Goal: Task Accomplishment & Management: Use online tool/utility

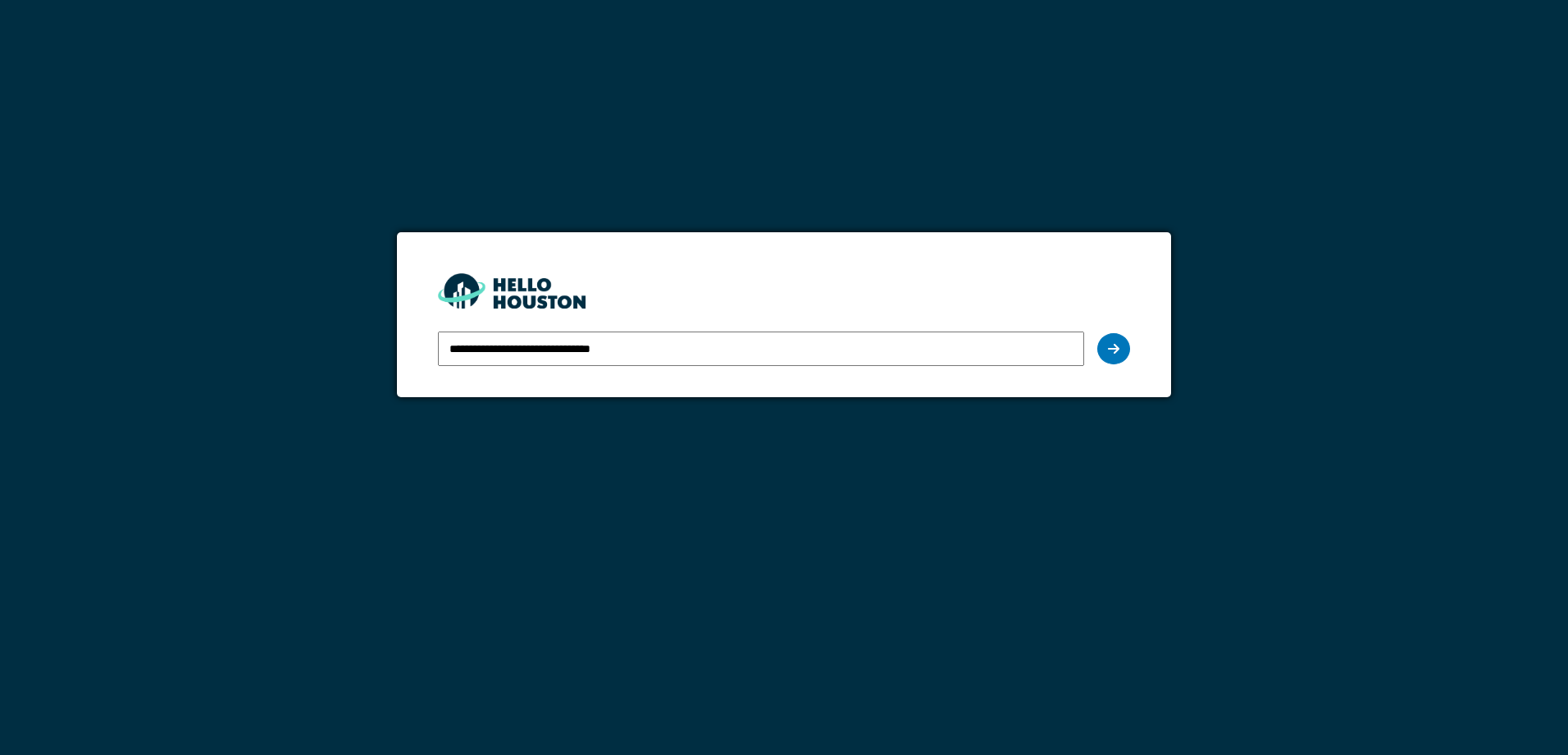
click at [598, 348] on input "**********" at bounding box center [761, 348] width 645 height 34
click at [1109, 346] on icon at bounding box center [1113, 349] width 12 height 13
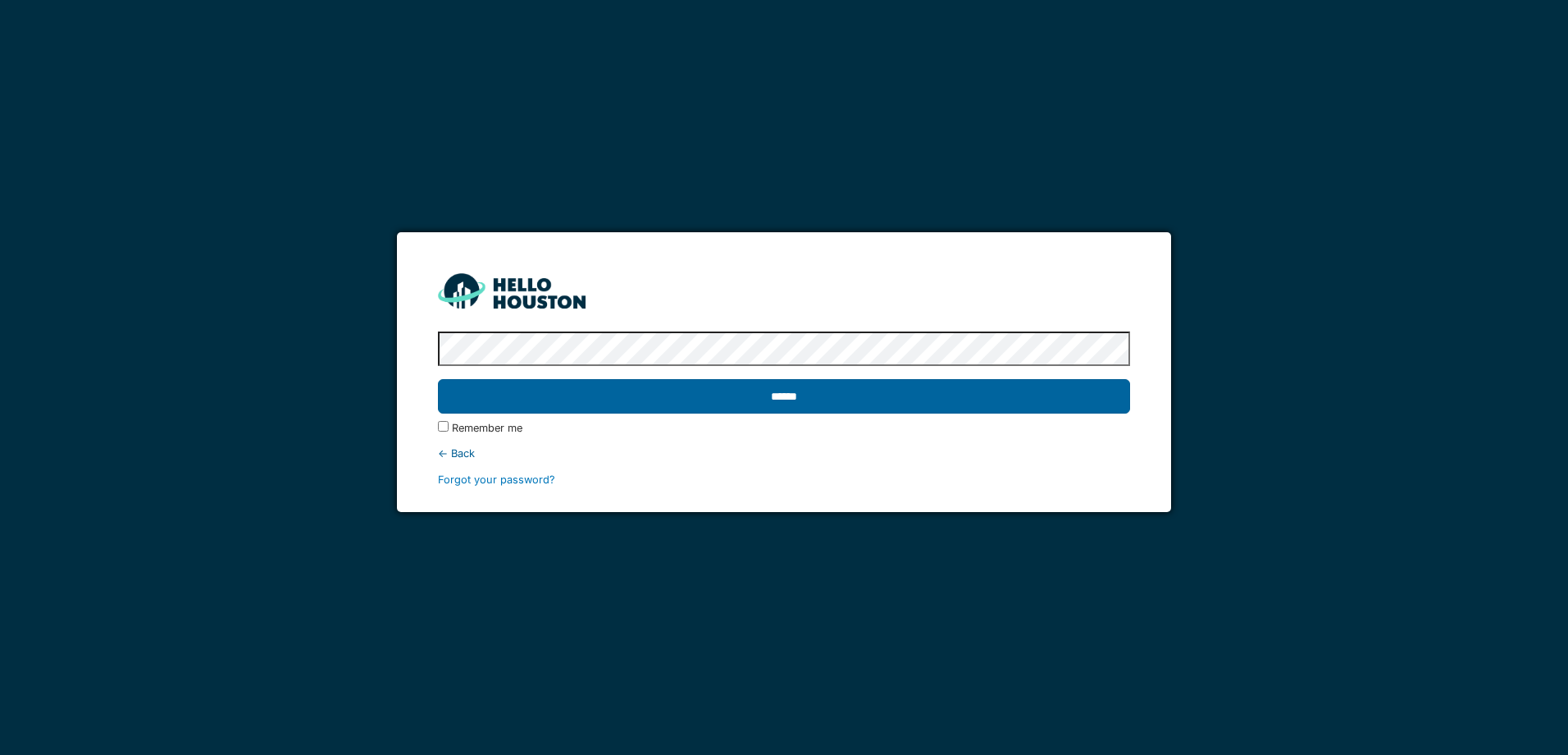
click at [801, 391] on input "******" at bounding box center [783, 396] width 691 height 34
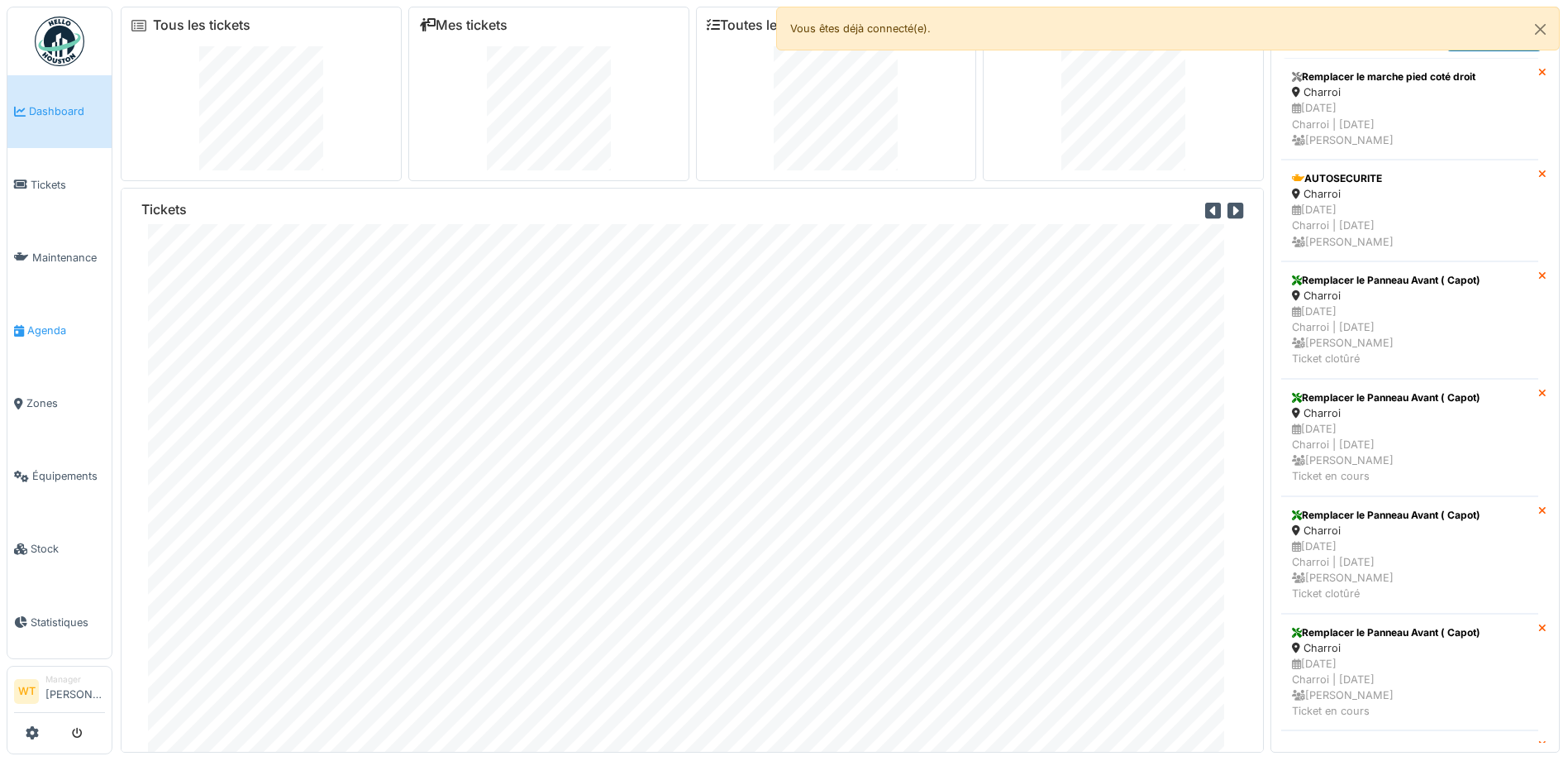
click at [80, 327] on span "Agenda" at bounding box center [66, 330] width 78 height 16
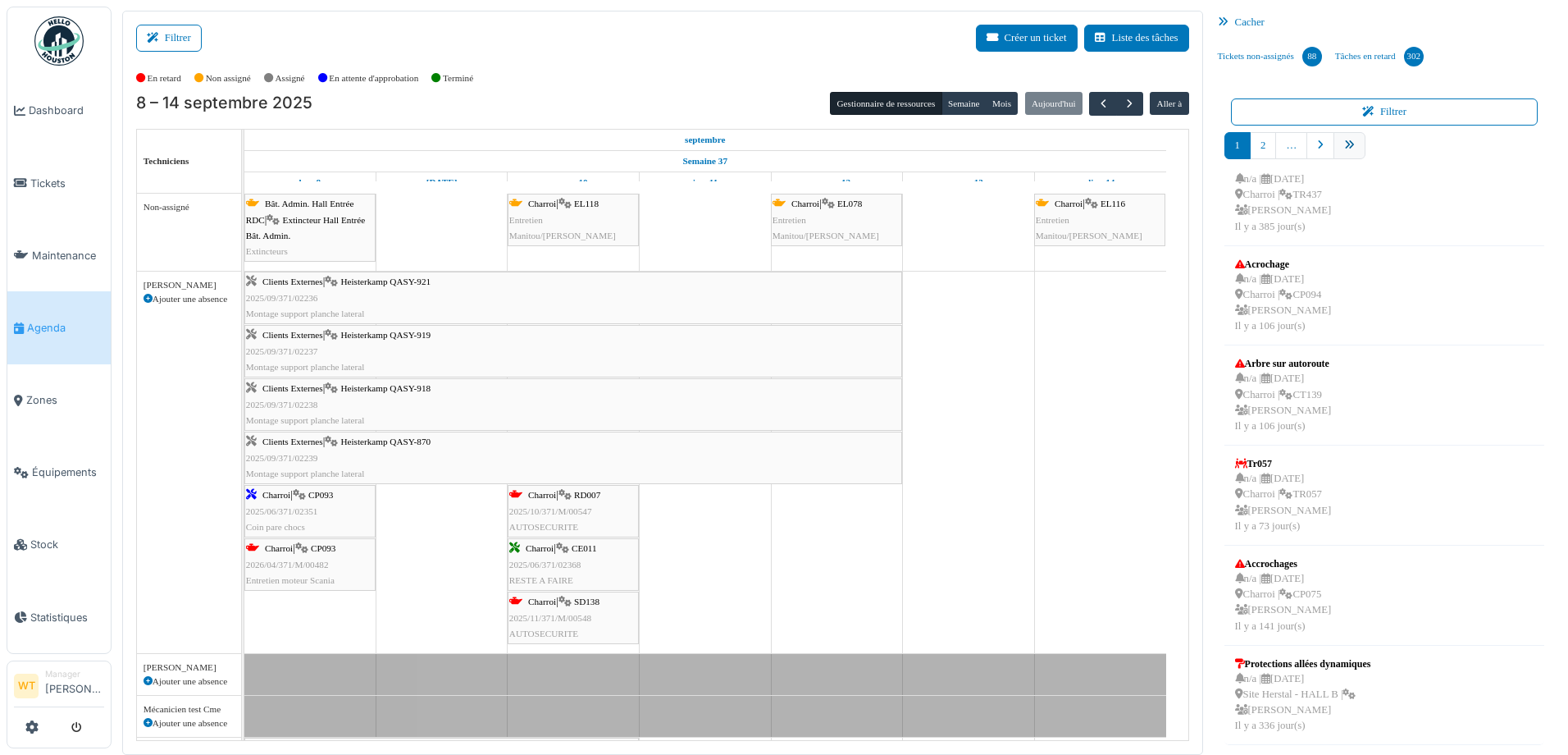
click at [1355, 147] on link "pager" at bounding box center [1349, 146] width 32 height 27
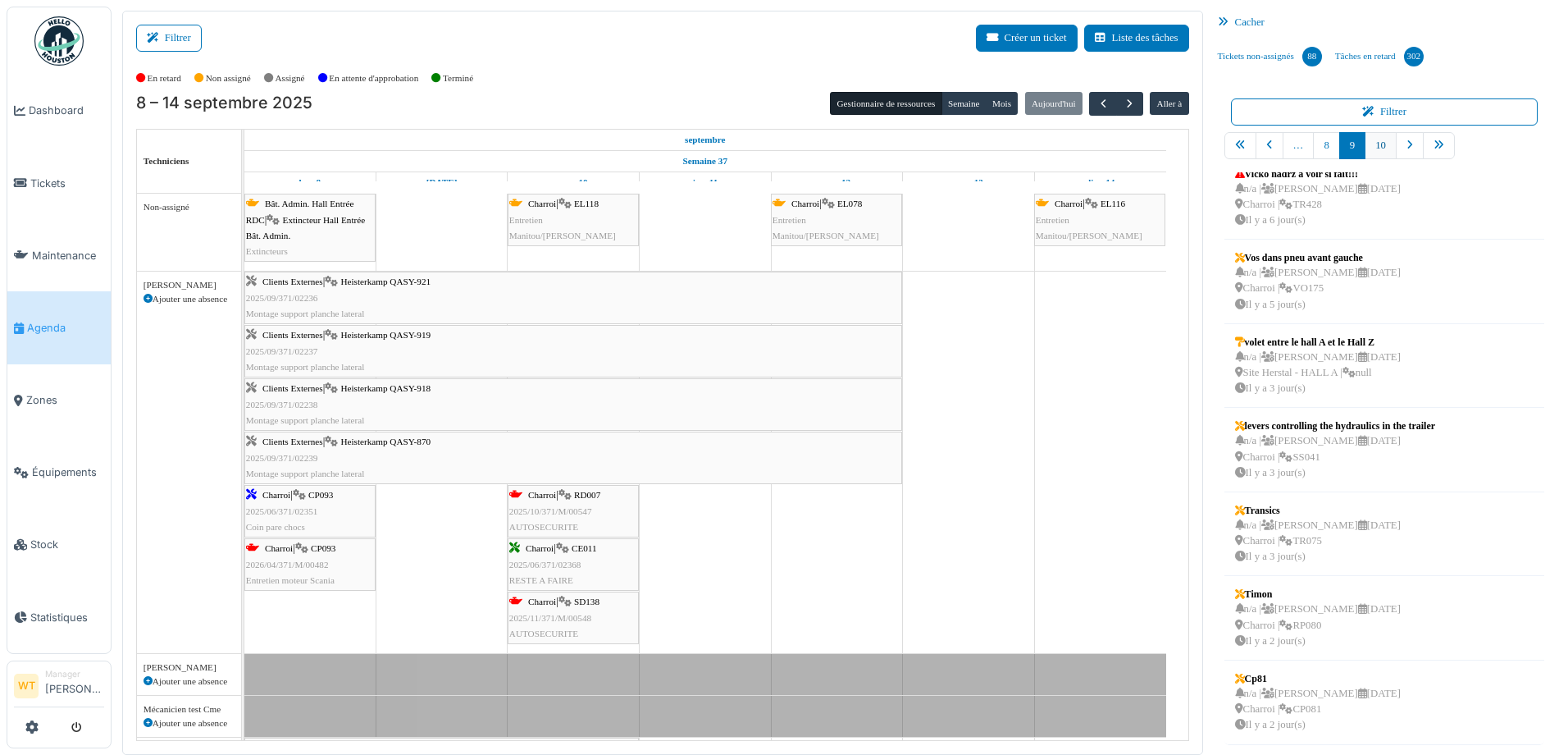
click at [1371, 150] on link "10" at bounding box center [1380, 146] width 32 height 27
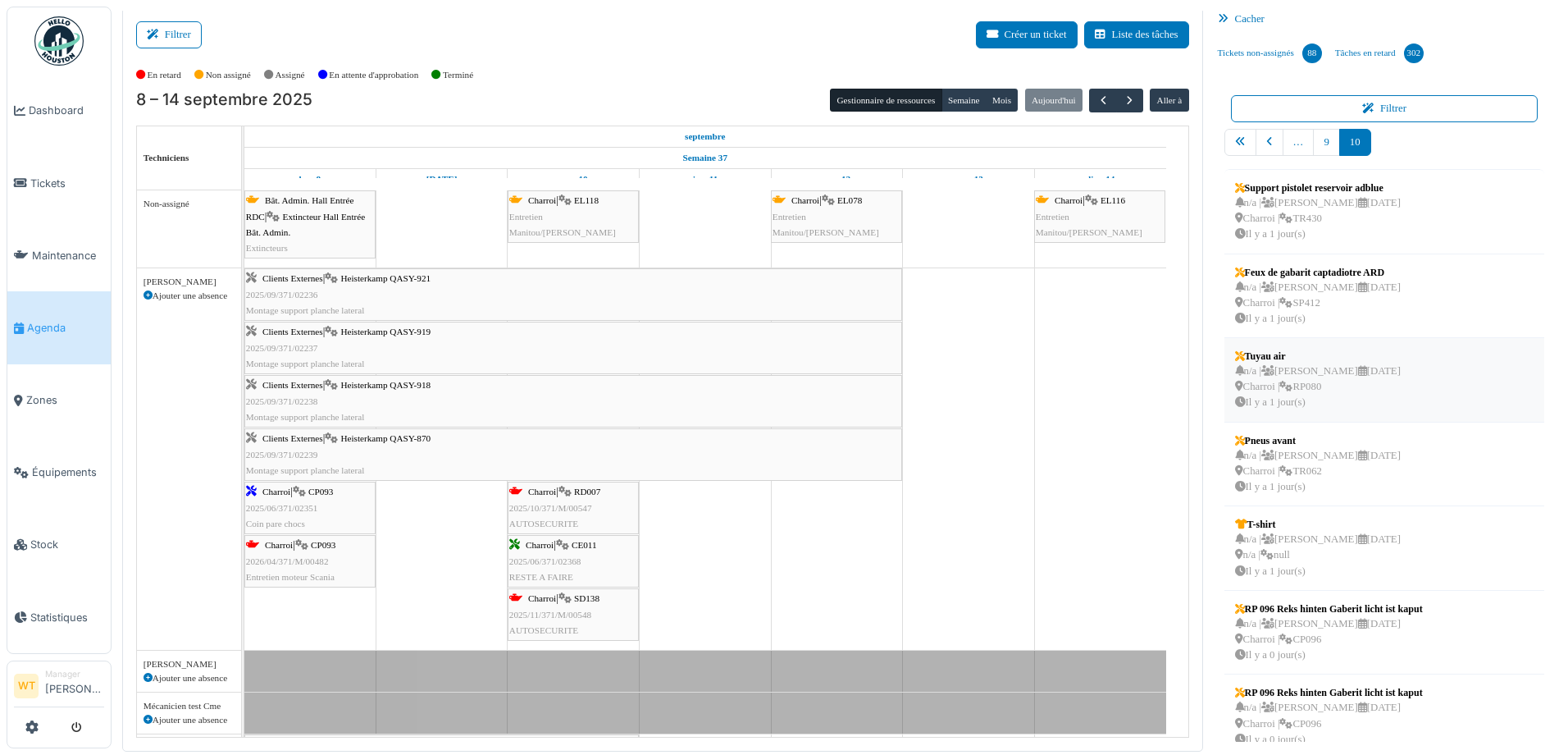
scroll to position [18, 0]
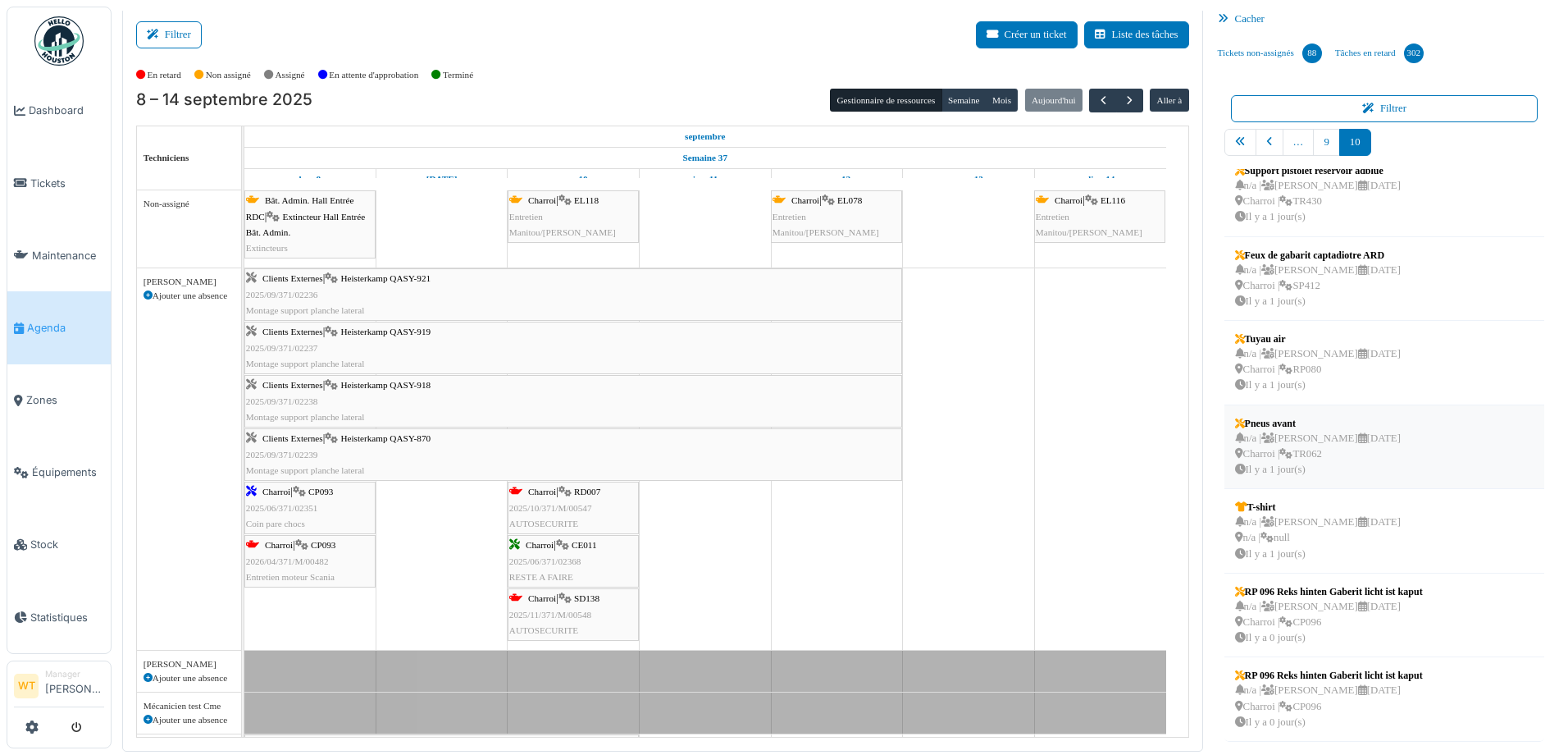
click at [1291, 456] on div "n/a | Marc Vasen 17/09/2025 Charroi | TR062 Il y a 1 jour(s)" at bounding box center [1318, 454] width 166 height 48
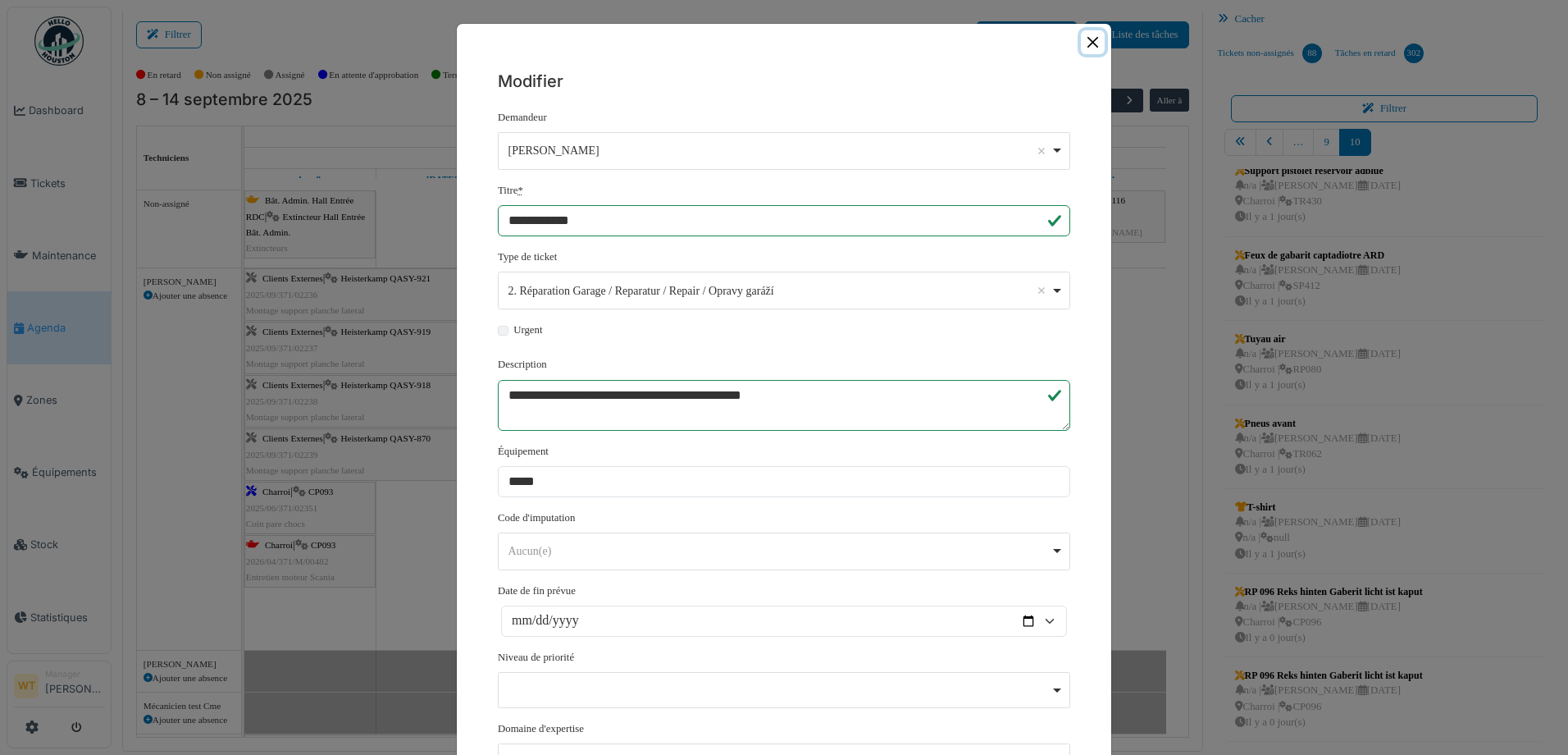
click at [1084, 44] on button "Close" at bounding box center [1092, 42] width 23 height 23
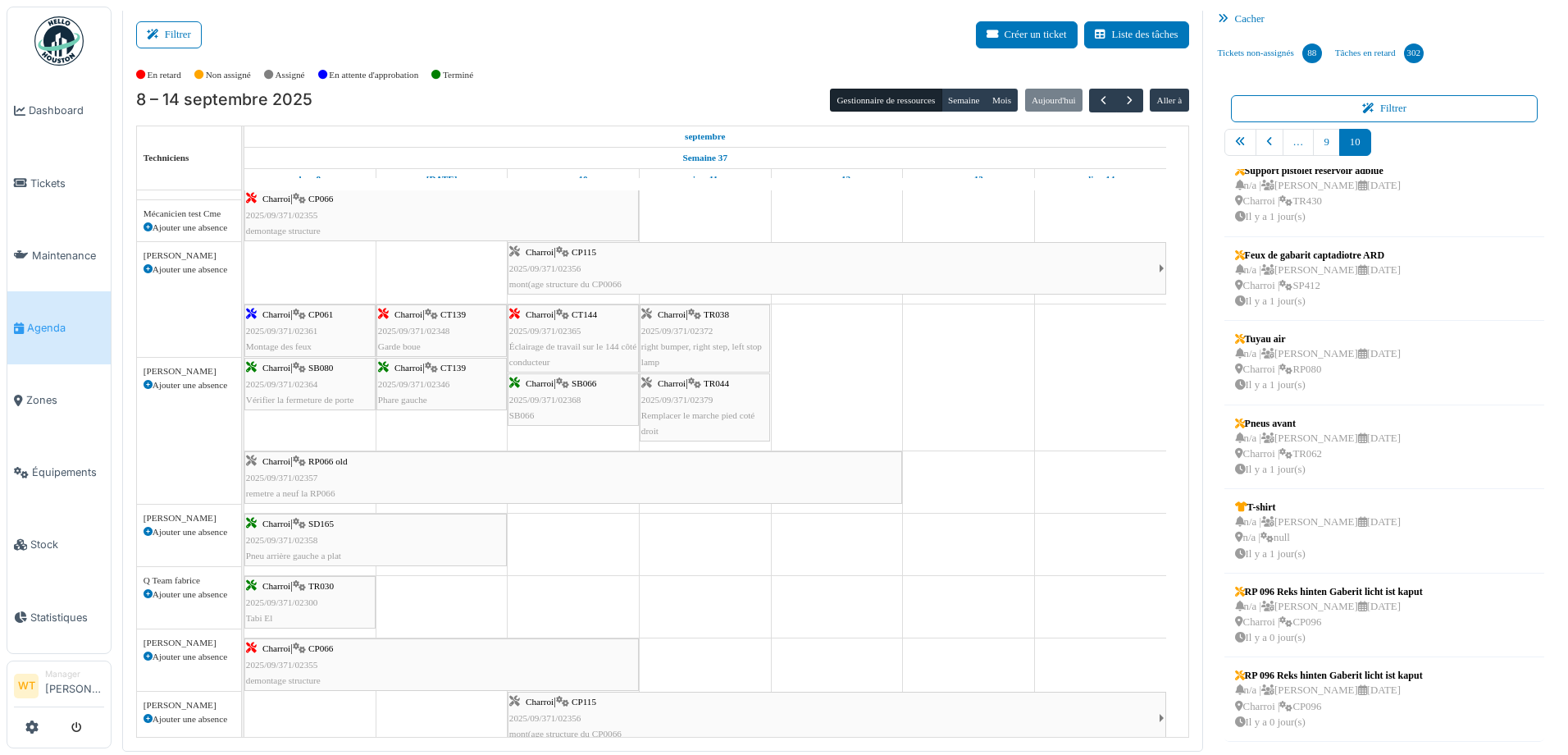
scroll to position [574, 0]
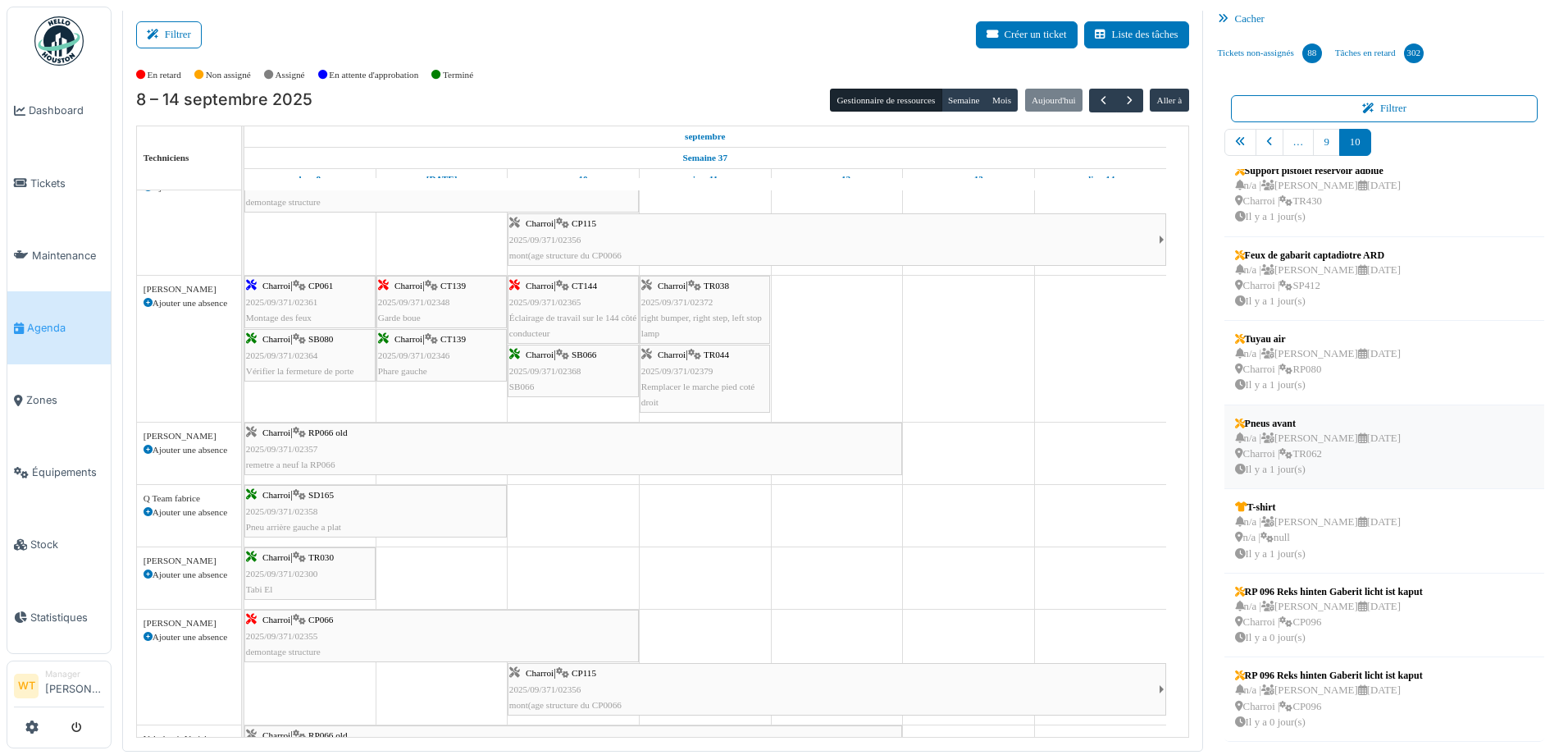
click at [1317, 456] on div "n/a | Marc Vasen 17/09/2025 Charroi | TR062 Il y a 1 jour(s)" at bounding box center [1318, 454] width 166 height 48
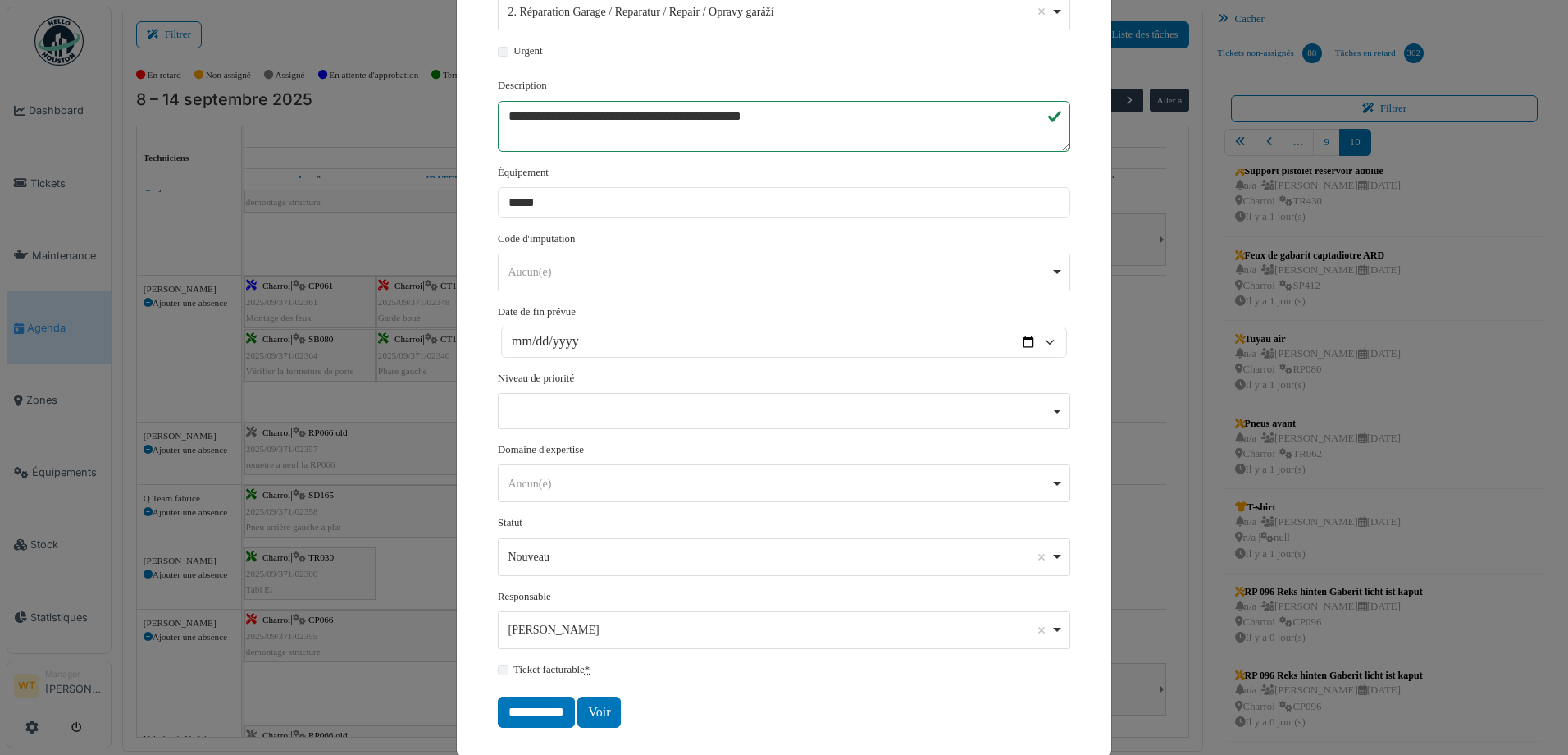
scroll to position [303, 0]
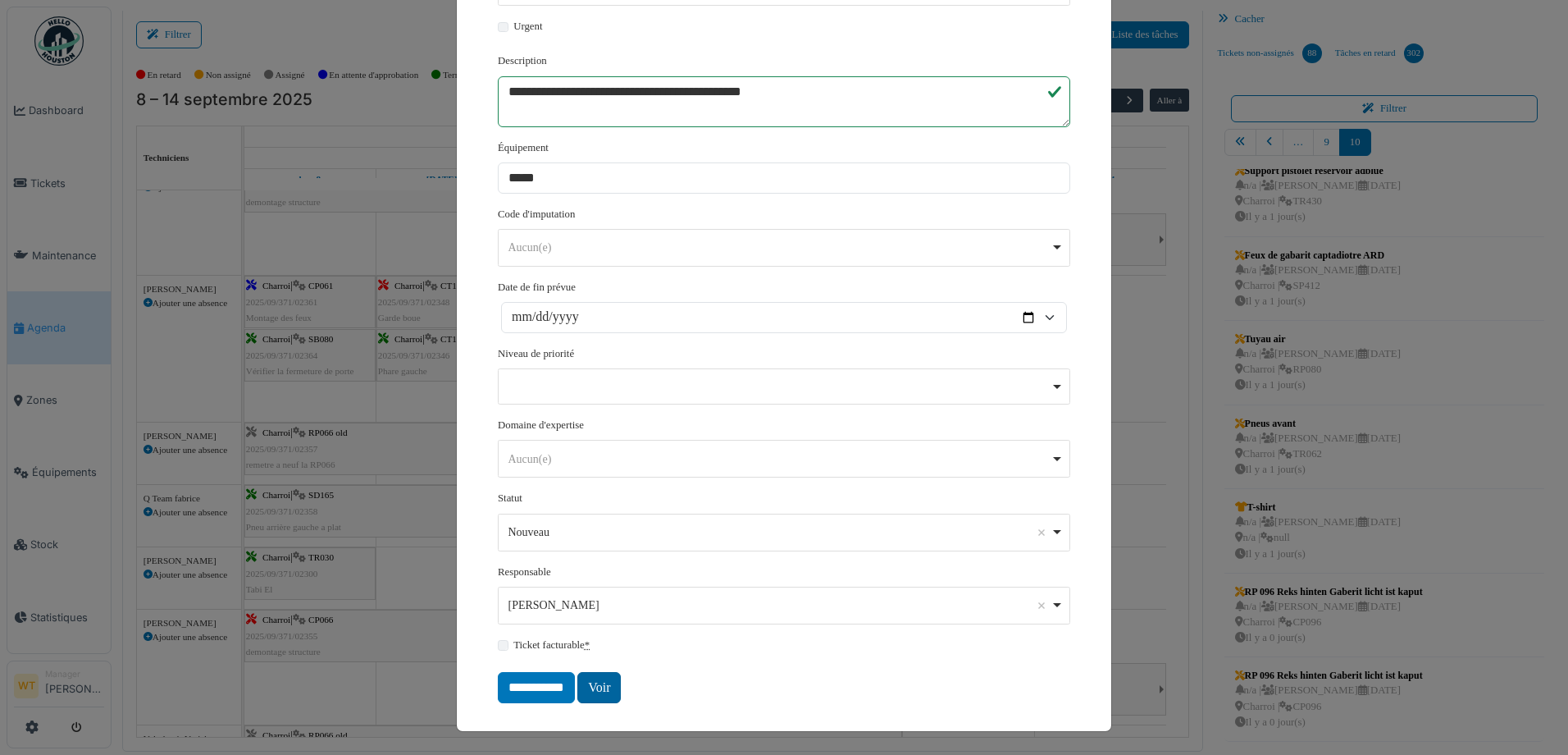
click at [590, 686] on link "Voir" at bounding box center [599, 687] width 44 height 31
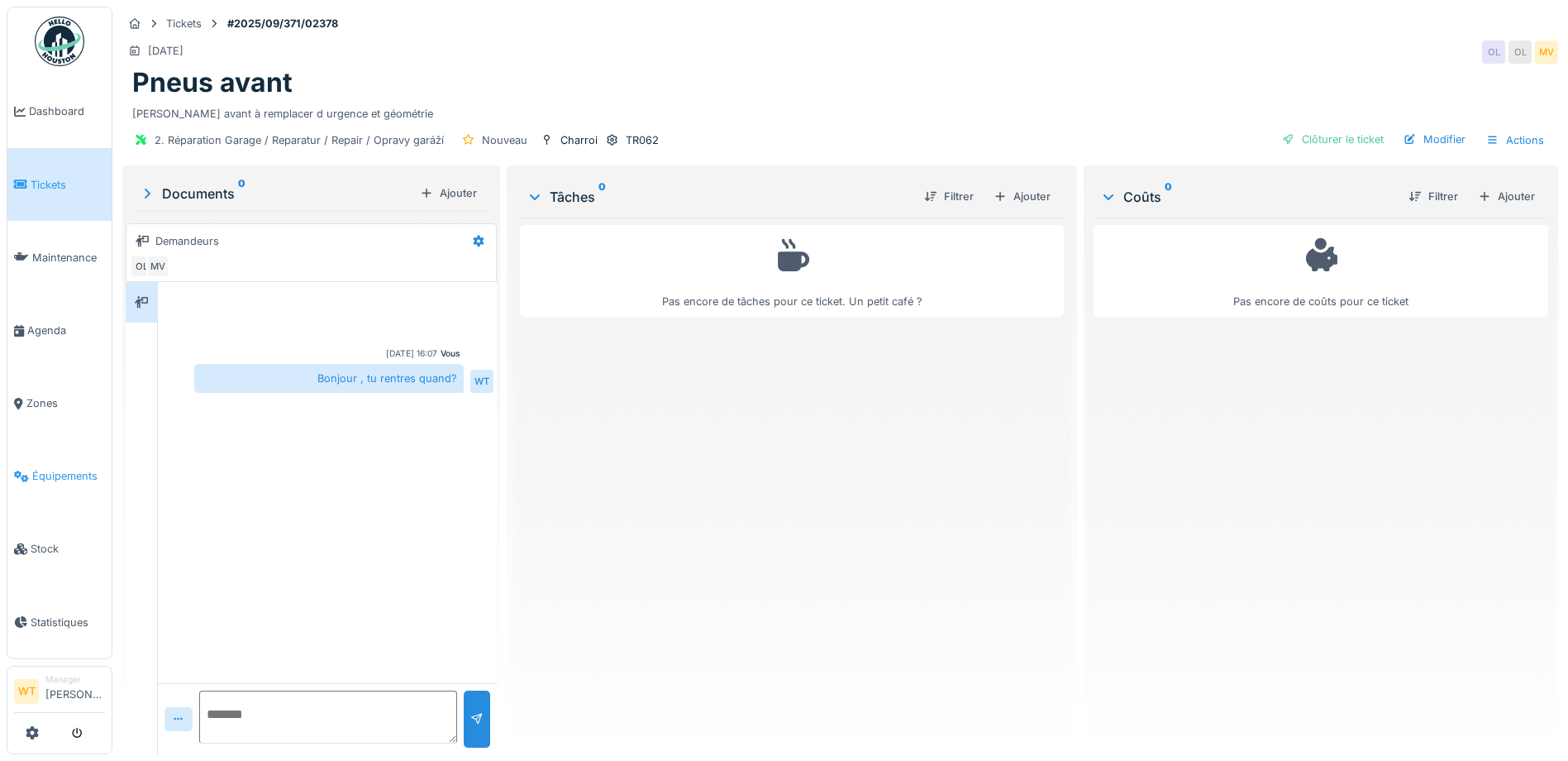
drag, startPoint x: 84, startPoint y: 474, endPoint x: 98, endPoint y: 457, distance: 22.0
click at [86, 474] on link "Équipements" at bounding box center [59, 476] width 104 height 73
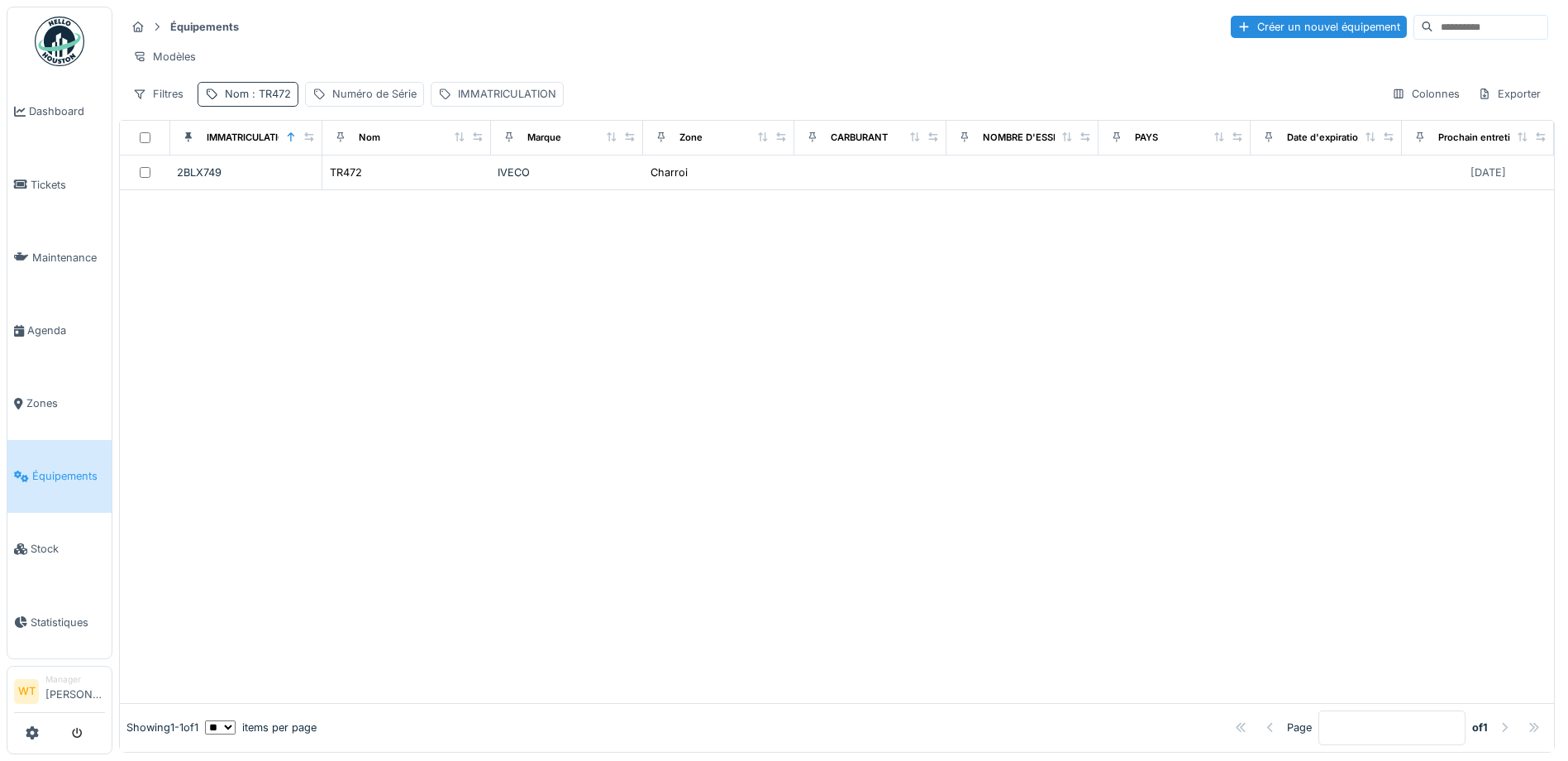
click at [249, 100] on span ": TR472" at bounding box center [270, 94] width 42 height 13
drag, startPoint x: 373, startPoint y: 189, endPoint x: 345, endPoint y: 191, distance: 28.1
click at [356, 189] on icon at bounding box center [350, 185] width 14 height 11
click at [344, 191] on input "Nom" at bounding box center [287, 186] width 165 height 35
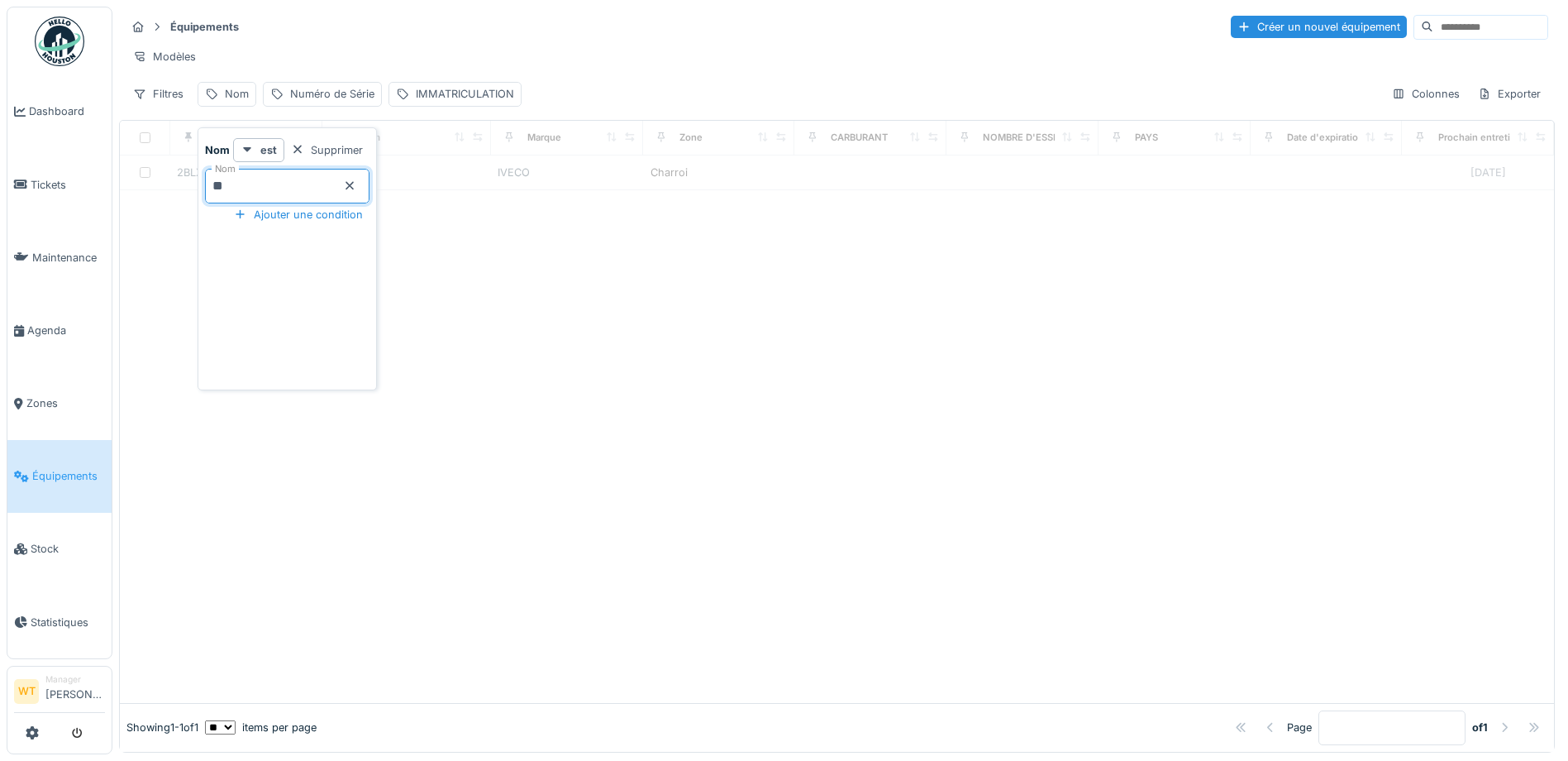
type input "**"
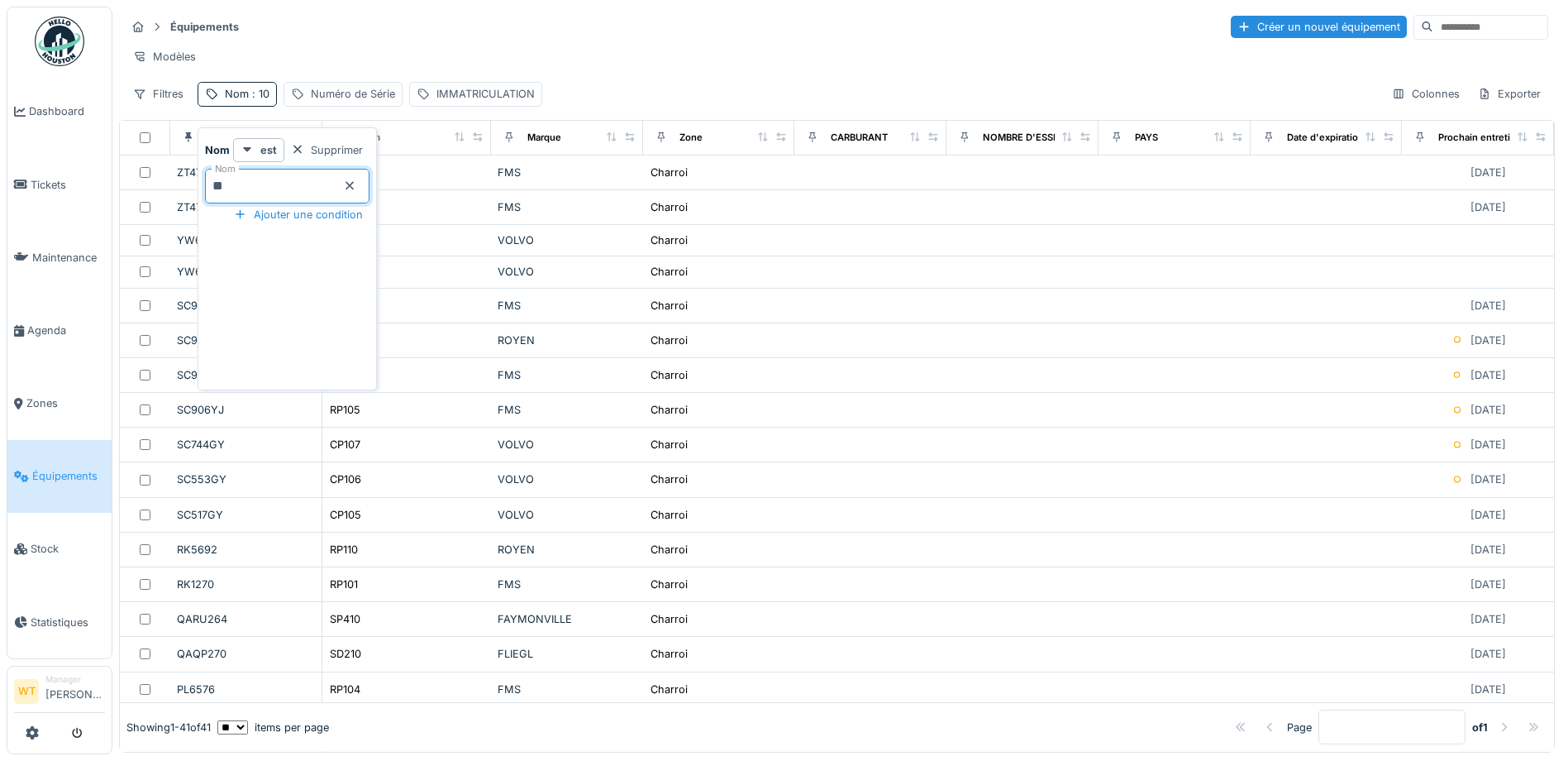
click at [722, 46] on div "Équipements Créer un nouvel équipement Modèles Filtres Nom : 10 Numéro de Série…" at bounding box center [837, 60] width 1435 height 106
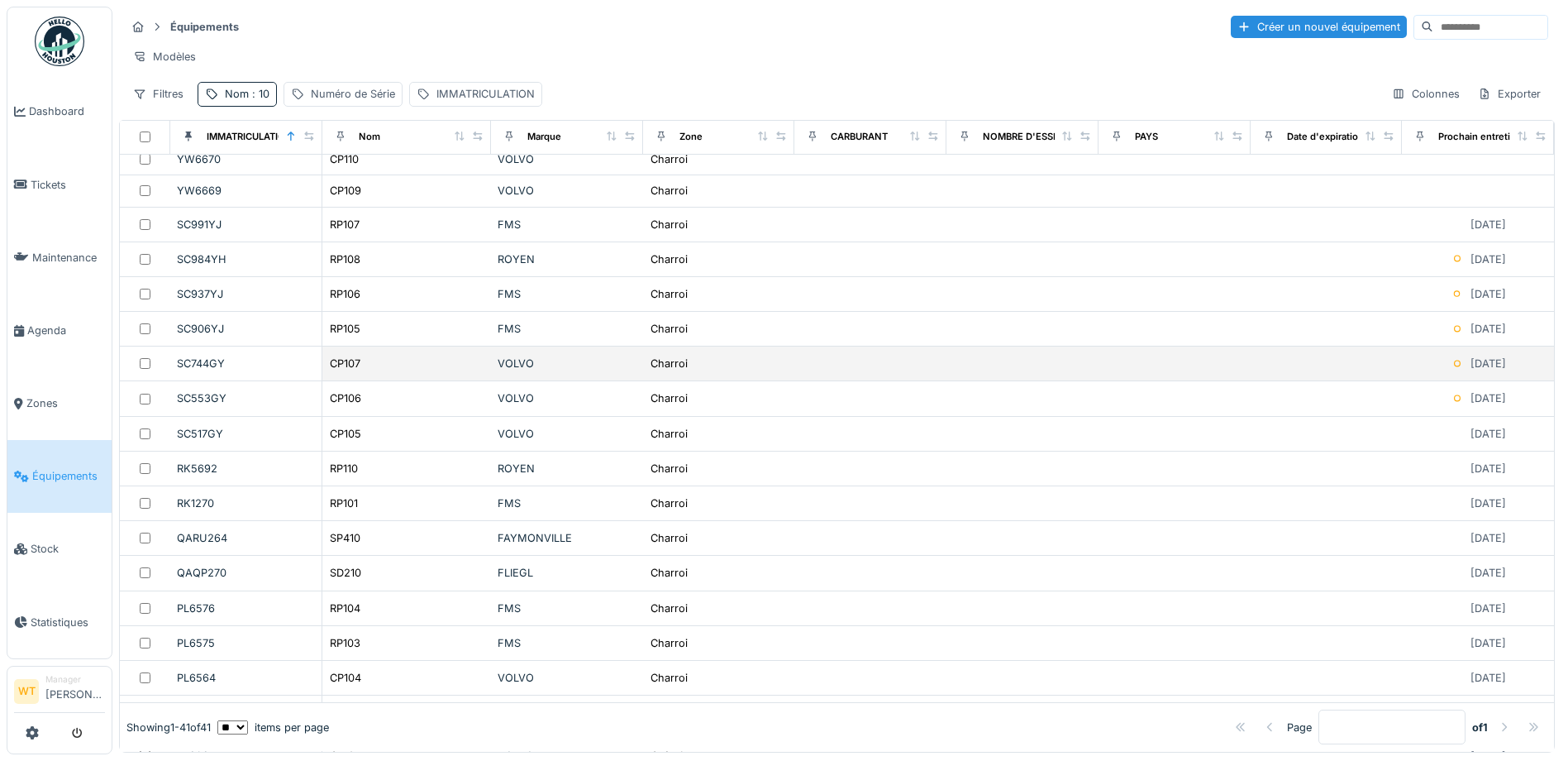
scroll to position [83, 0]
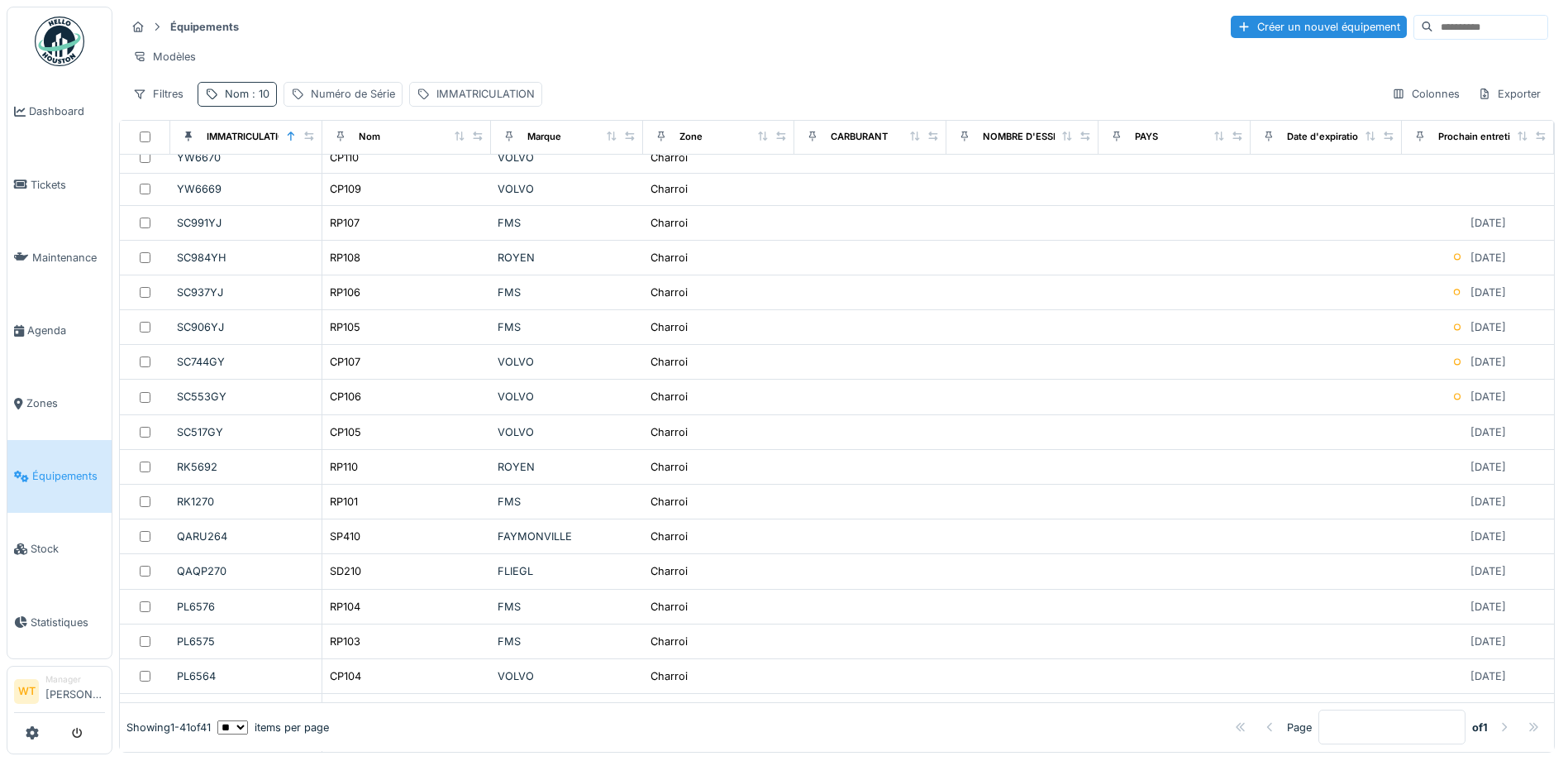
click at [250, 100] on span ": 10" at bounding box center [259, 94] width 20 height 13
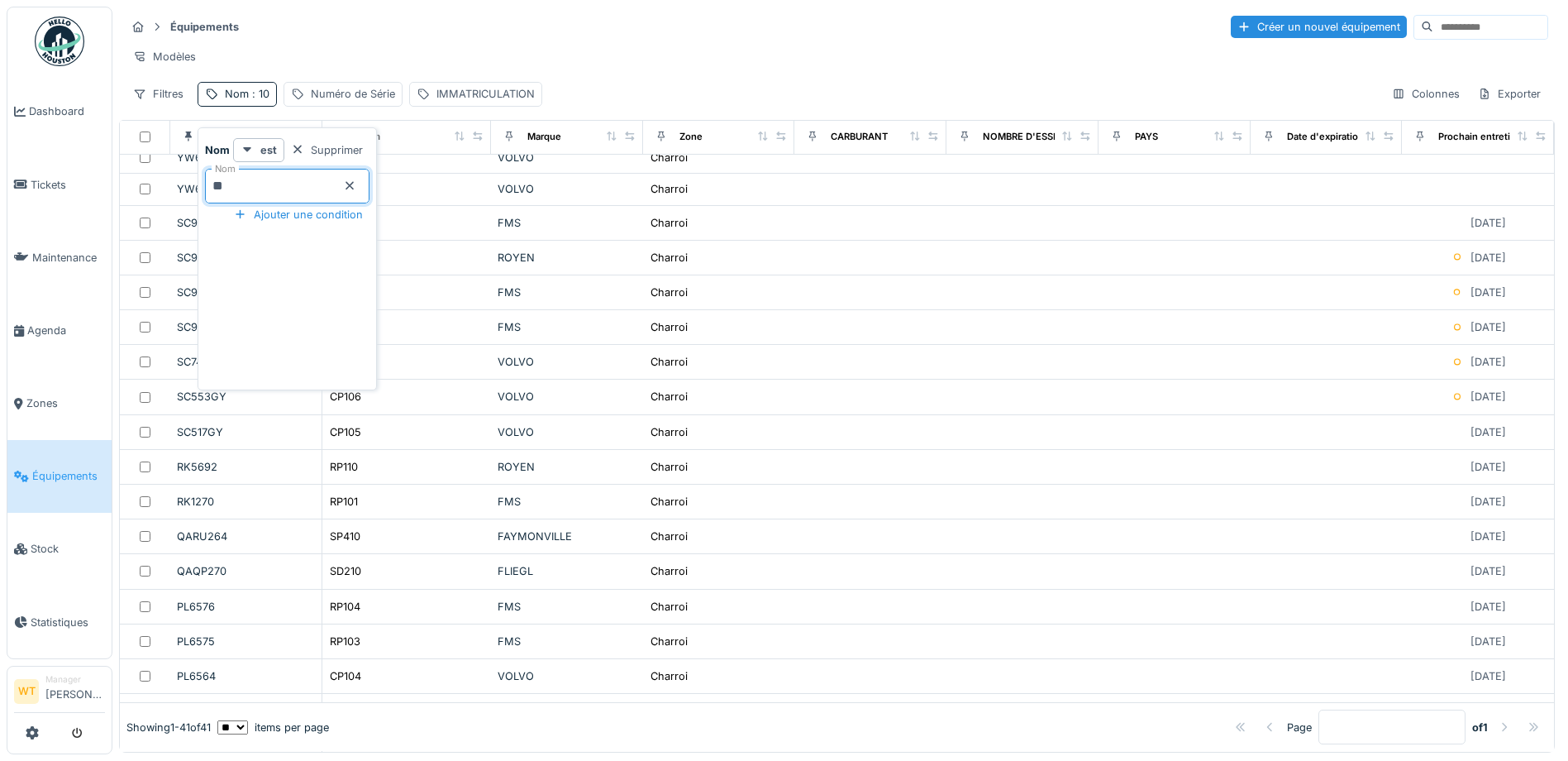
click at [210, 183] on input "**" at bounding box center [287, 186] width 165 height 35
type input "***"
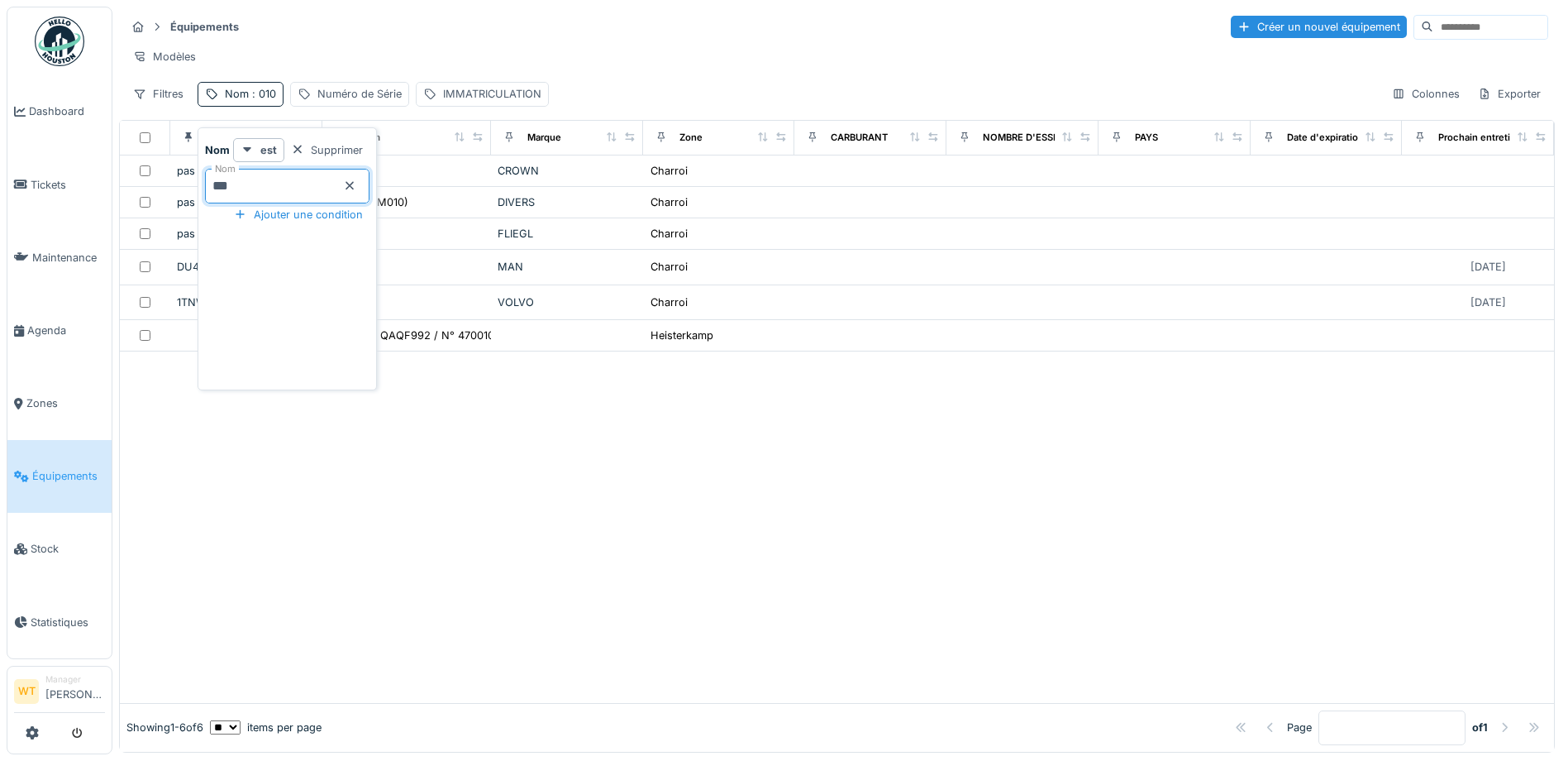
scroll to position [0, 0]
click at [599, 29] on div "Équipements Créer un nouvel équipement" at bounding box center [837, 27] width 1423 height 27
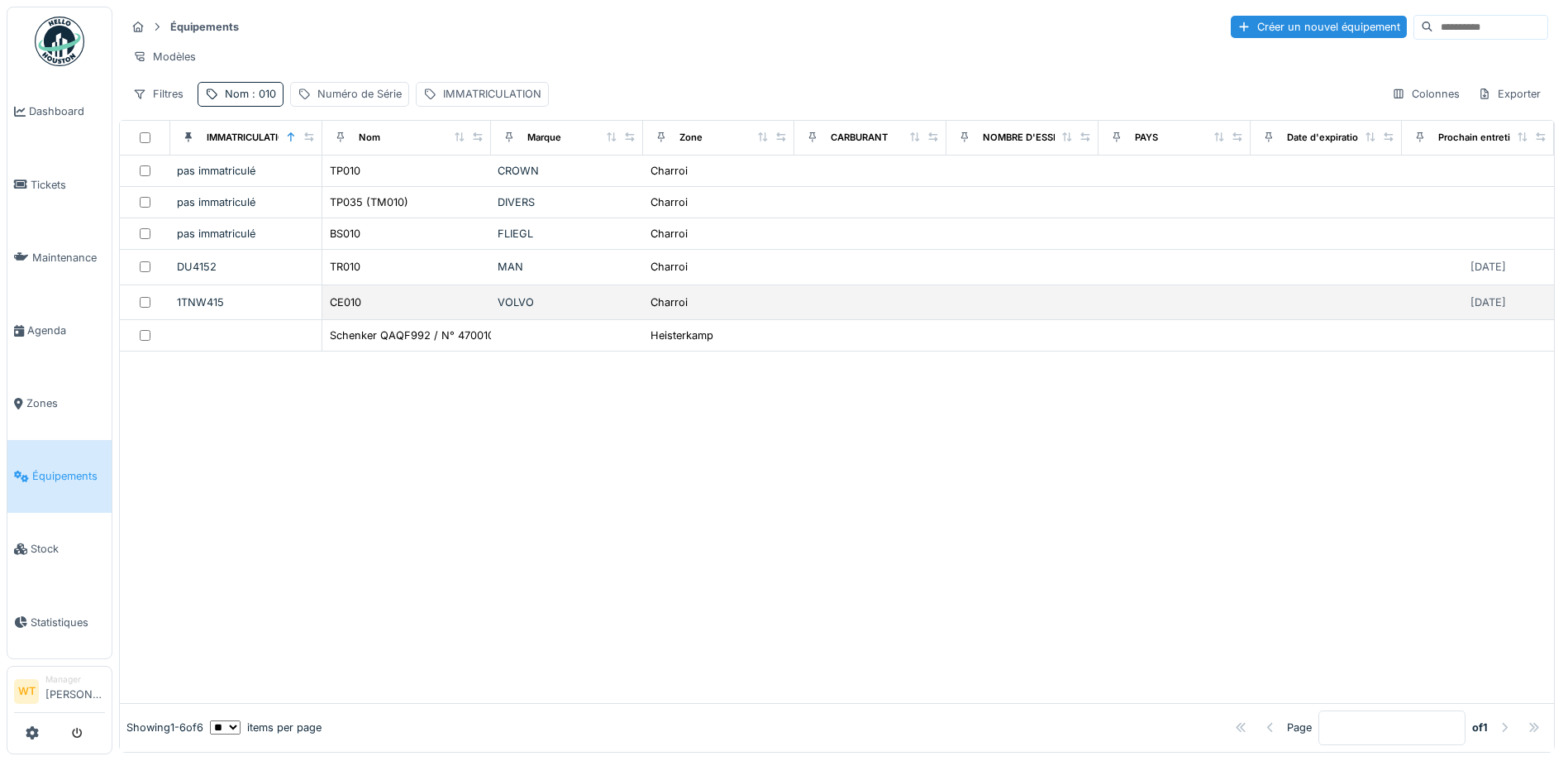
click at [389, 307] on div "CE010" at bounding box center [407, 302] width 155 height 18
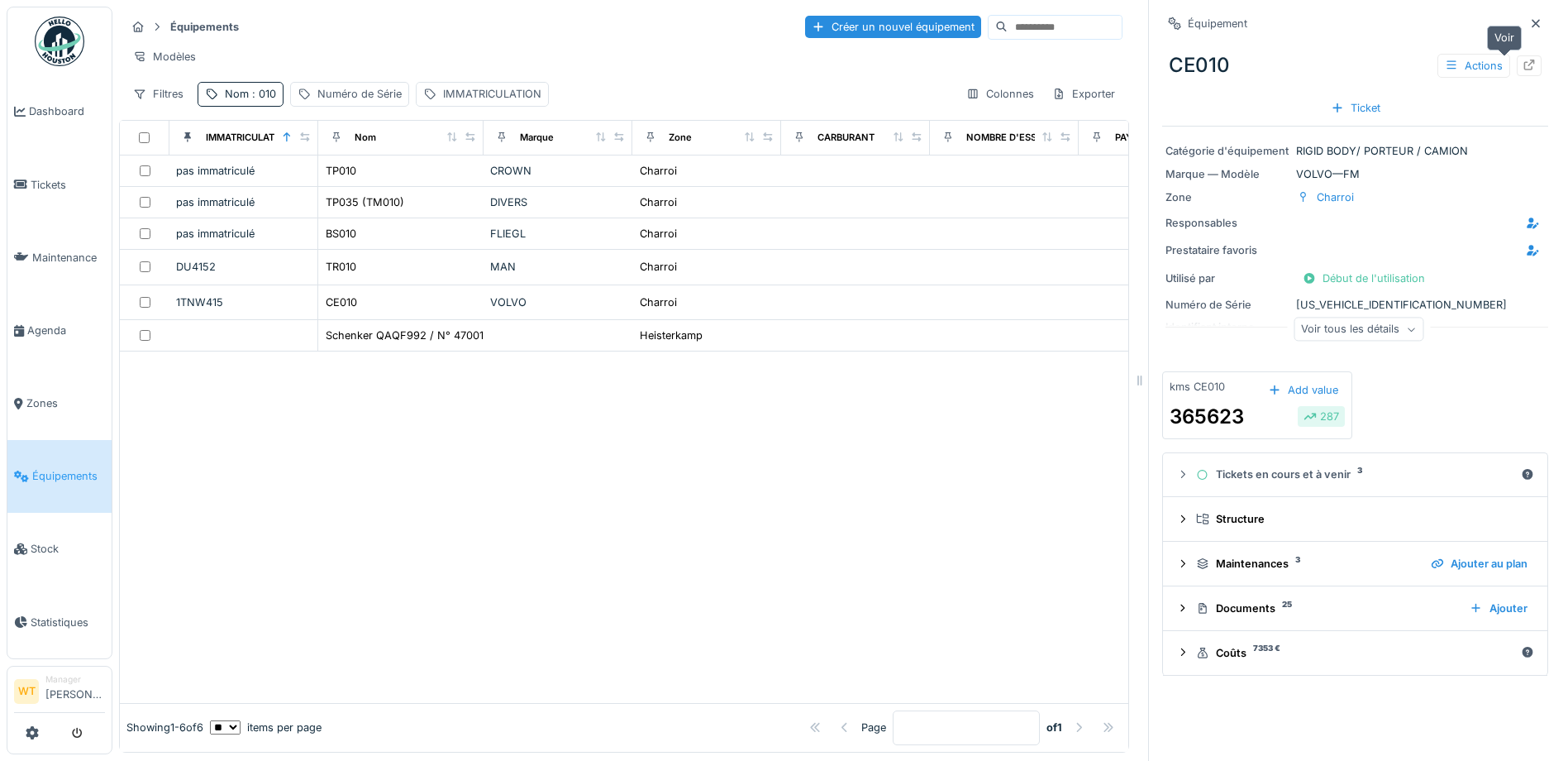
click at [1522, 64] on icon at bounding box center [1529, 64] width 14 height 11
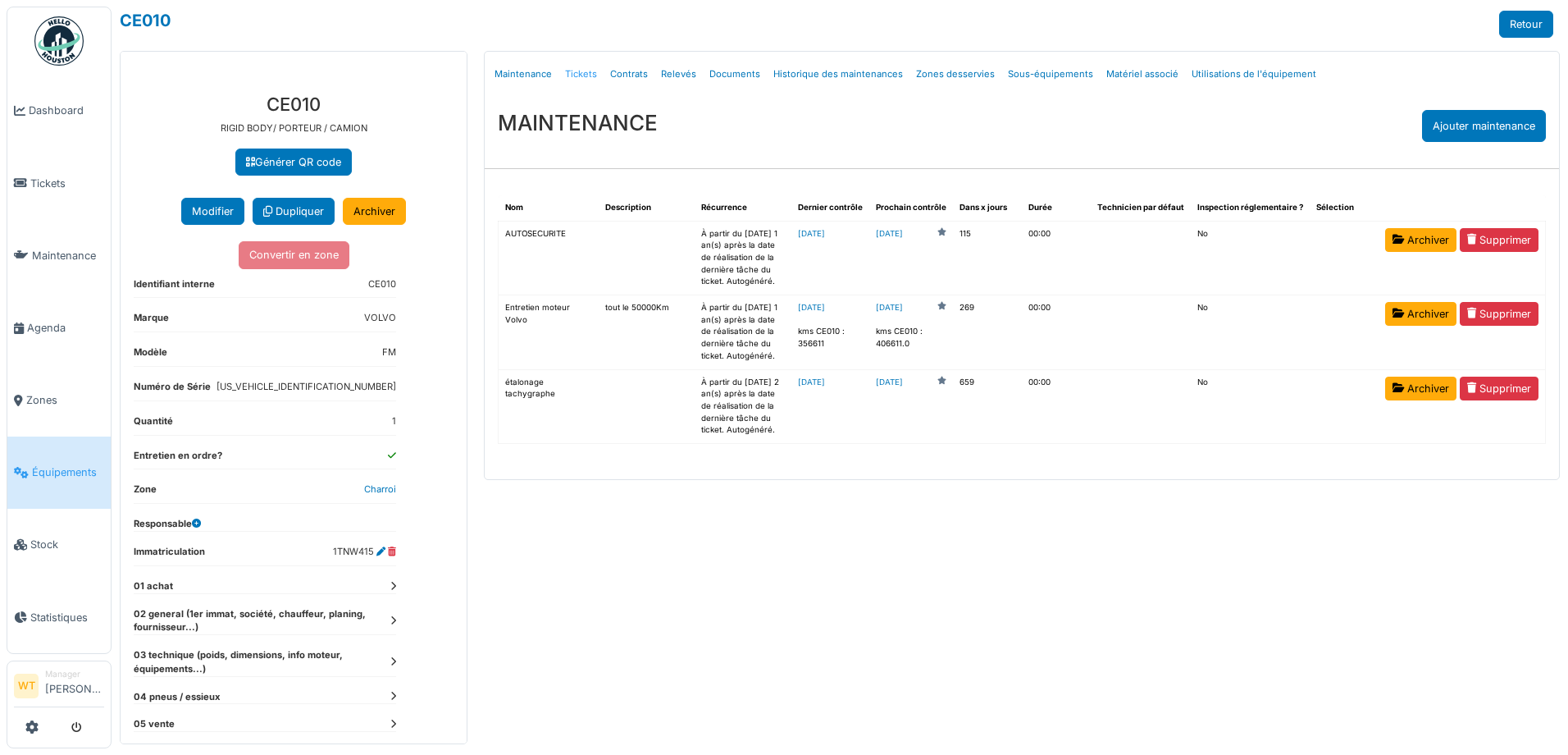
click at [571, 72] on link "Tickets" at bounding box center [581, 75] width 45 height 39
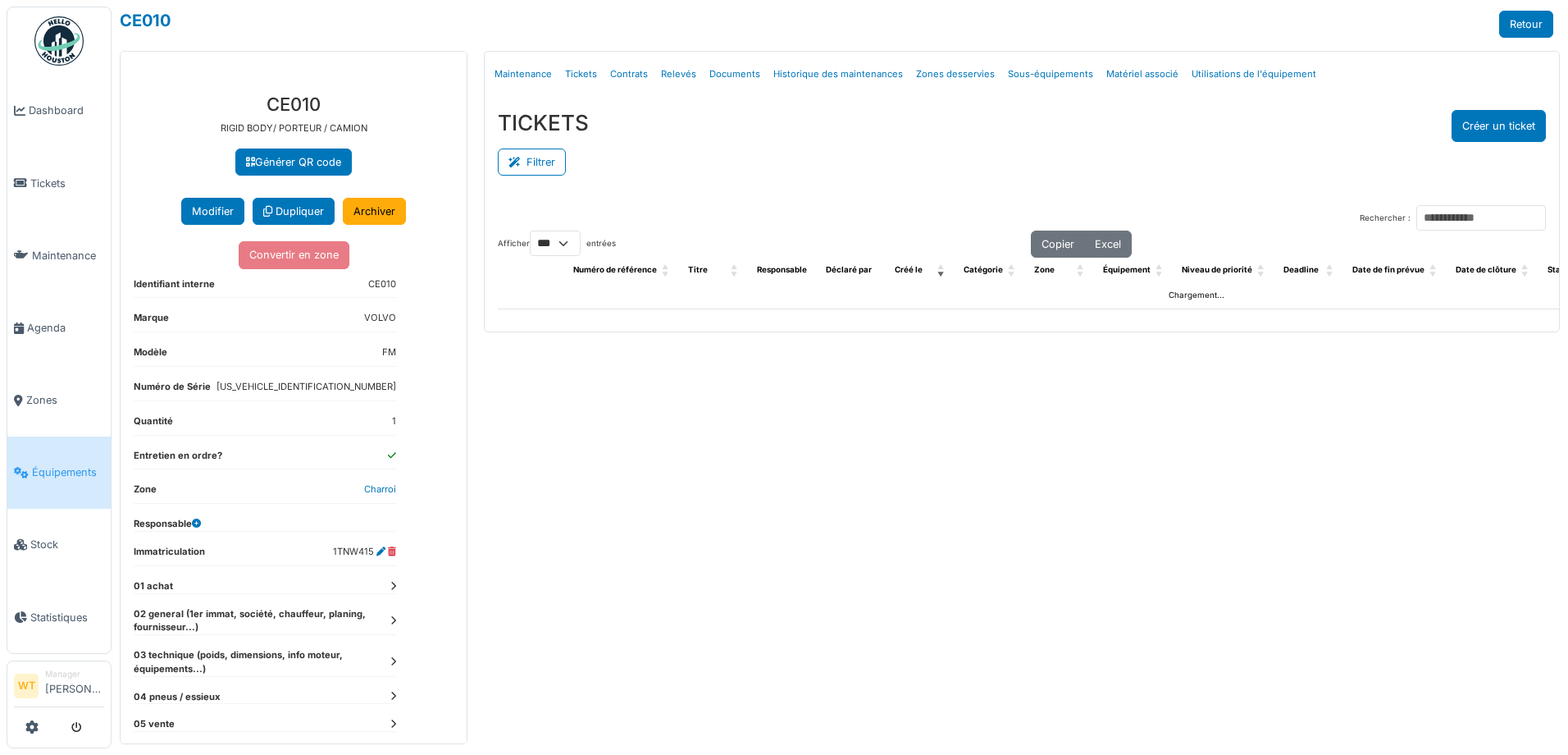
select select "***"
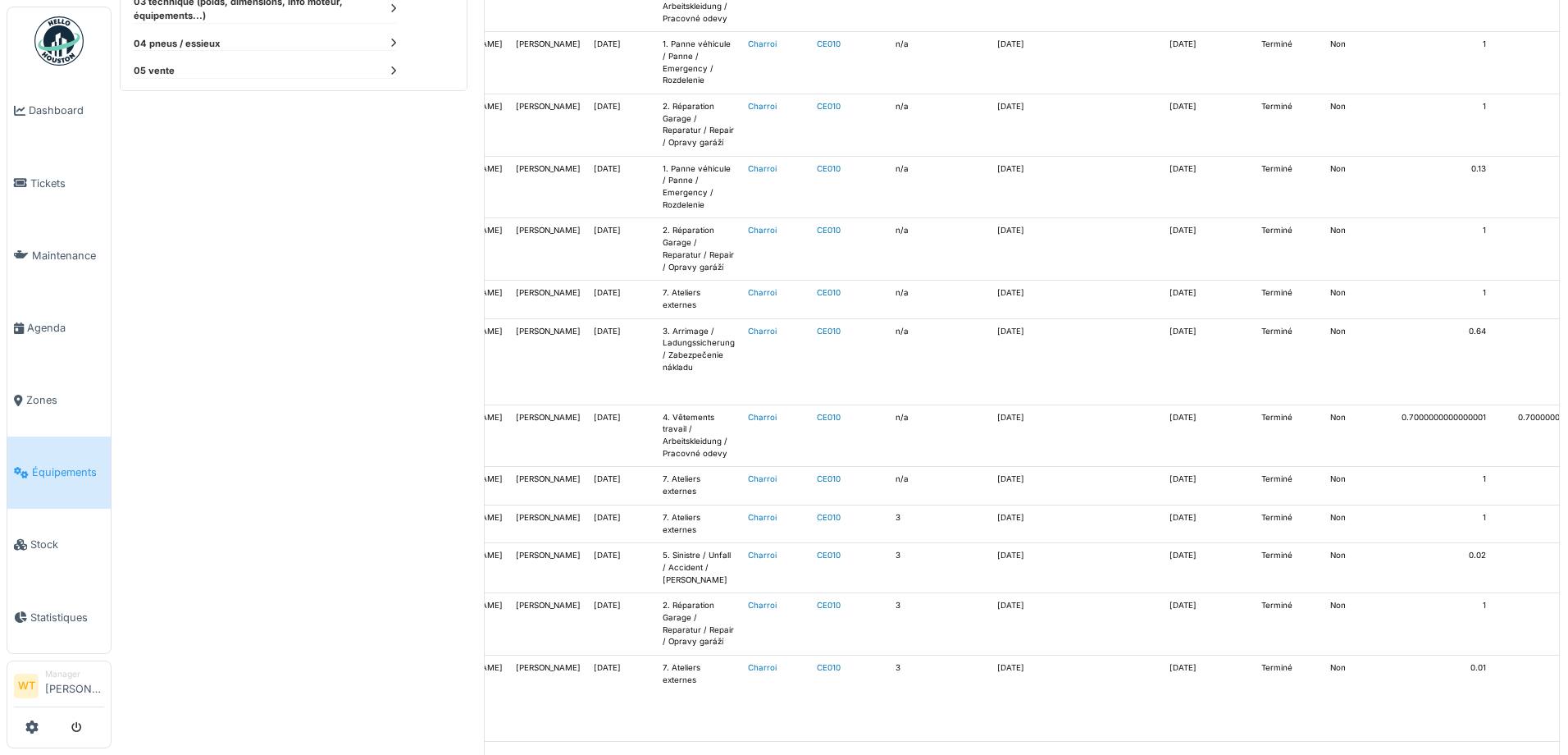
scroll to position [681, 0]
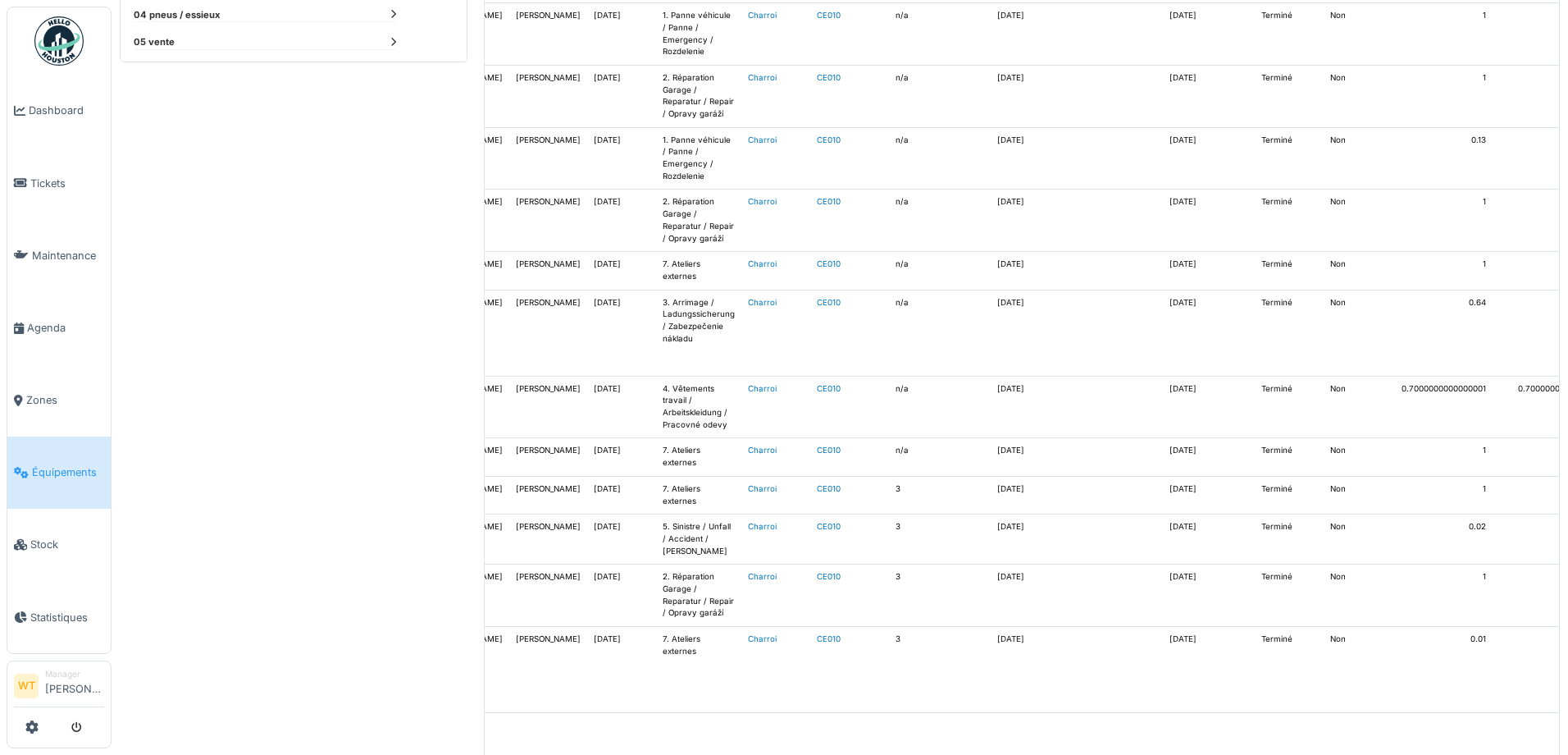
click at [957, 732] on div "Affichage de 1 à 19 sur 19 entrées Rechercher : Afficher ** ** *** *** entrées …" at bounding box center [1022, 133] width 1074 height 1246
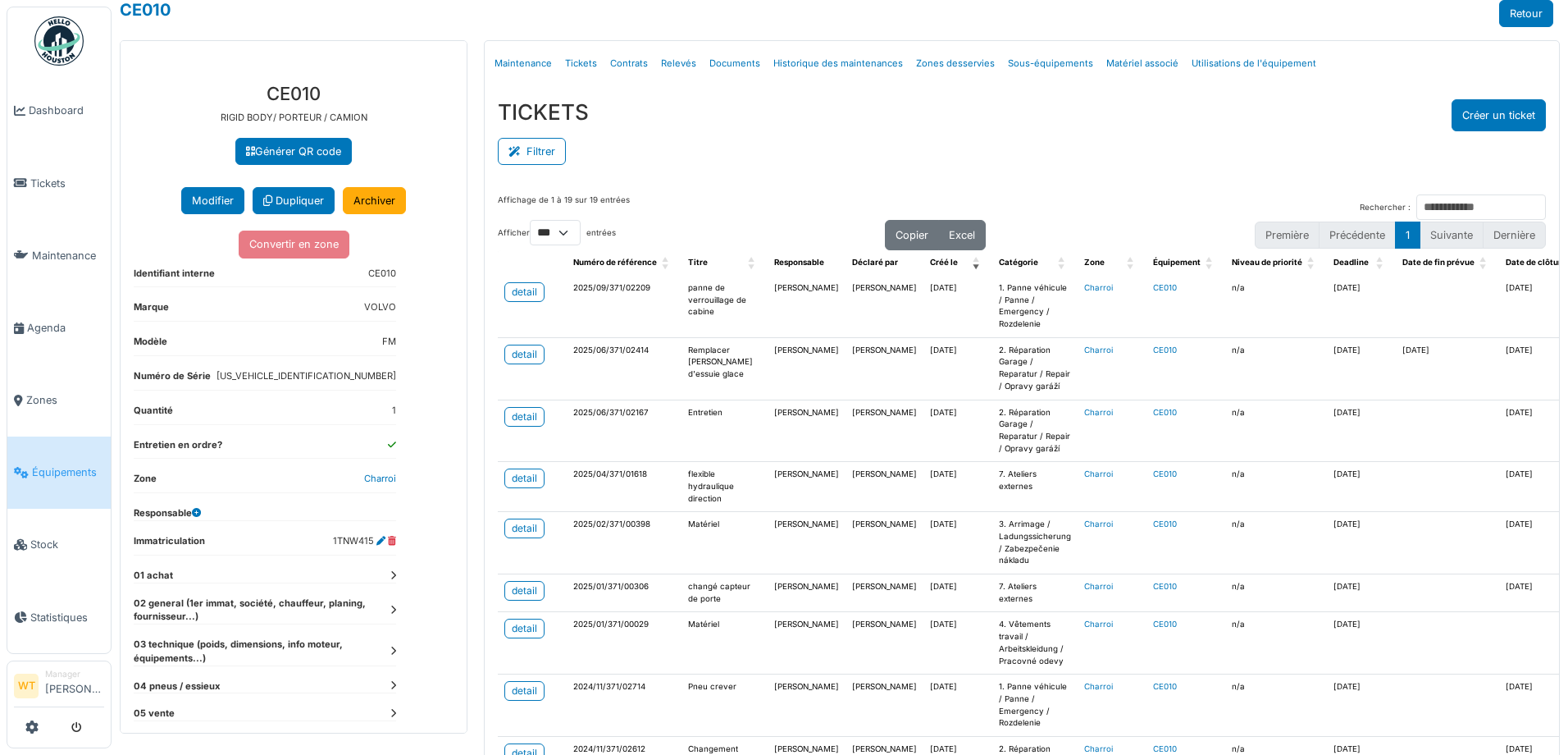
scroll to position [0, 0]
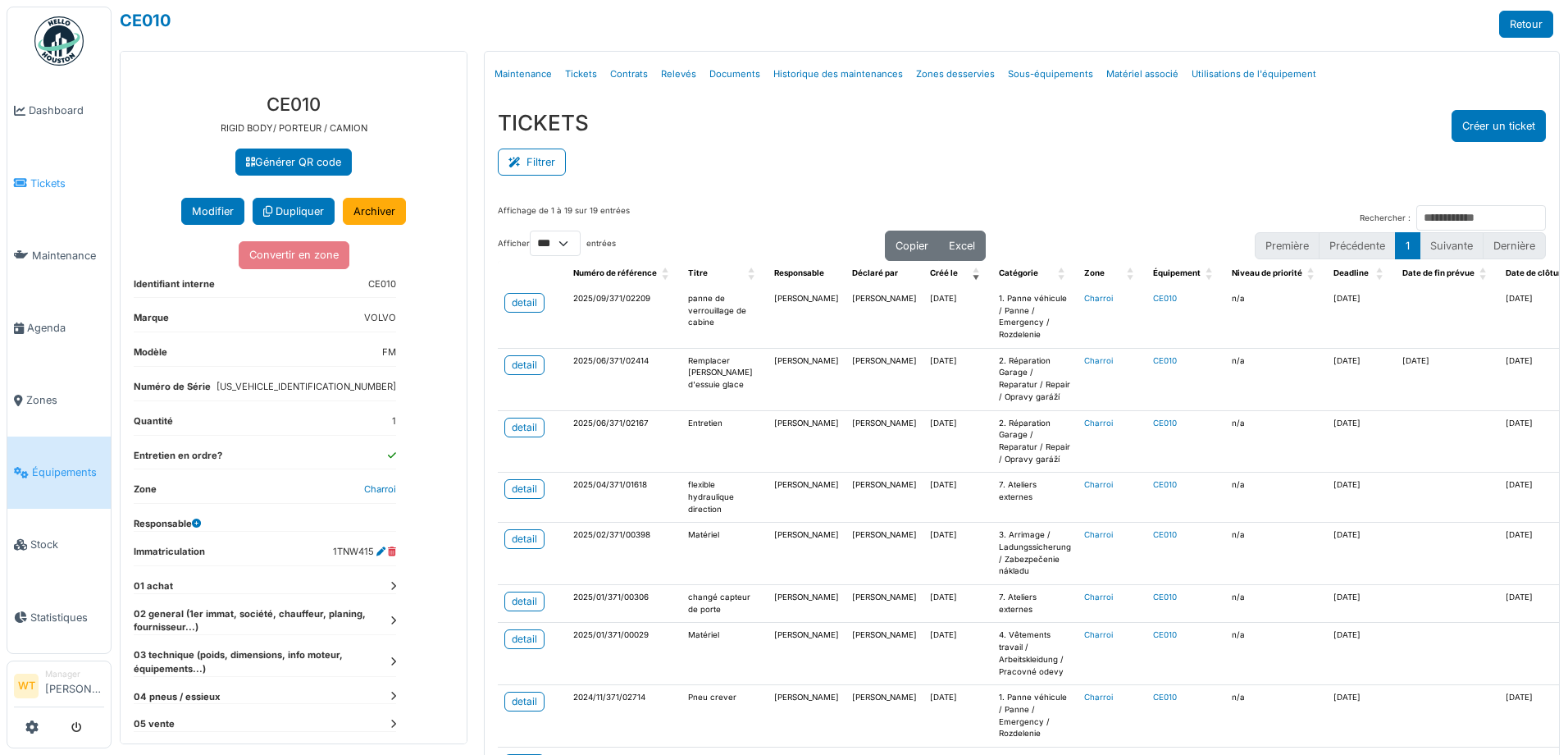
click at [44, 180] on span "Tickets" at bounding box center [67, 183] width 74 height 16
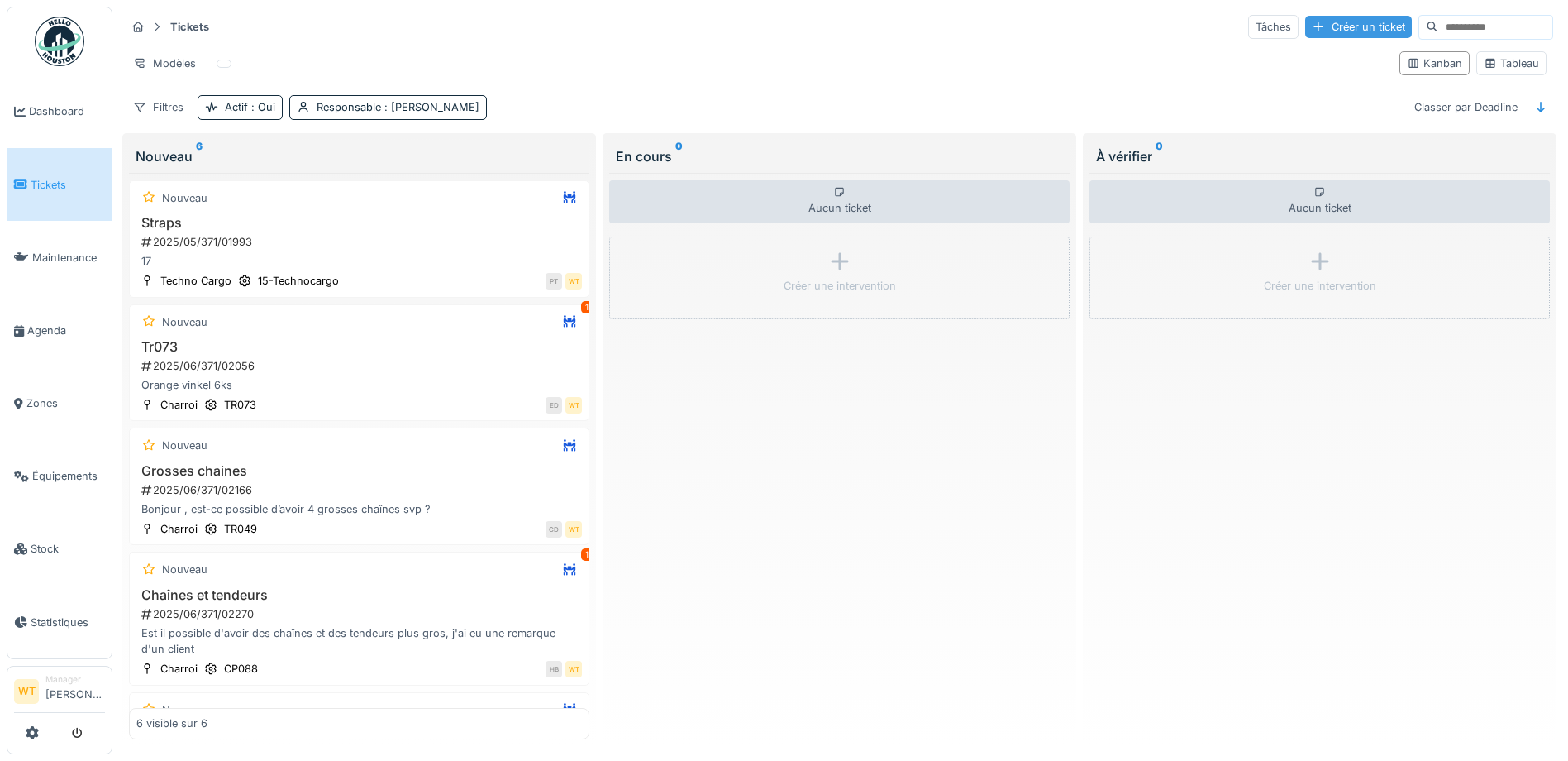
click at [1319, 33] on div "Créer un ticket" at bounding box center [1359, 27] width 106 height 22
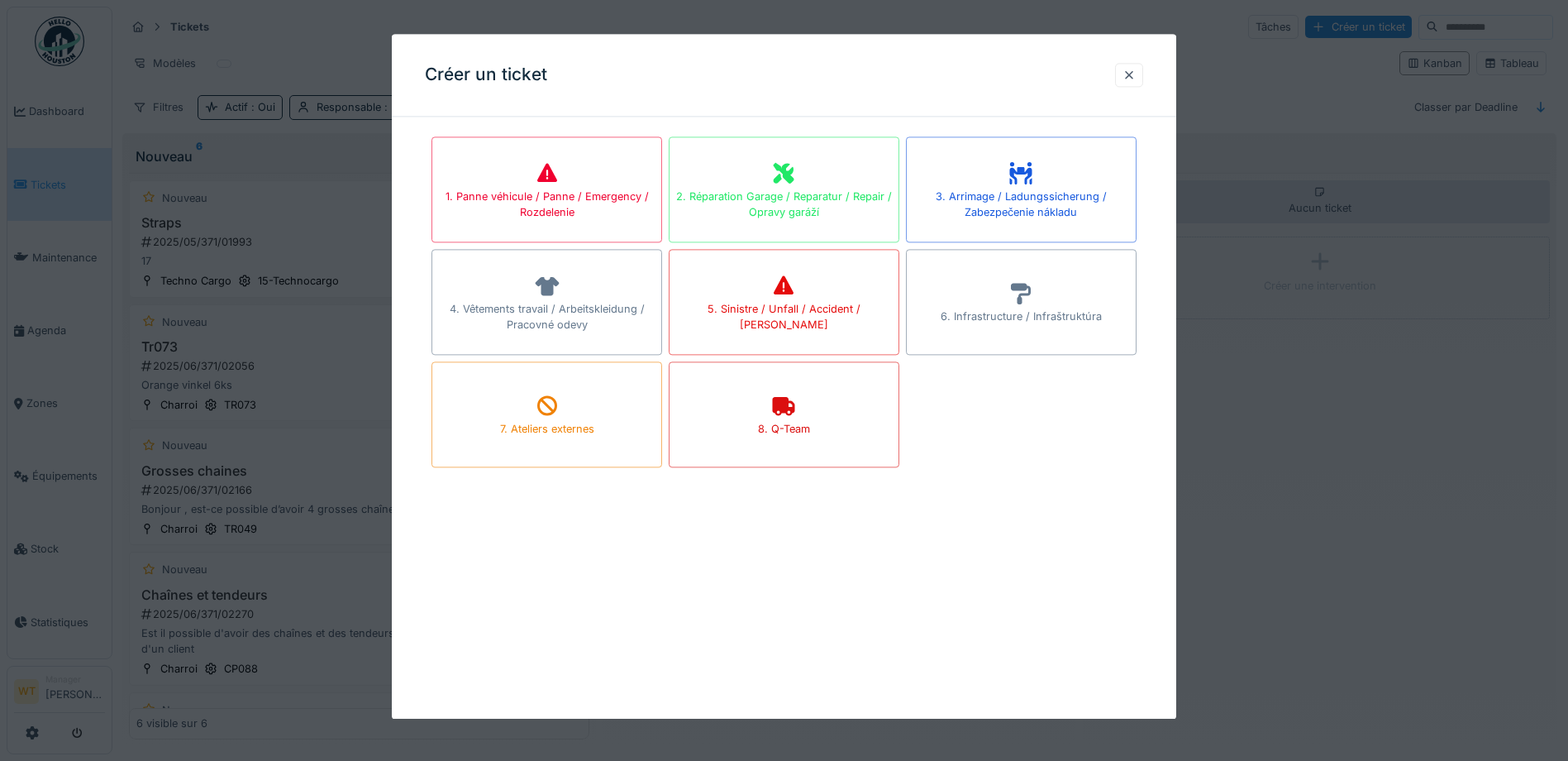
drag, startPoint x: 810, startPoint y: 200, endPoint x: 796, endPoint y: 198, distance: 14.1
click at [810, 199] on div "2. Réparation Garage / Reparatur / Repair / Opravy garáží" at bounding box center [784, 204] width 229 height 31
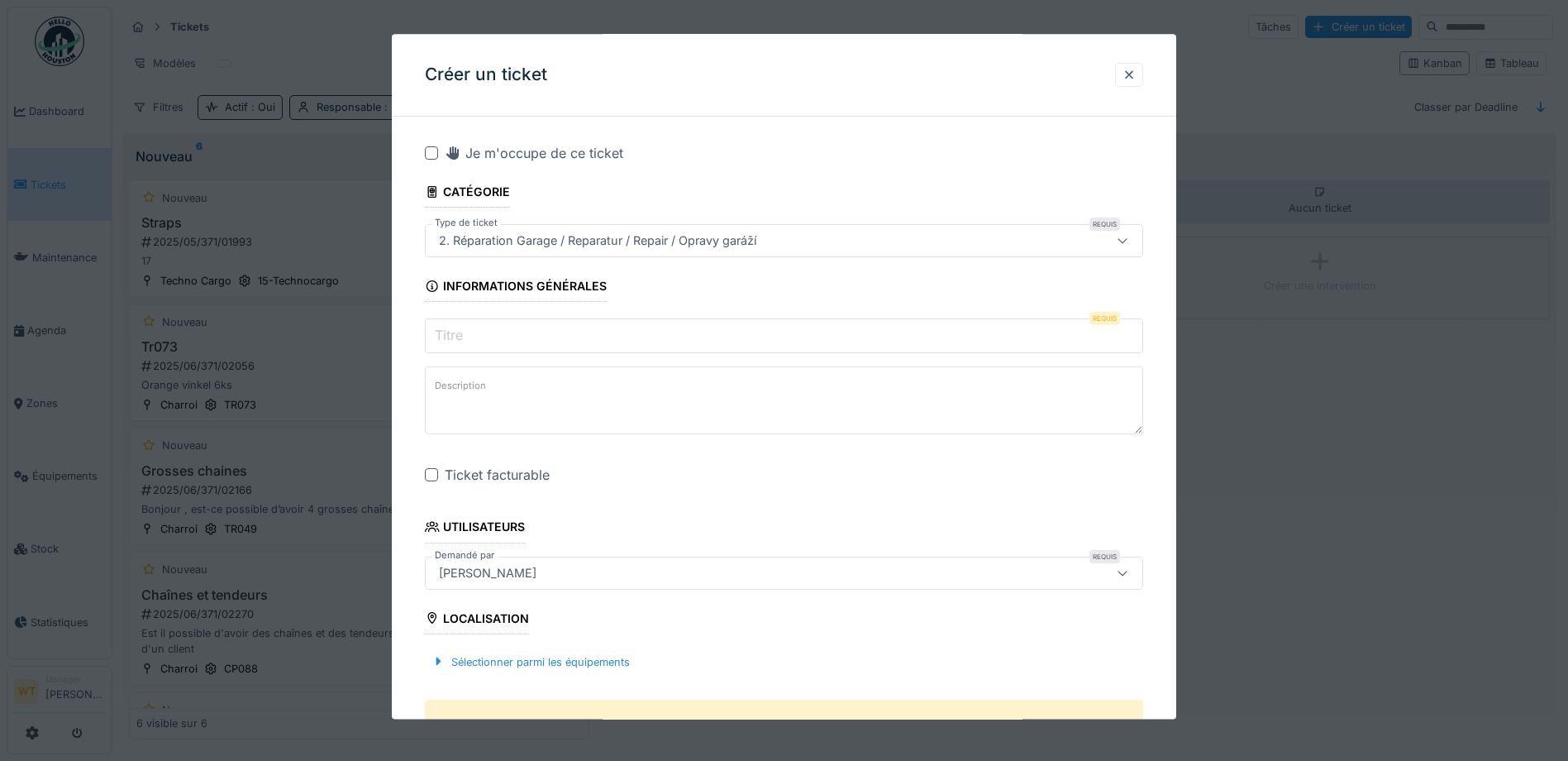
click at [552, 330] on input "Titre" at bounding box center [784, 336] width 719 height 35
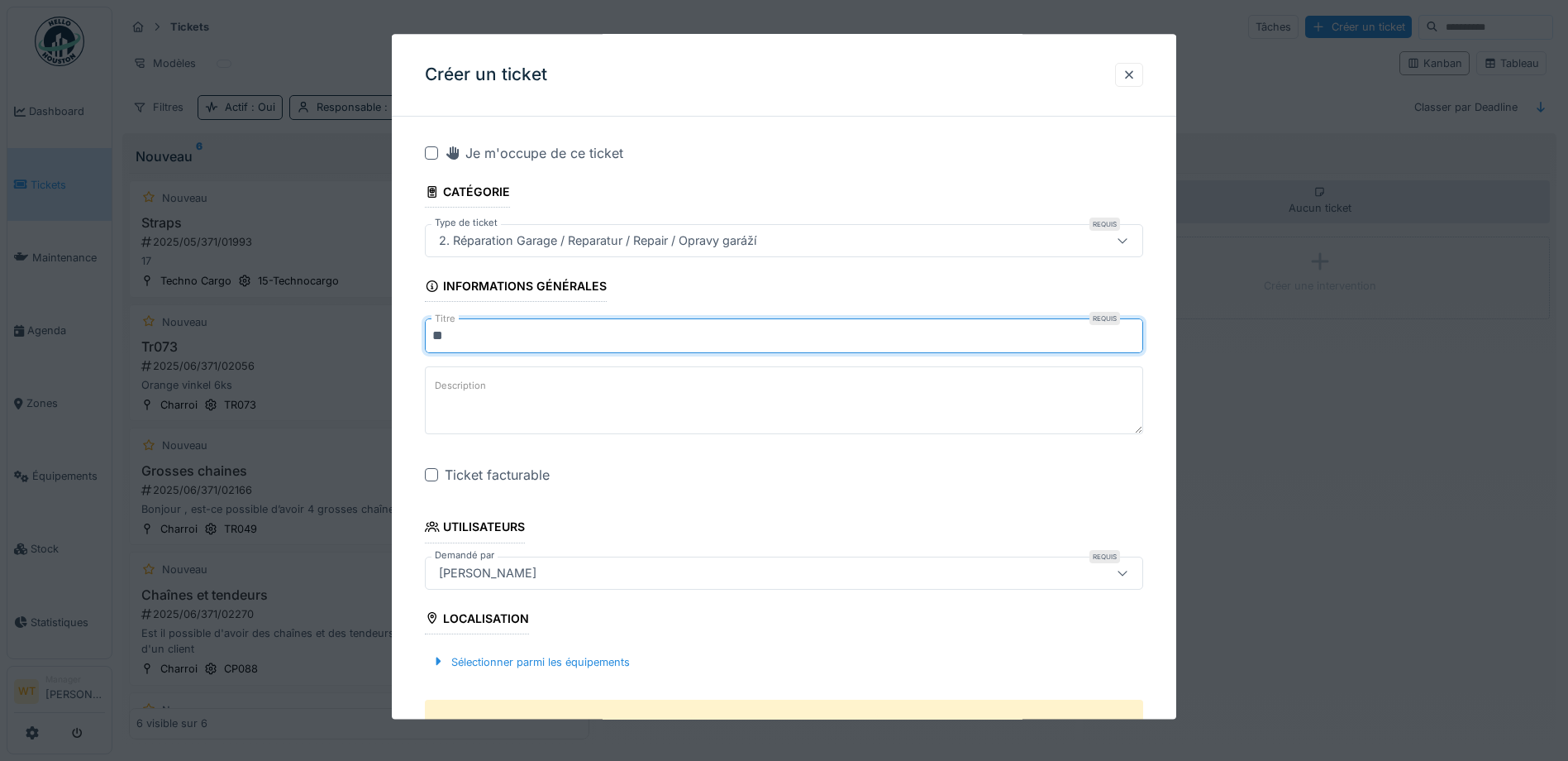
type input "*"
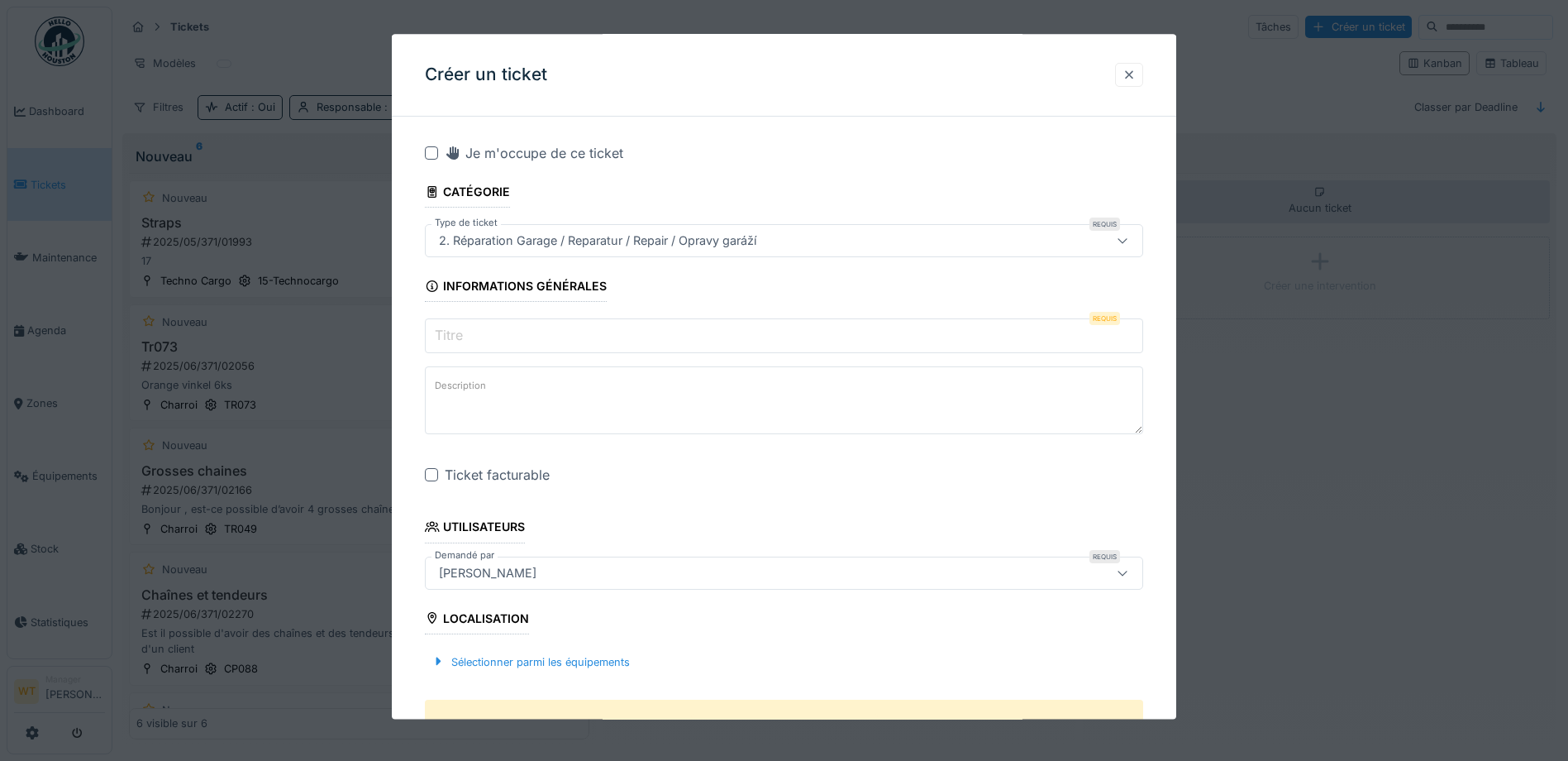
click at [1137, 87] on div at bounding box center [1128, 74] width 28 height 24
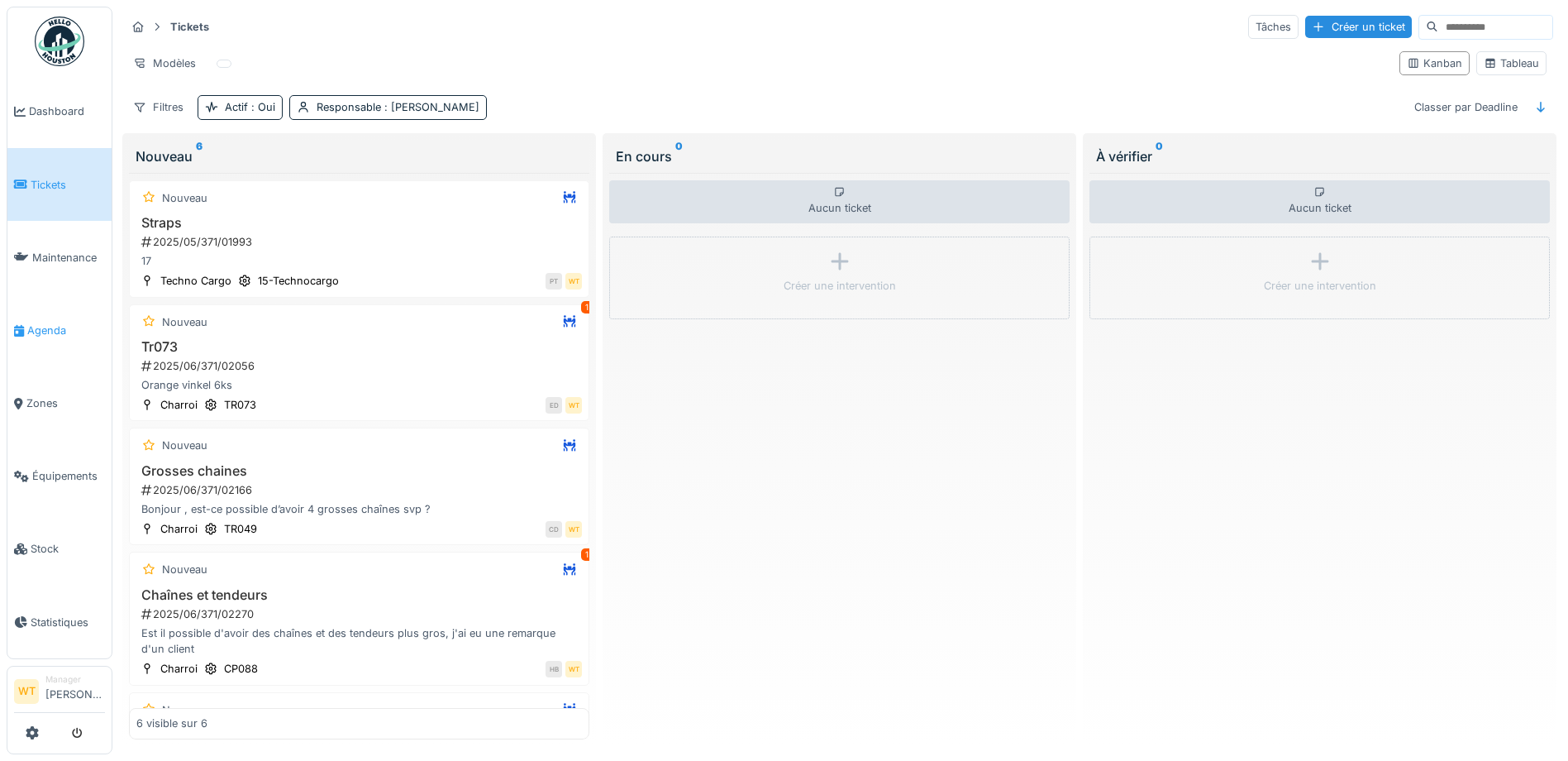
click at [58, 324] on span "Agenda" at bounding box center [66, 330] width 78 height 16
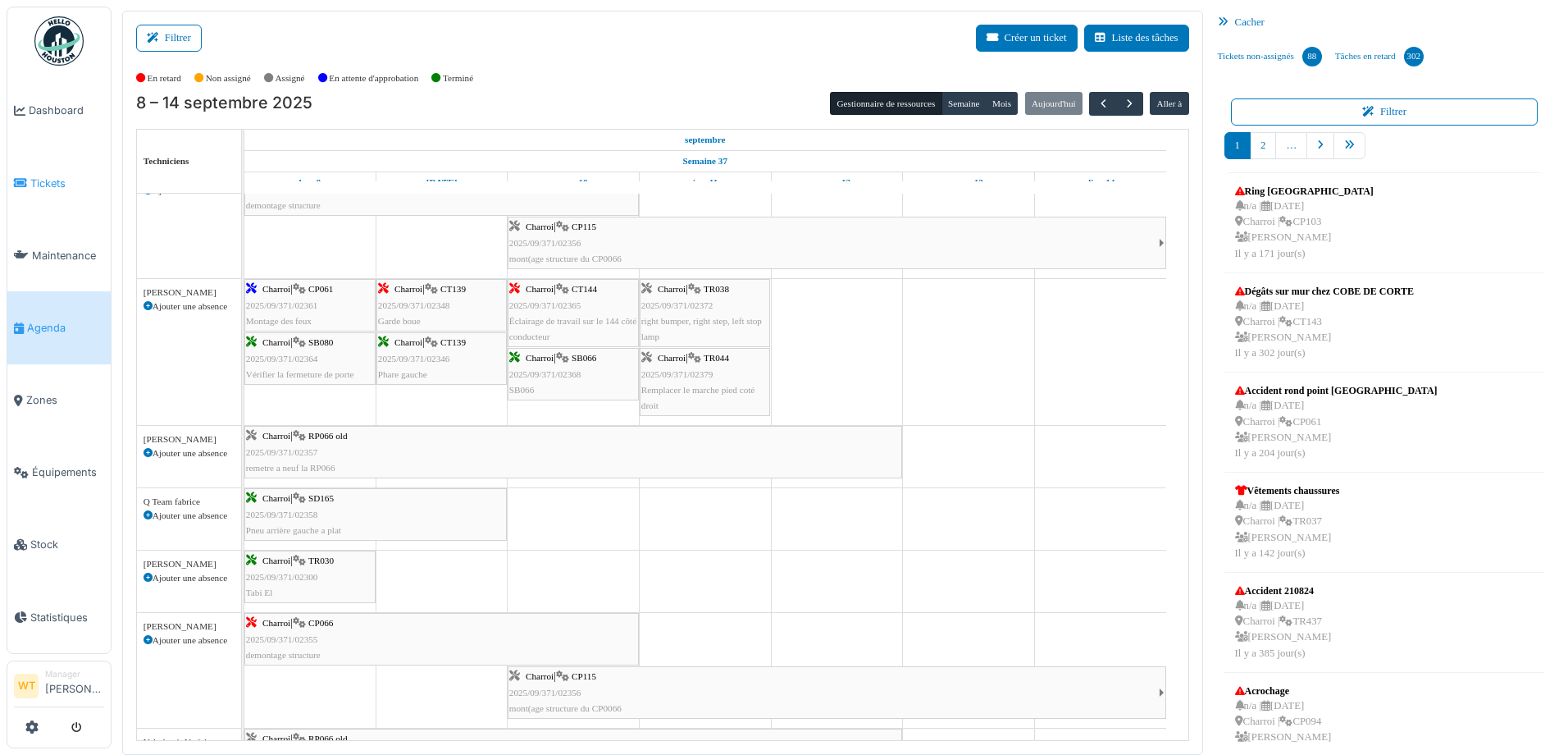
click at [43, 178] on span "Tickets" at bounding box center [67, 183] width 74 height 16
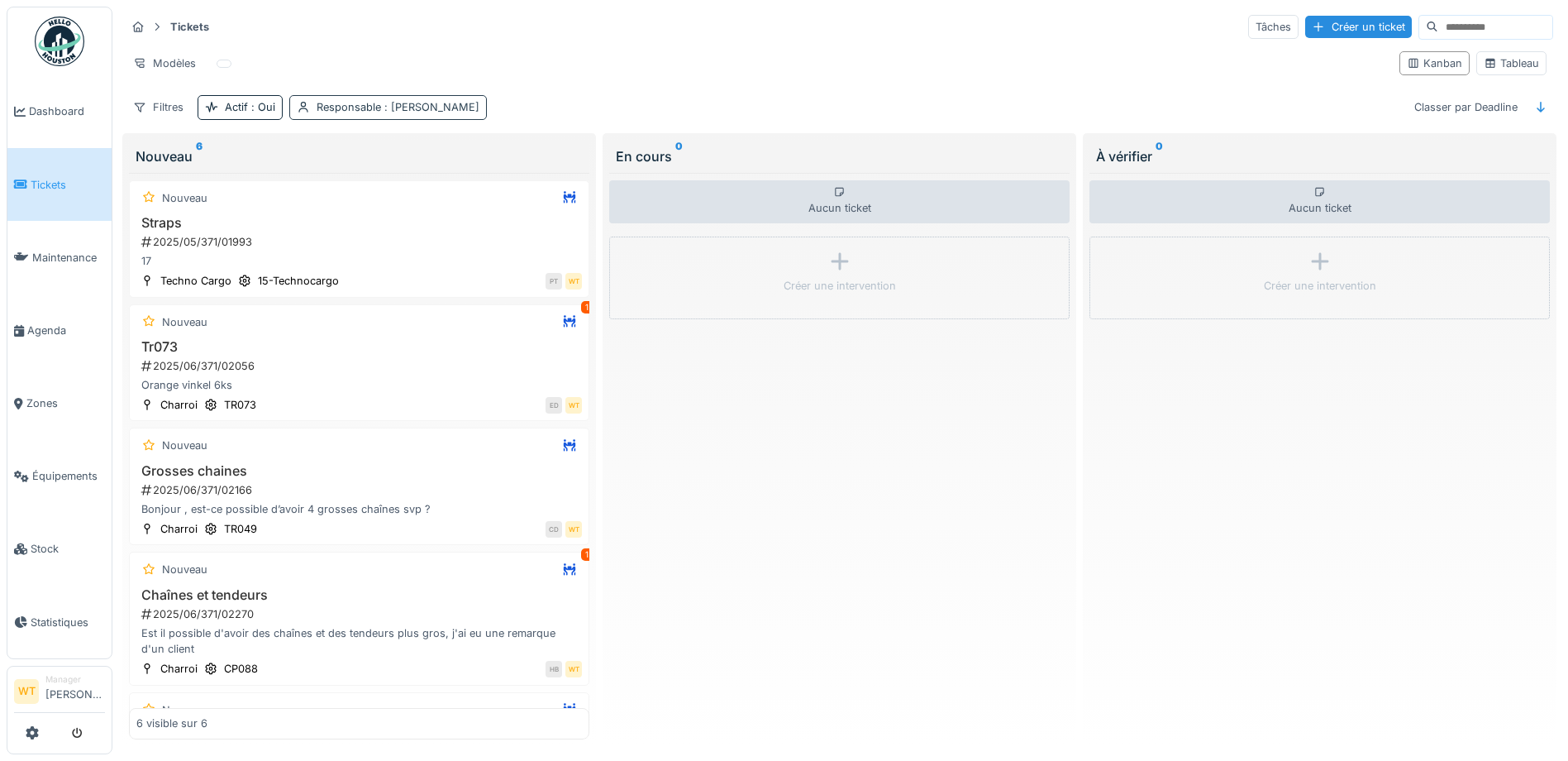
click at [429, 110] on span ": Walter Tombou" at bounding box center [430, 106] width 98 height 13
click at [454, 154] on div "Supprimer" at bounding box center [458, 150] width 85 height 22
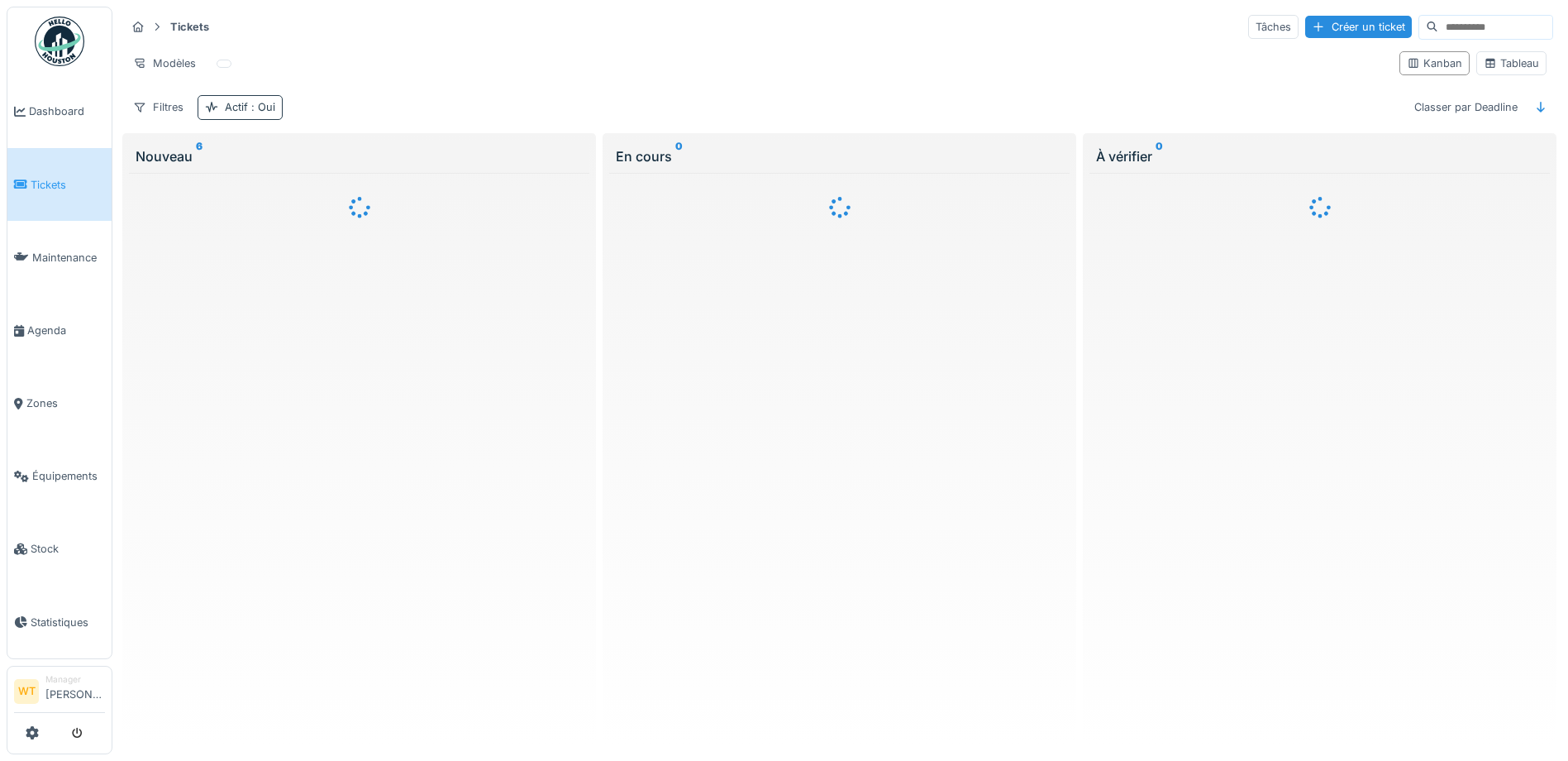
click at [273, 111] on span ": Oui" at bounding box center [262, 106] width 27 height 13
click at [314, 143] on div "Supprimer" at bounding box center [328, 150] width 85 height 22
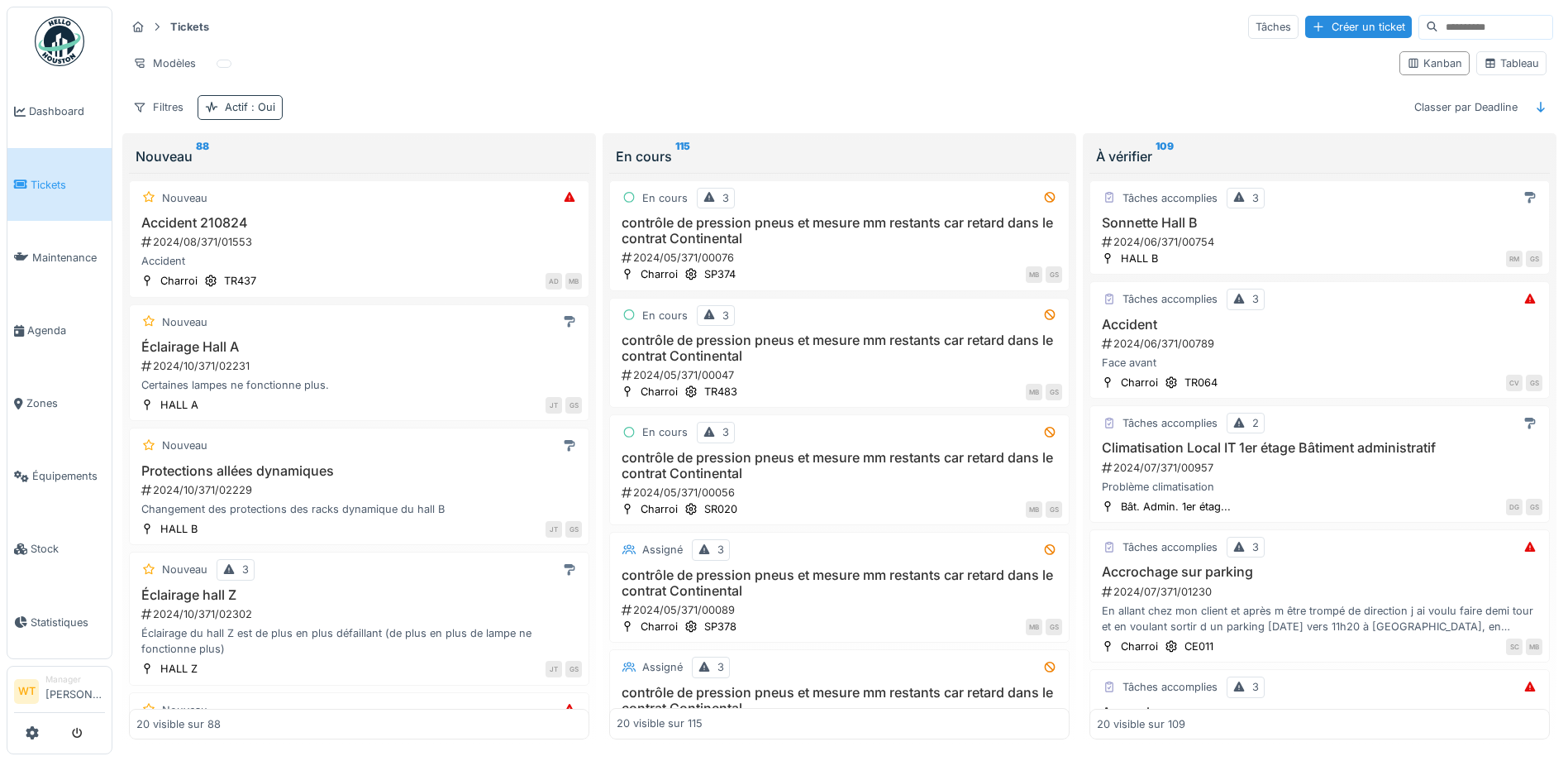
click at [254, 106] on span ": Oui" at bounding box center [262, 106] width 27 height 13
drag, startPoint x: 293, startPoint y: 148, endPoint x: 284, endPoint y: 139, distance: 12.7
click at [292, 148] on div at bounding box center [299, 150] width 14 height 16
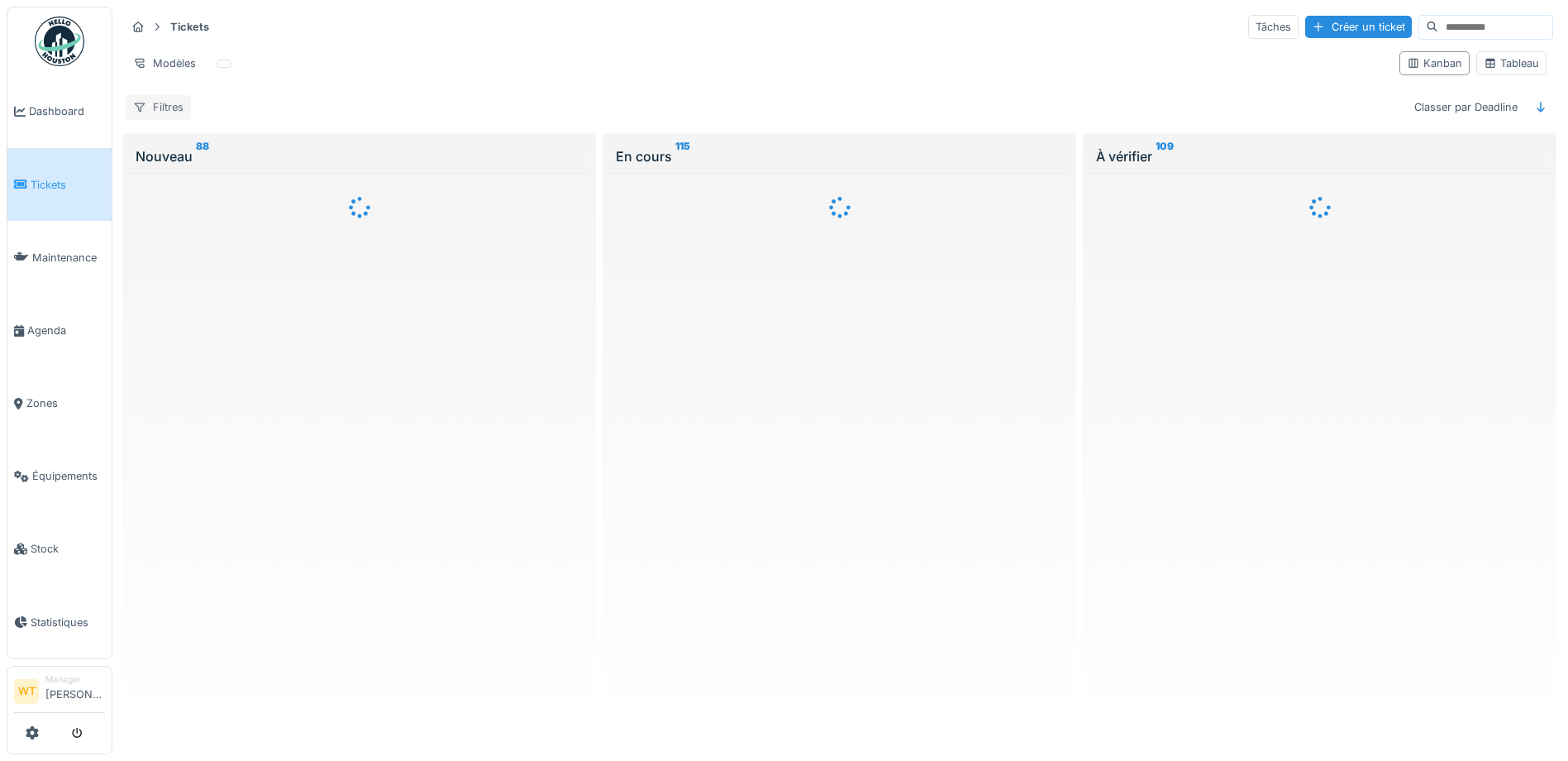
click at [183, 112] on div "Filtres" at bounding box center [158, 107] width 65 height 24
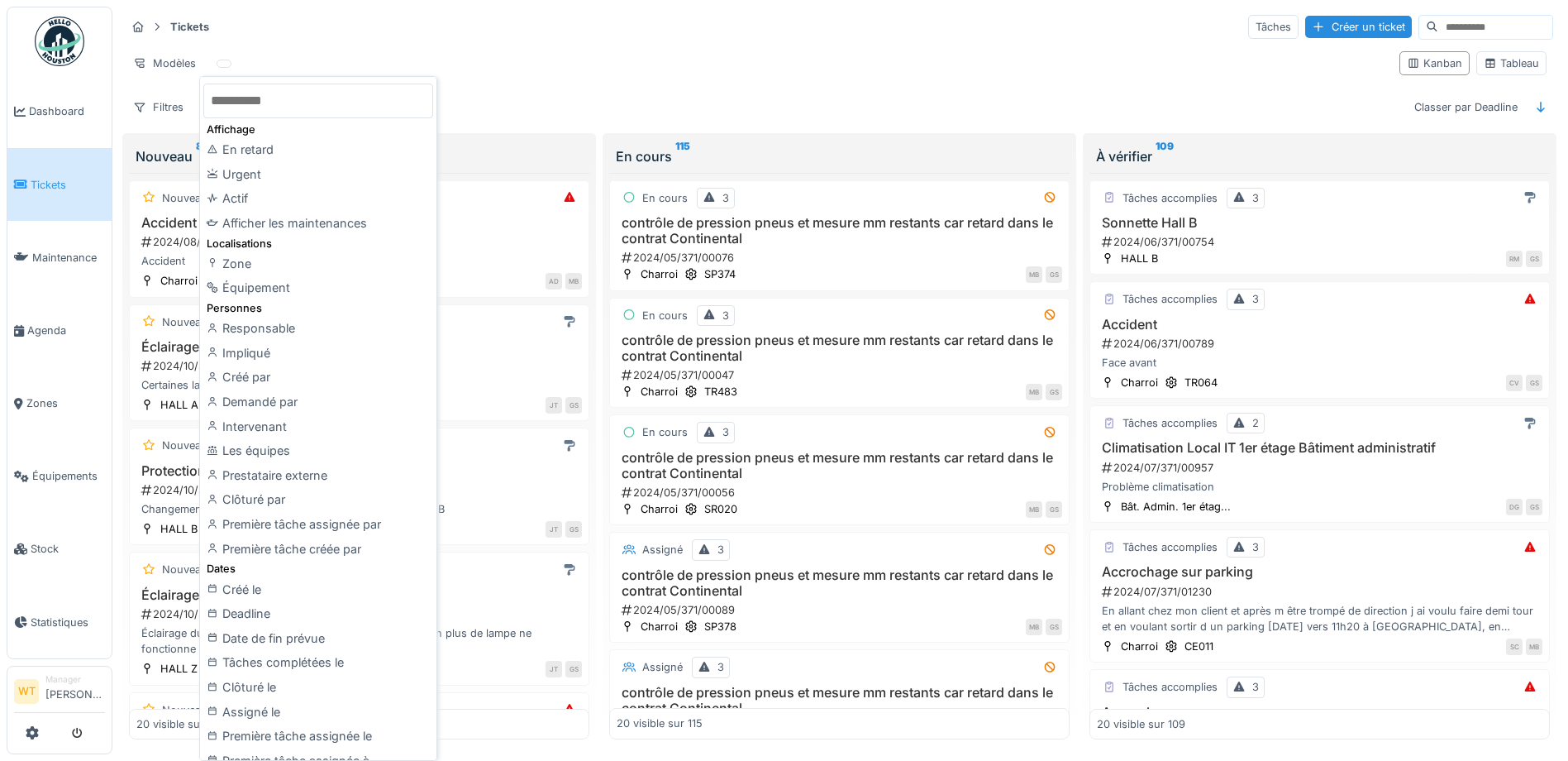
click at [494, 52] on div "Modèles" at bounding box center [756, 63] width 1261 height 24
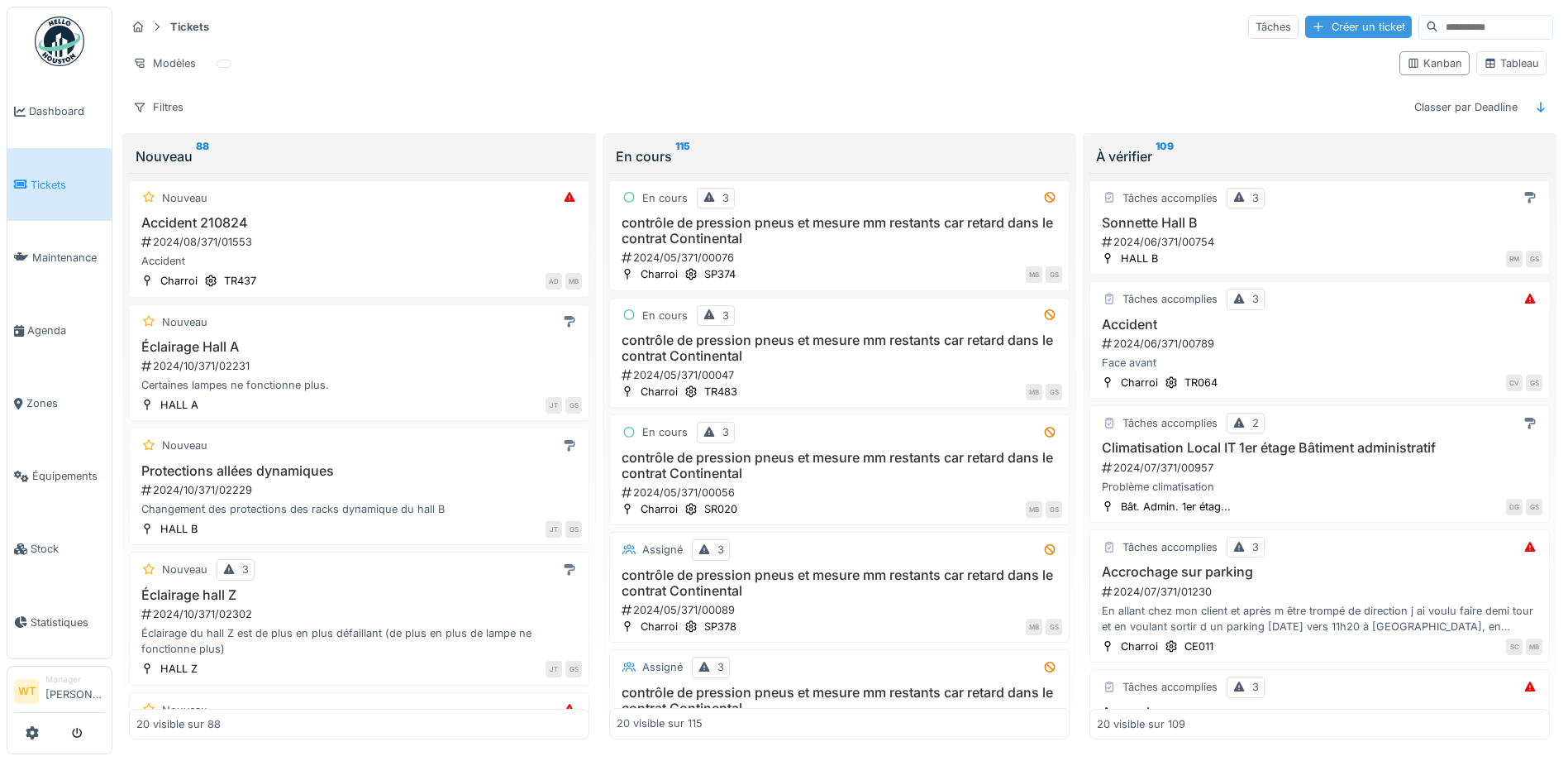
click at [1305, 32] on div "Créer un ticket" at bounding box center [1359, 27] width 106 height 22
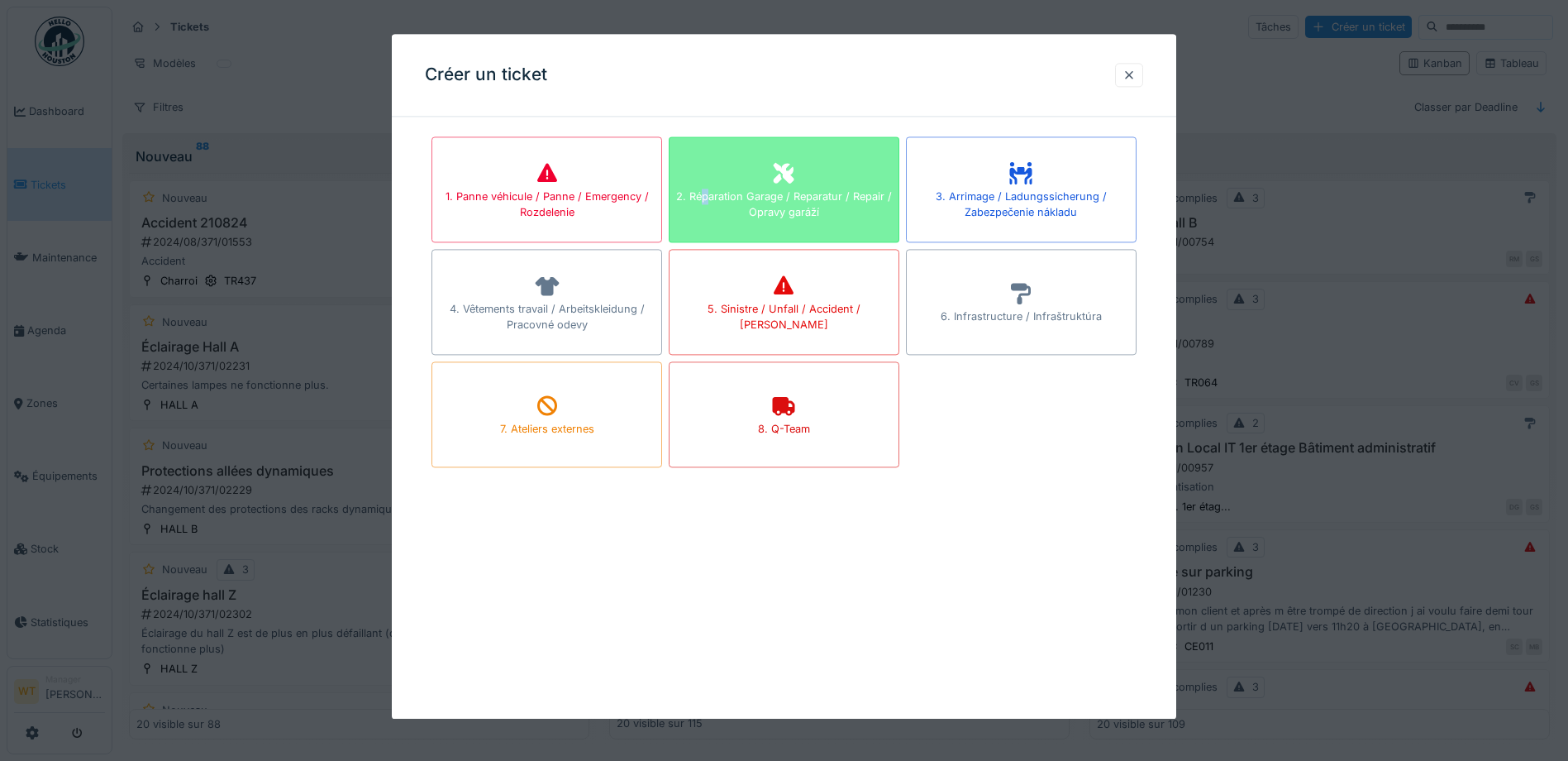
click at [710, 204] on div "2. Réparation Garage / Reparatur / Repair / Opravy garáží" at bounding box center [784, 204] width 229 height 31
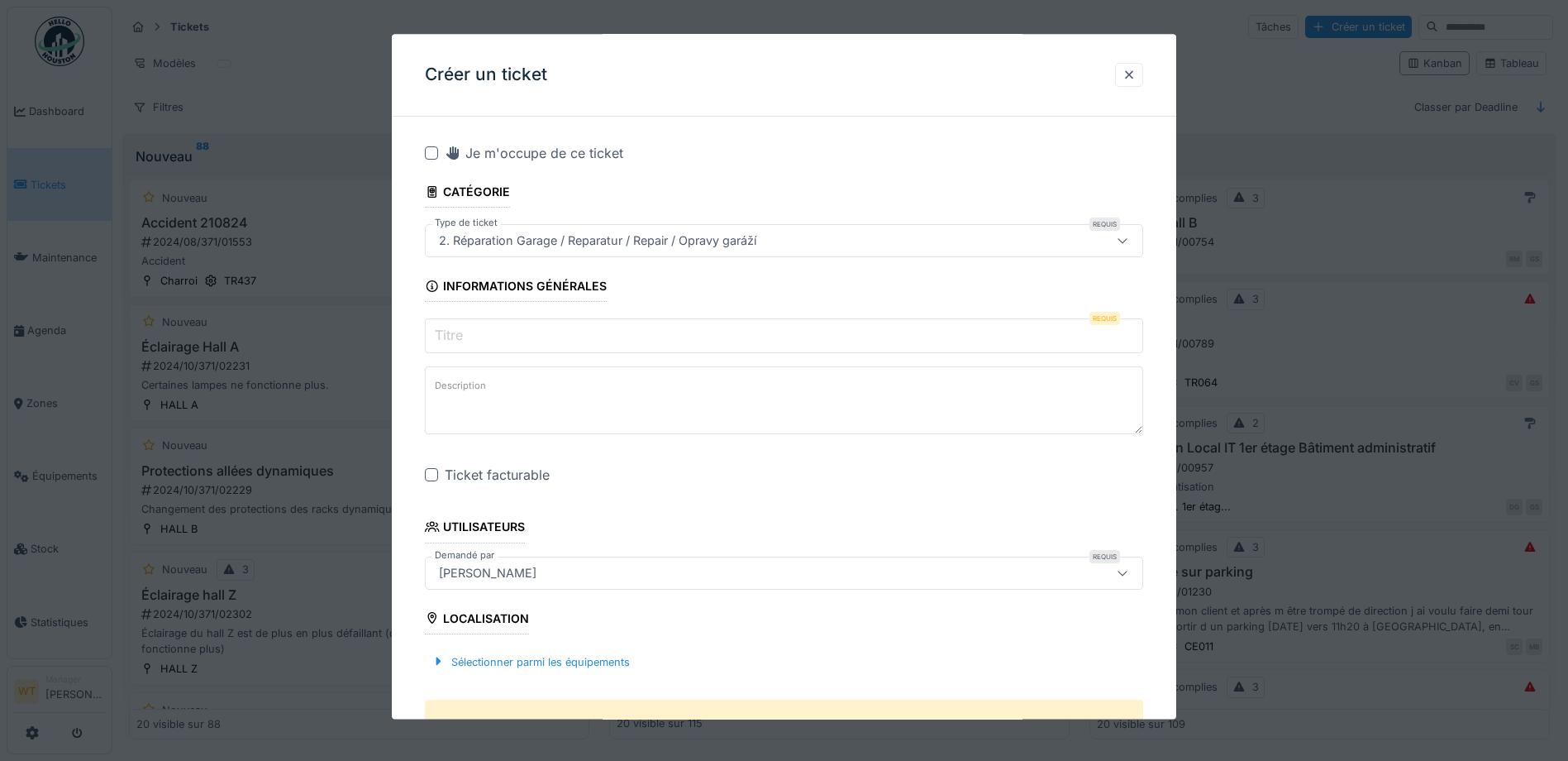
click at [542, 329] on input "Titre" at bounding box center [784, 336] width 719 height 35
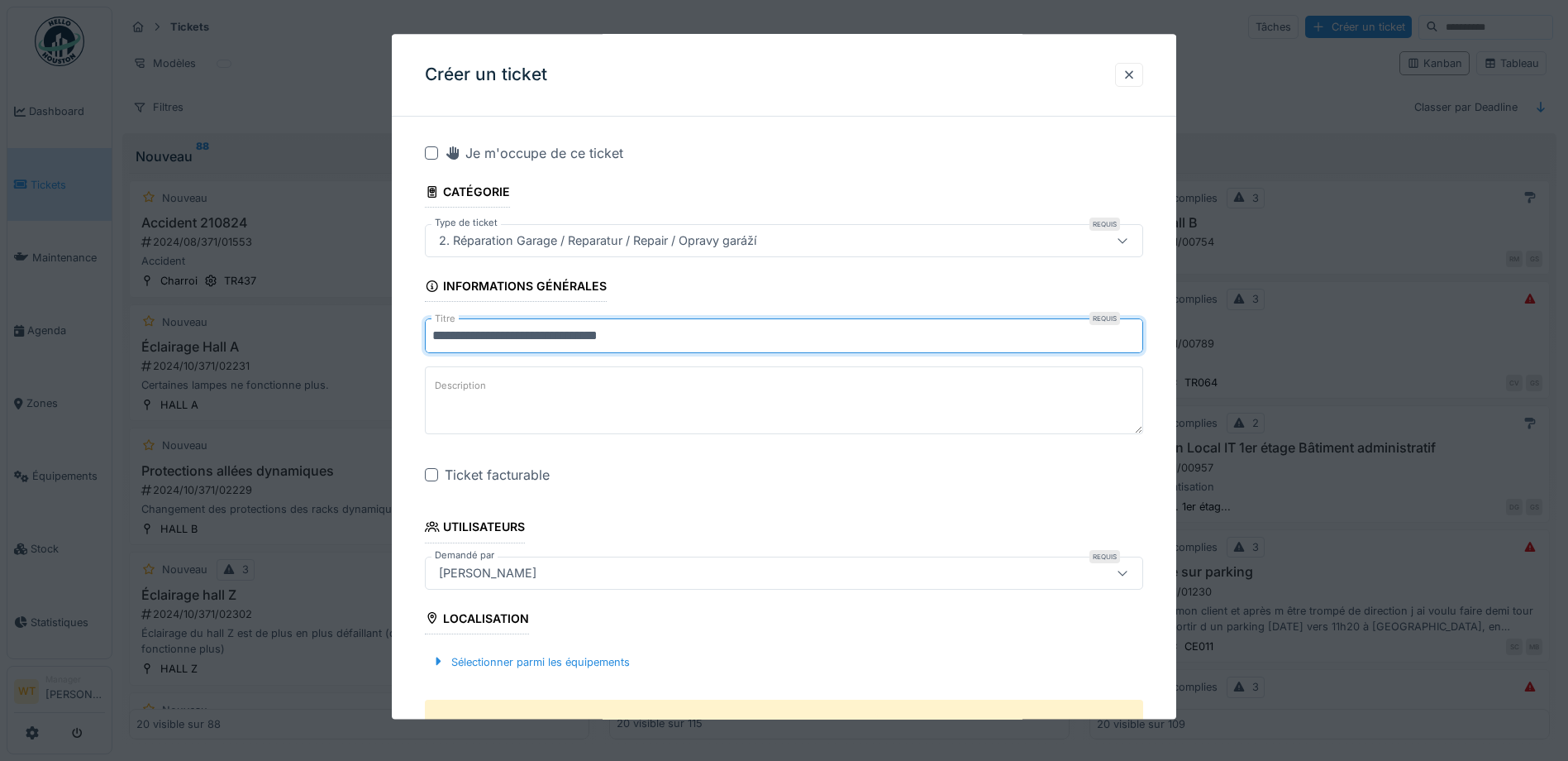
click at [425, 481] on div "Ticket facturable" at bounding box center [784, 475] width 719 height 19
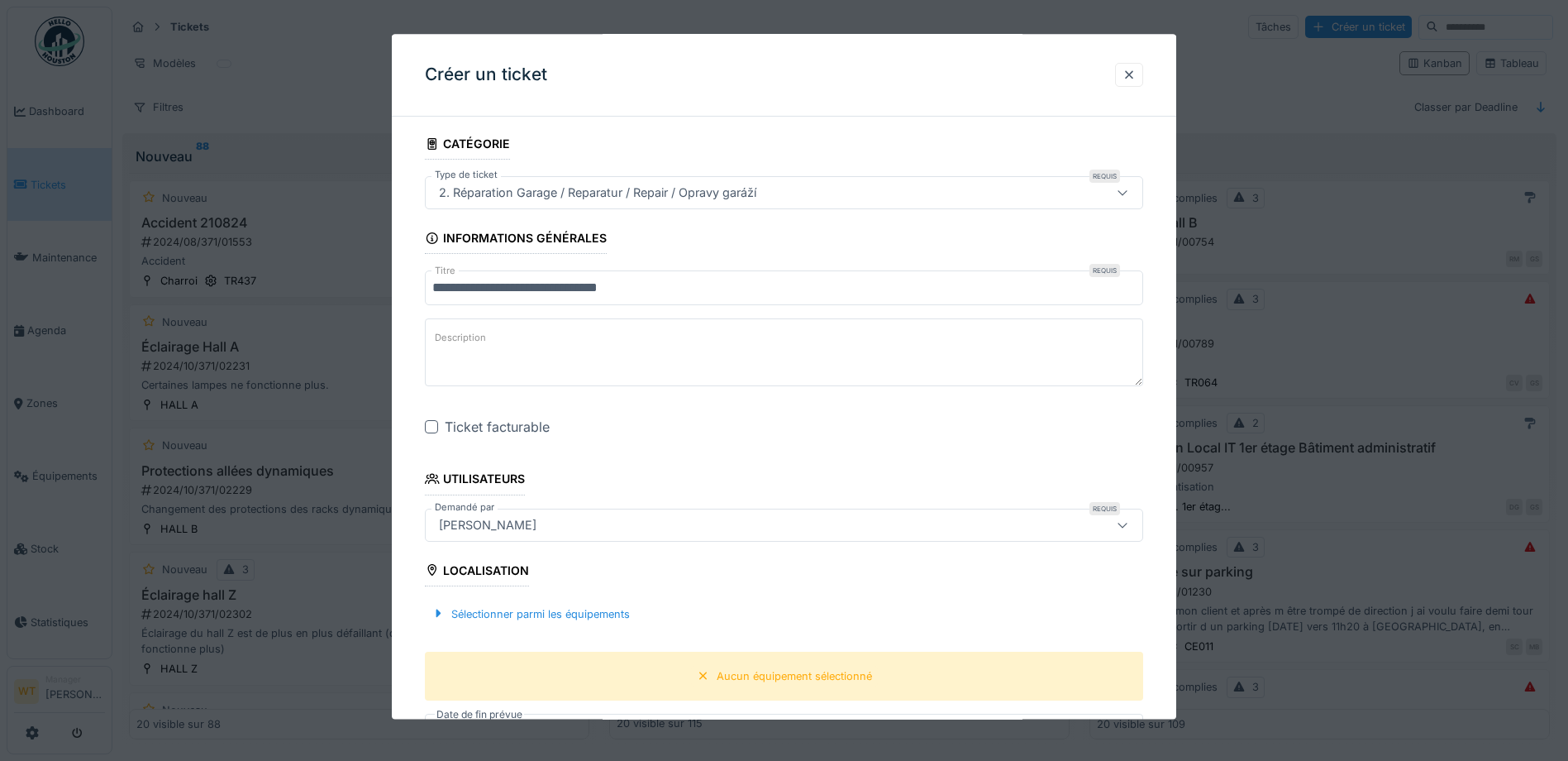
scroll to position [166, 0]
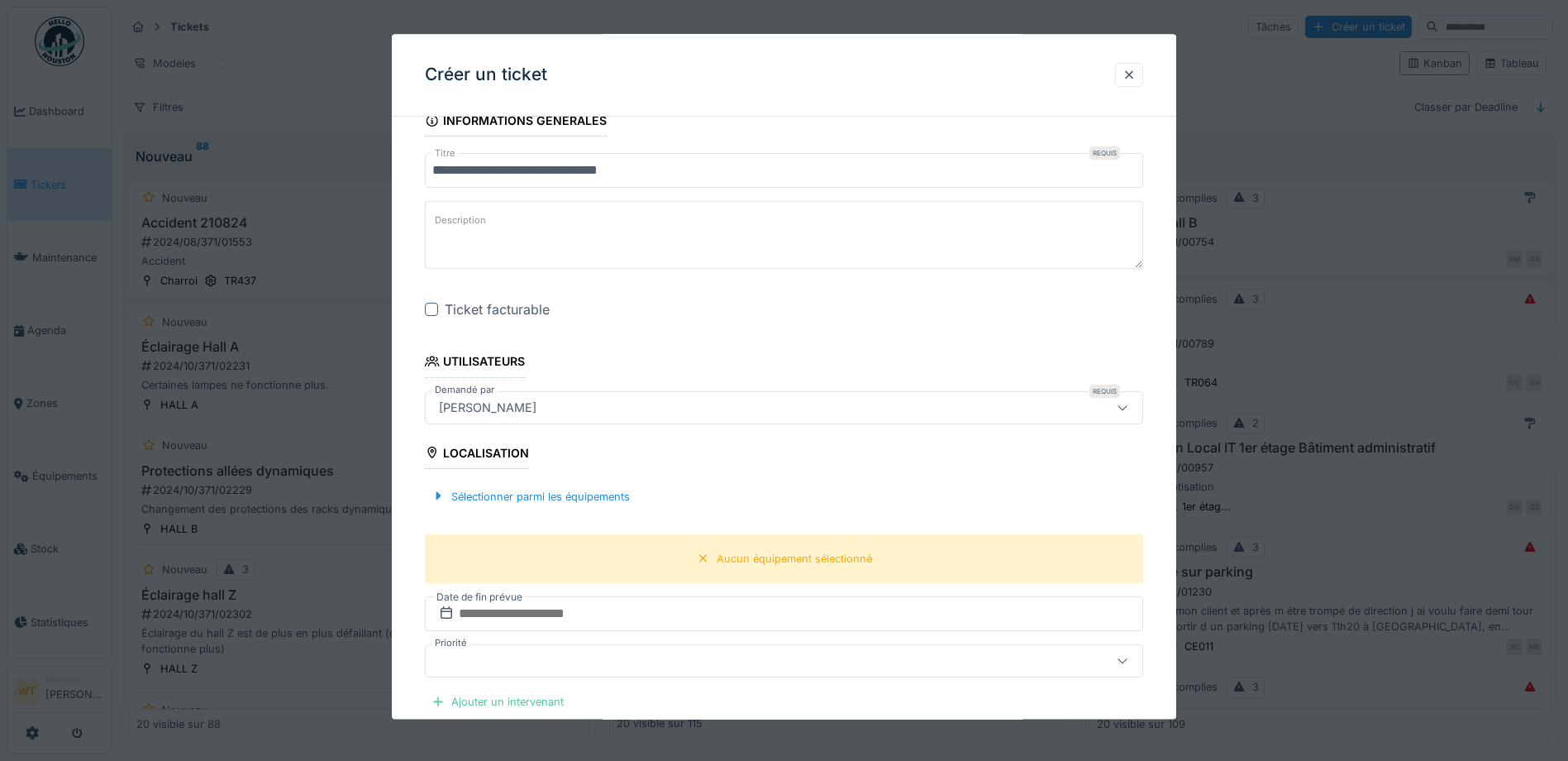
click at [434, 305] on div at bounding box center [431, 310] width 14 height 14
click at [605, 489] on div "Sélectionner parmi les équipements" at bounding box center [530, 497] width 212 height 22
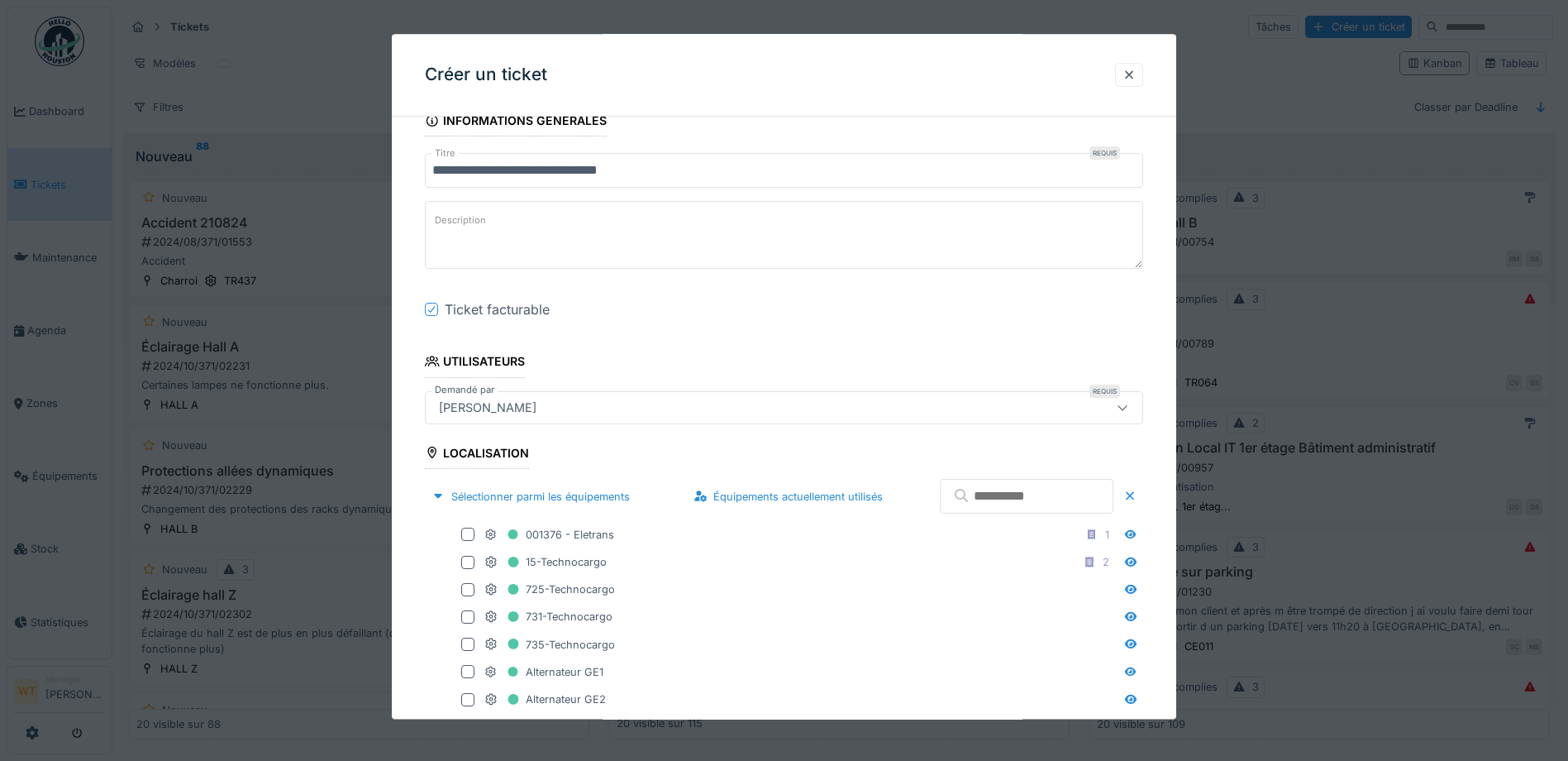
click at [673, 166] on input "**********" at bounding box center [784, 171] width 719 height 35
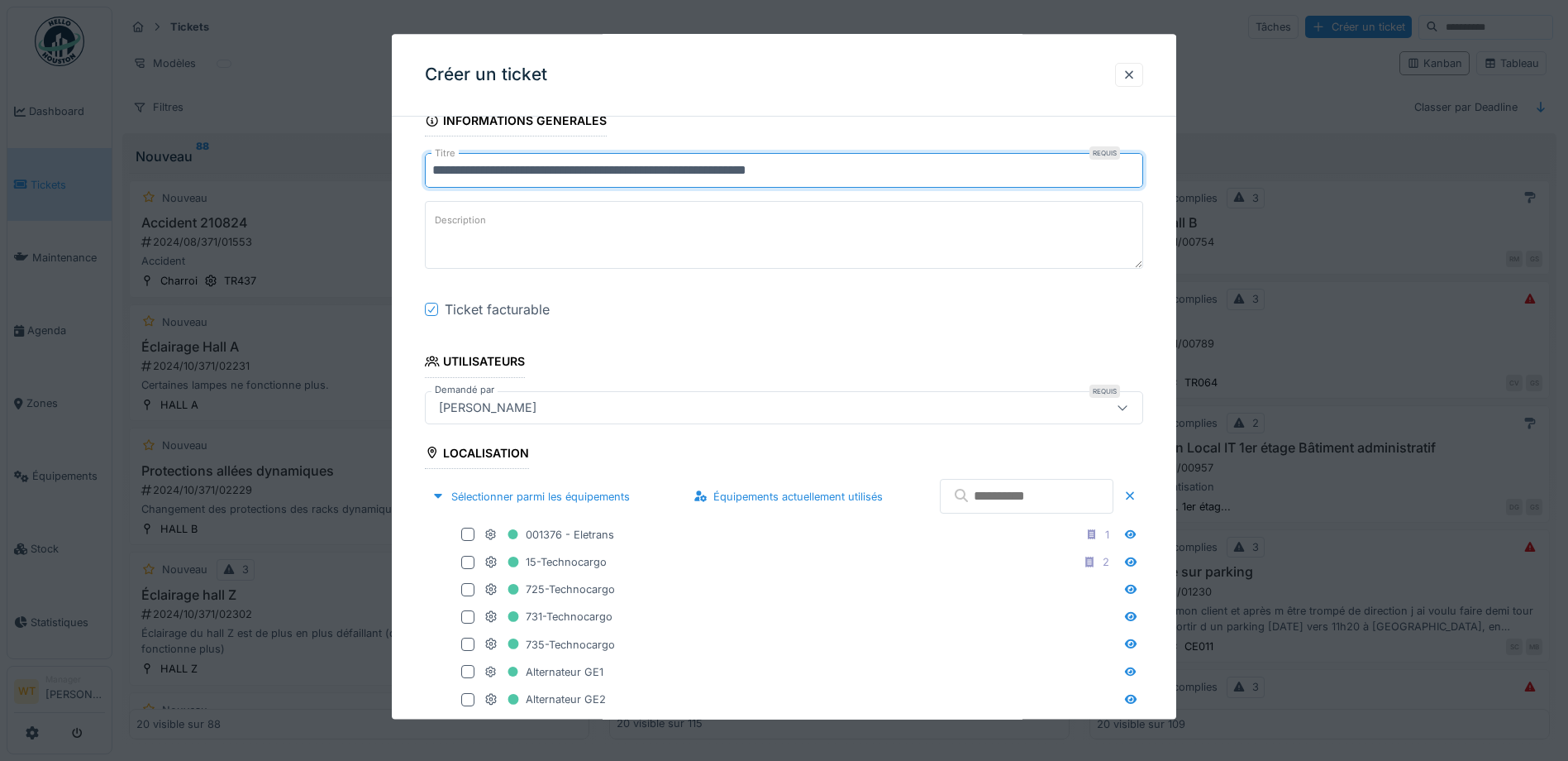
type input "**********"
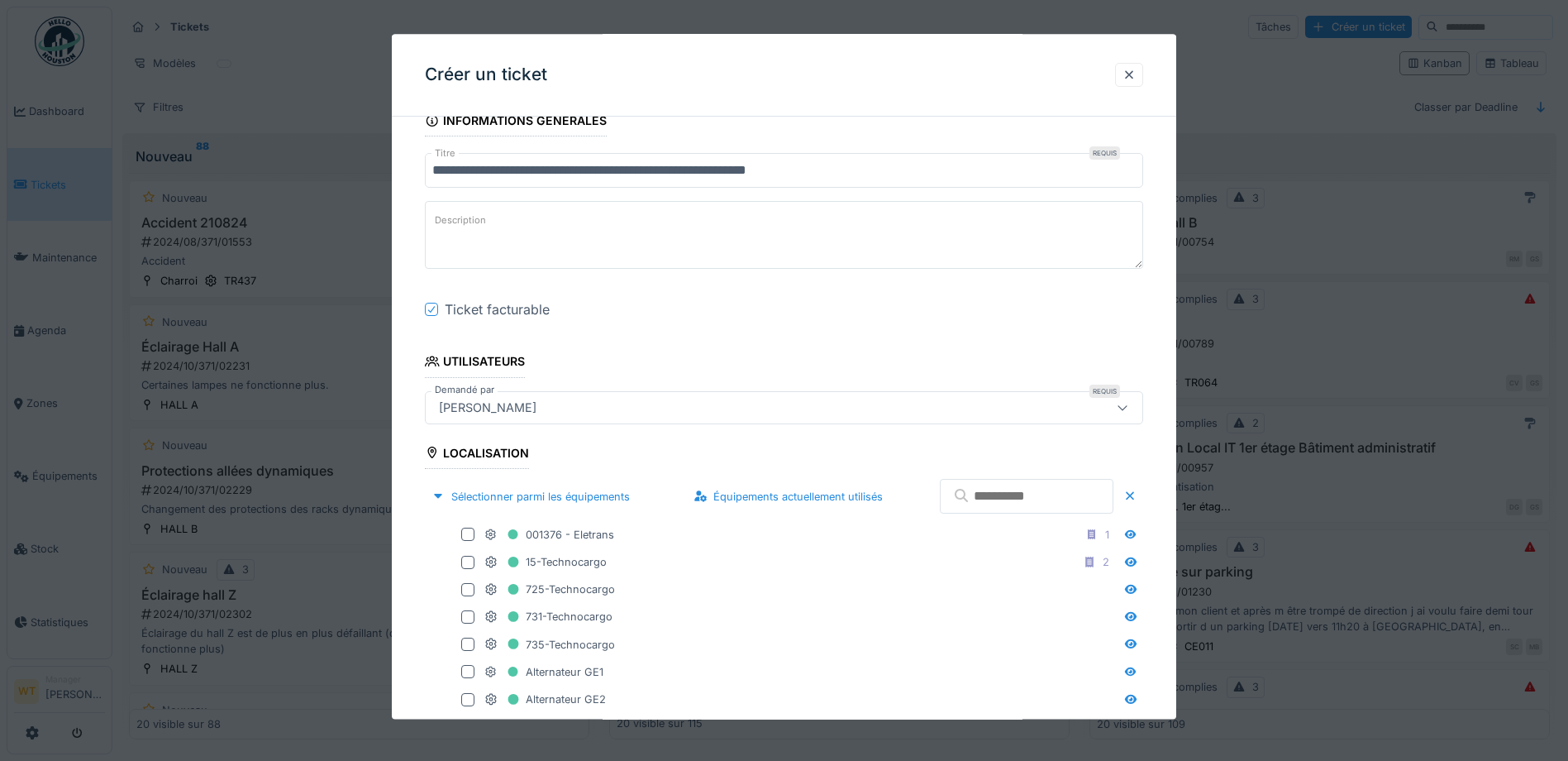
click at [961, 503] on input "text" at bounding box center [1027, 497] width 174 height 35
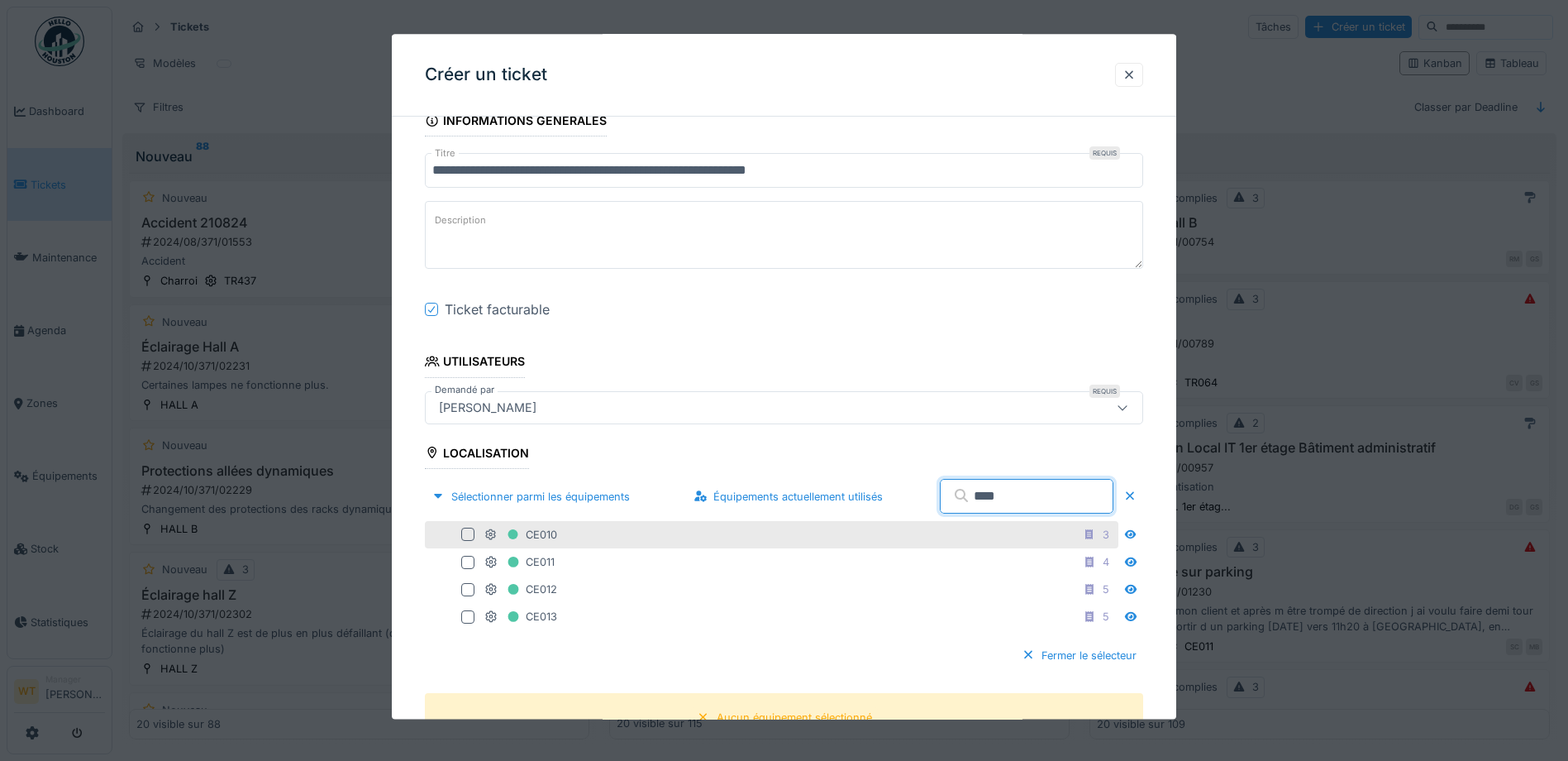
type input "****"
click at [471, 535] on div at bounding box center [468, 535] width 14 height 14
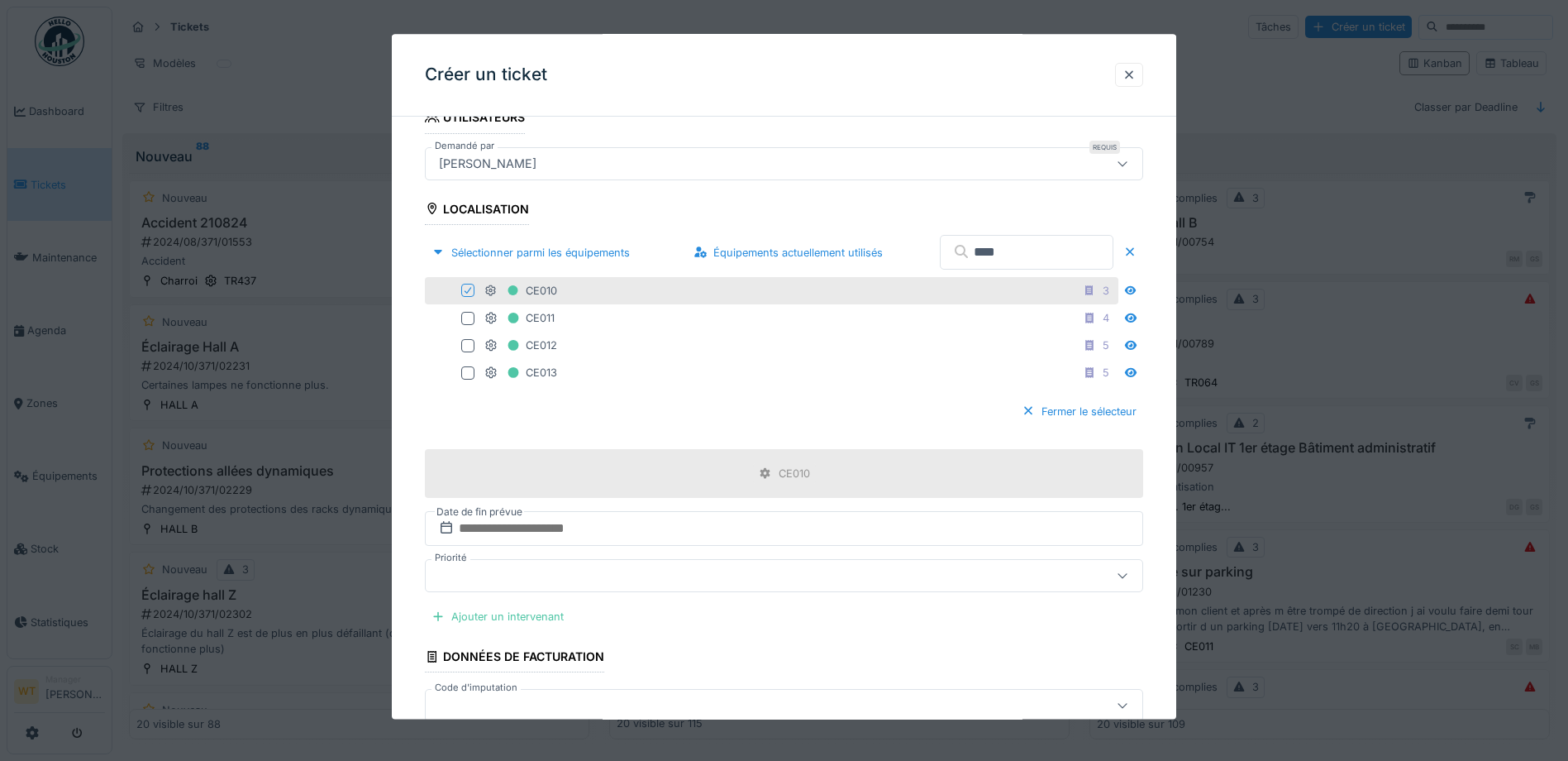
scroll to position [413, 0]
click at [531, 612] on div "Ajouter un intervenant" at bounding box center [497, 612] width 145 height 22
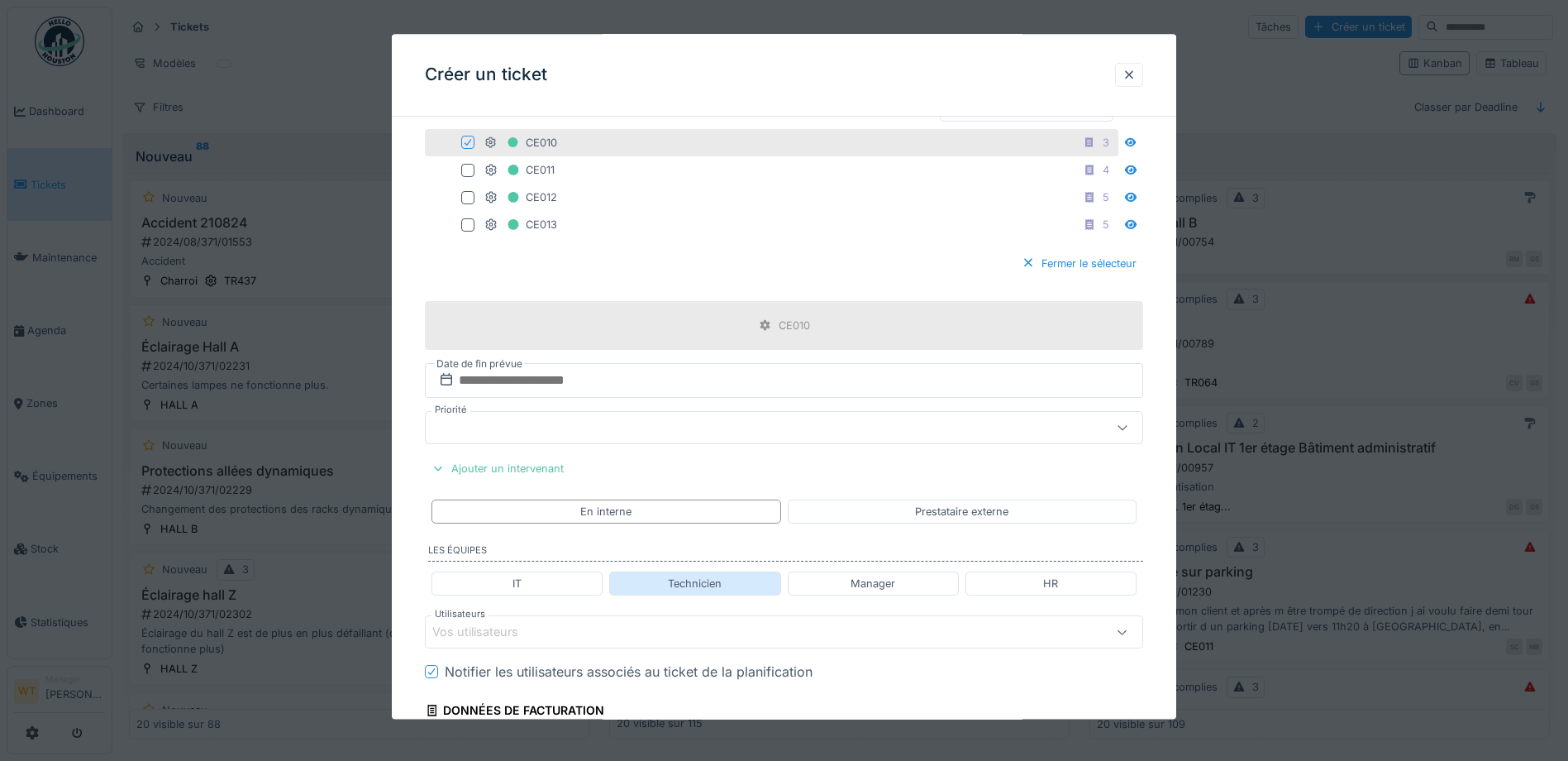
scroll to position [579, 0]
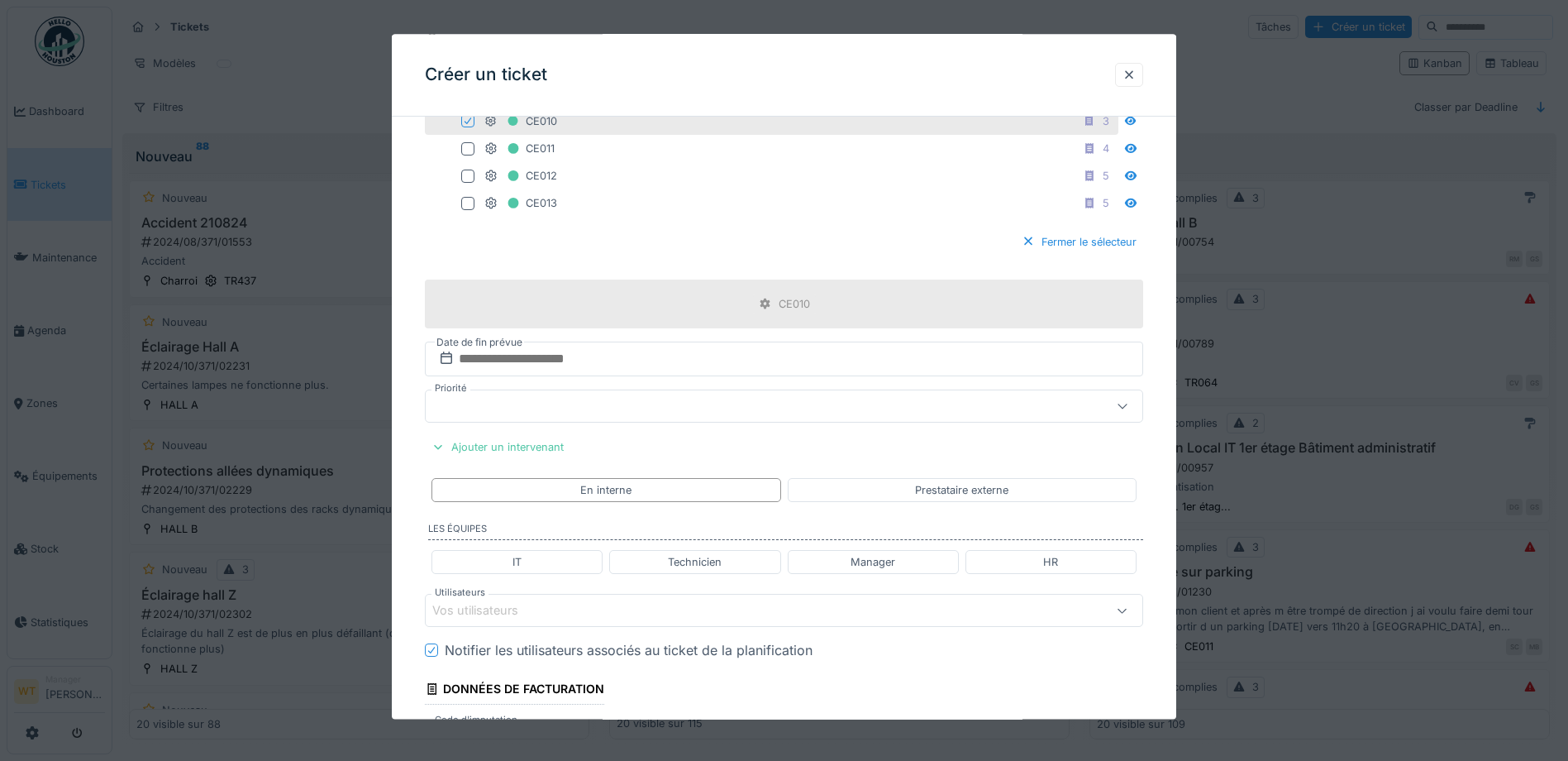
click at [521, 604] on div "Vos utilisateurs" at bounding box center [486, 612] width 109 height 19
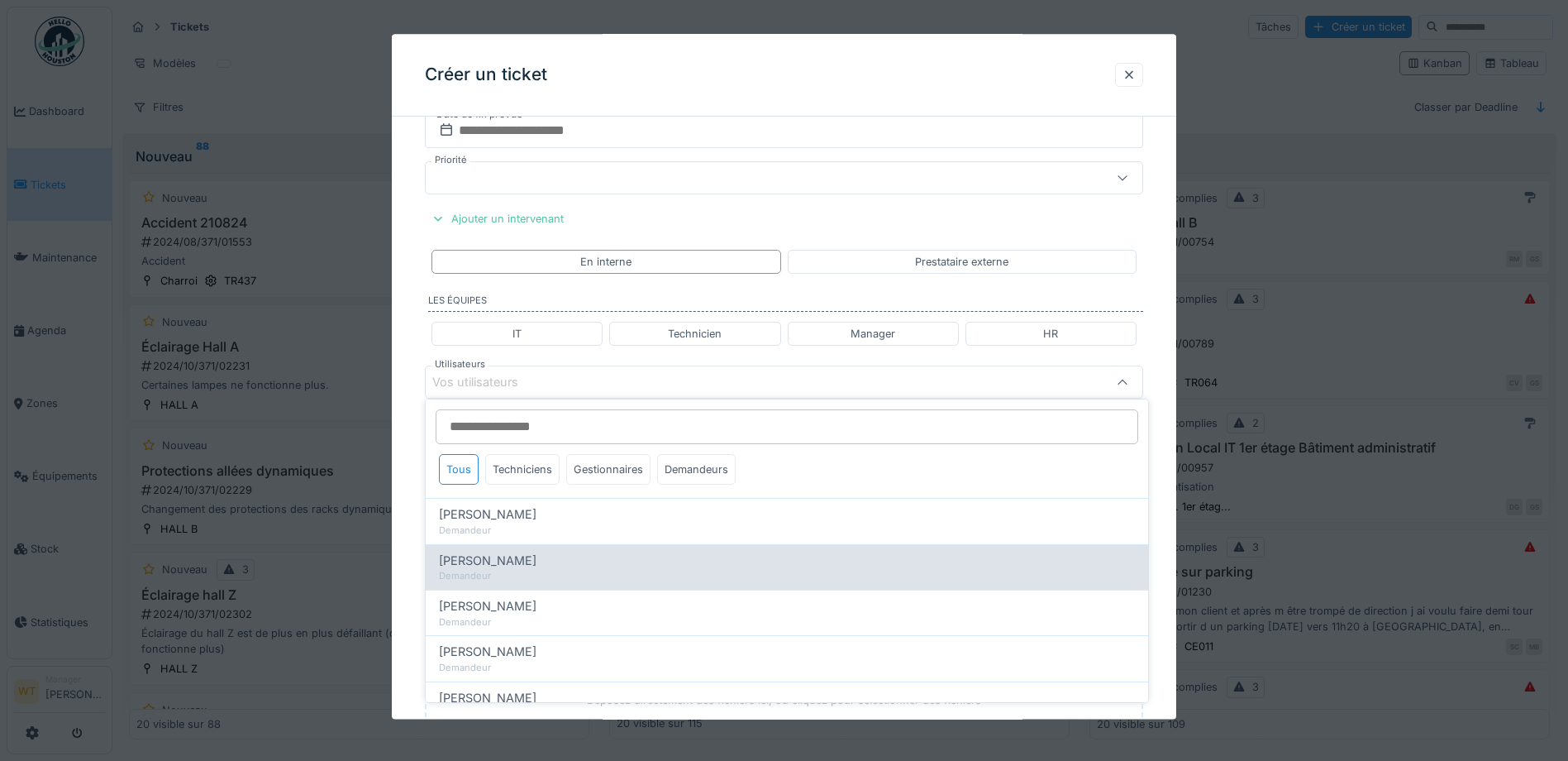
scroll to position [813, 0]
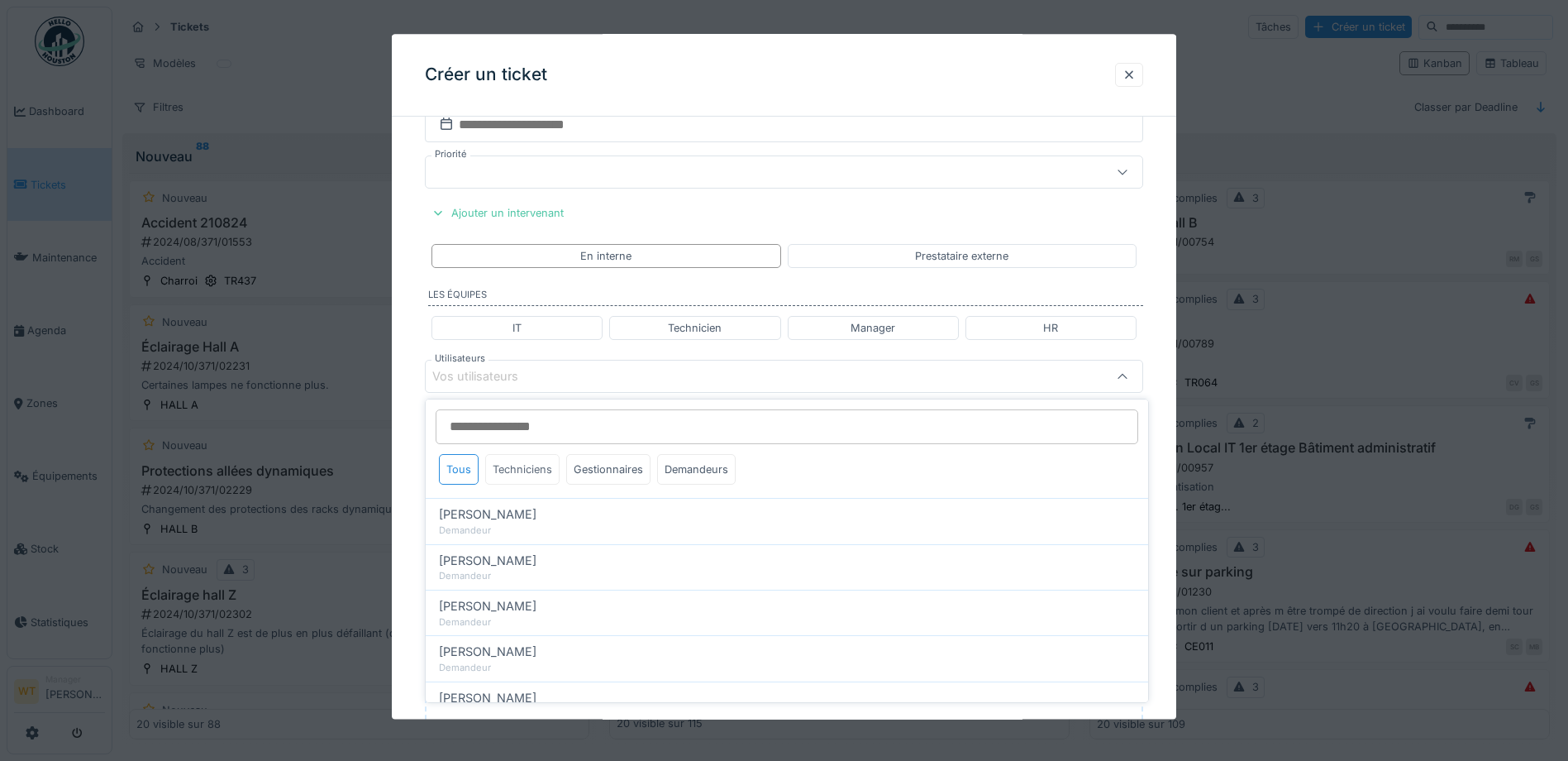
click at [540, 476] on div "Techniciens" at bounding box center [523, 469] width 74 height 30
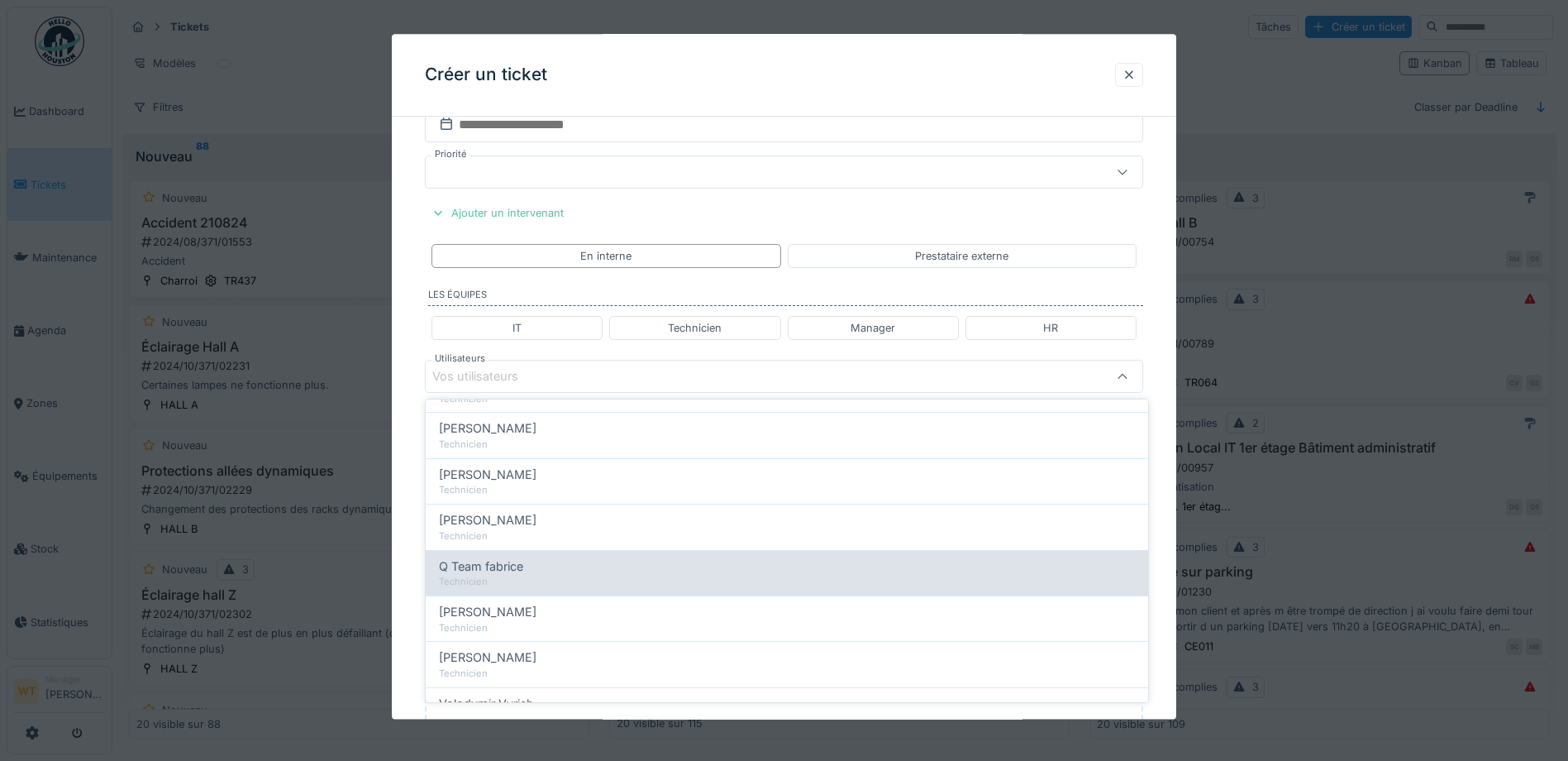
scroll to position [248, 0]
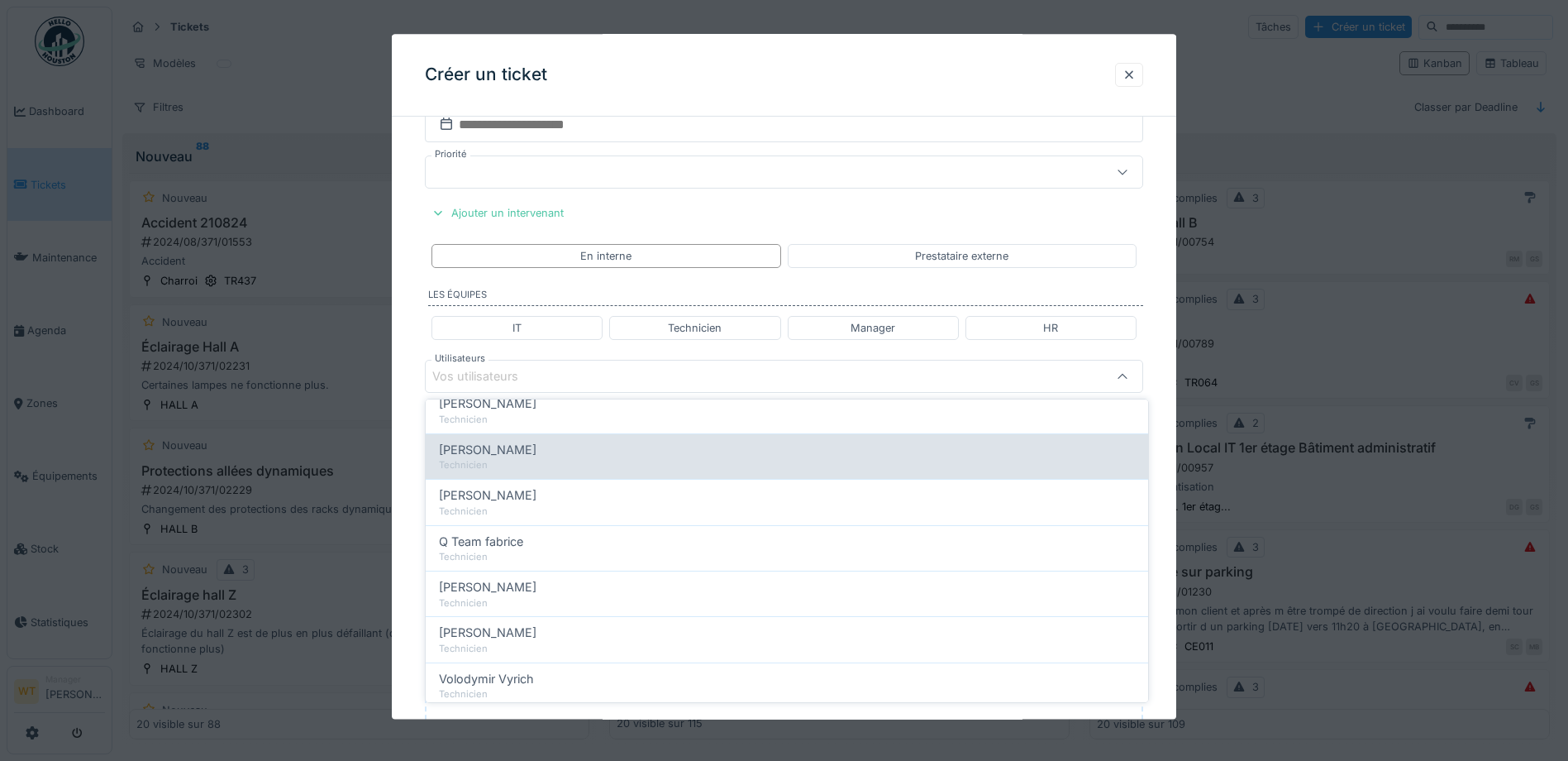
click at [546, 463] on div "Technicien" at bounding box center [787, 465] width 696 height 14
type input "*****"
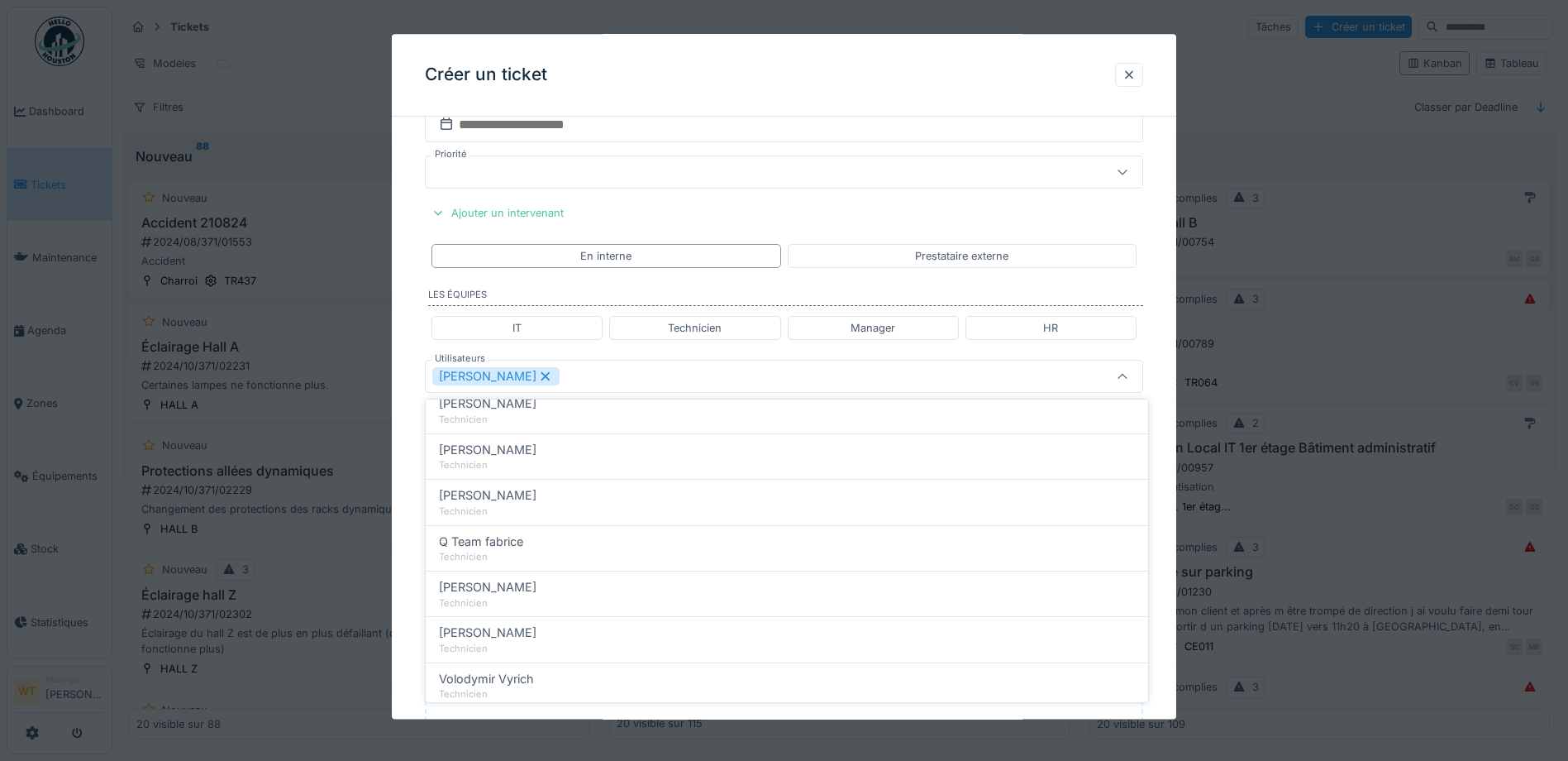
scroll to position [0, 0]
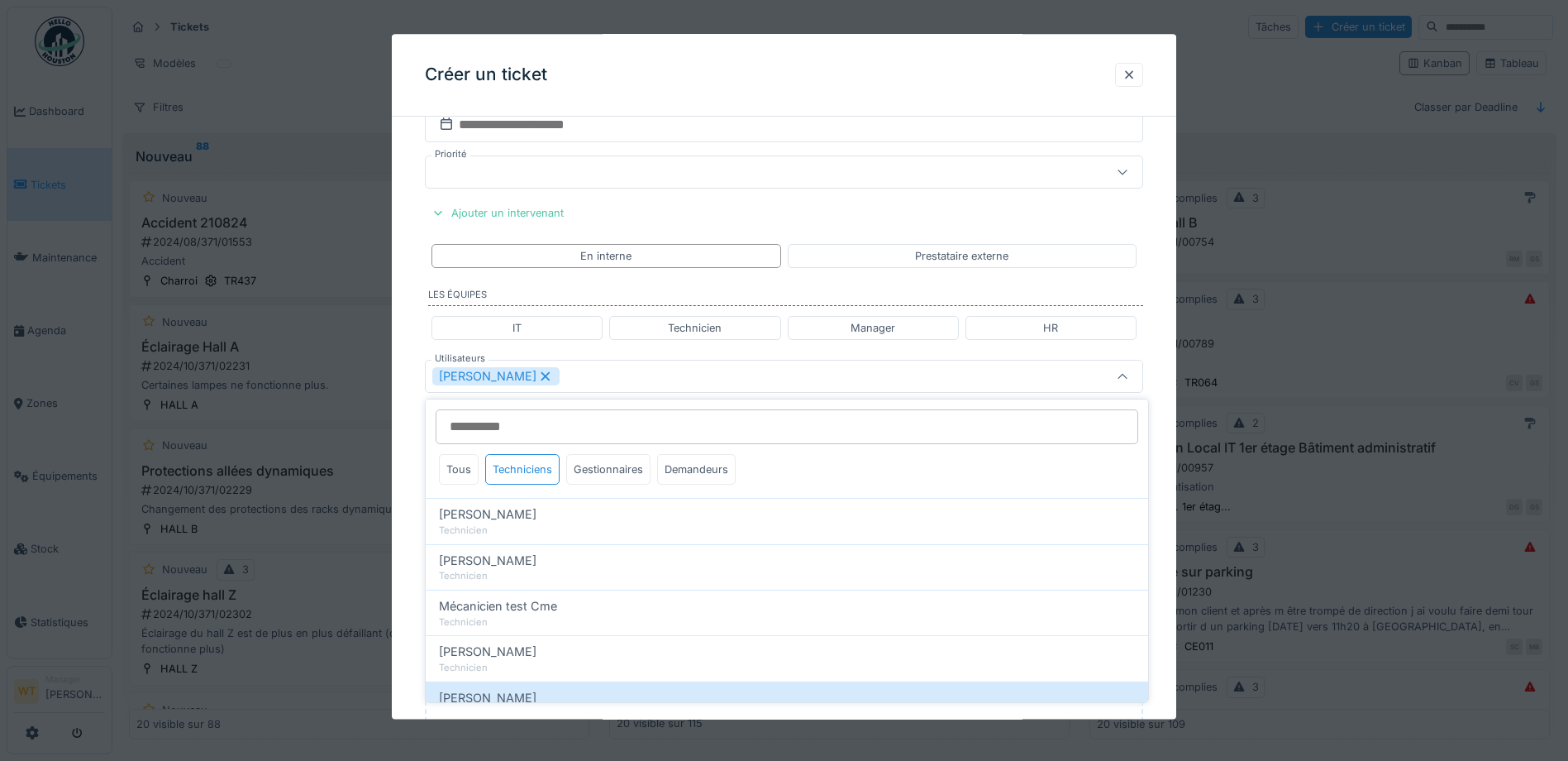
click at [618, 380] on div "[PERSON_NAME]" at bounding box center [741, 378] width 619 height 19
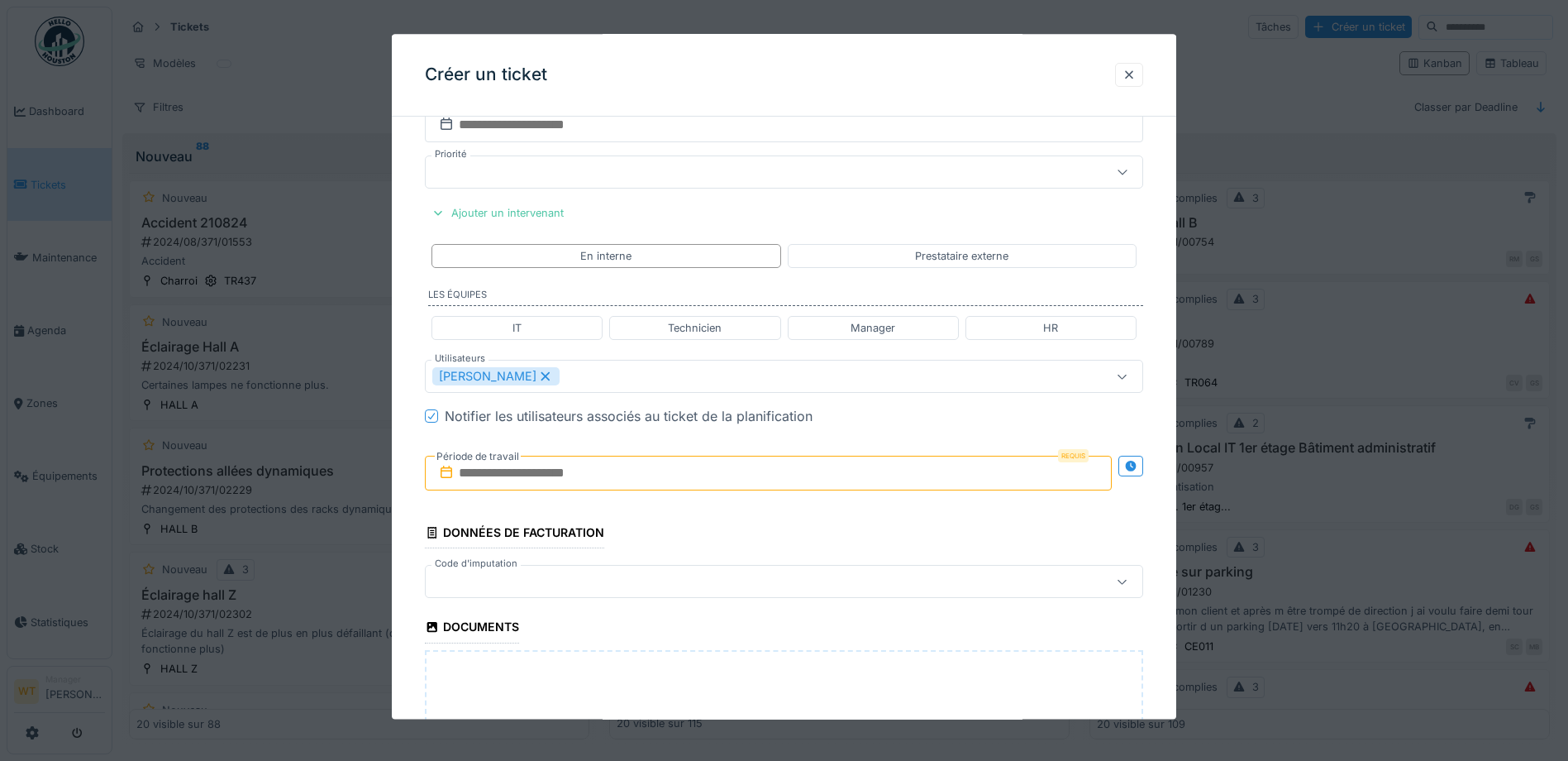
click at [605, 476] on input "text" at bounding box center [768, 473] width 686 height 35
click at [775, 611] on div "11" at bounding box center [772, 609] width 22 height 24
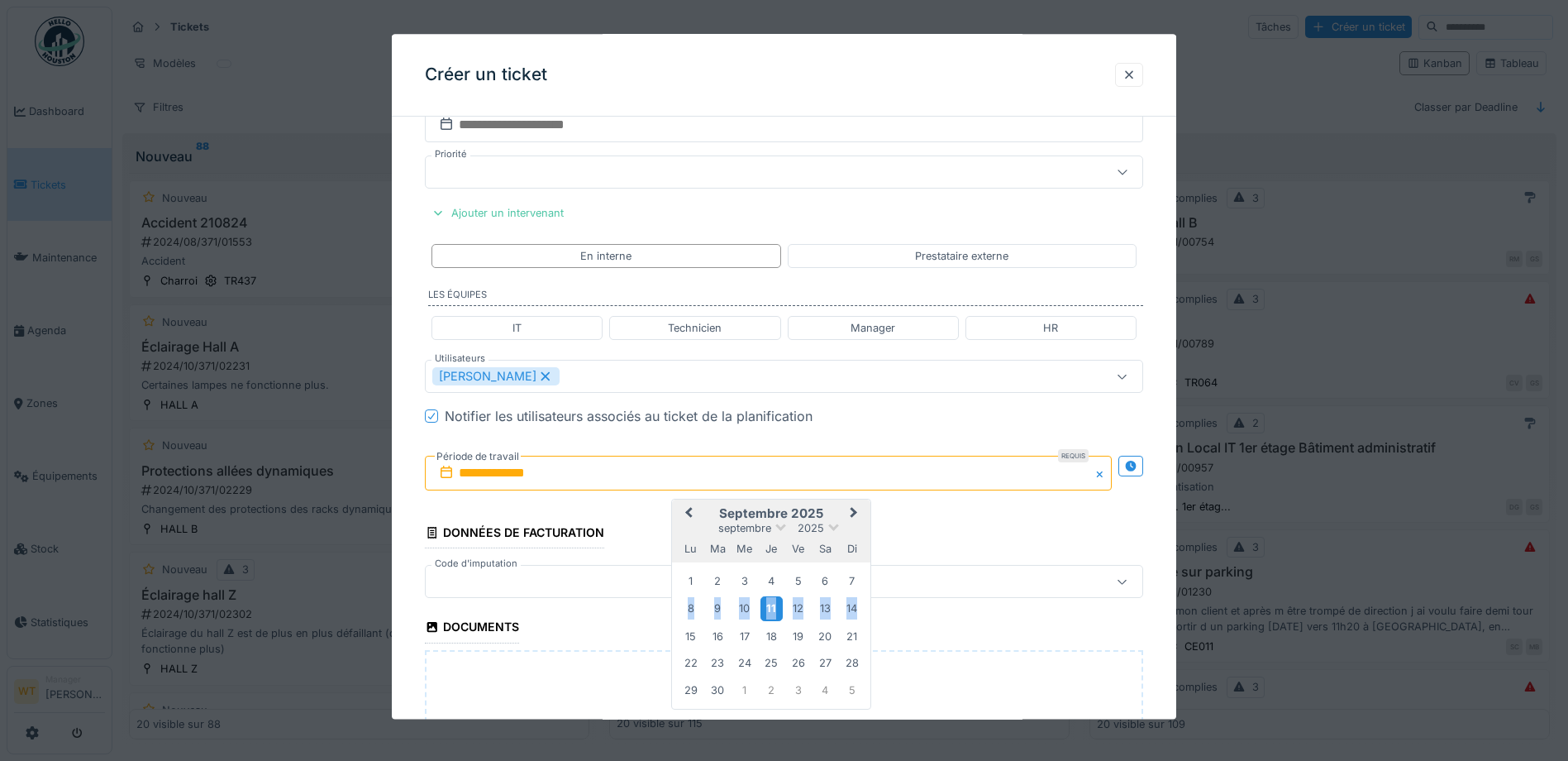
click at [775, 611] on div "11" at bounding box center [772, 609] width 22 height 24
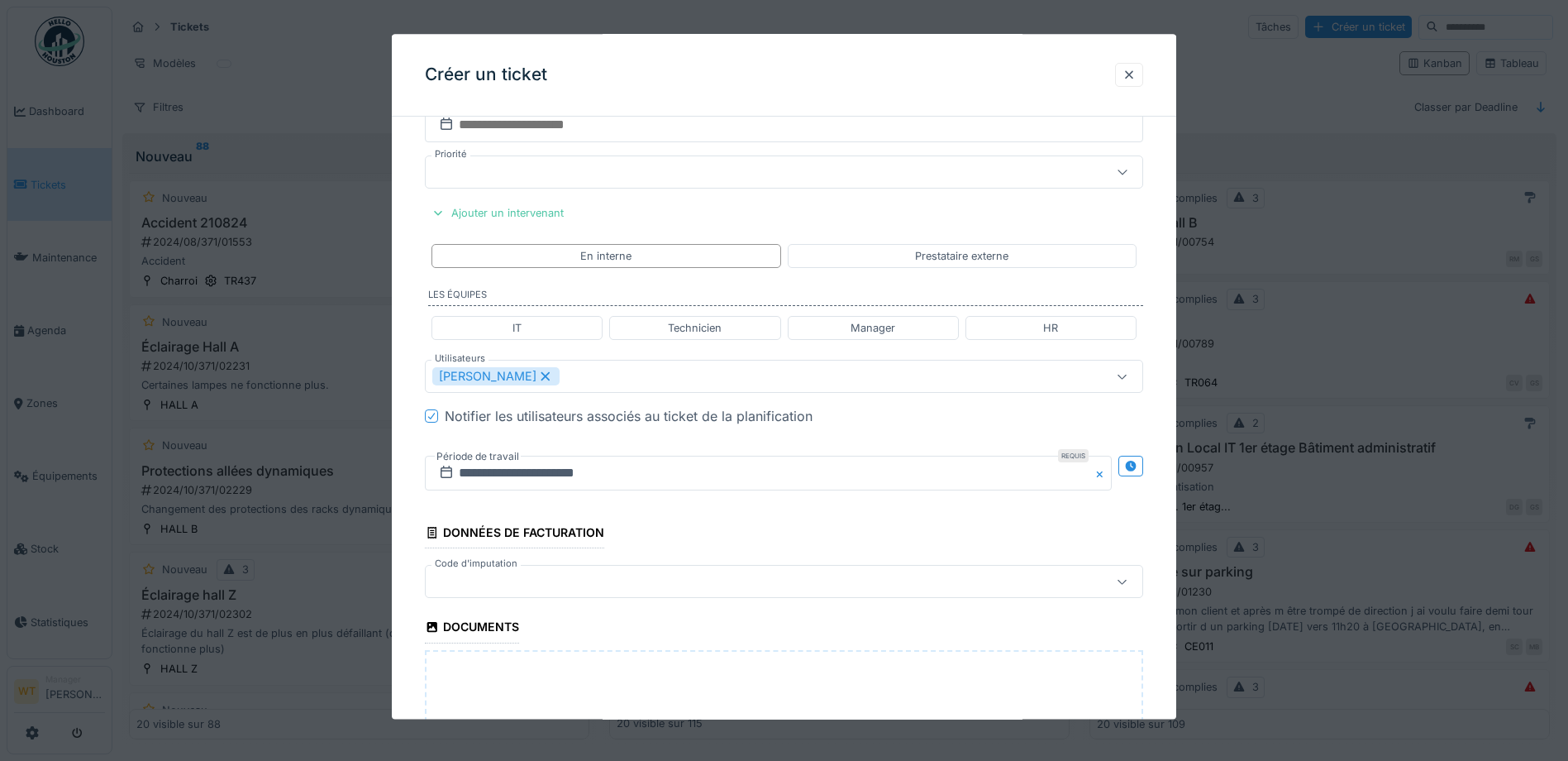
click at [638, 590] on div at bounding box center [741, 582] width 619 height 19
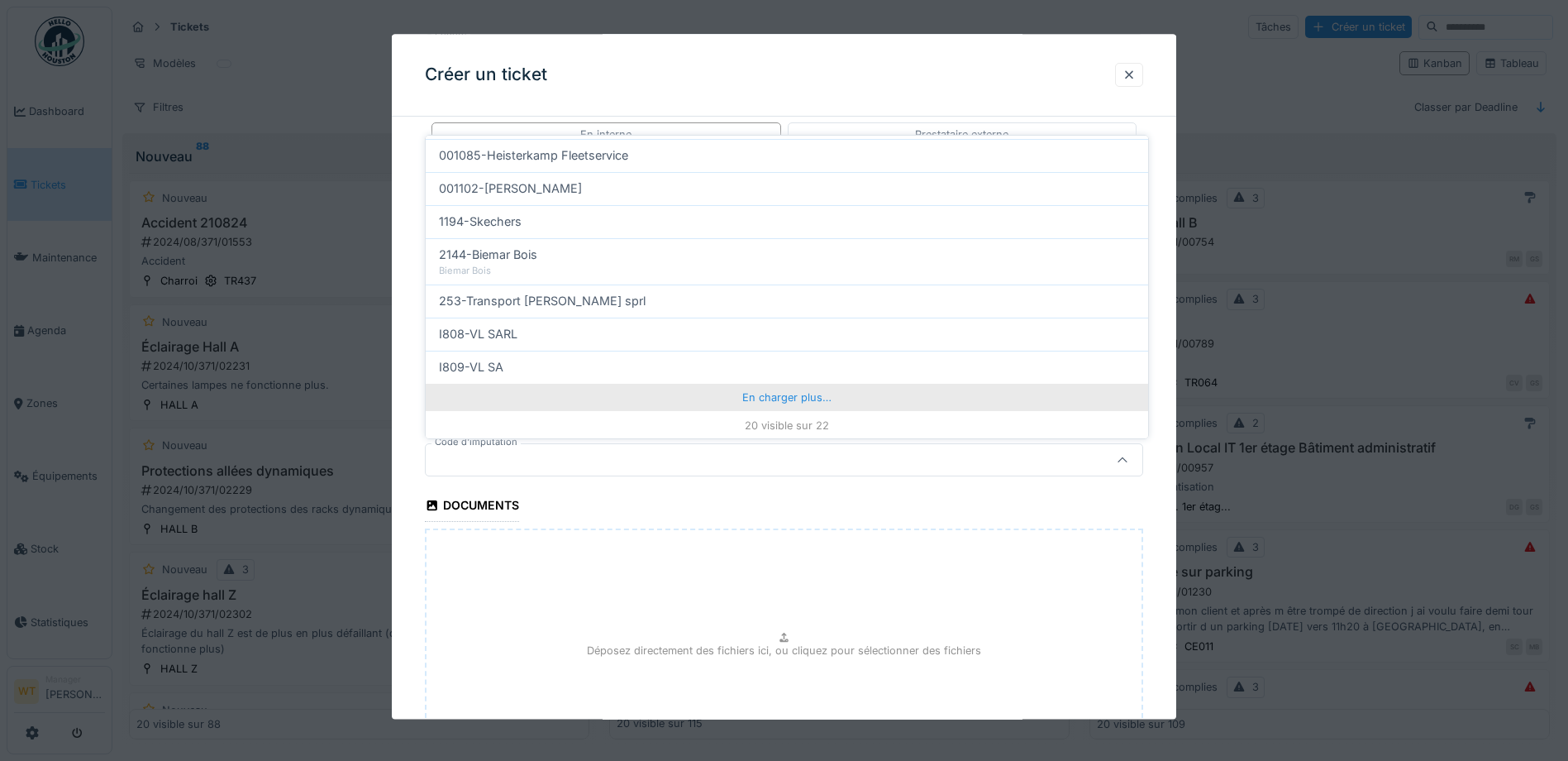
scroll to position [528, 0]
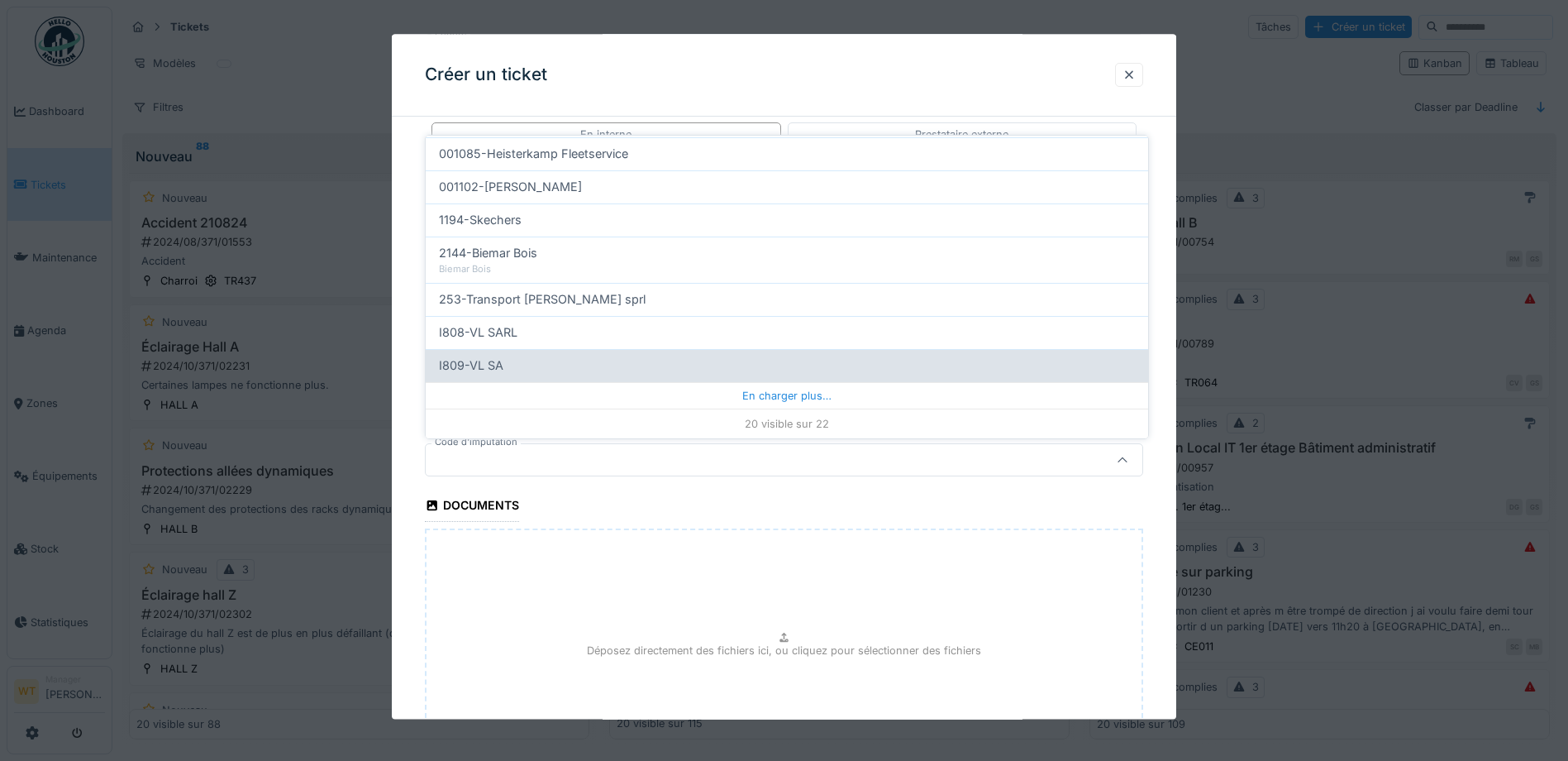
click at [548, 365] on div "I809-VL SA" at bounding box center [787, 366] width 696 height 19
type input "***"
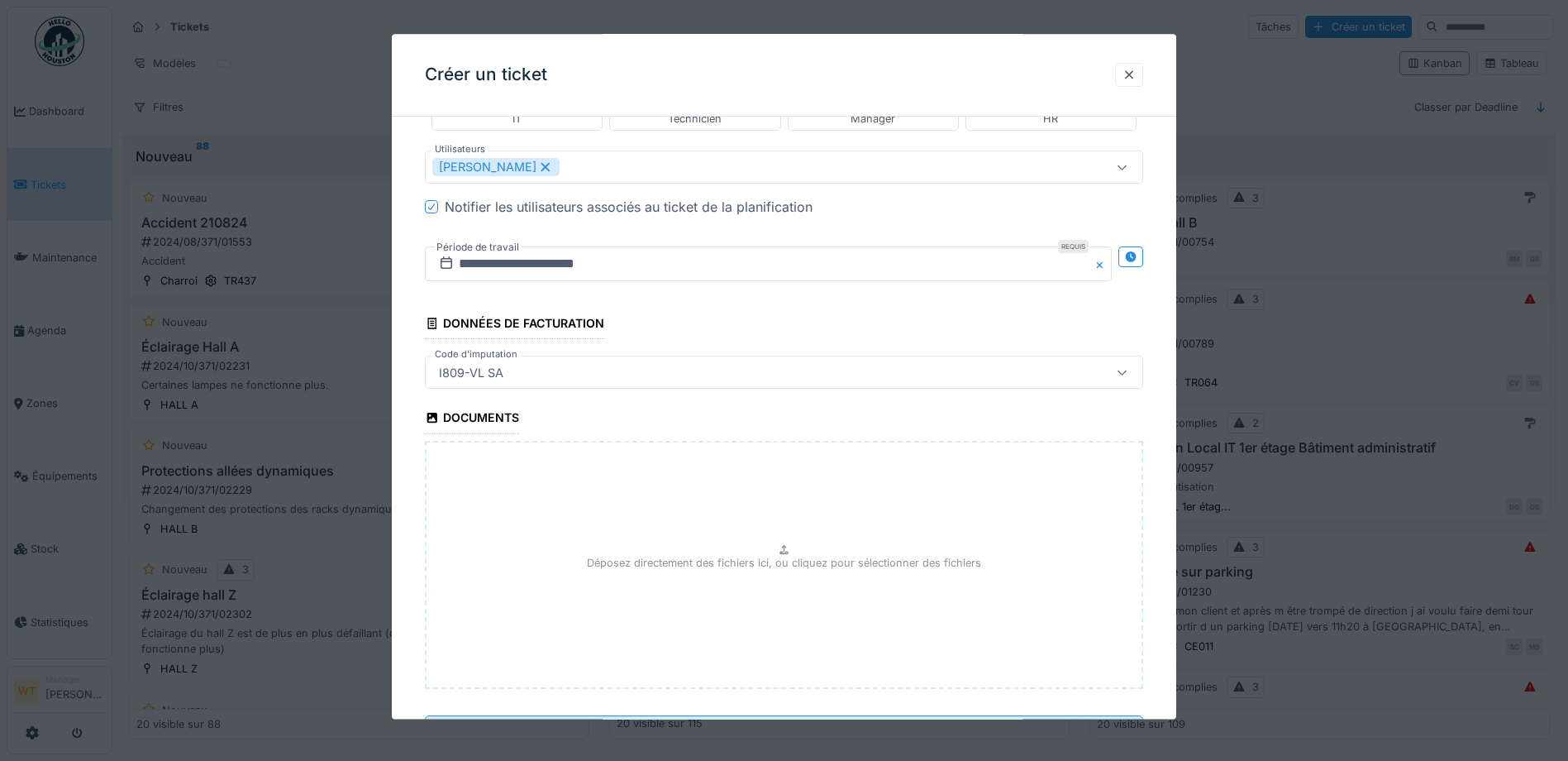
scroll to position [1100, 0]
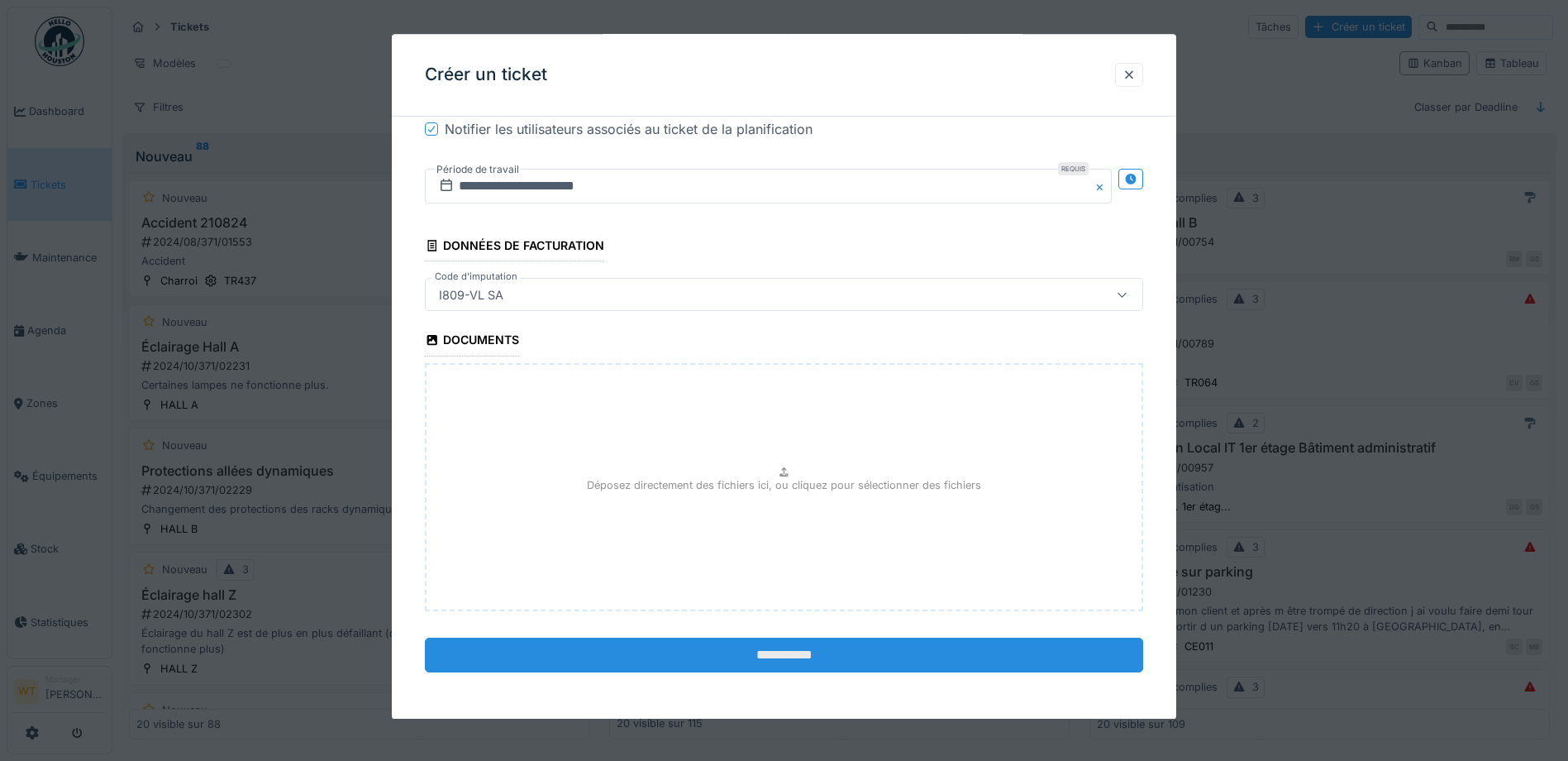
click at [654, 651] on input "**********" at bounding box center [784, 655] width 719 height 35
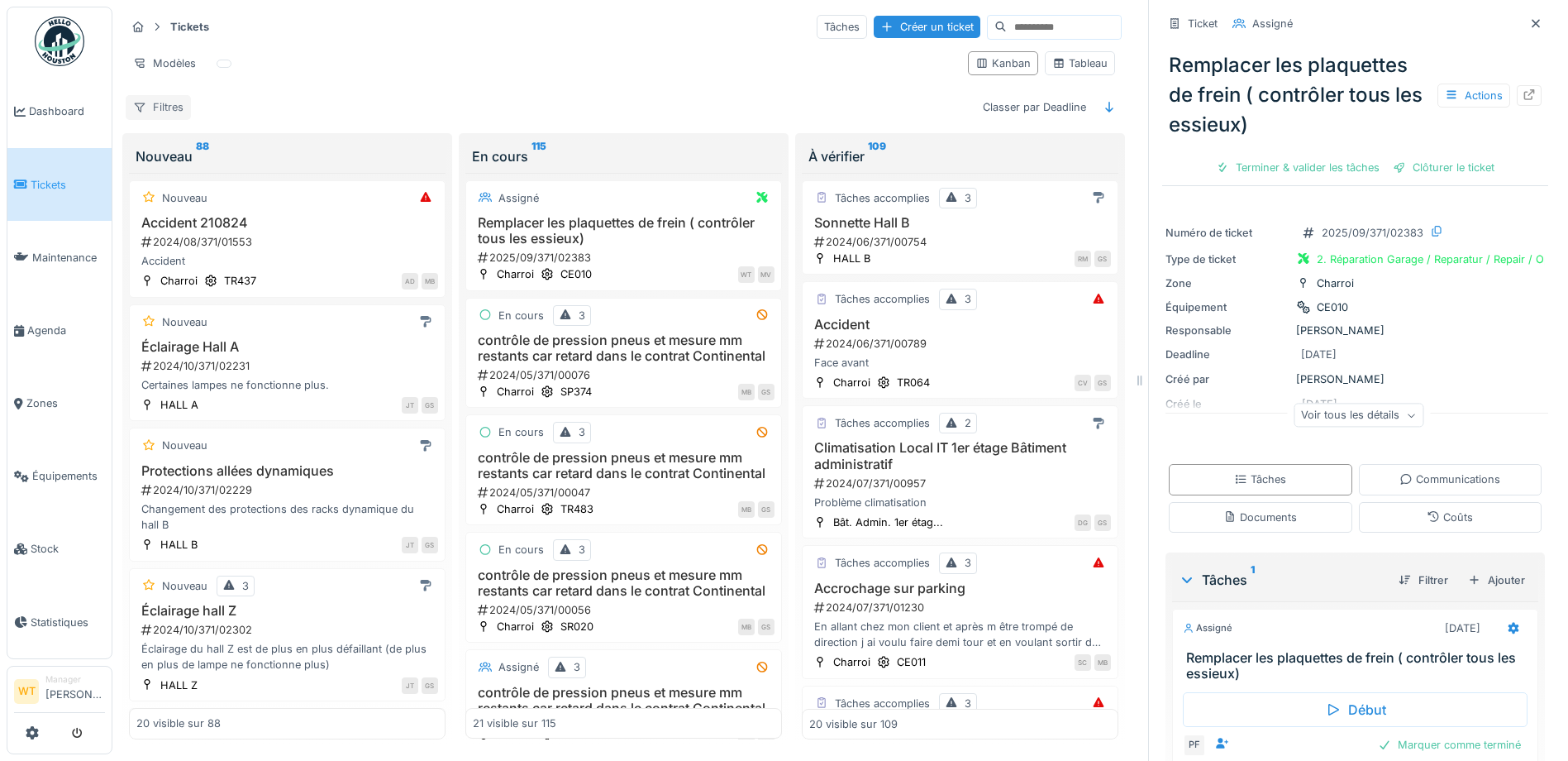
click at [161, 103] on div "Filtres" at bounding box center [158, 107] width 65 height 24
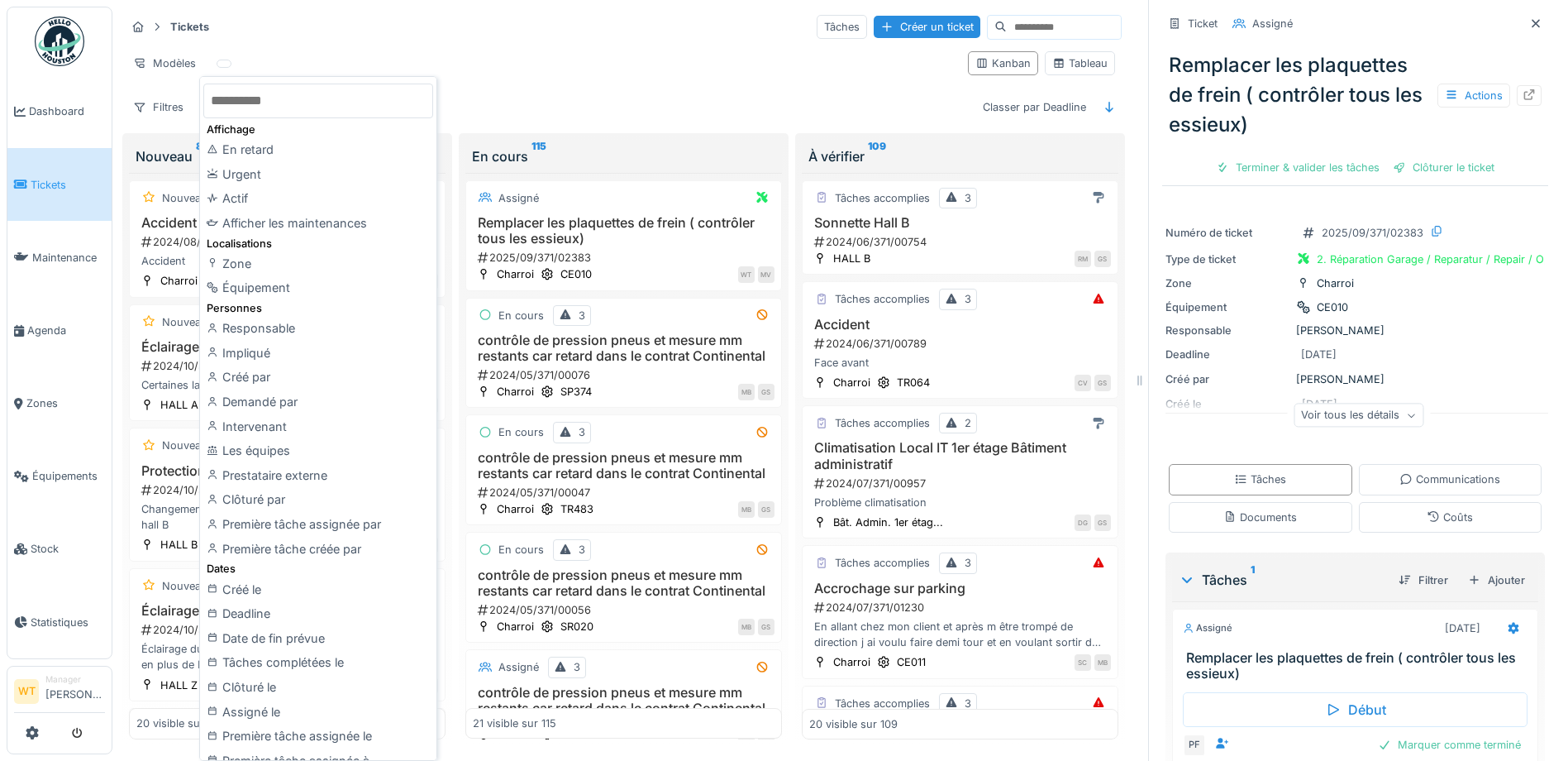
click at [307, 101] on input "text" at bounding box center [318, 101] width 230 height 35
type input "***"
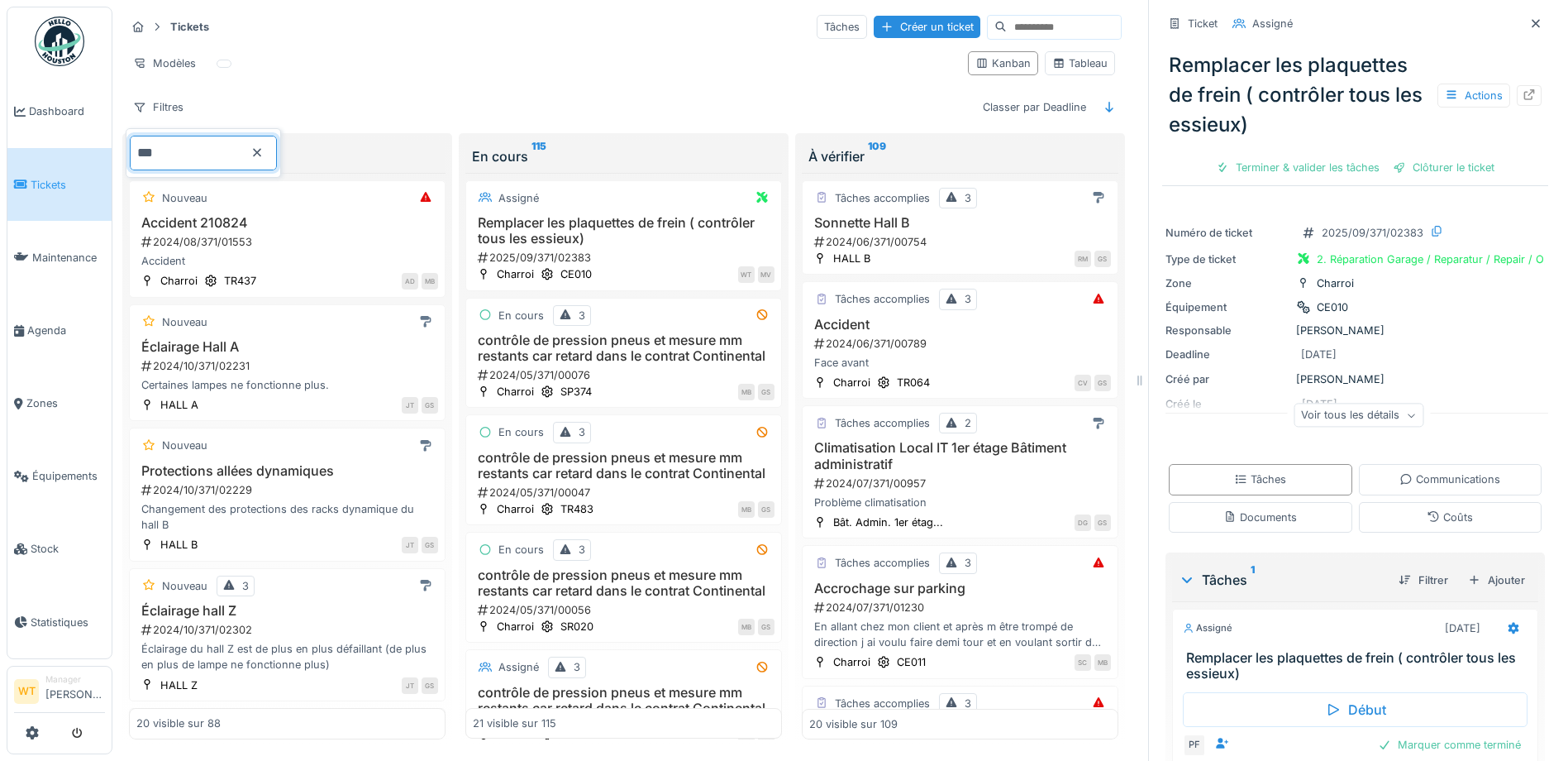
click at [293, 121] on div "Tickets Tâches Créer un ticket Modèles Kanban Tableau Filtres Classer par Deadl…" at bounding box center [623, 67] width 1009 height 120
click at [164, 113] on div "Filtres" at bounding box center [158, 107] width 65 height 24
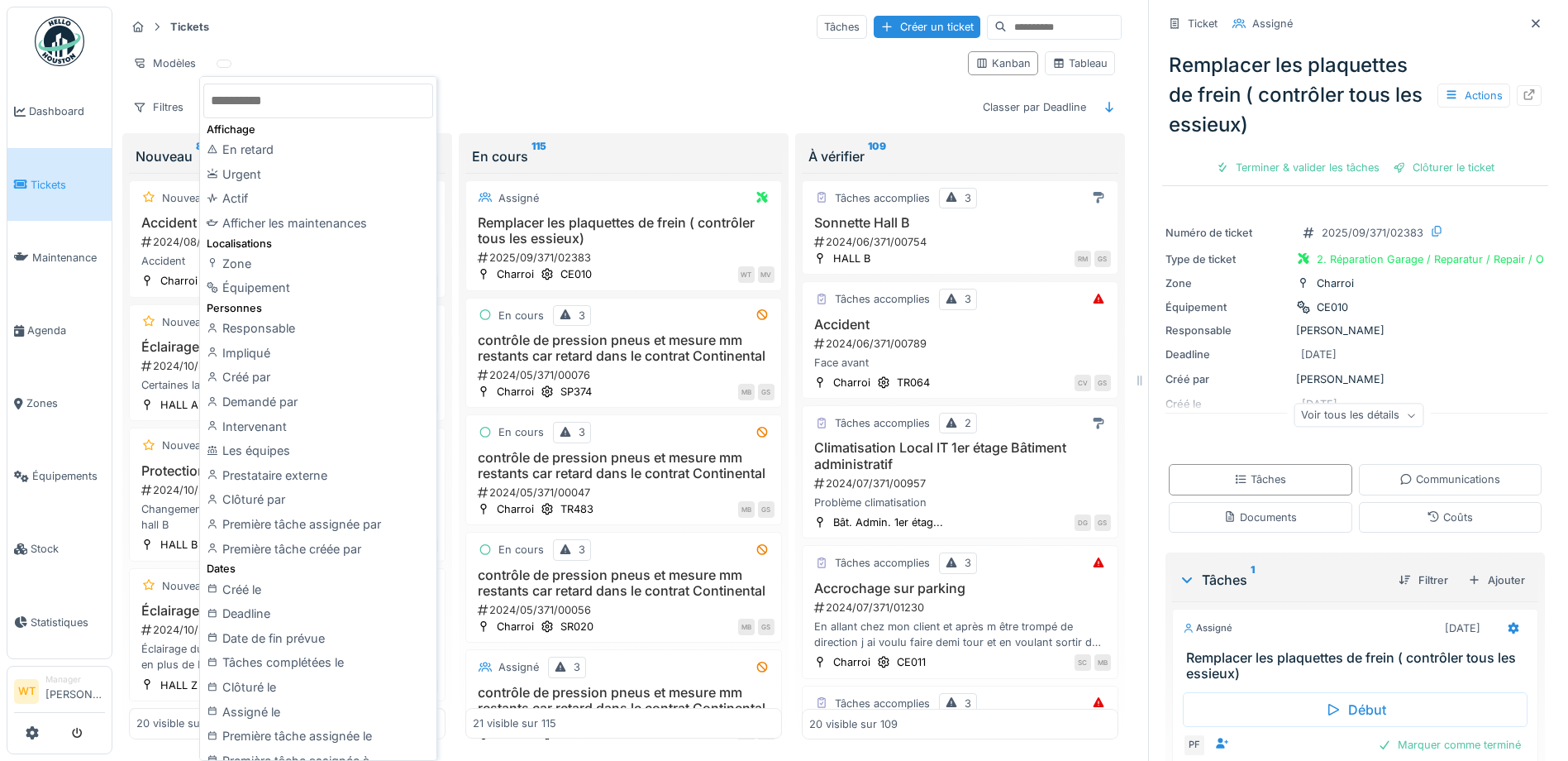
click at [306, 106] on input "text" at bounding box center [318, 101] width 230 height 35
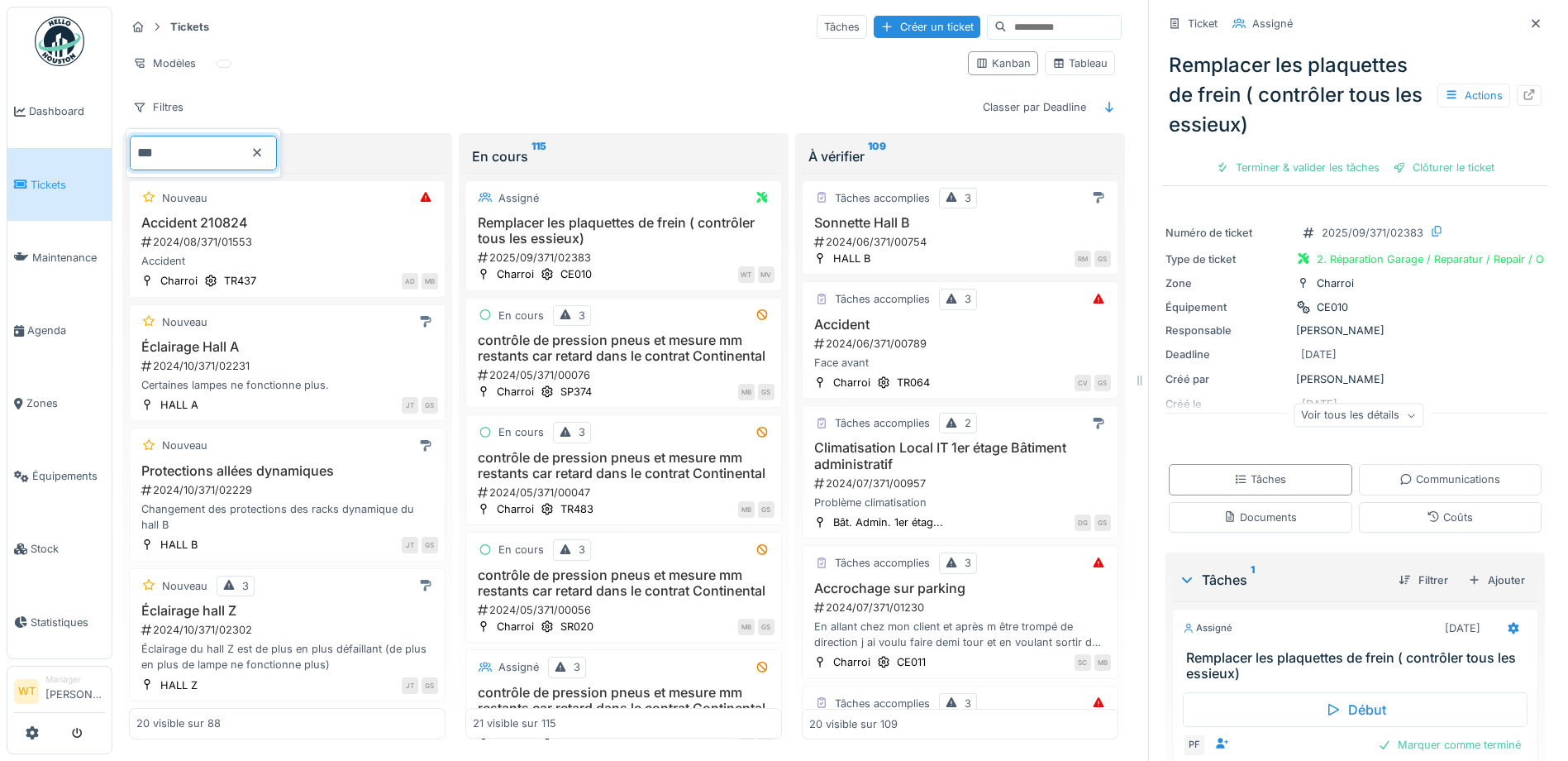
click at [274, 153] on input "***" at bounding box center [203, 153] width 147 height 35
type input "**********"
click at [263, 148] on icon at bounding box center [258, 152] width 14 height 11
click at [51, 194] on link "Tickets" at bounding box center [59, 184] width 104 height 73
click at [58, 250] on span "Maintenance" at bounding box center [68, 258] width 73 height 16
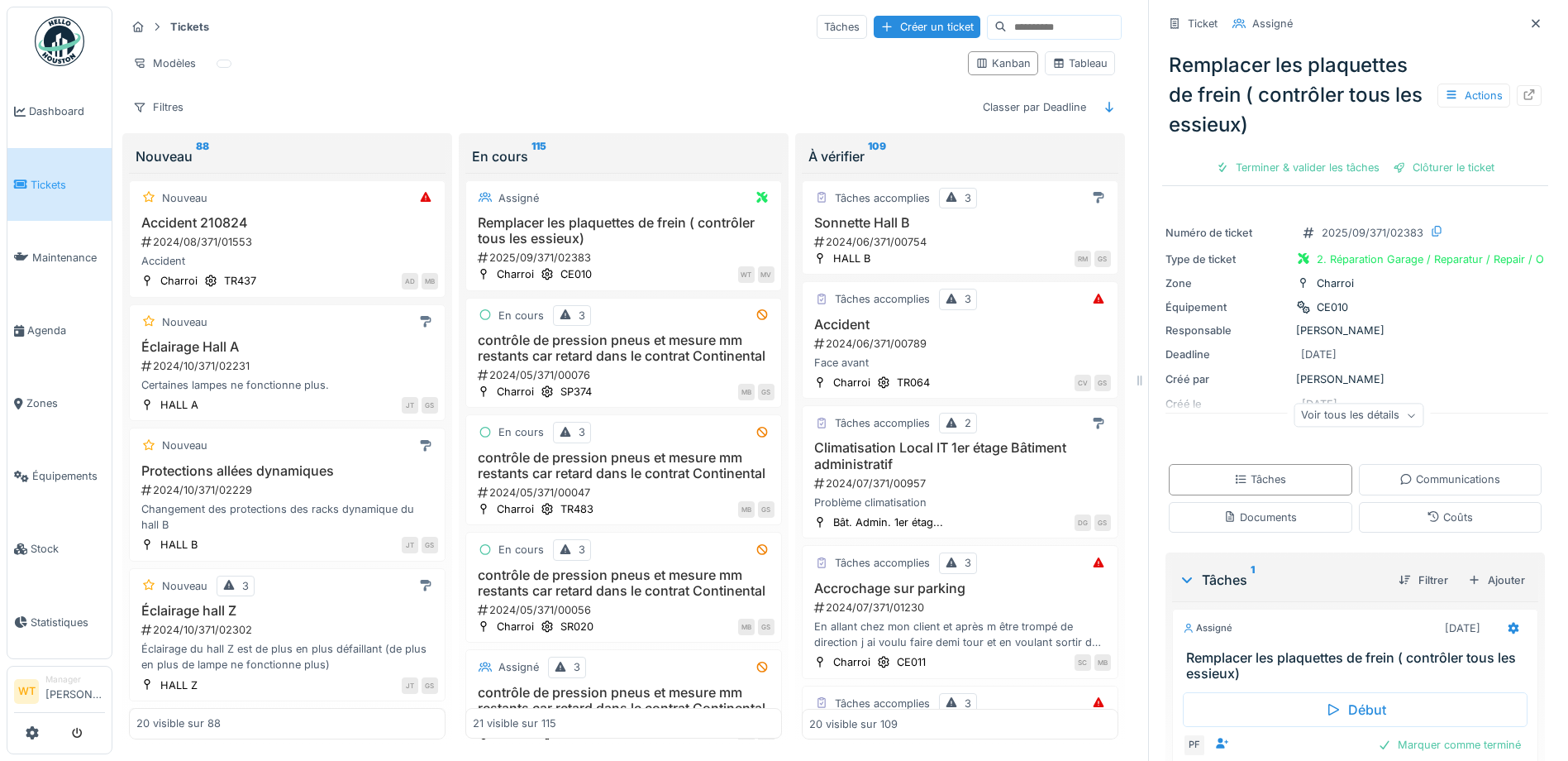
click at [58, 182] on span "Tickets" at bounding box center [68, 184] width 74 height 16
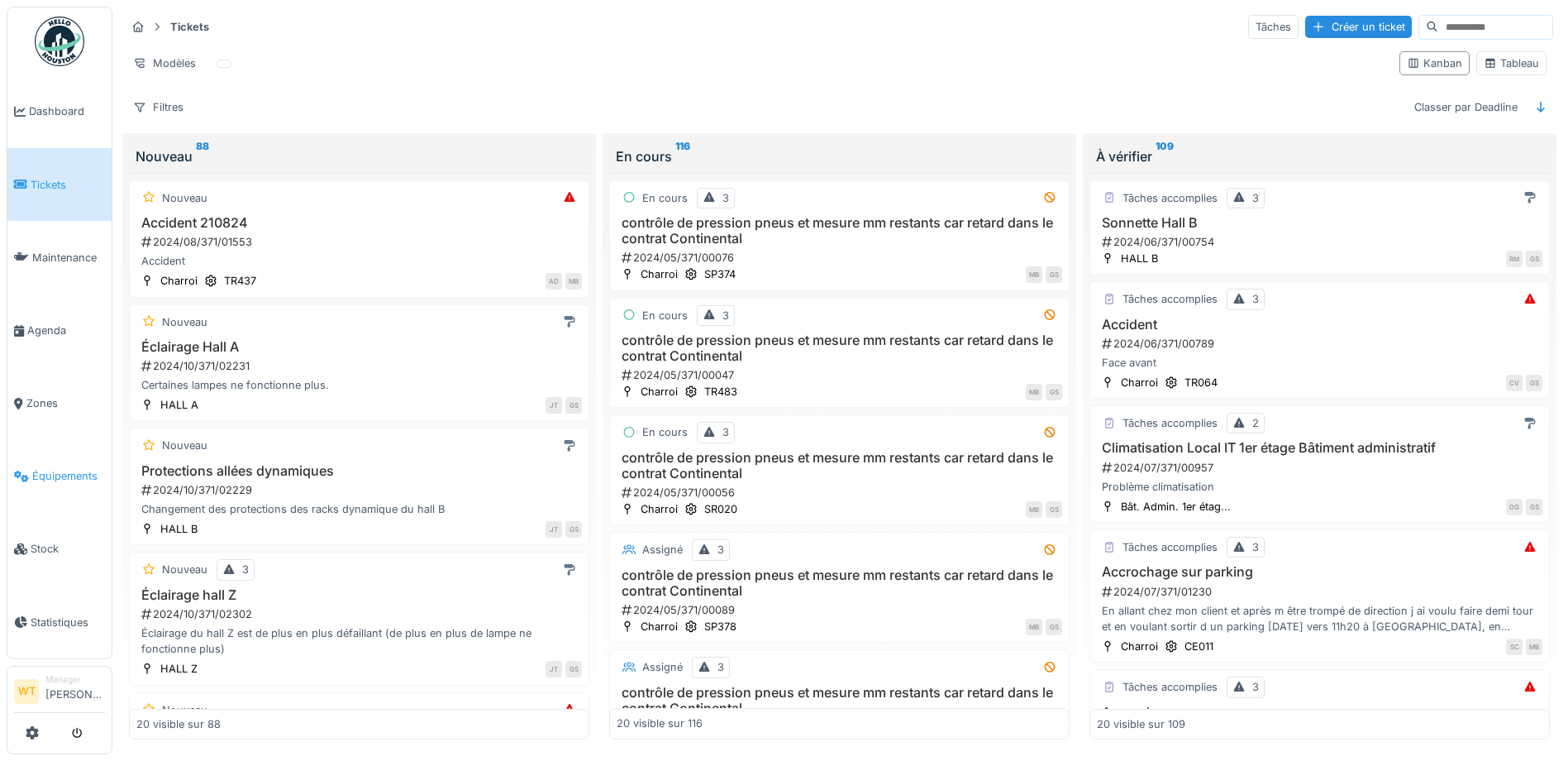
click at [78, 478] on link "Équipements" at bounding box center [59, 476] width 104 height 73
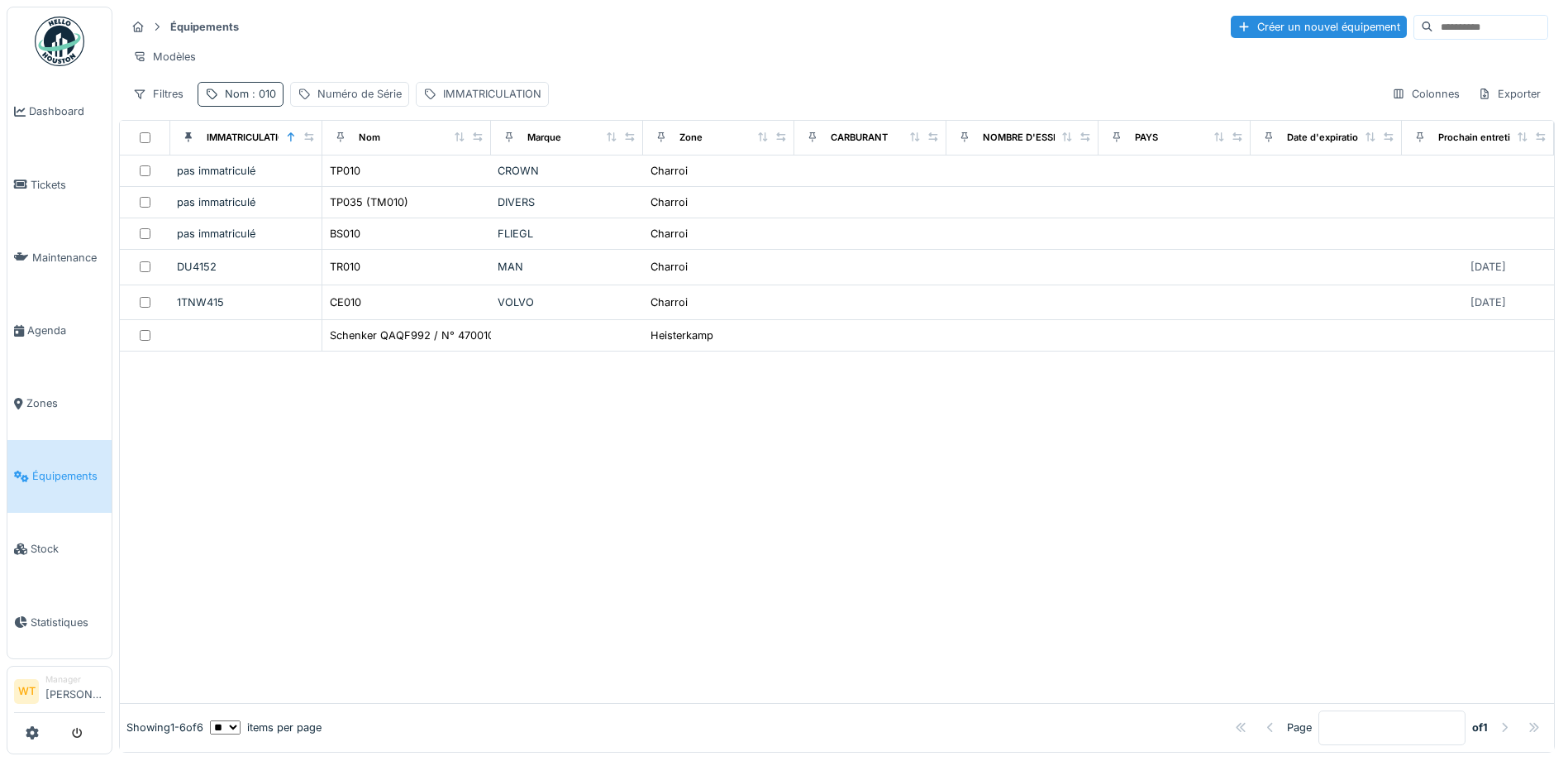
click at [266, 100] on span ": 010" at bounding box center [263, 94] width 27 height 13
click at [356, 184] on icon at bounding box center [350, 185] width 14 height 11
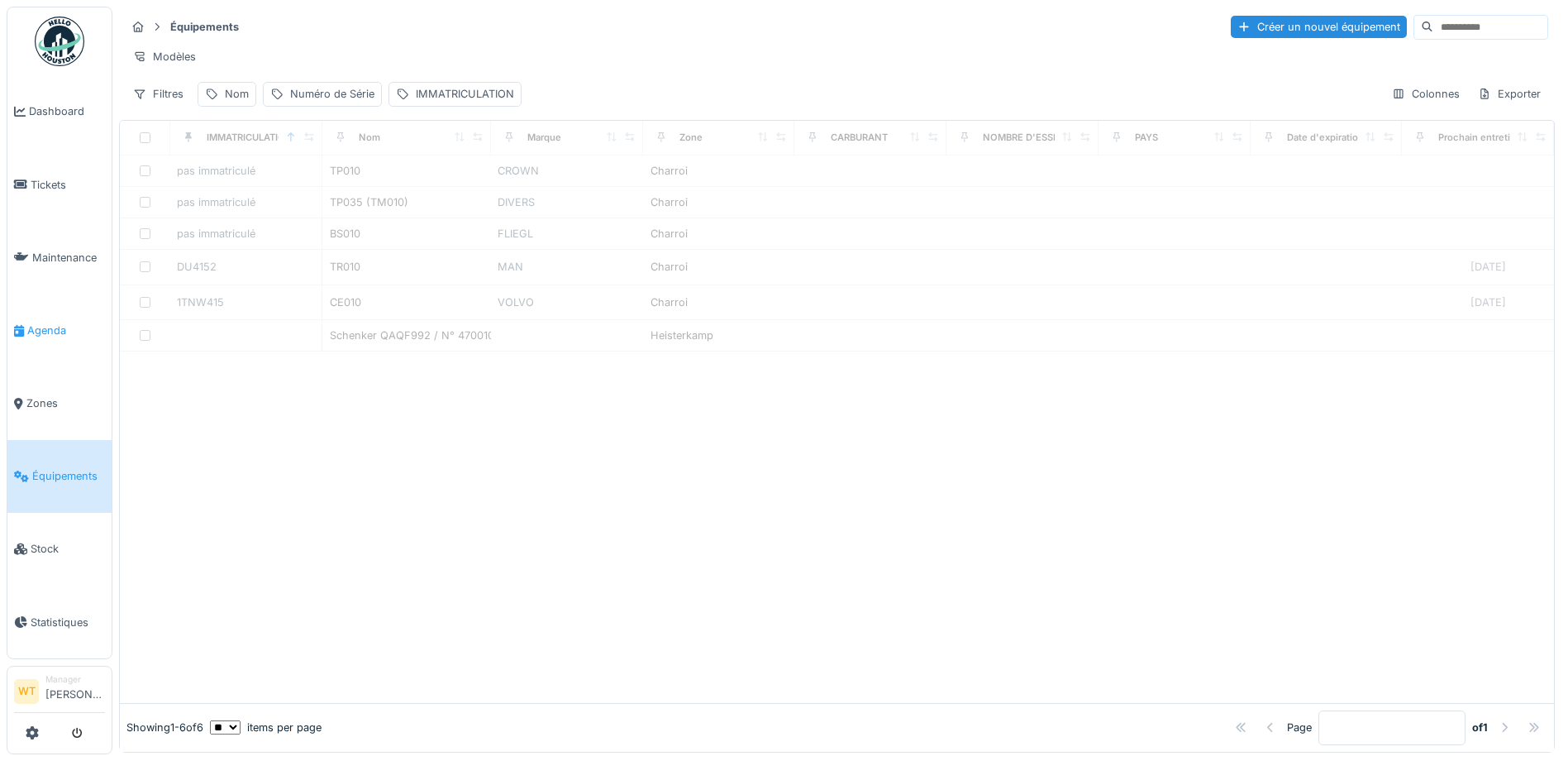
click at [58, 326] on span "Agenda" at bounding box center [66, 330] width 78 height 16
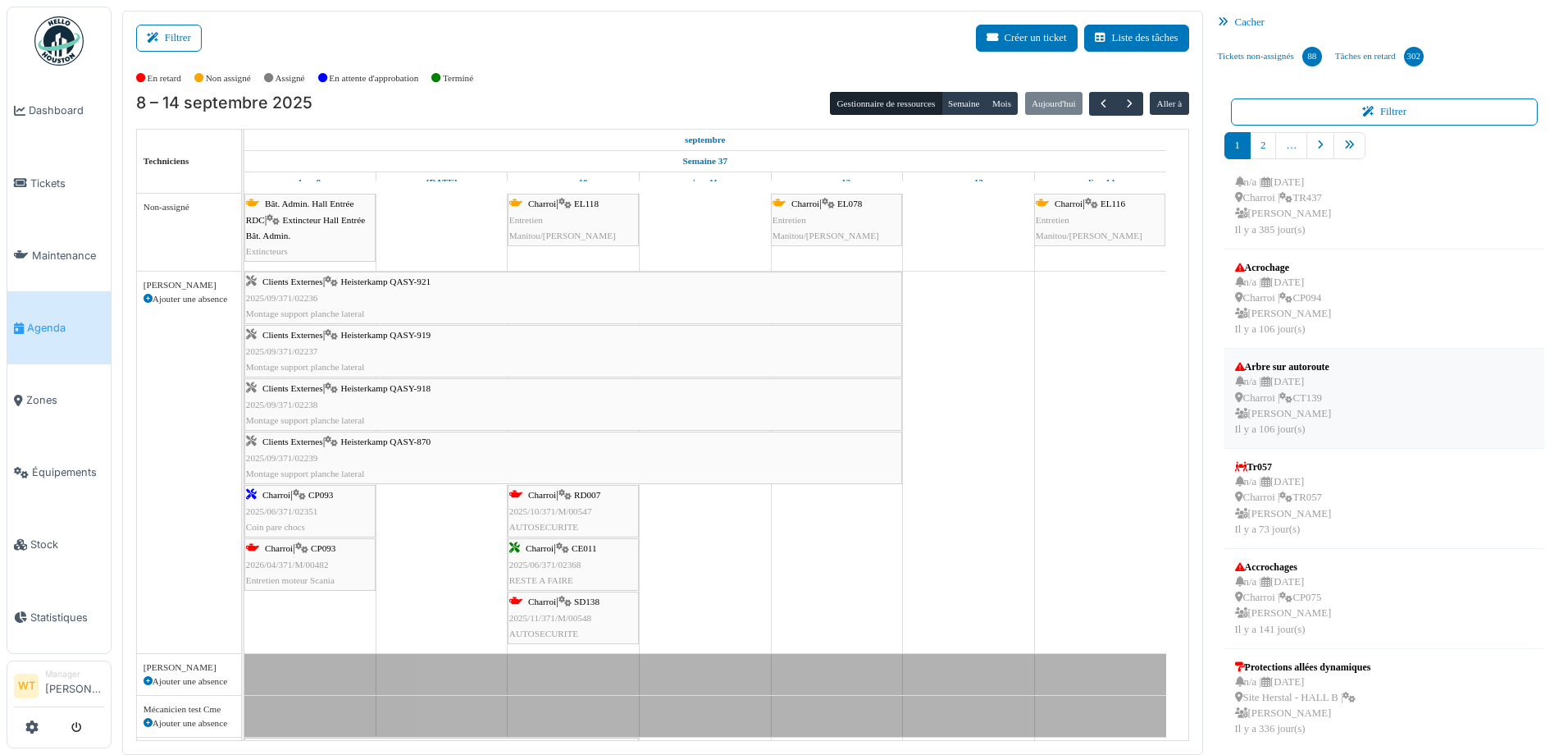
scroll to position [427, 0]
click at [1339, 152] on link "pager" at bounding box center [1349, 146] width 32 height 27
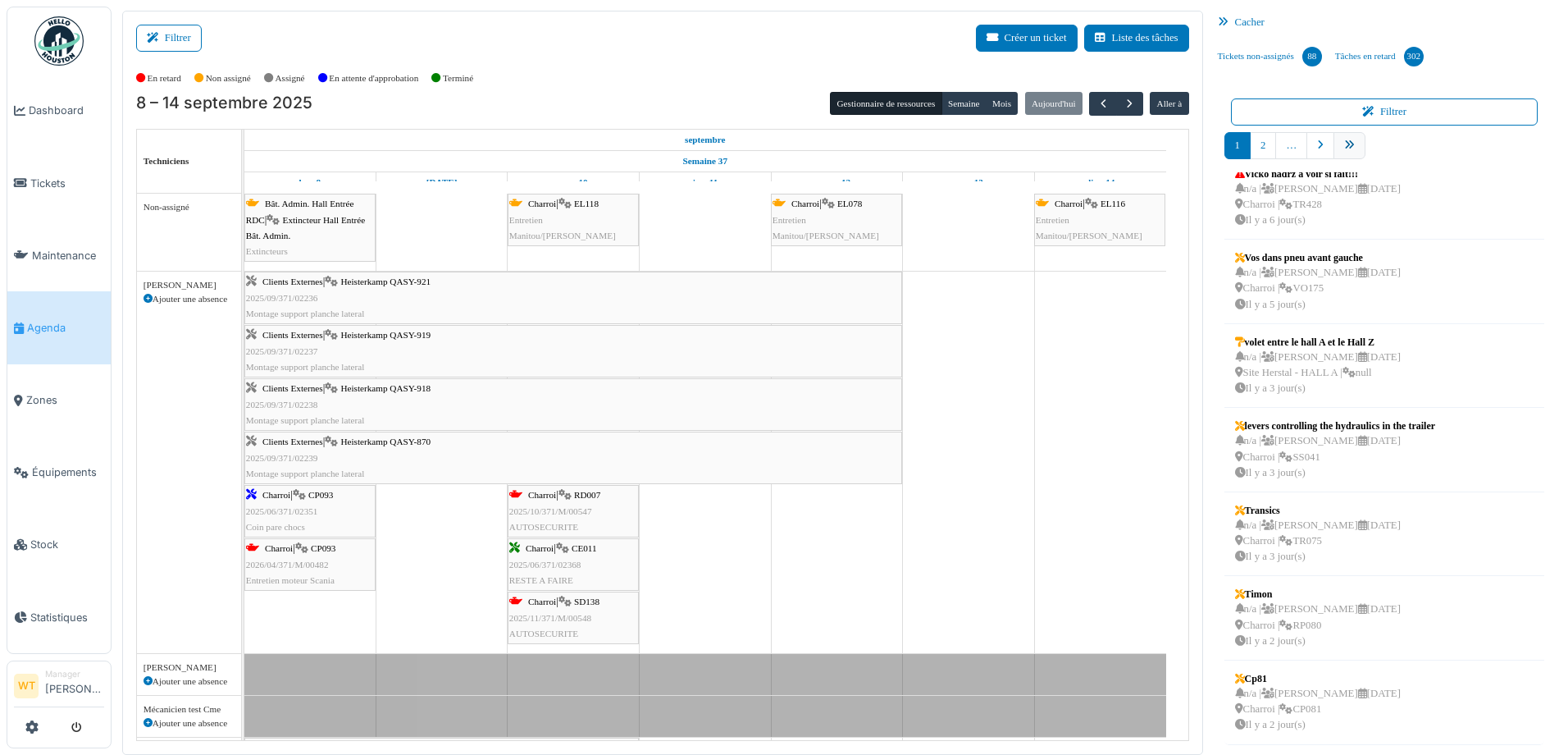
scroll to position [270, 0]
click at [1374, 152] on link "10" at bounding box center [1380, 146] width 32 height 27
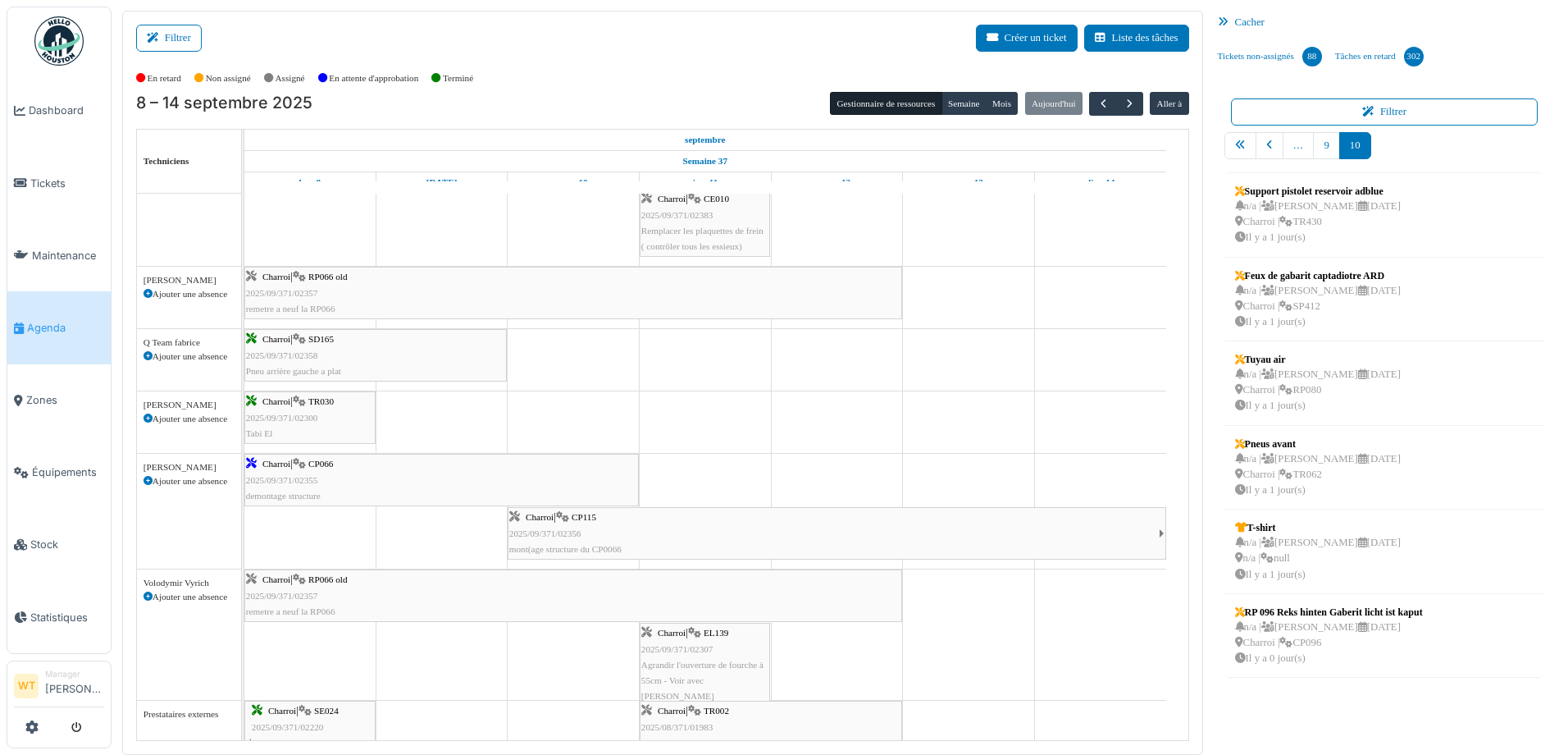
scroll to position [0, 0]
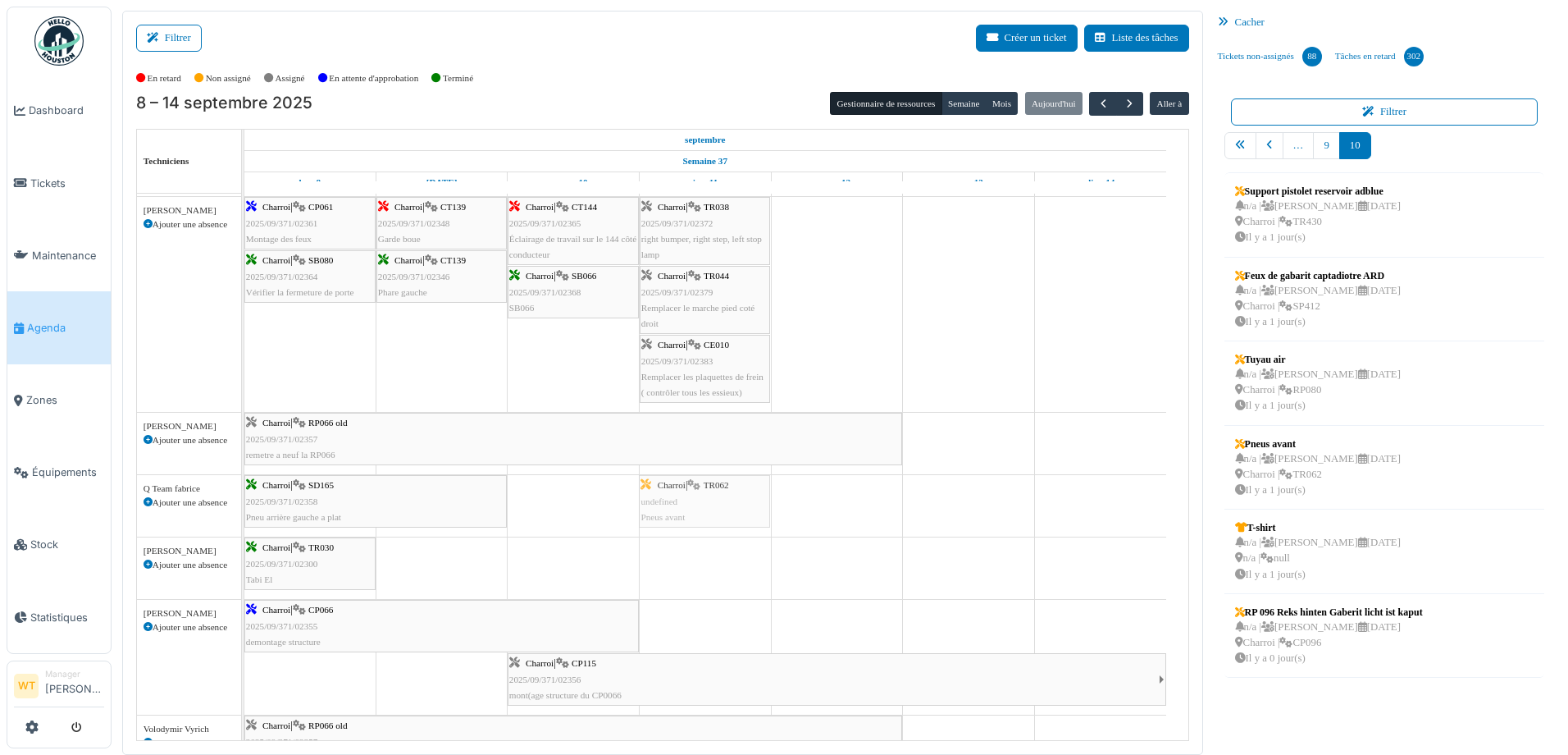
drag, startPoint x: 1313, startPoint y: 484, endPoint x: 721, endPoint y: 506, distance: 592.4
click at [721, 506] on div "Filtrer Créer un ticket Liste des tâches Afficher les tâches non assignées *** …" at bounding box center [839, 383] width 1452 height 744
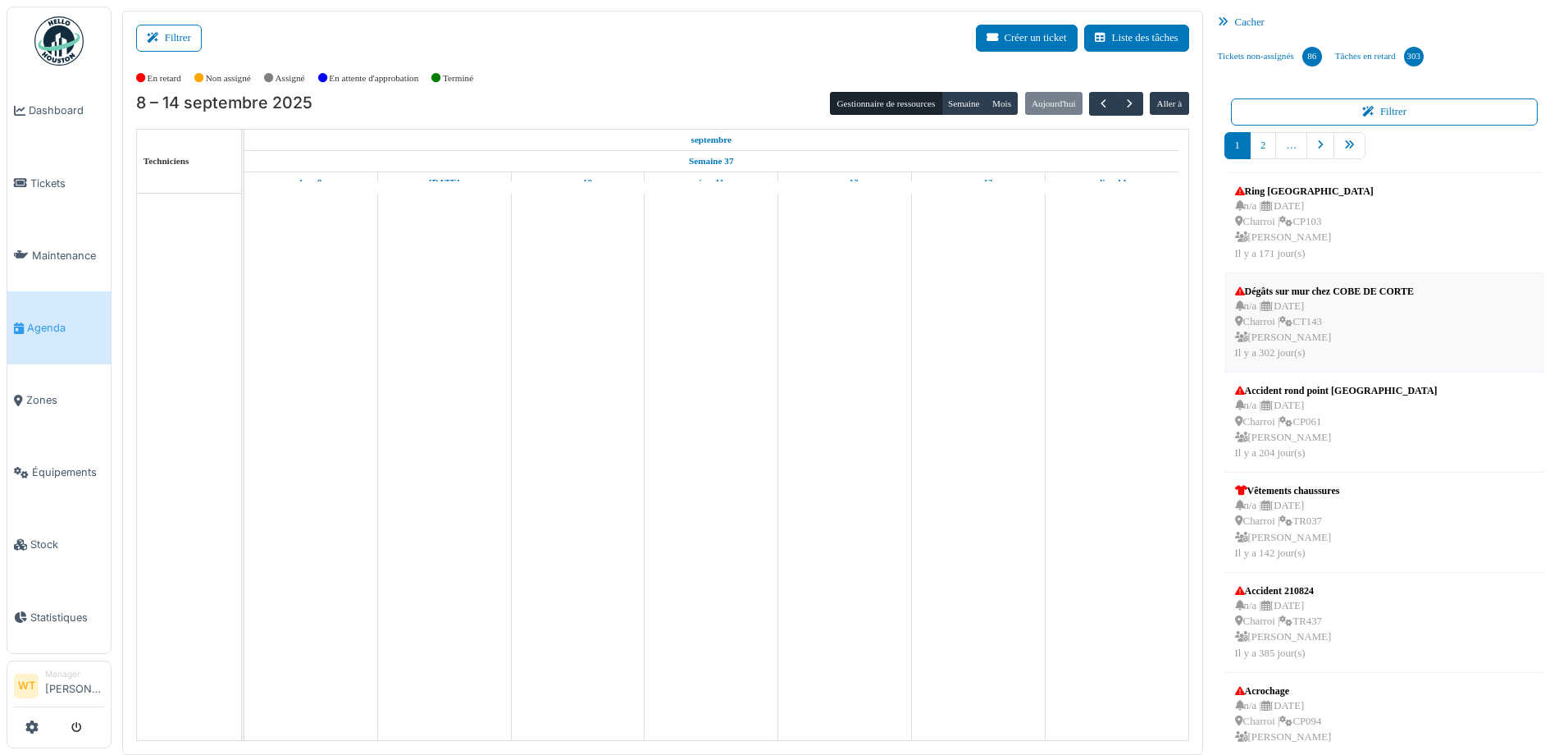
scroll to position [410, 0]
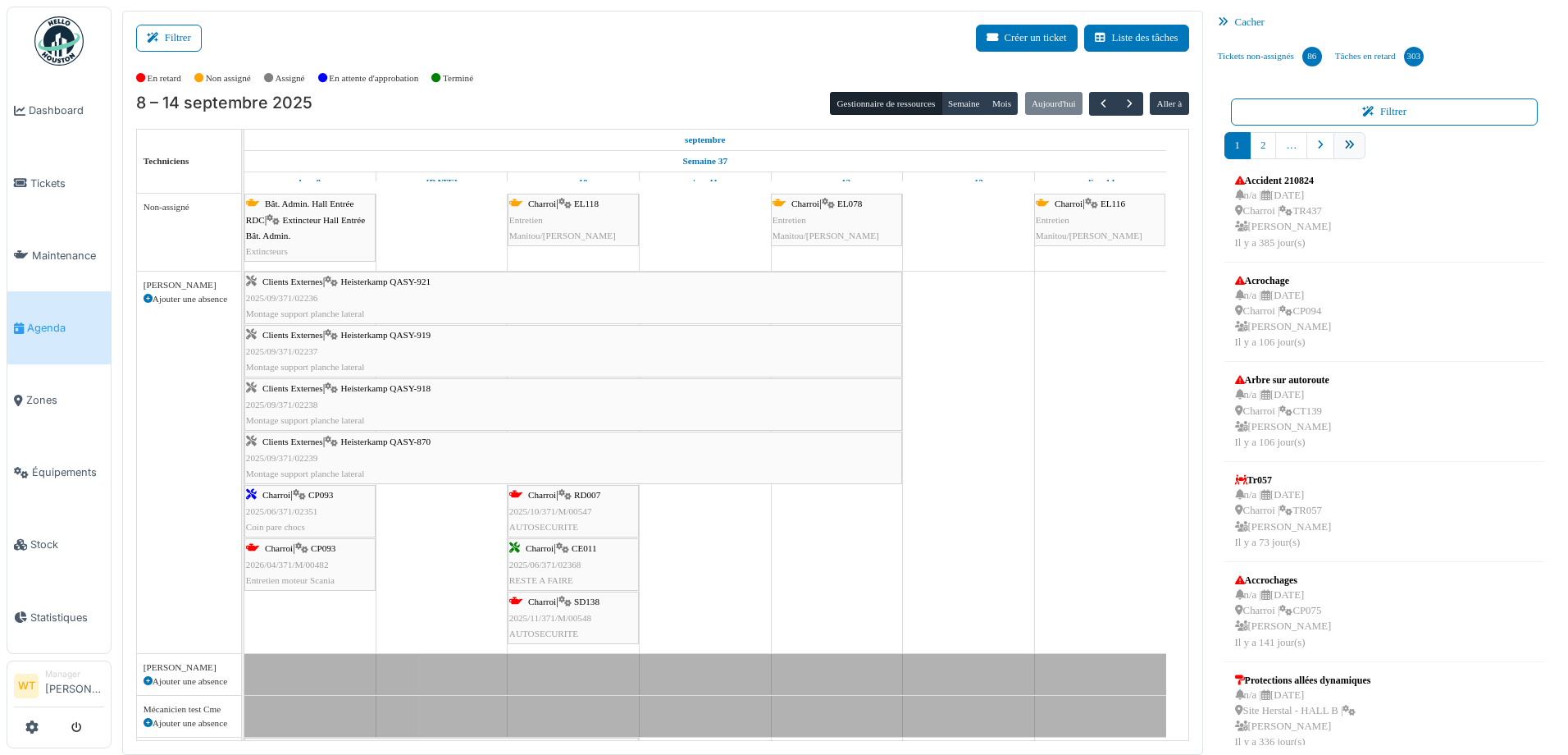
click at [1344, 150] on icon "pager" at bounding box center [1349, 145] width 11 height 11
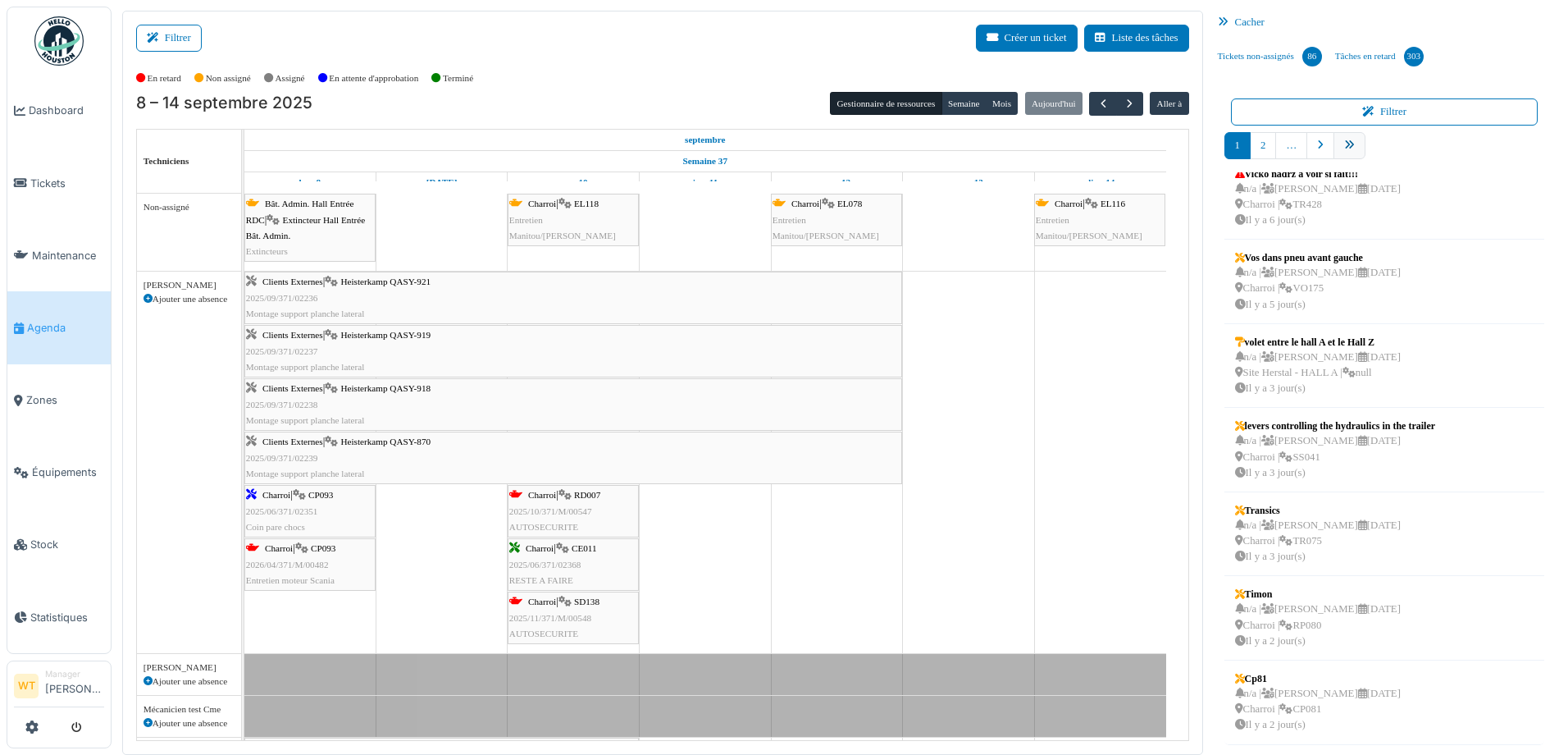
scroll to position [270, 0]
click at [1370, 146] on link "10" at bounding box center [1380, 146] width 32 height 27
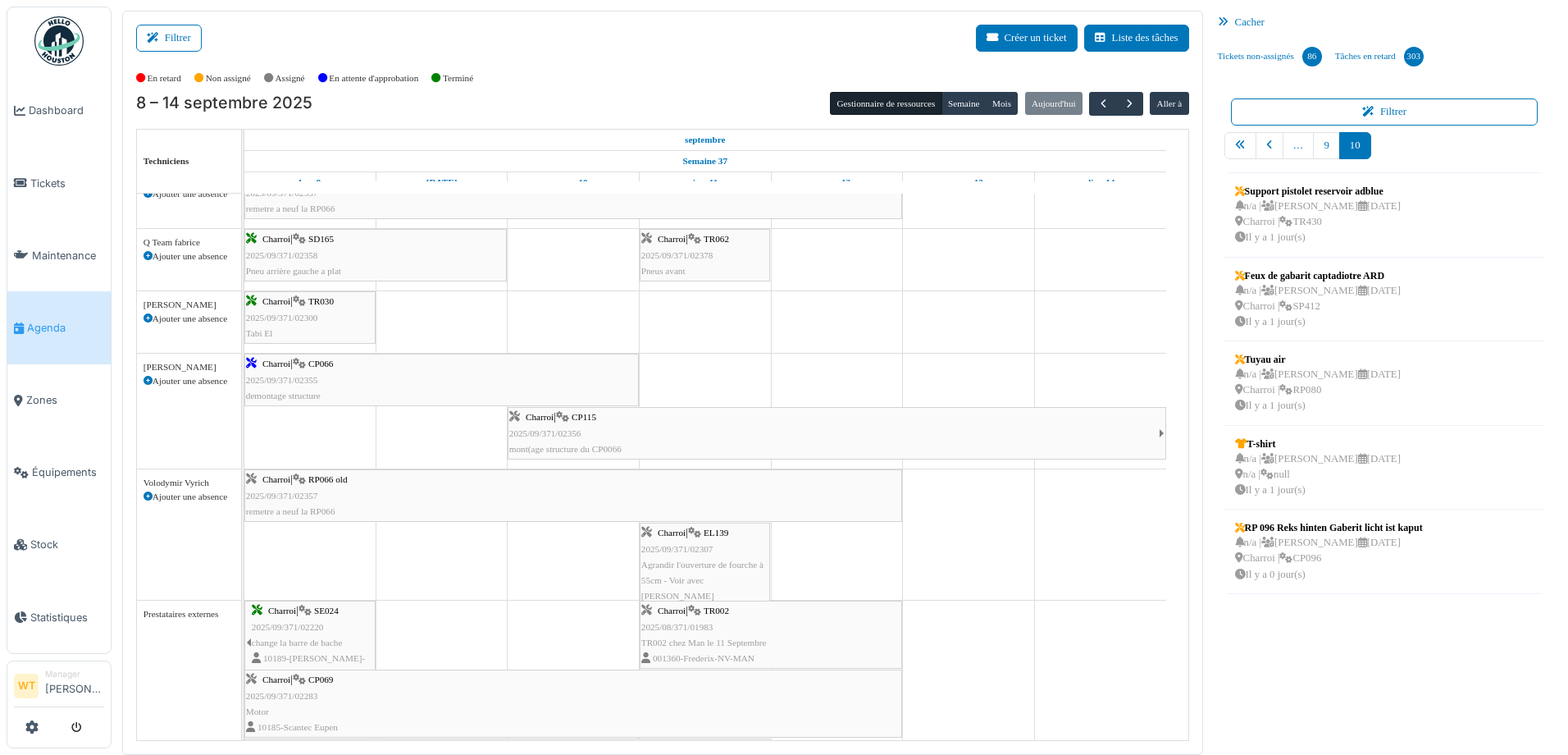
scroll to position [0, 0]
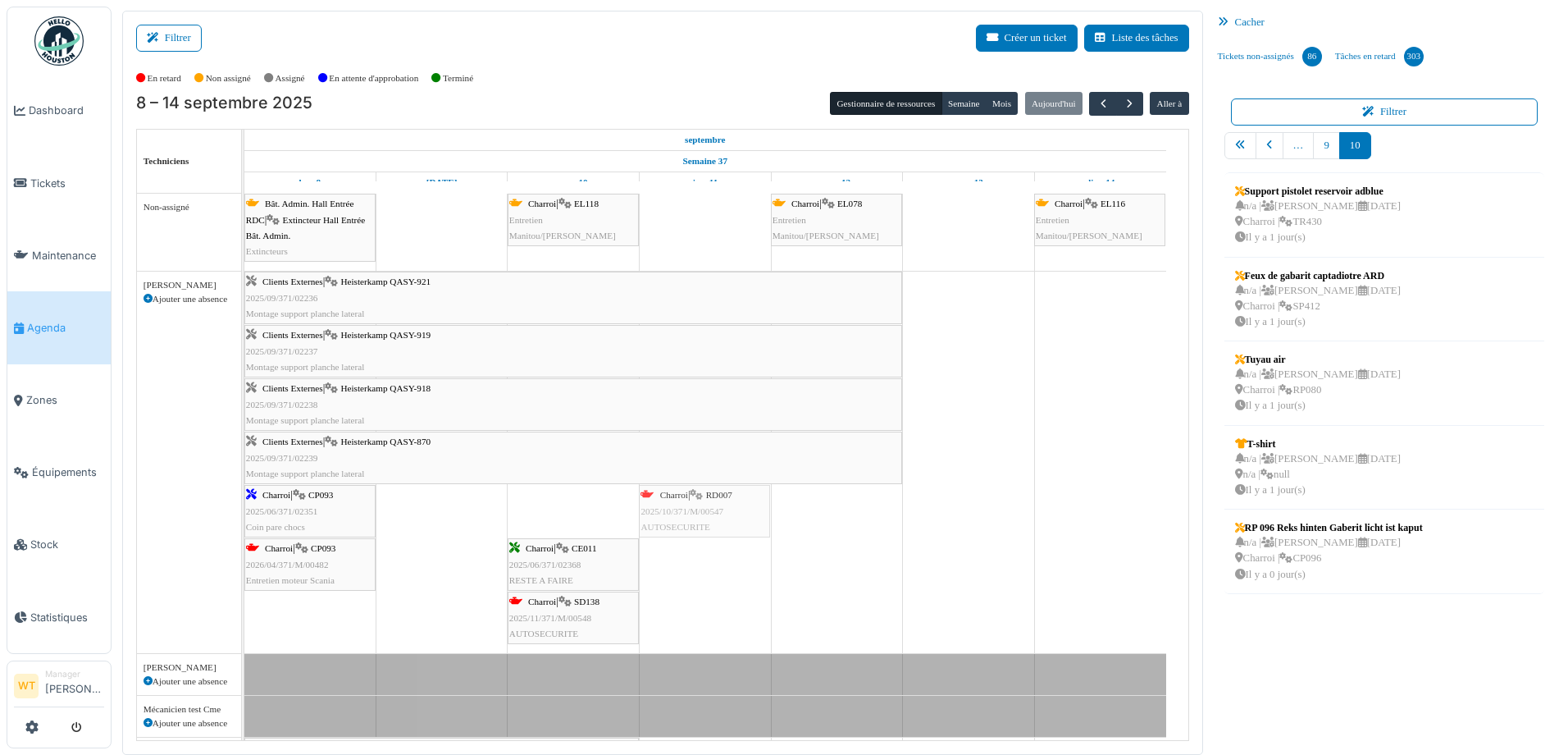
drag, startPoint x: 591, startPoint y: 515, endPoint x: 704, endPoint y: 513, distance: 113.0
click at [245, 513] on div "Clients Externes | Heisterkamp QASY-921 2025/09/371/02236 Montage support planc…" at bounding box center [245, 462] width 0 height 381
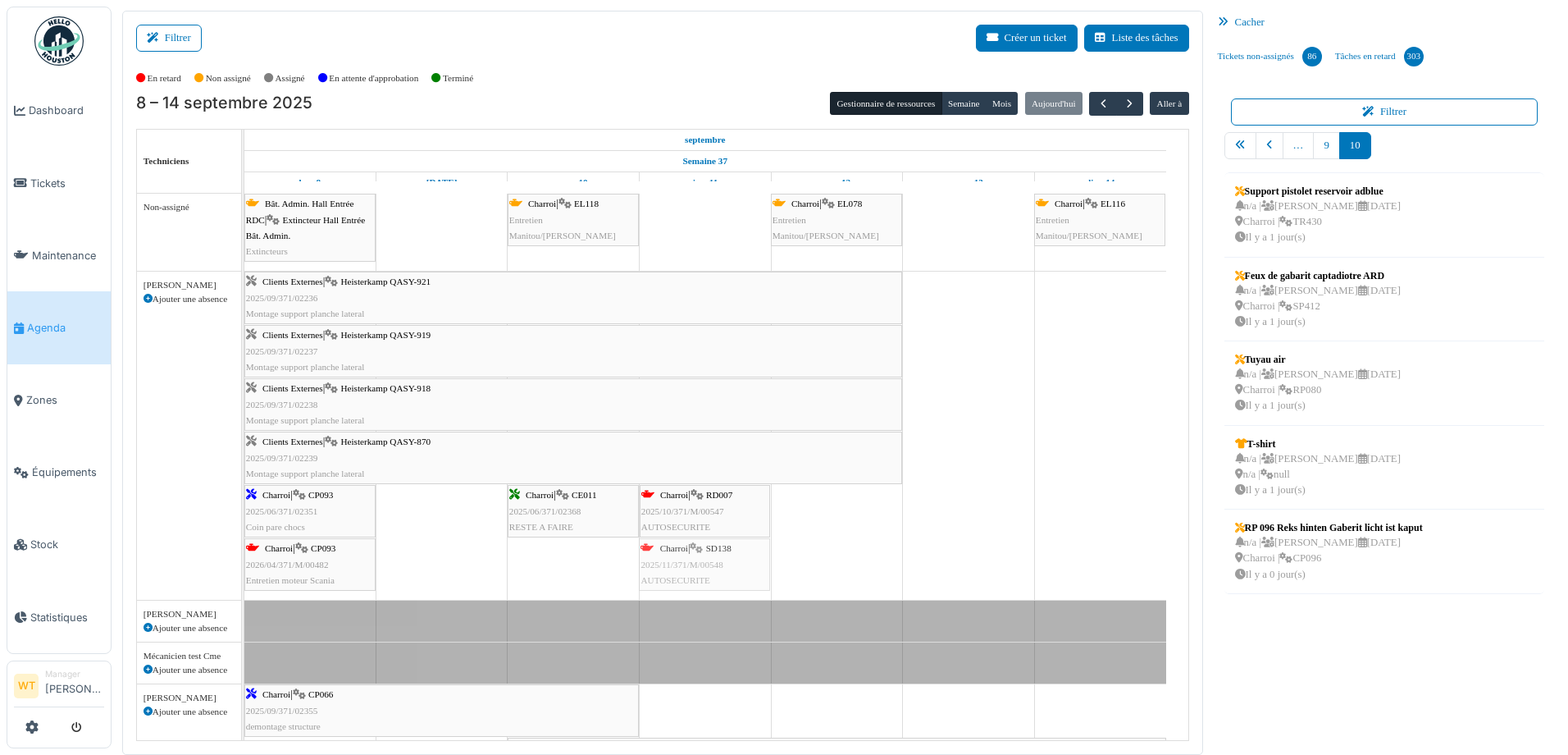
drag, startPoint x: 603, startPoint y: 556, endPoint x: 684, endPoint y: 559, distance: 81.1
click at [245, 559] on div "Clients Externes | Heisterkamp QASY-921 2025/09/371/02236 Montage support planc…" at bounding box center [245, 436] width 0 height 328
drag, startPoint x: 658, startPoint y: 515, endPoint x: 573, endPoint y: 545, distance: 90.1
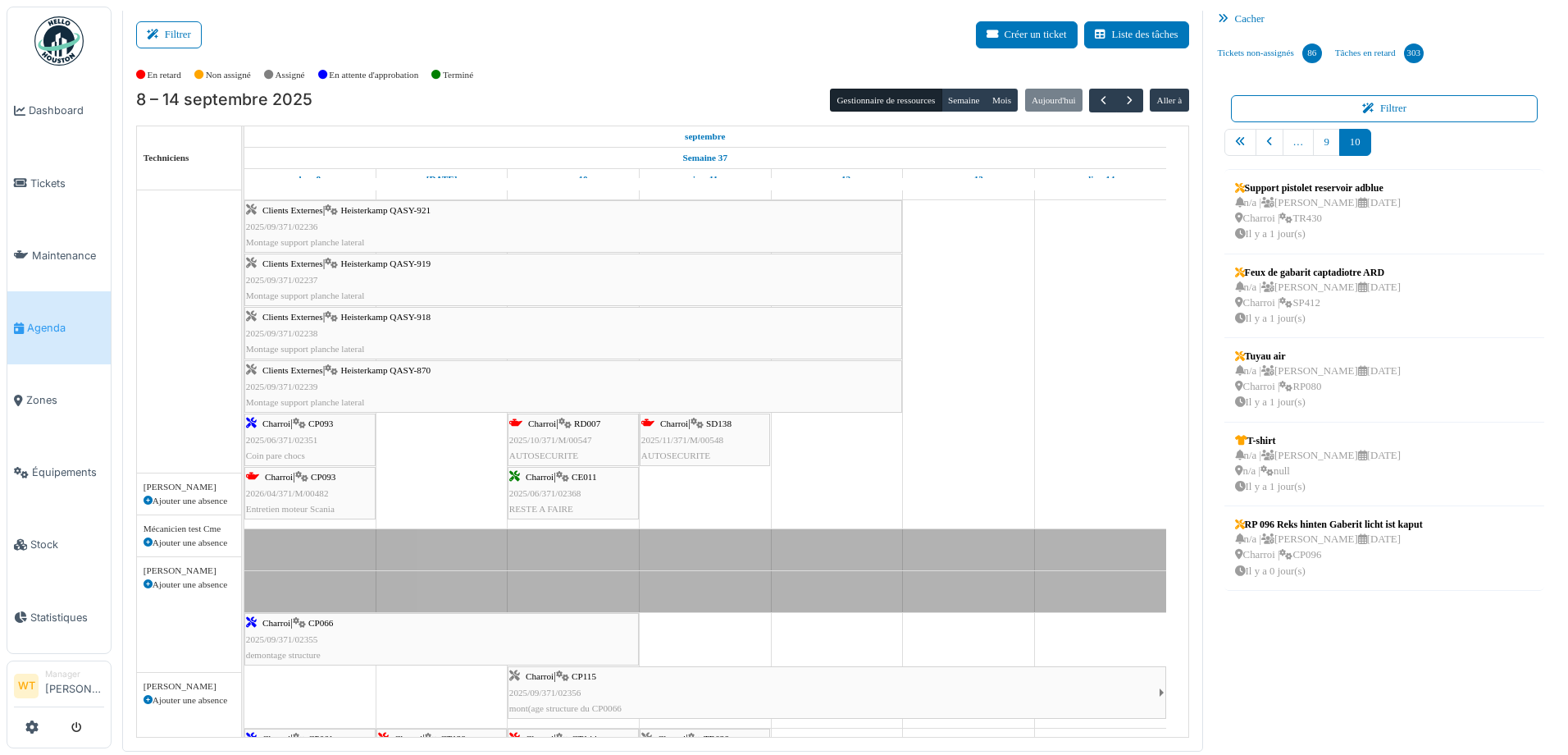
scroll to position [42, 0]
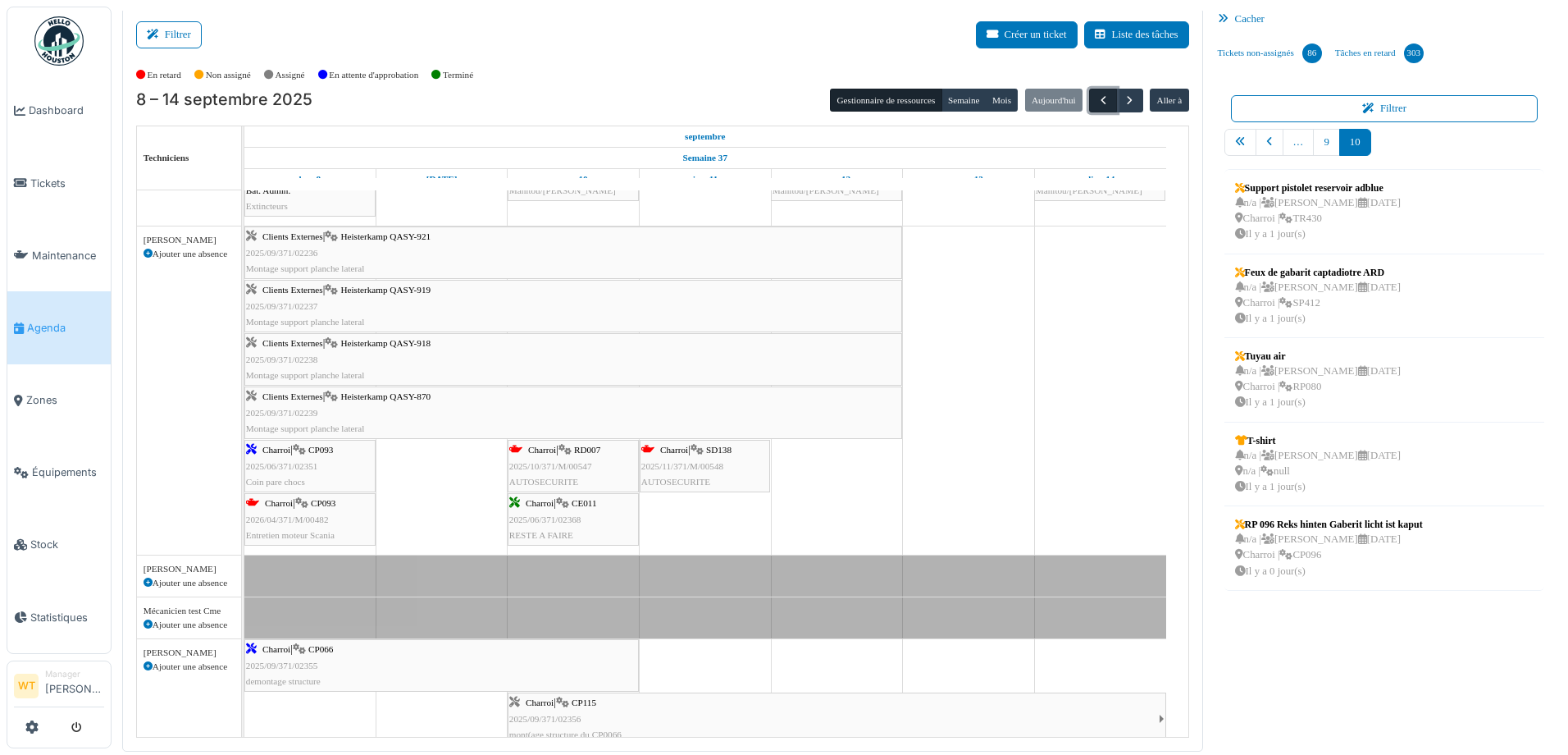
click at [1096, 101] on span "button" at bounding box center [1103, 101] width 14 height 14
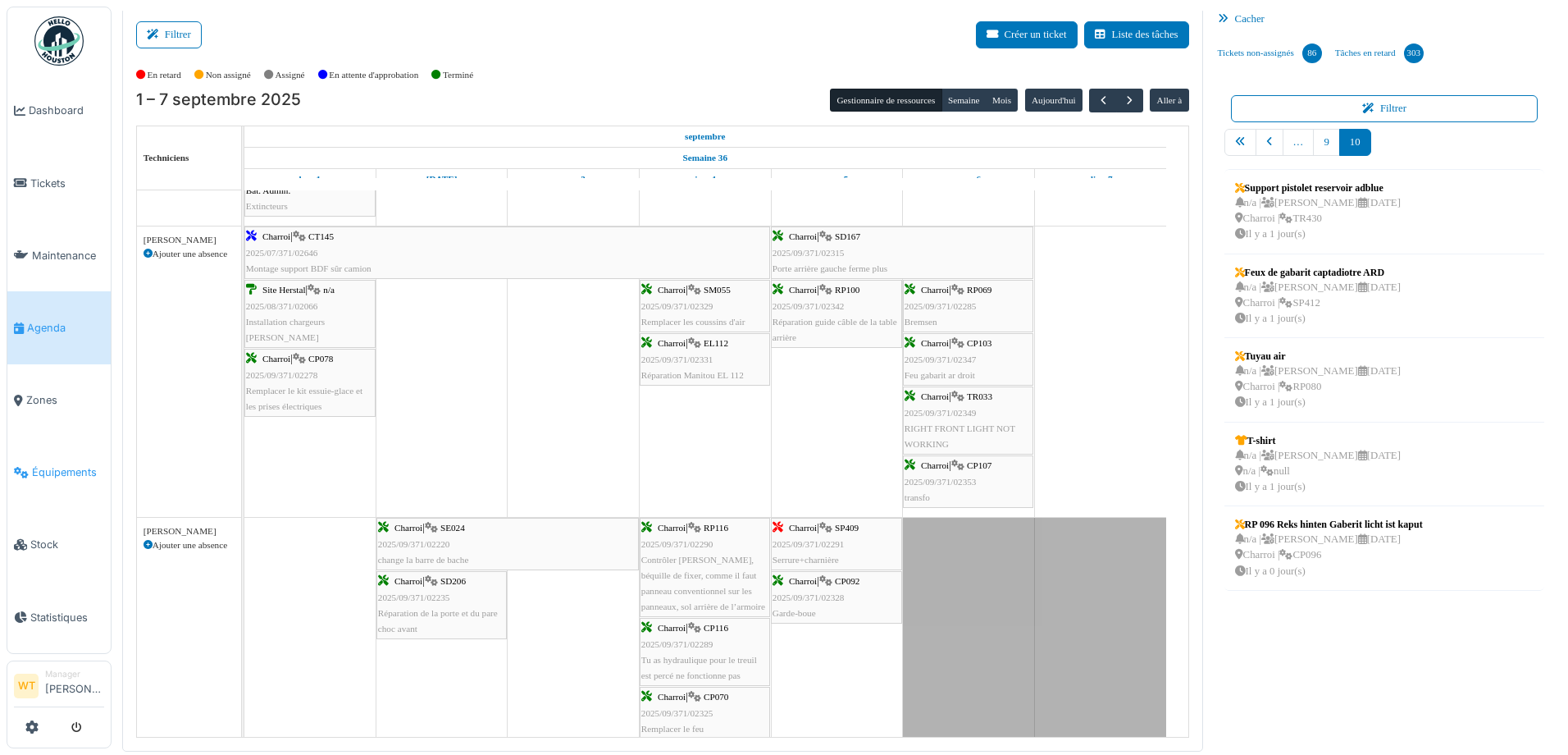
click at [64, 467] on span "Équipements" at bounding box center [68, 472] width 72 height 16
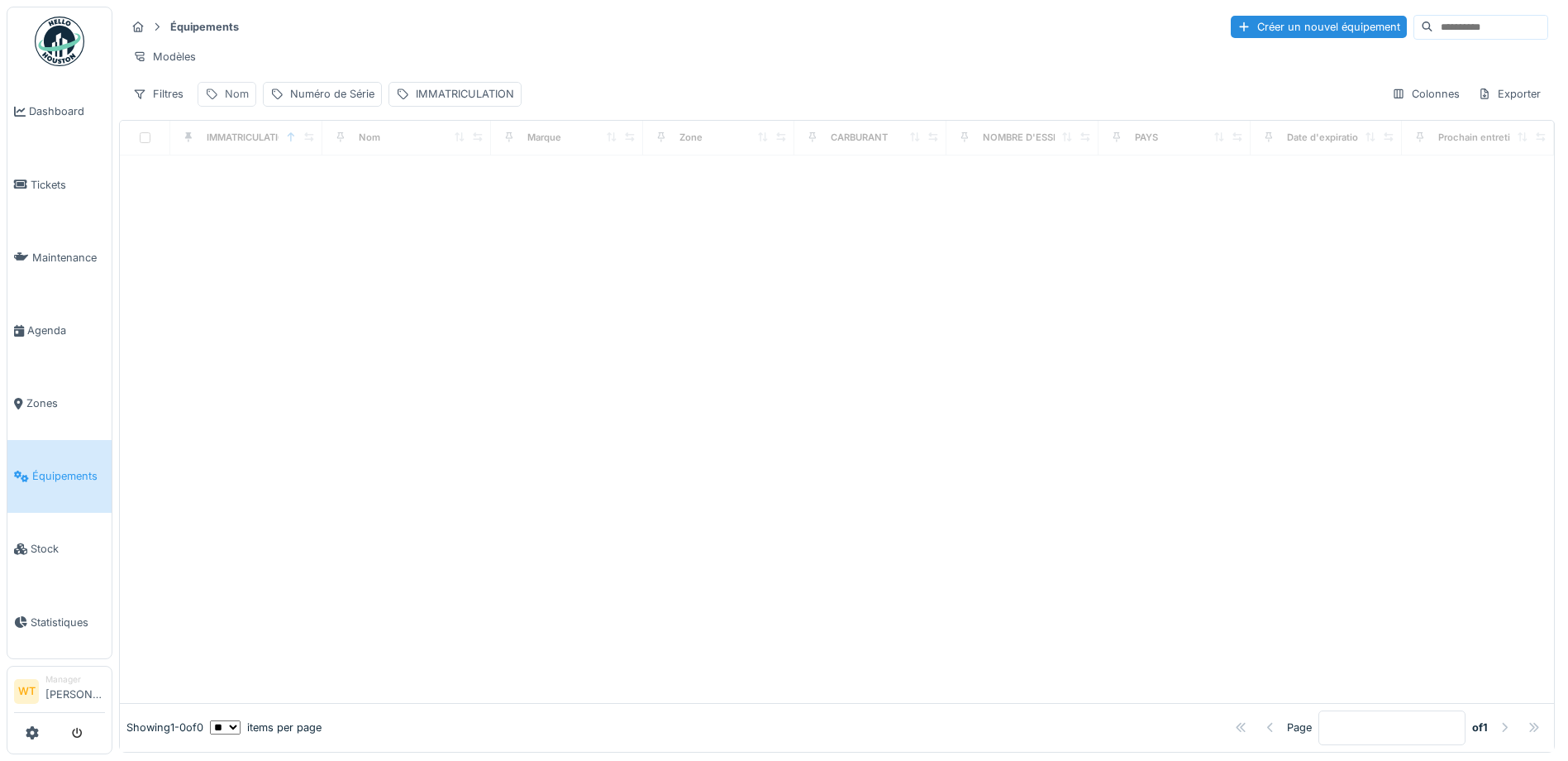
click at [239, 101] on div "Nom" at bounding box center [236, 94] width 24 height 16
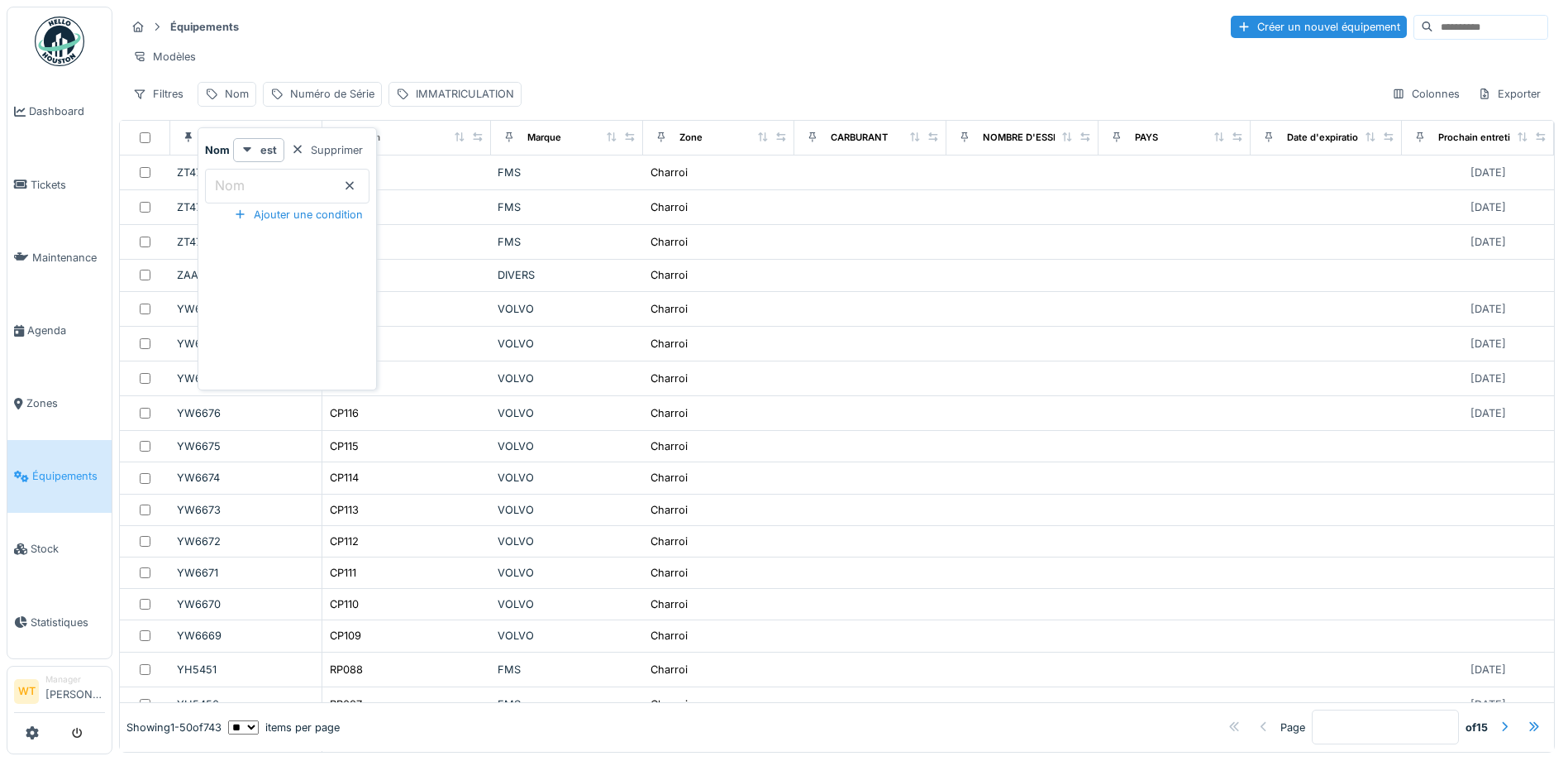
drag, startPoint x: 287, startPoint y: 185, endPoint x: 295, endPoint y: 187, distance: 8.2
click at [293, 186] on input "Nom" at bounding box center [287, 186] width 165 height 35
type input "***"
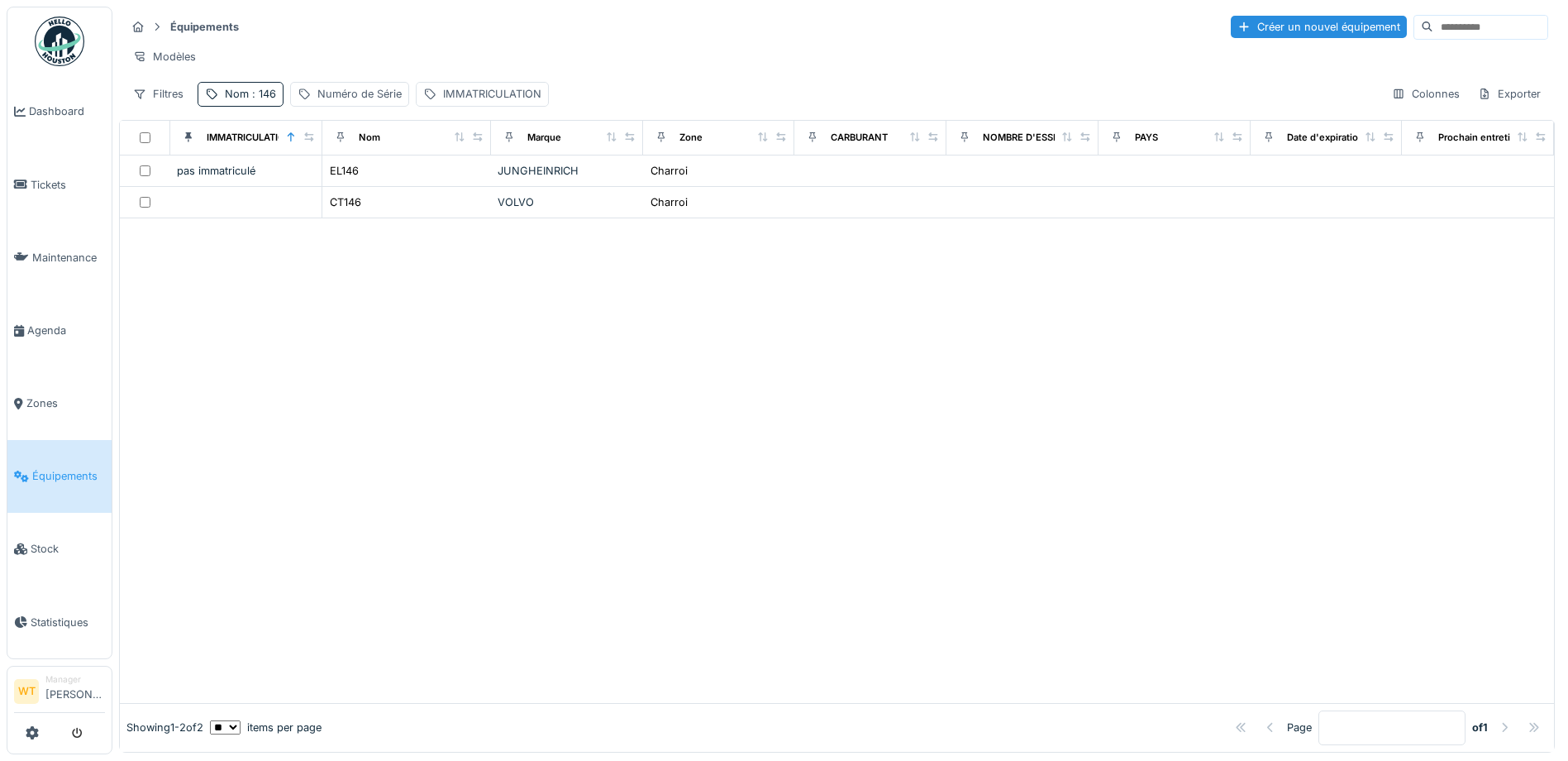
click at [643, 286] on div at bounding box center [837, 459] width 1434 height 484
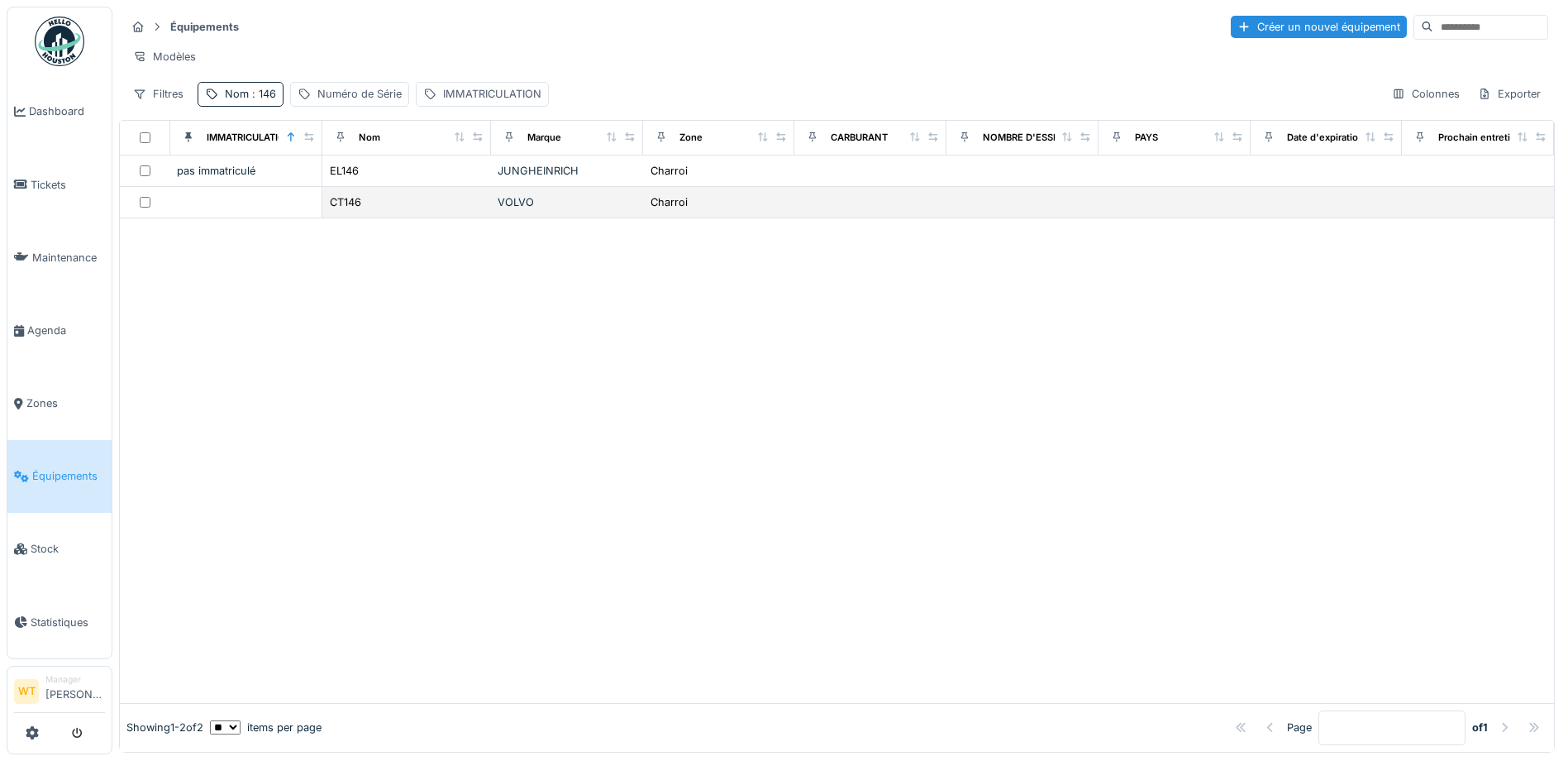
click at [614, 218] on td "VOLVO" at bounding box center [567, 202] width 152 height 31
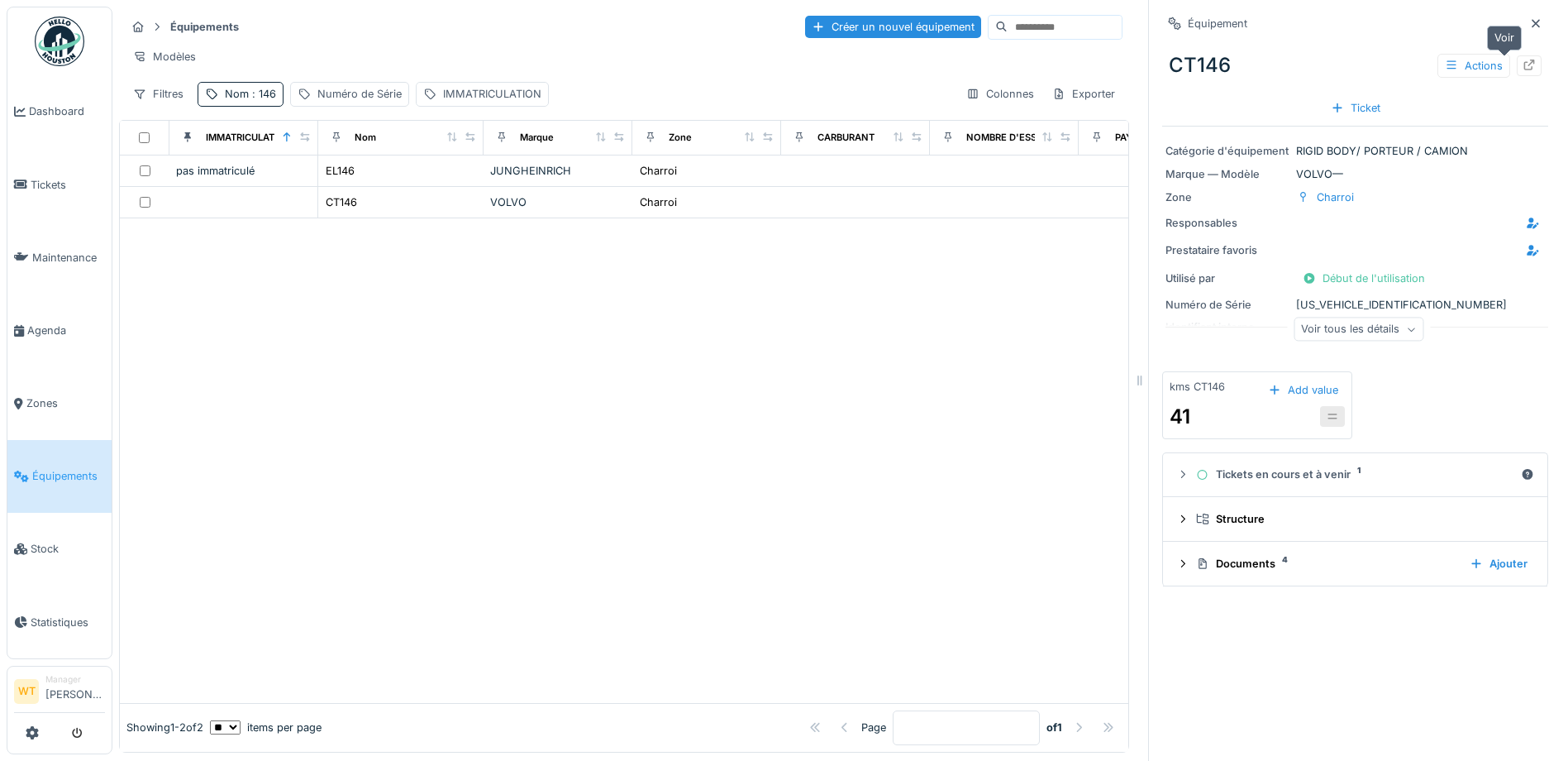
click at [1516, 64] on div at bounding box center [1528, 66] width 24 height 20
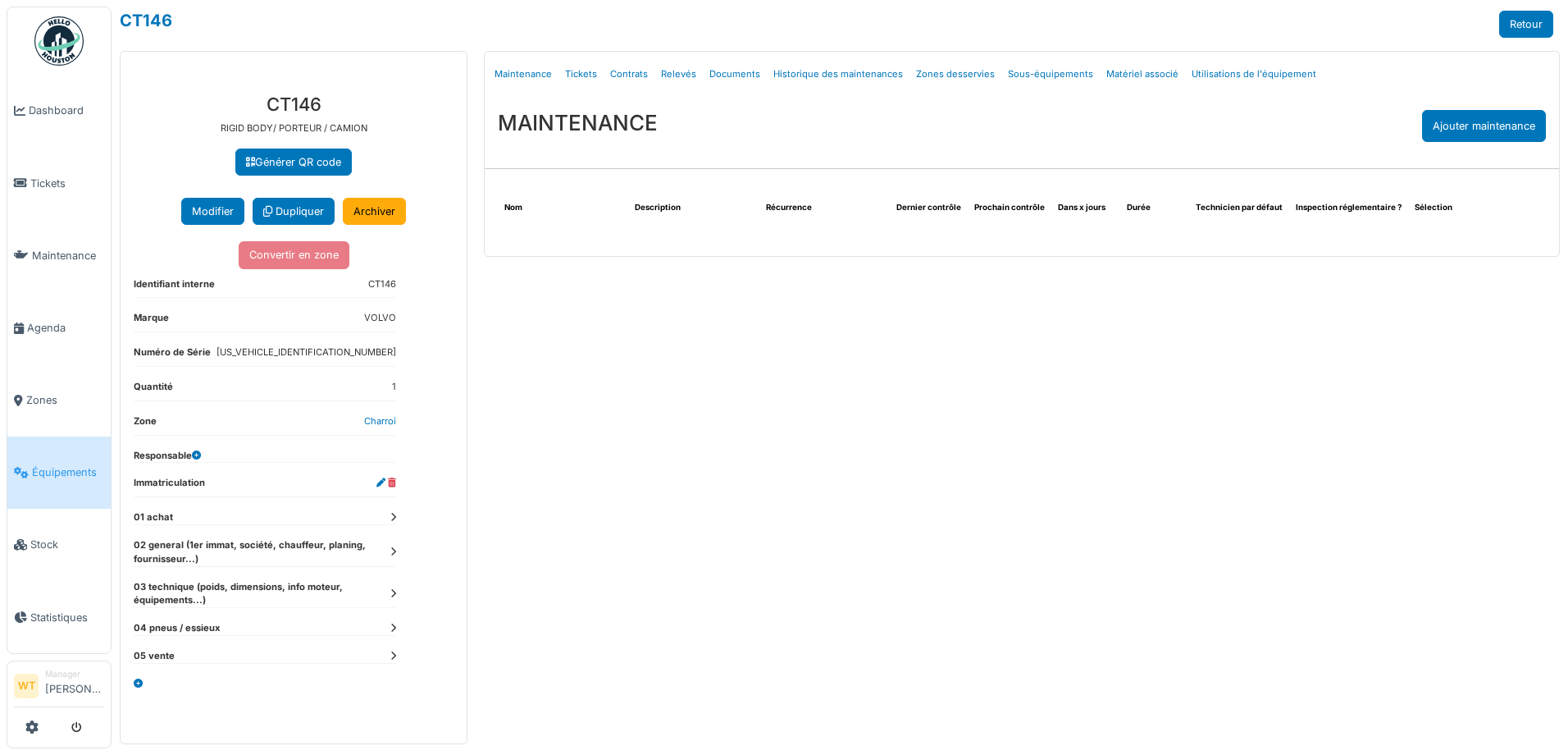
click at [576, 77] on link "Tickets" at bounding box center [581, 75] width 45 height 39
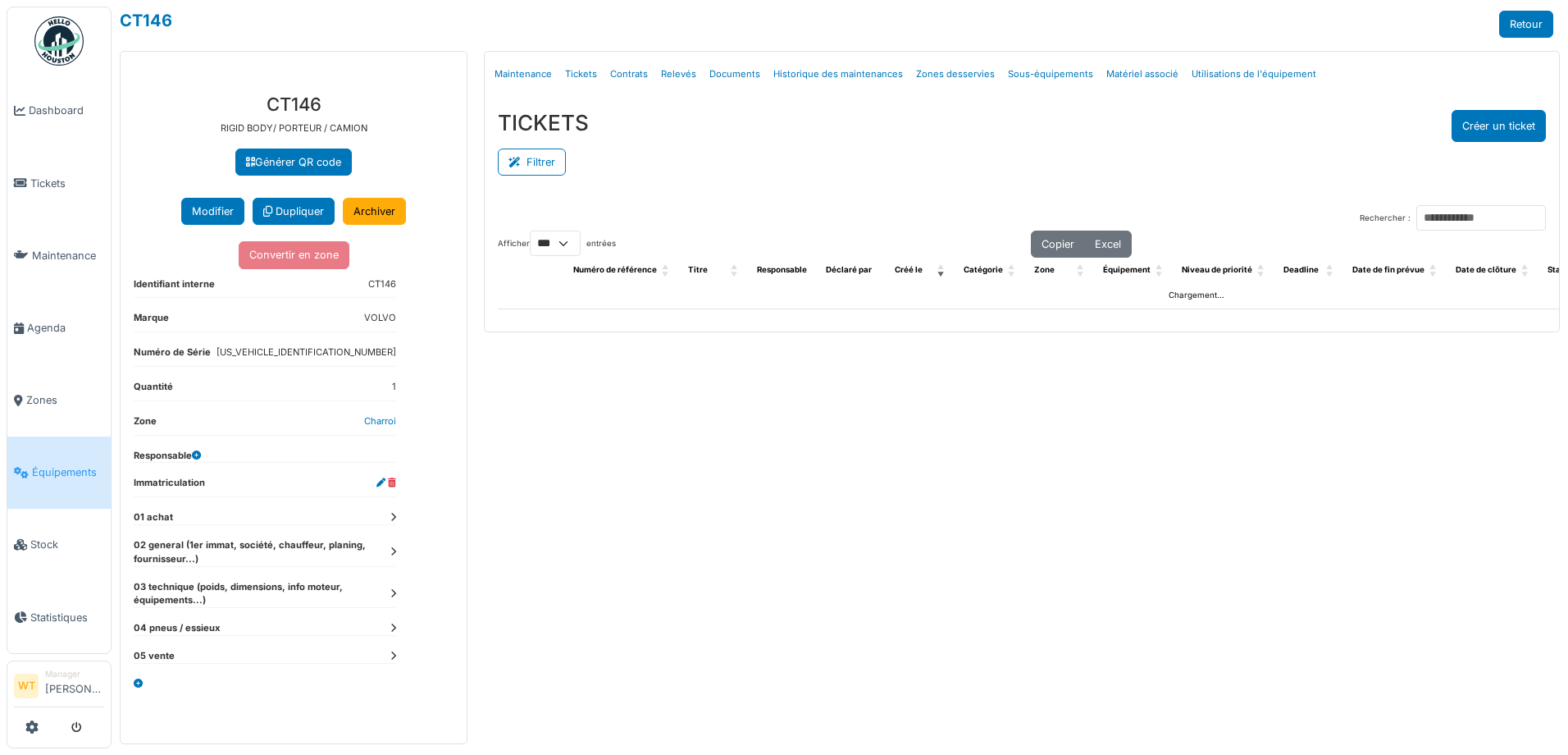
select select "***"
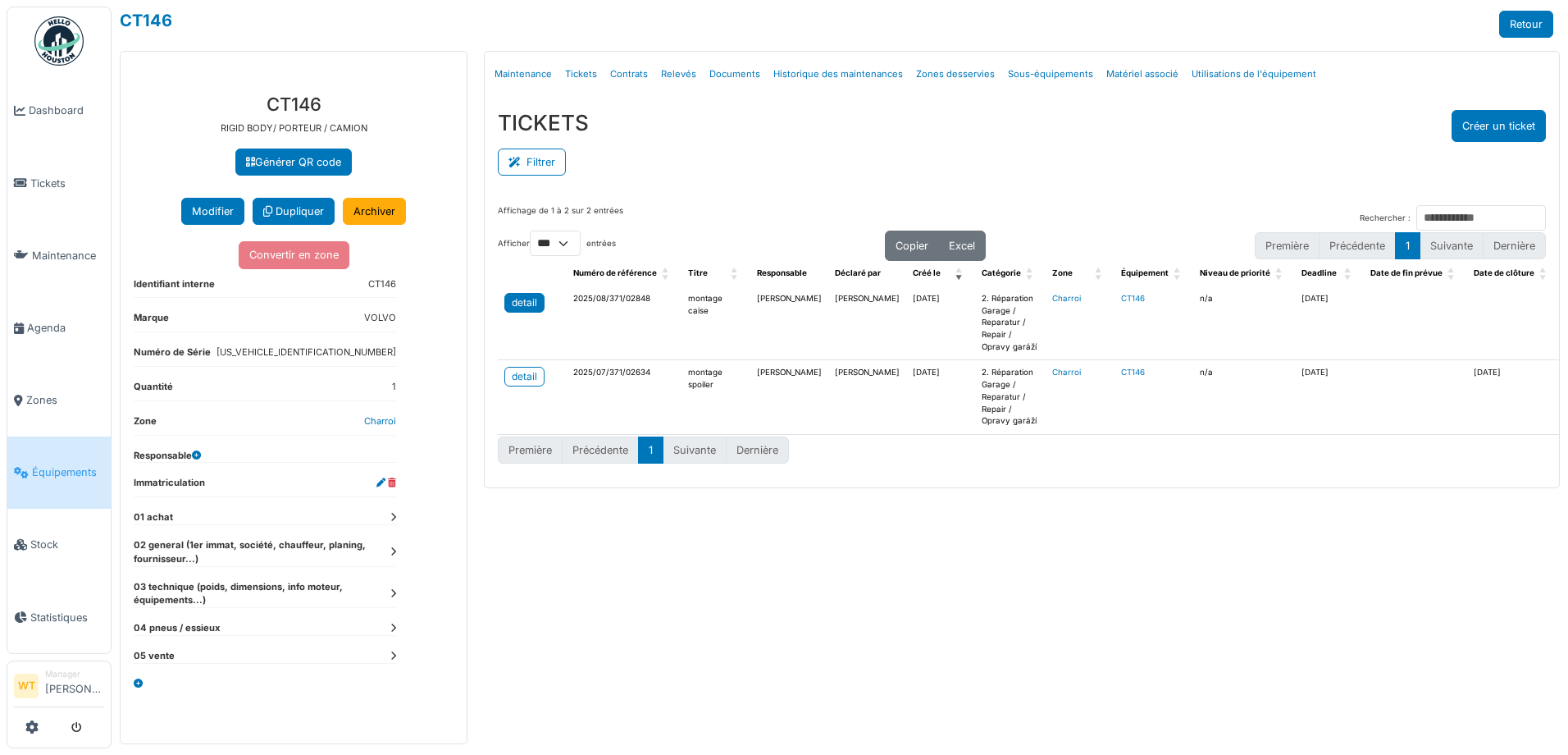
click at [524, 308] on div "detail" at bounding box center [524, 303] width 25 height 15
click at [18, 329] on link "Agenda" at bounding box center [59, 327] width 103 height 72
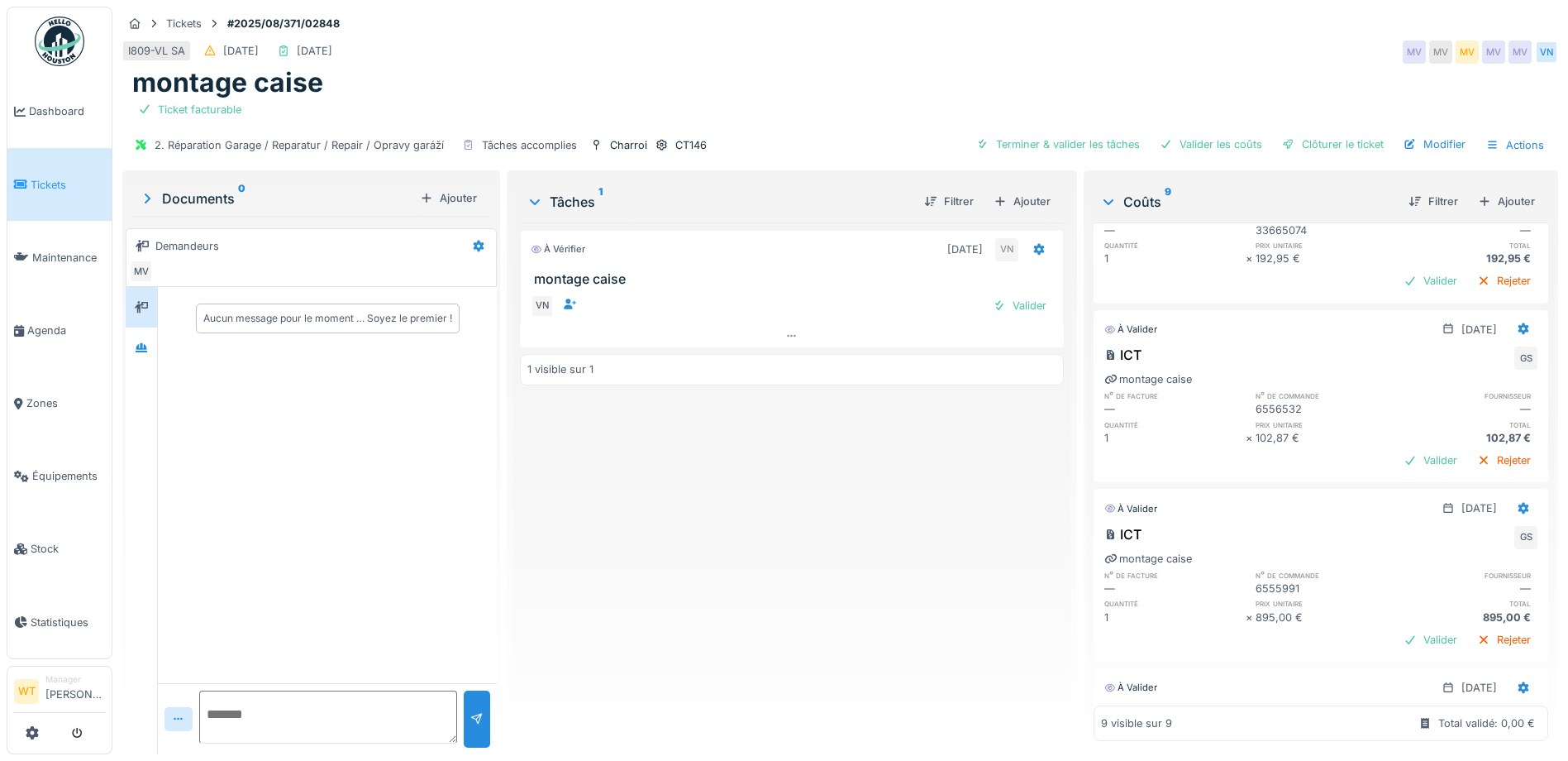
scroll to position [444, 0]
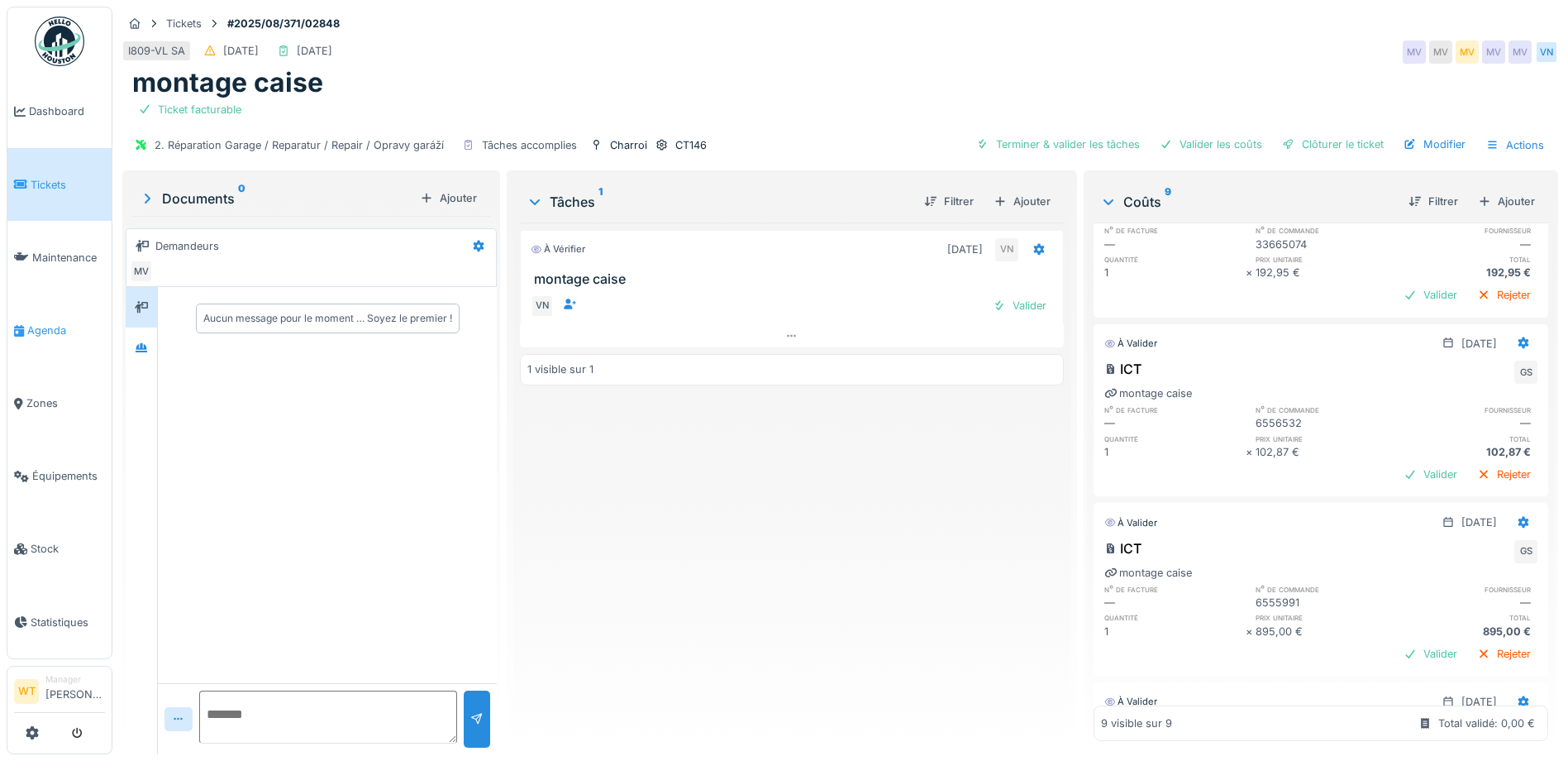
click at [51, 329] on span "Agenda" at bounding box center [66, 330] width 78 height 16
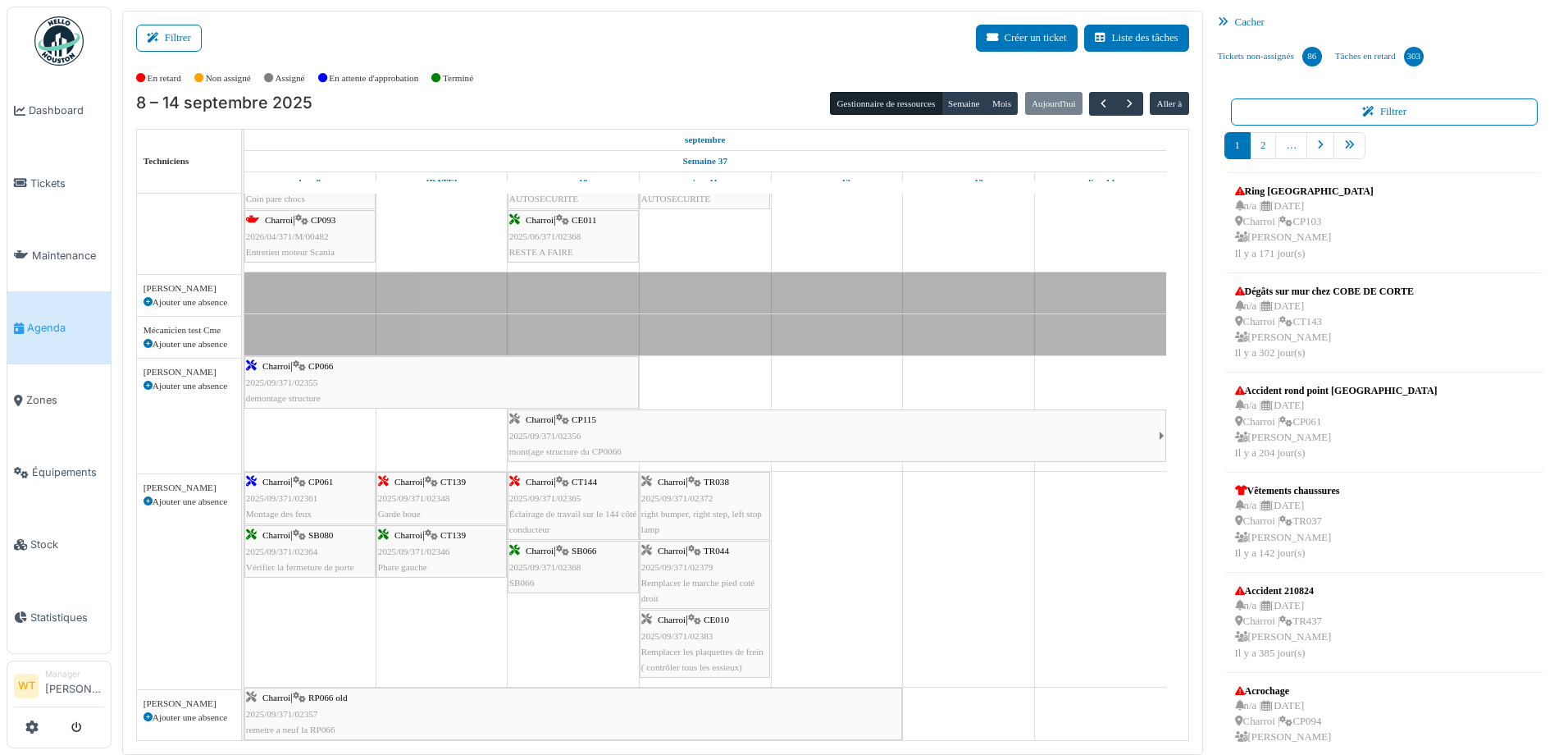
scroll to position [328, 0]
click at [1347, 147] on link "pager" at bounding box center [1349, 146] width 32 height 27
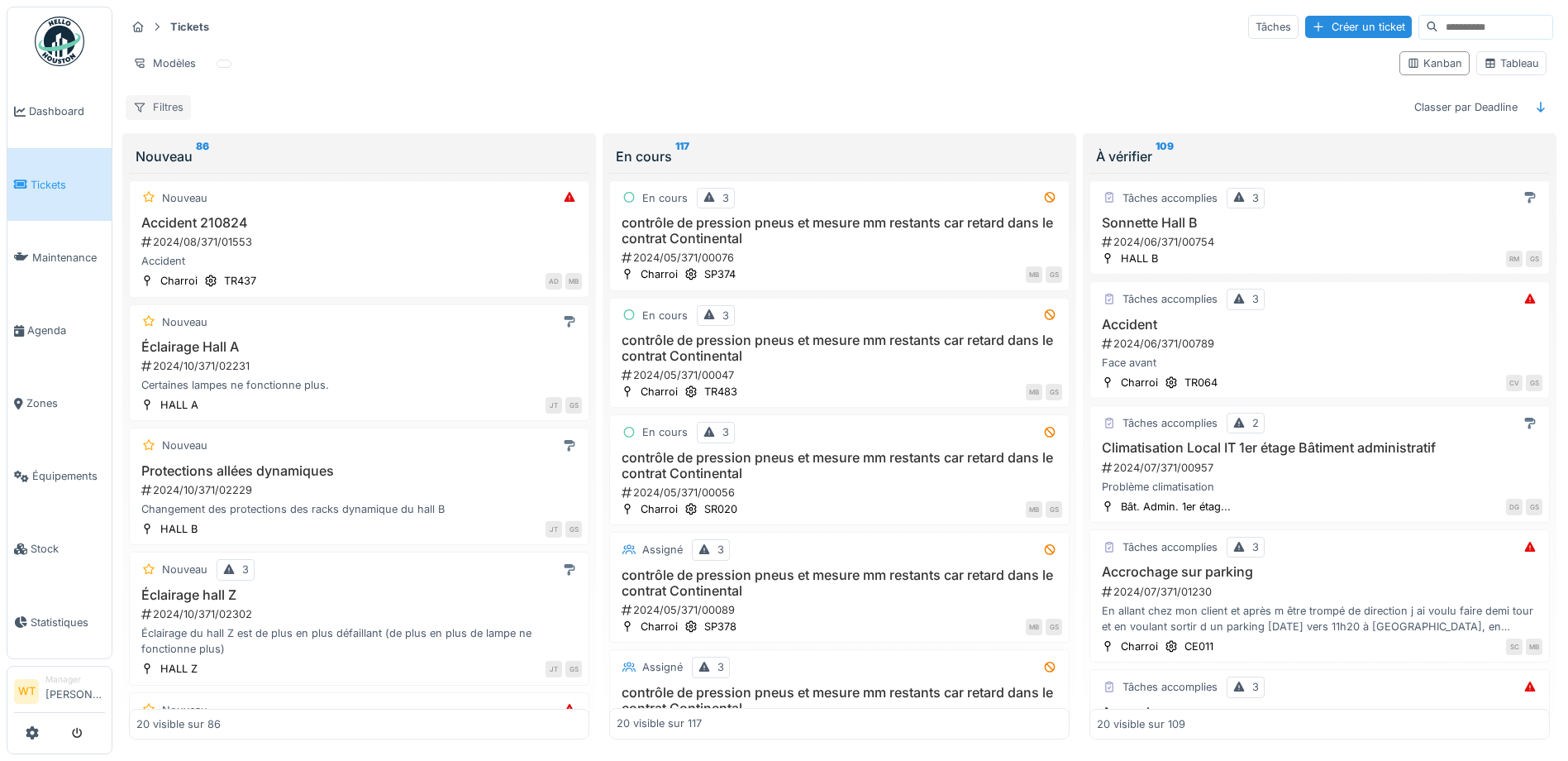
click at [182, 105] on div "Filtres" at bounding box center [158, 107] width 65 height 24
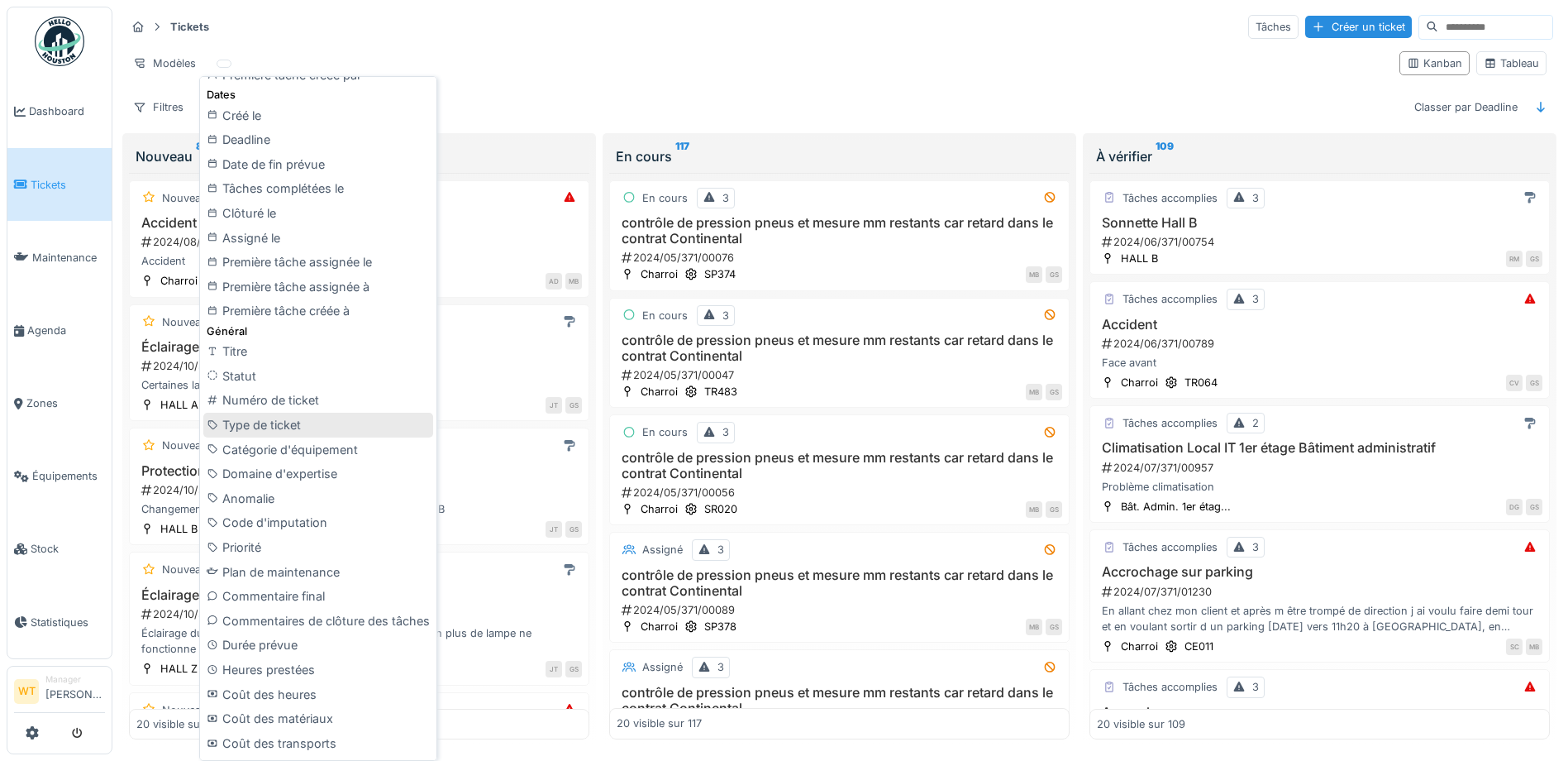
scroll to position [496, 0]
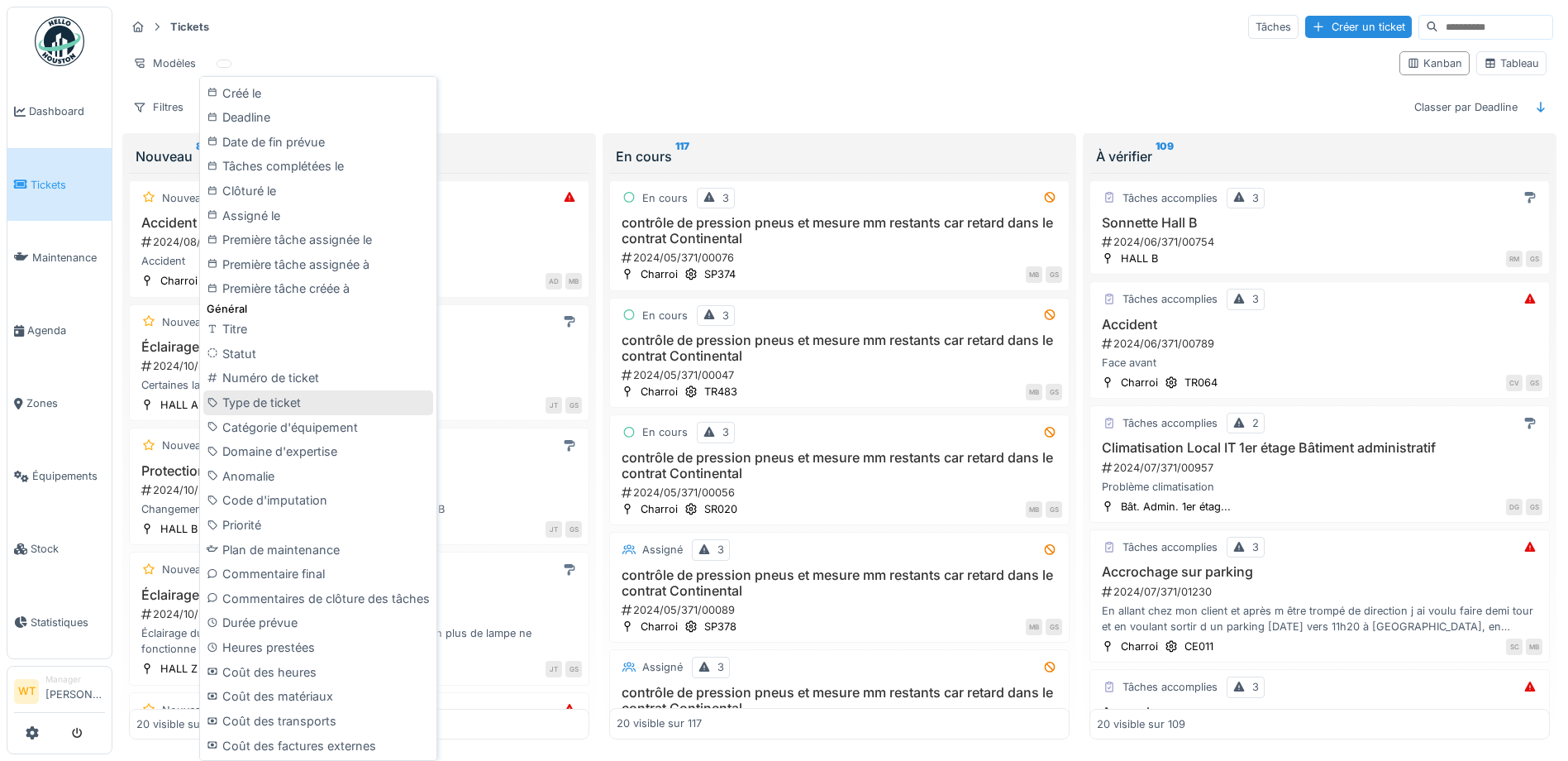
click at [293, 393] on div "Type de ticket" at bounding box center [318, 402] width 230 height 24
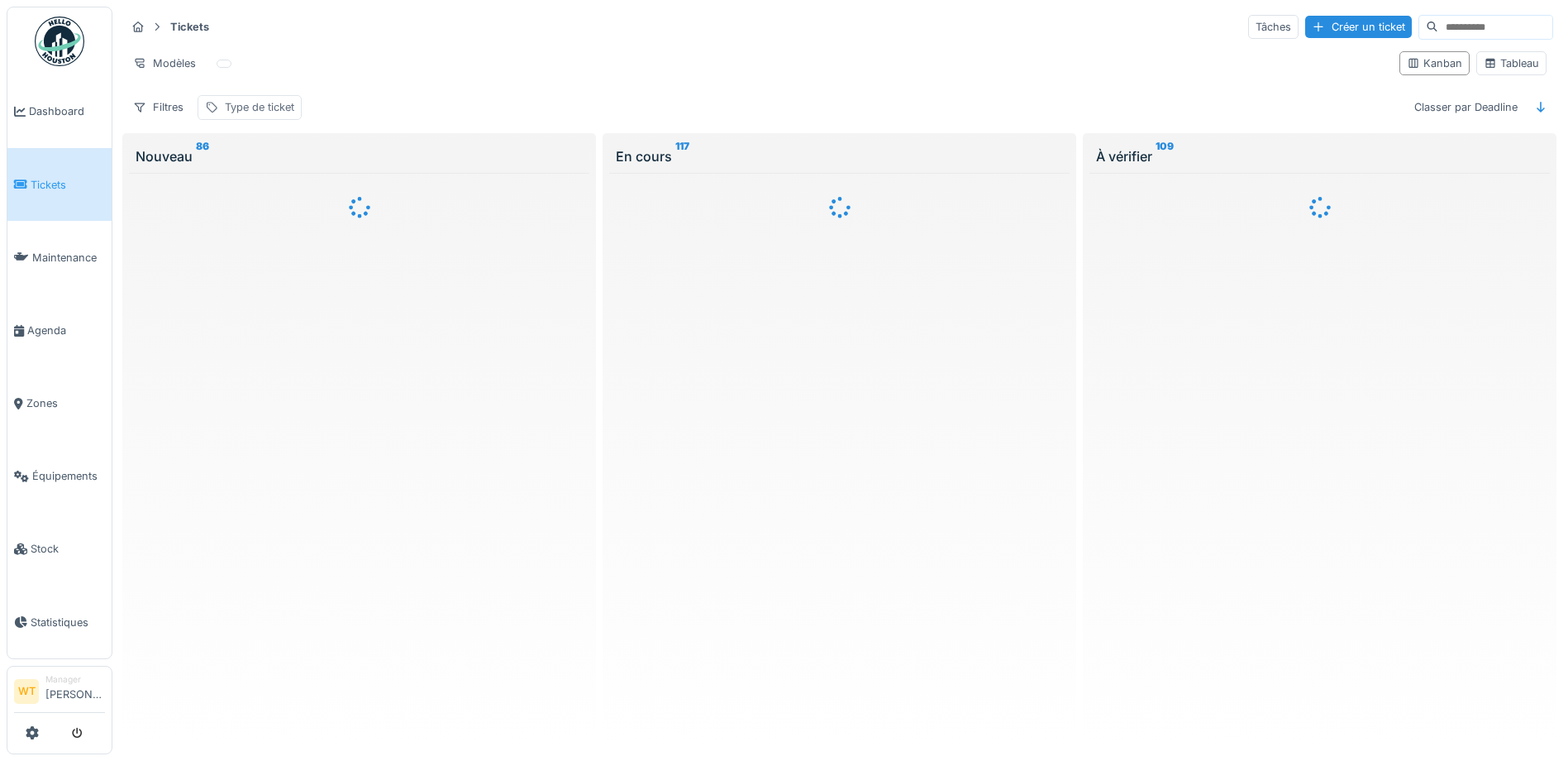
click at [275, 105] on div "Type de ticket" at bounding box center [259, 106] width 69 height 16
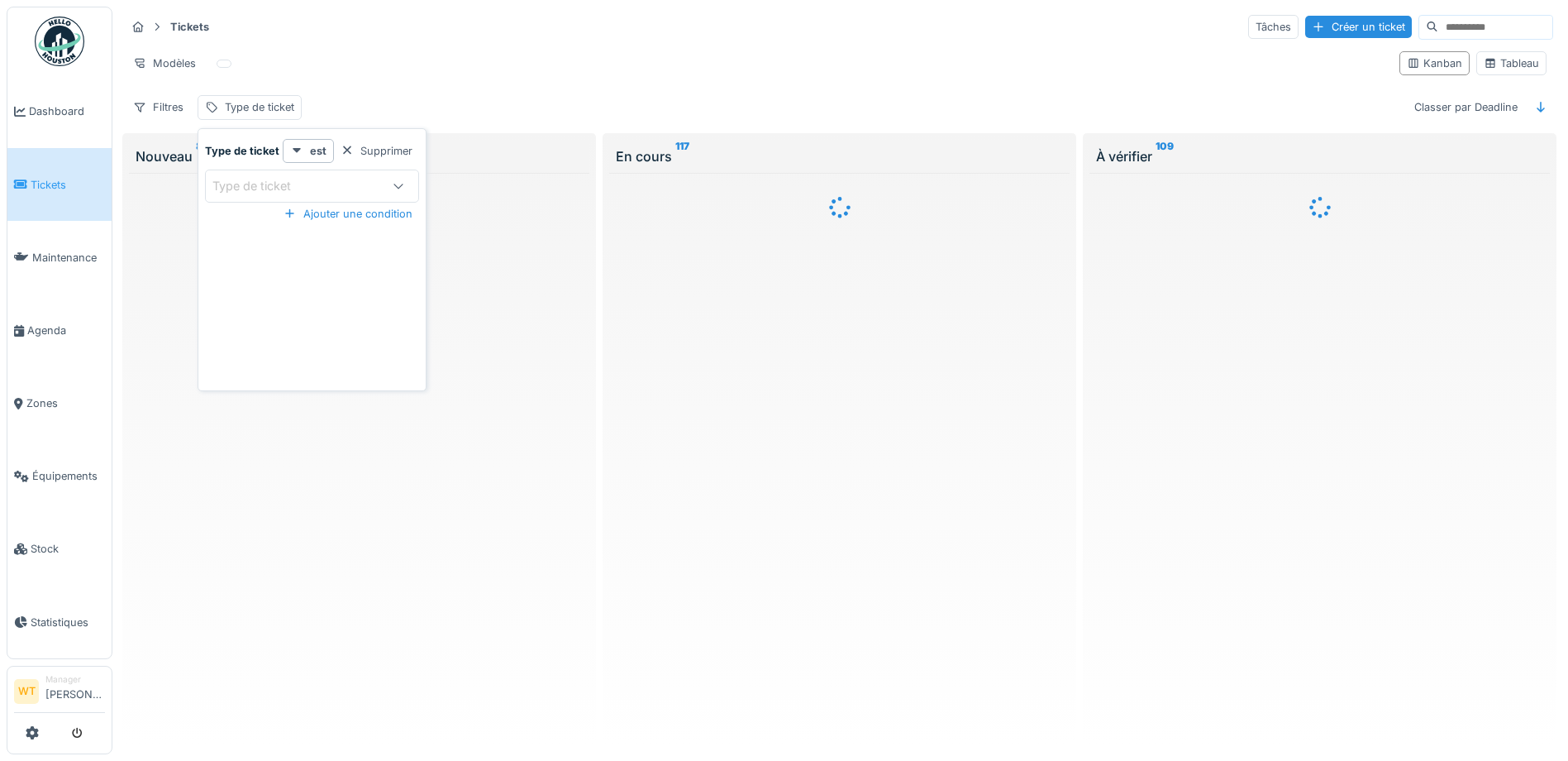
click at [295, 177] on div "Type de ticket" at bounding box center [263, 186] width 101 height 19
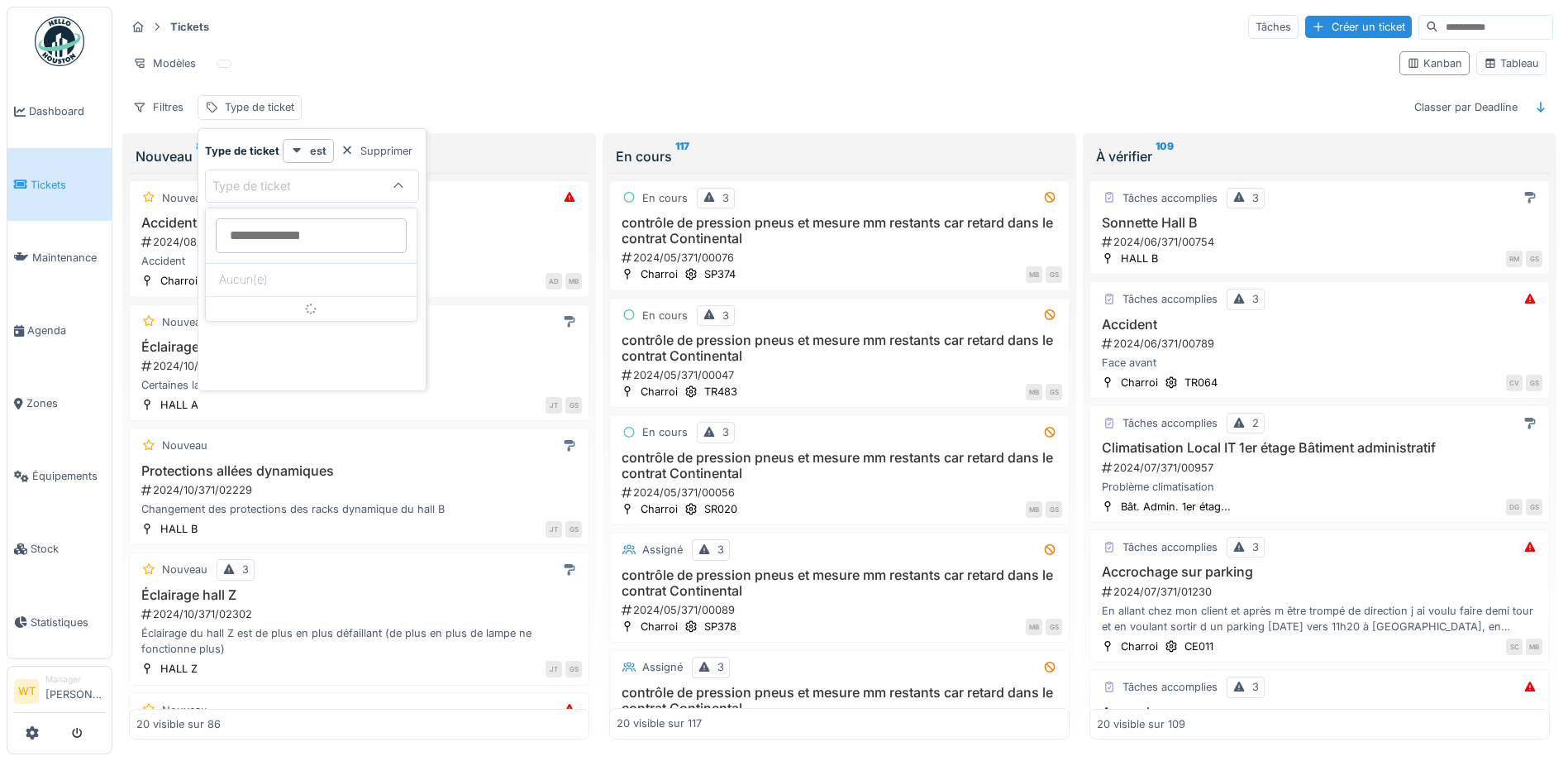
scroll to position [11, 0]
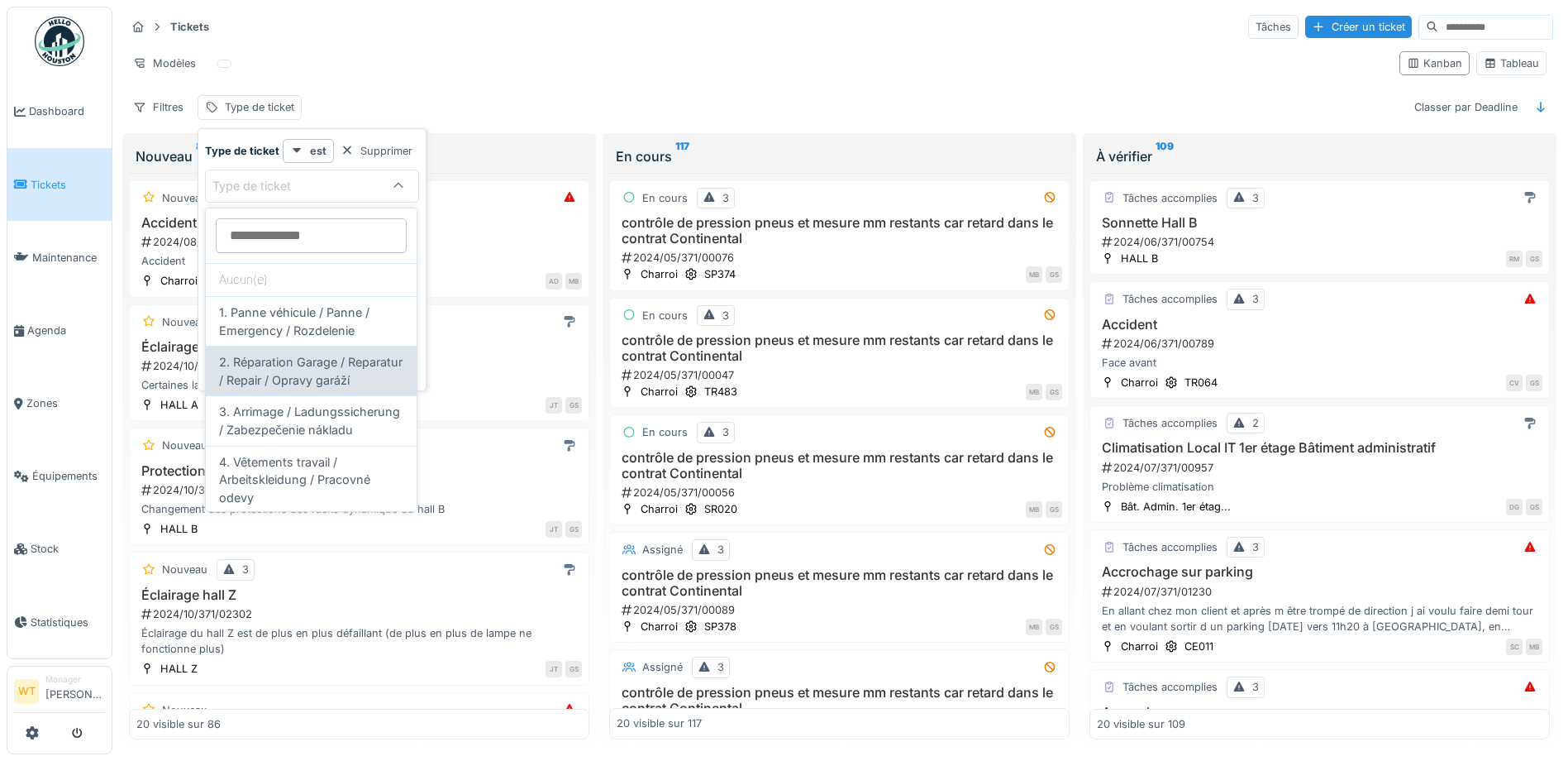
click at [324, 364] on span "2. Réparation Garage / Reparatur / Repair / Opravy garáží" at bounding box center [311, 371] width 184 height 35
type input "***"
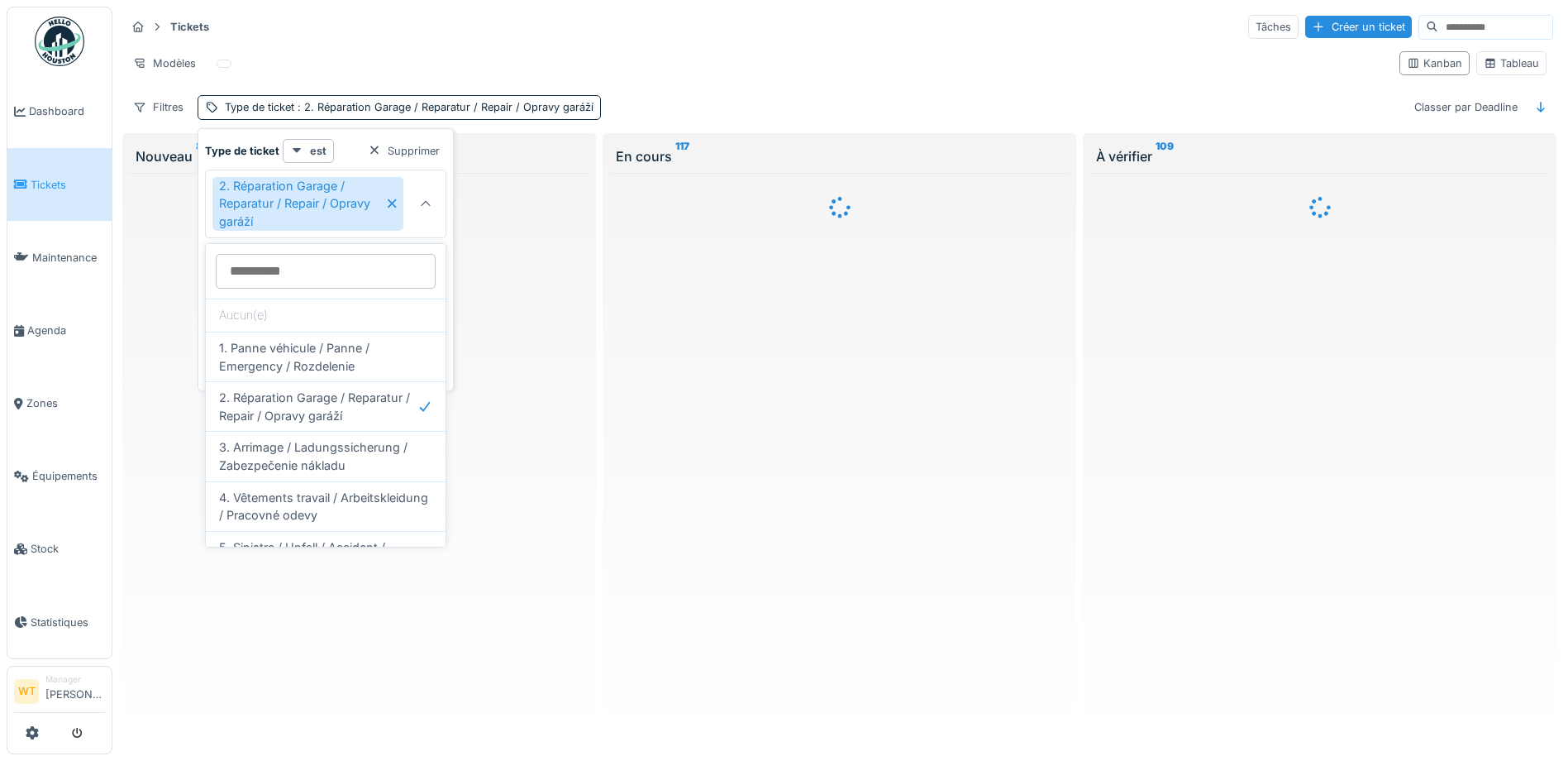
click at [550, 187] on div at bounding box center [359, 208] width 460 height 42
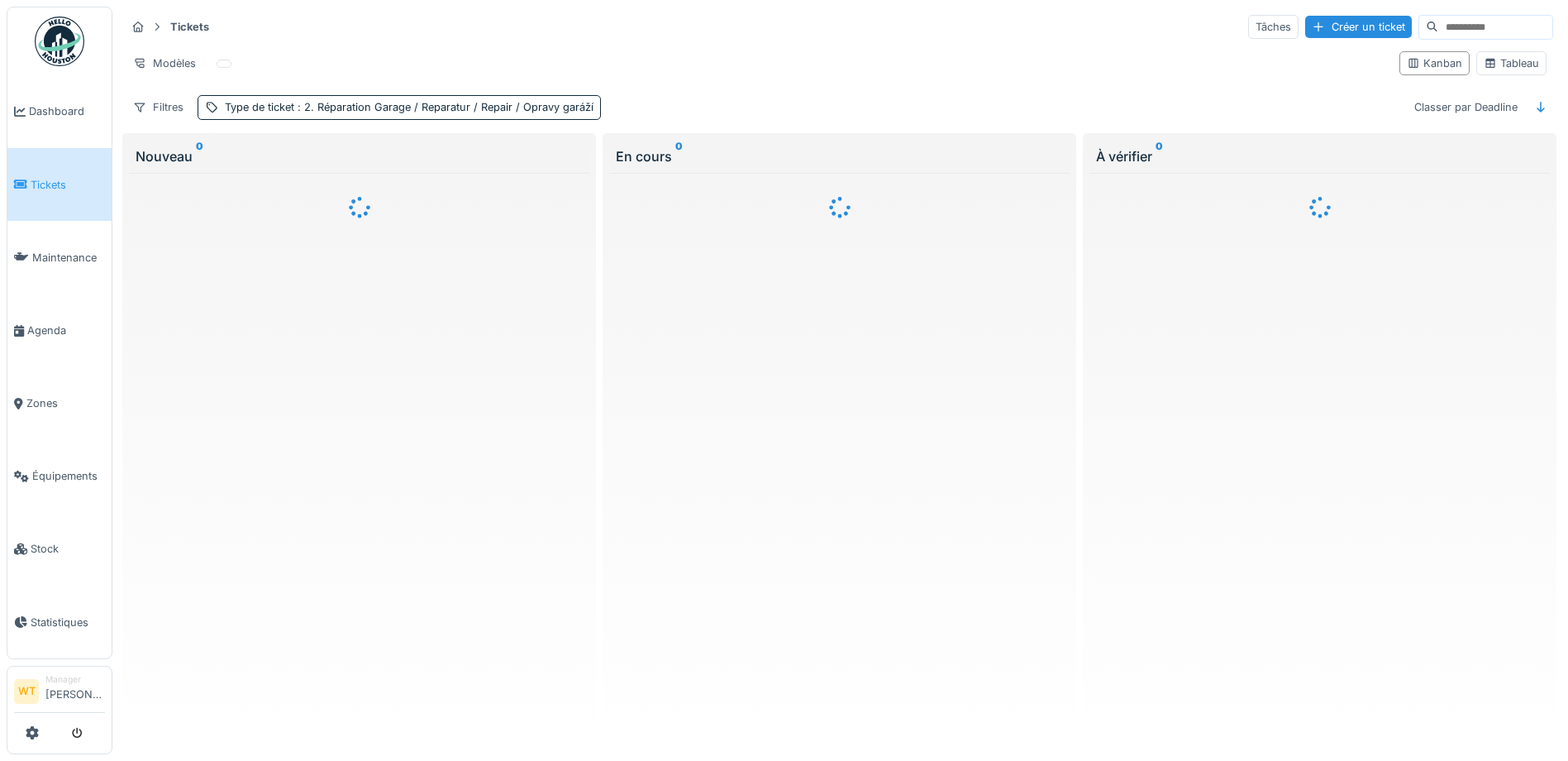
scroll to position [11, 0]
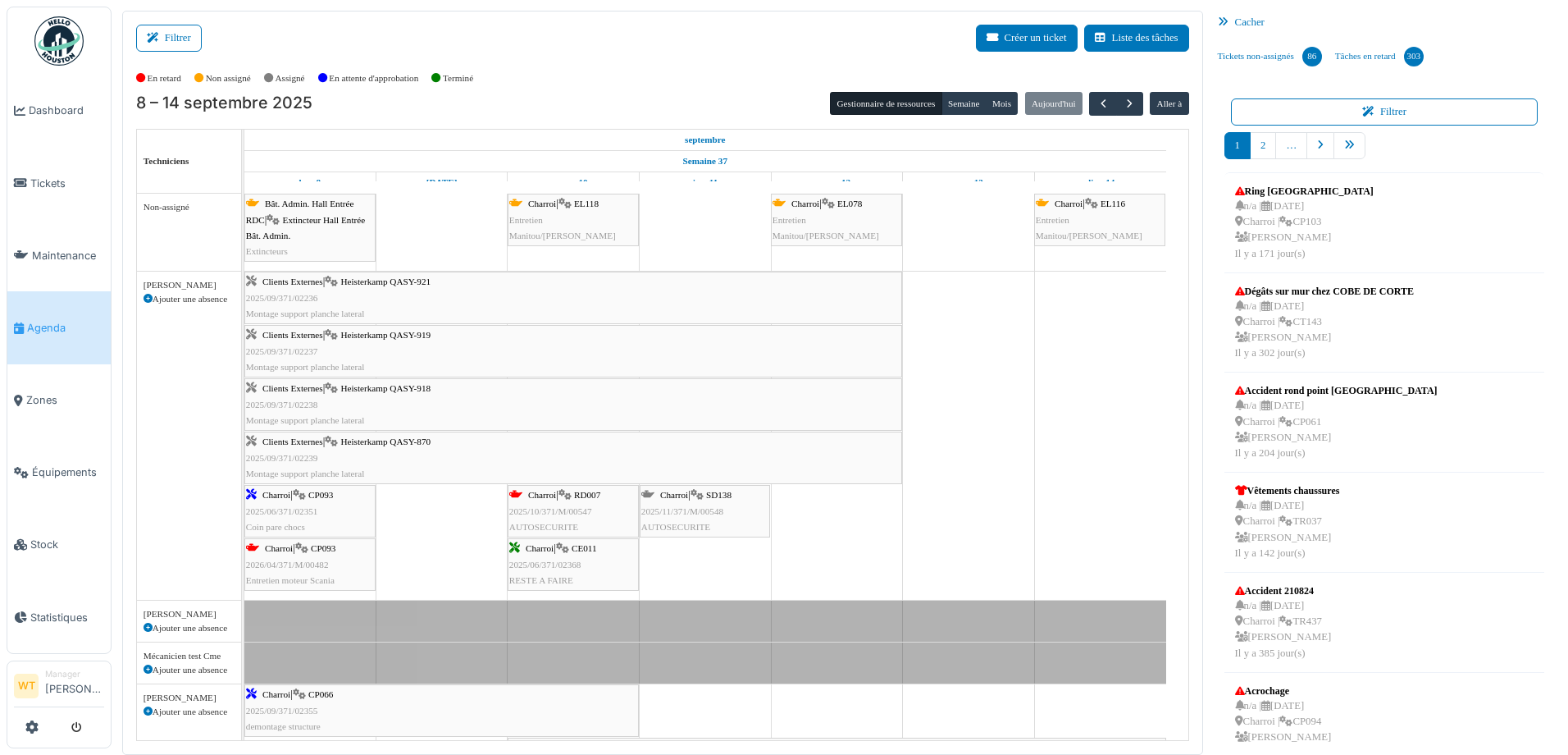
click at [335, 560] on div "Charroi | CP093 2026/04/371/M/00482 Entretien moteur Scania" at bounding box center [310, 564] width 128 height 48
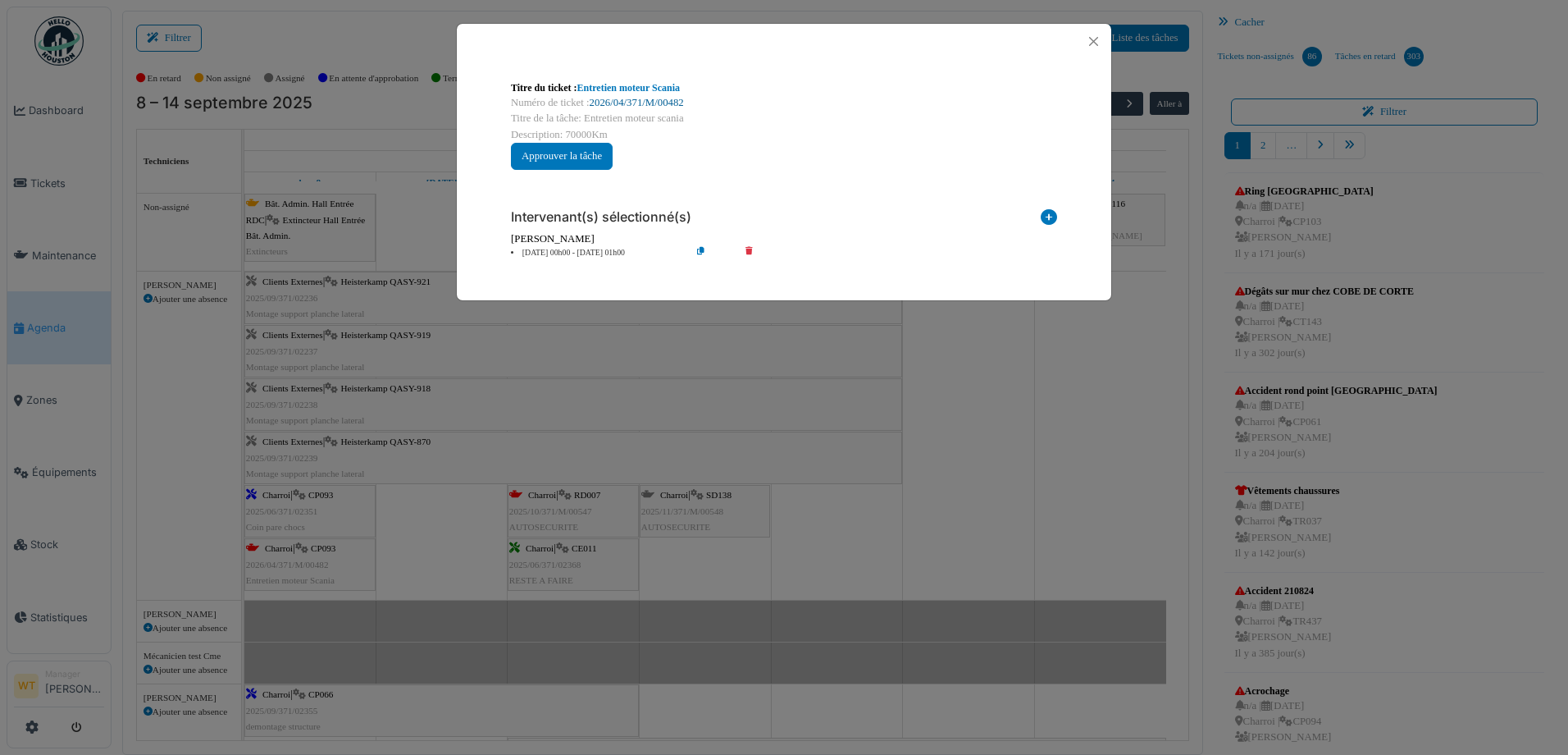
click at [653, 101] on link "2026/04/371/M/00482" at bounding box center [637, 103] width 95 height 12
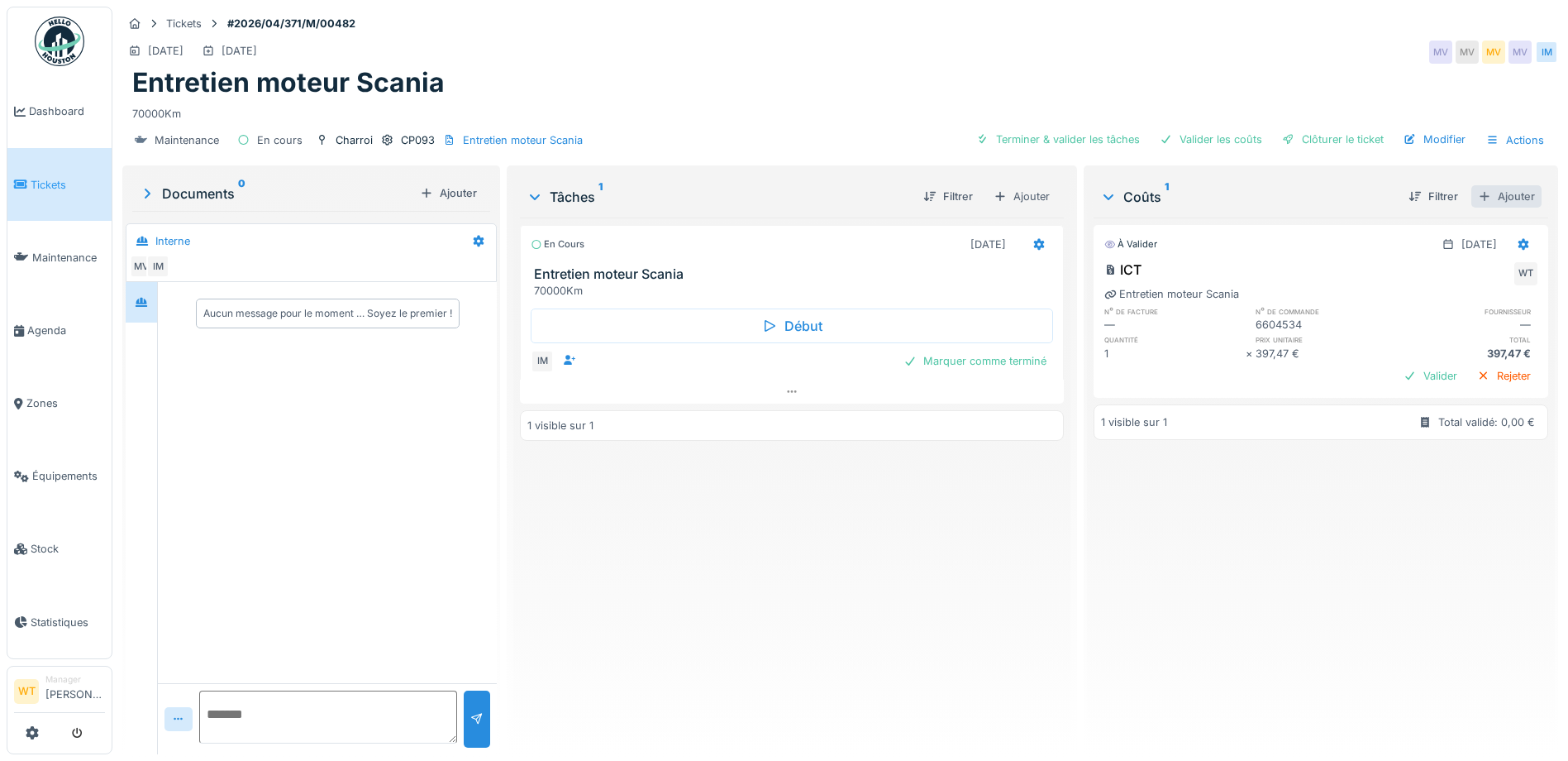
click at [1478, 196] on div at bounding box center [1484, 196] width 14 height 16
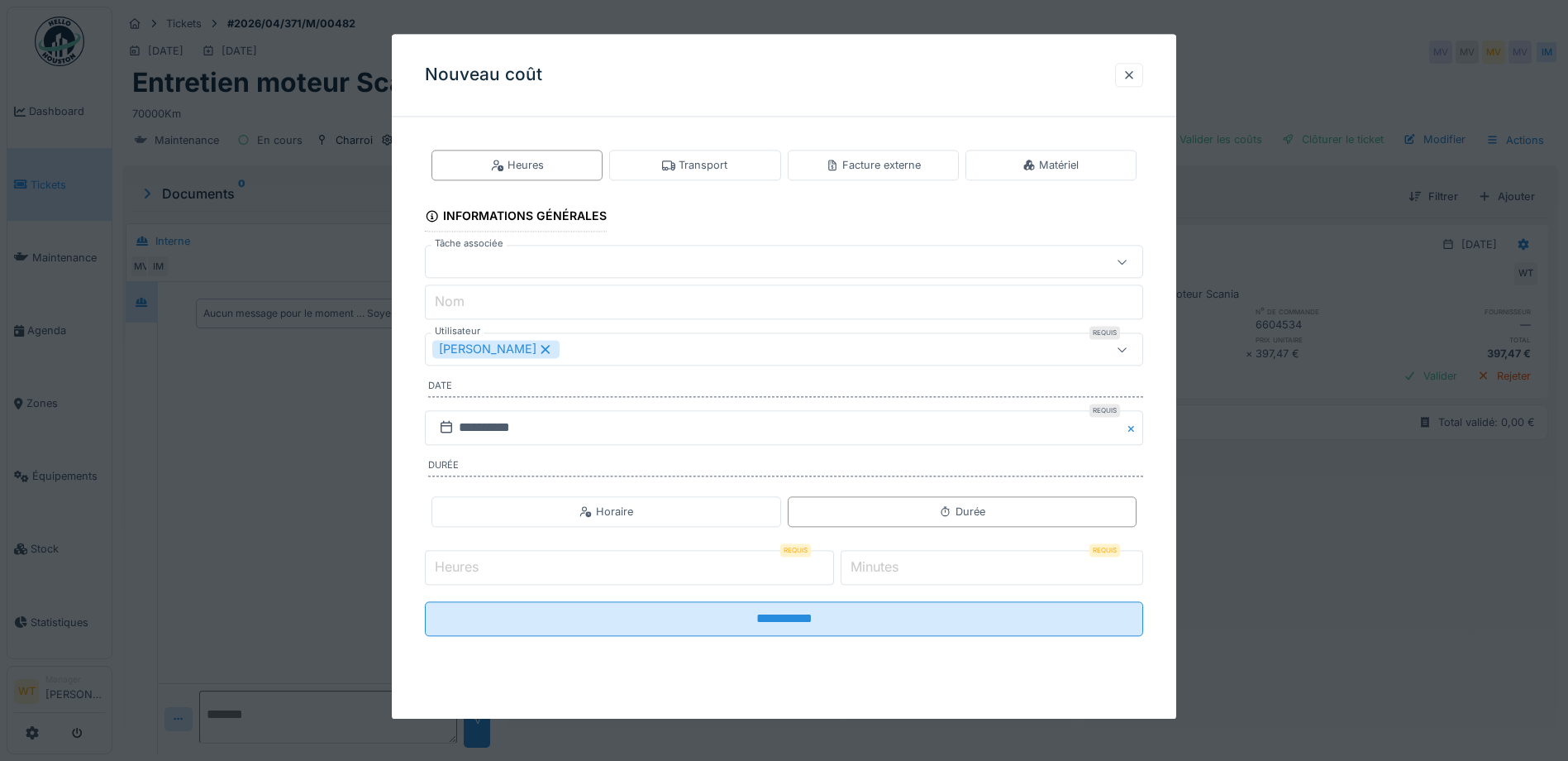
click at [899, 181] on div "Heures Transport Facture externe Matériel" at bounding box center [784, 165] width 719 height 44
drag, startPoint x: 875, startPoint y: 176, endPoint x: 864, endPoint y: 177, distance: 11.0
click at [876, 176] on div "Facture externe" at bounding box center [873, 165] width 171 height 30
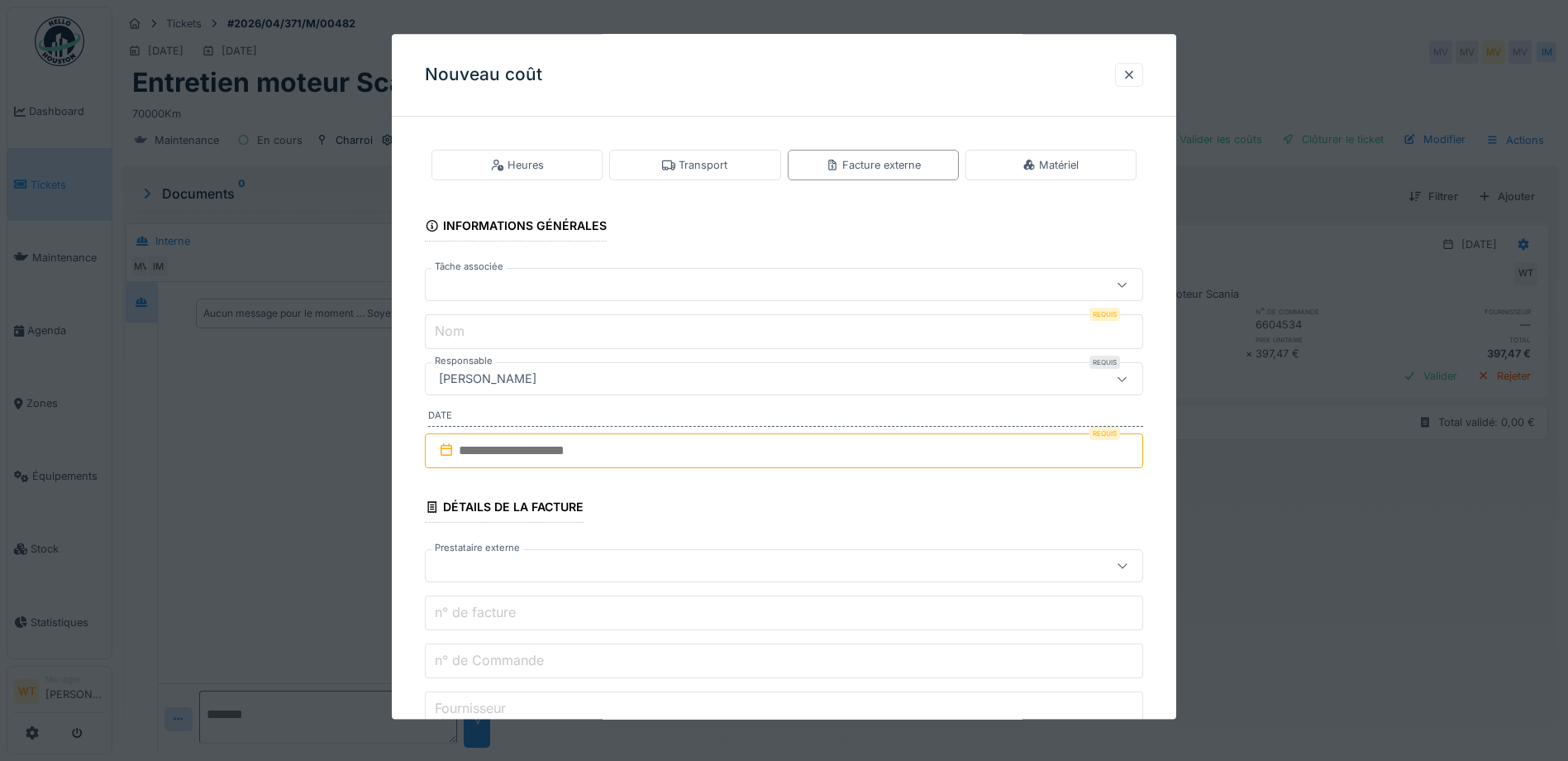
click at [653, 296] on div at bounding box center [784, 285] width 719 height 33
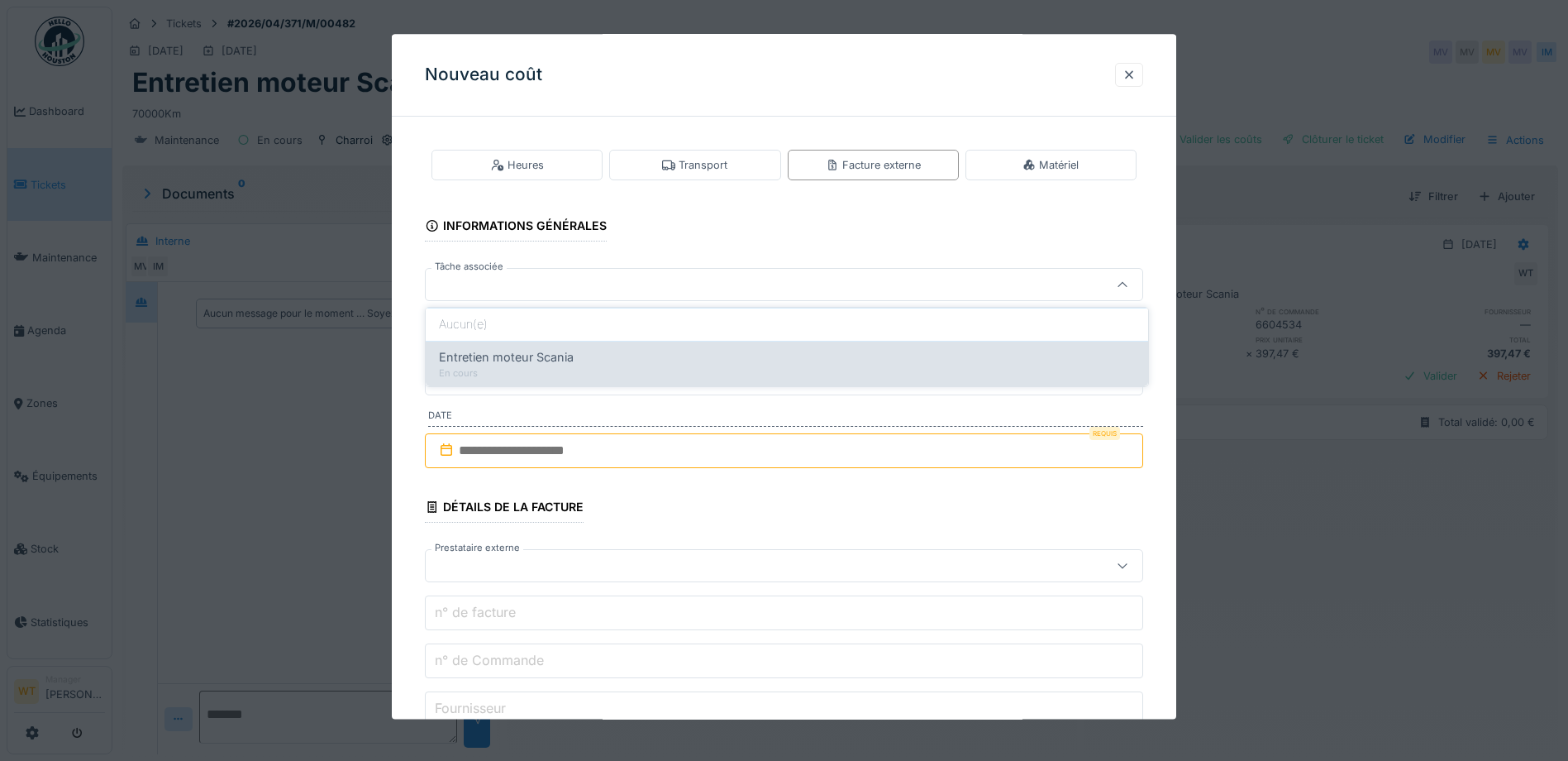
click at [631, 362] on div "Entretien moteur Scania" at bounding box center [787, 357] width 696 height 19
type input "******"
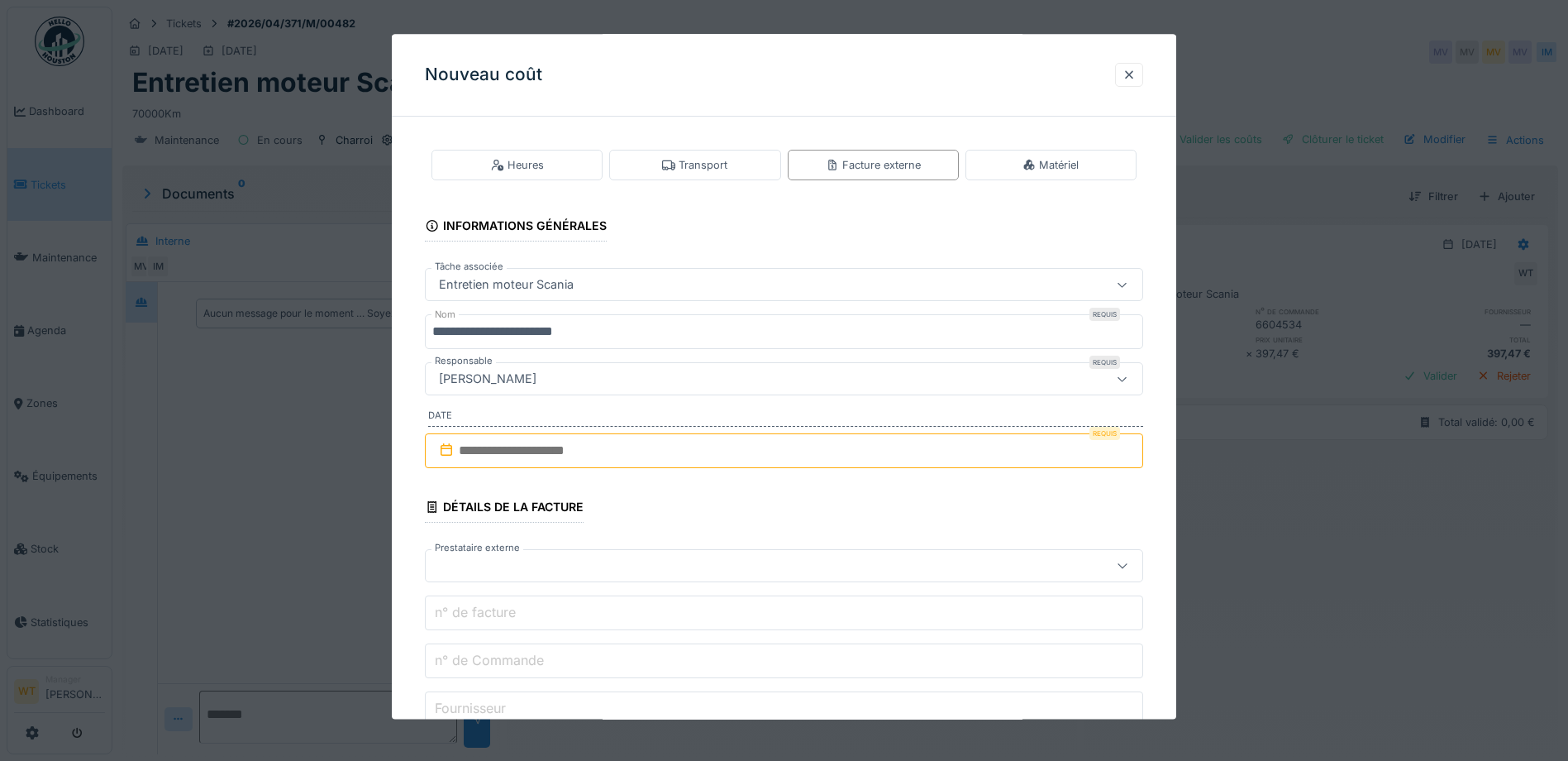
click at [675, 325] on input "**********" at bounding box center [784, 332] width 719 height 35
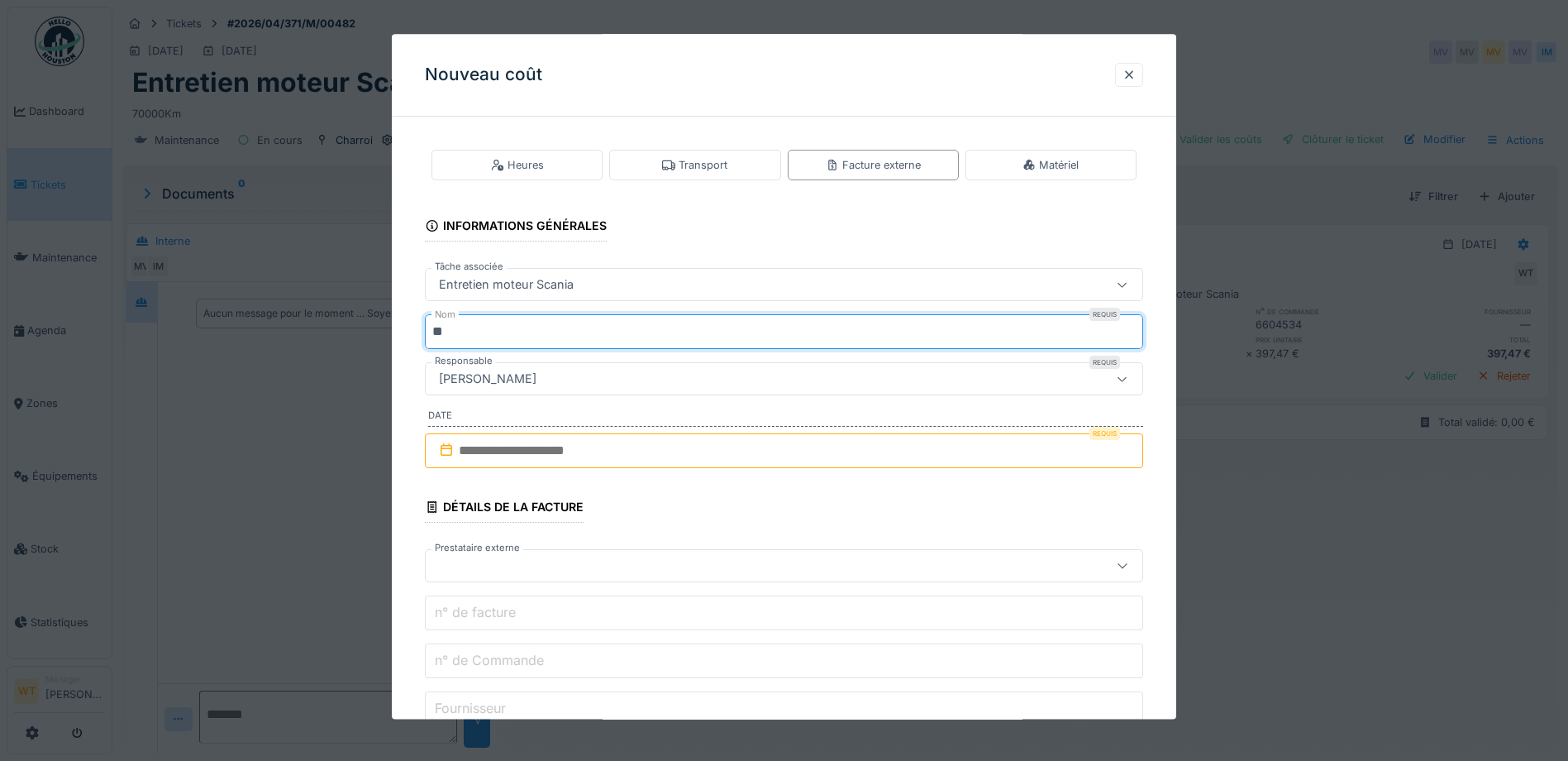
type input "*"
type input "***"
click at [571, 449] on input "text" at bounding box center [784, 450] width 719 height 35
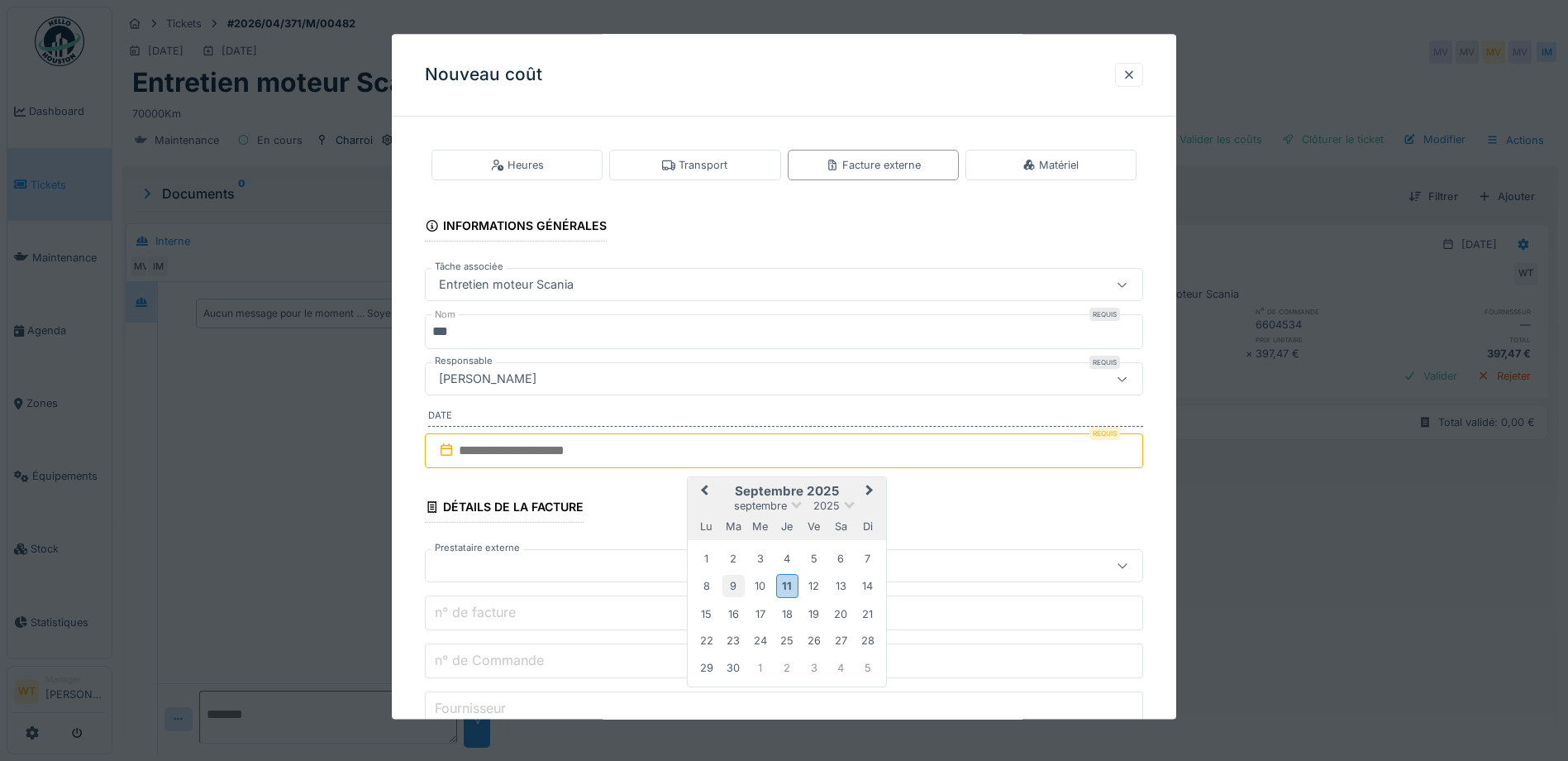
click at [734, 589] on div "9" at bounding box center [734, 586] width 22 height 22
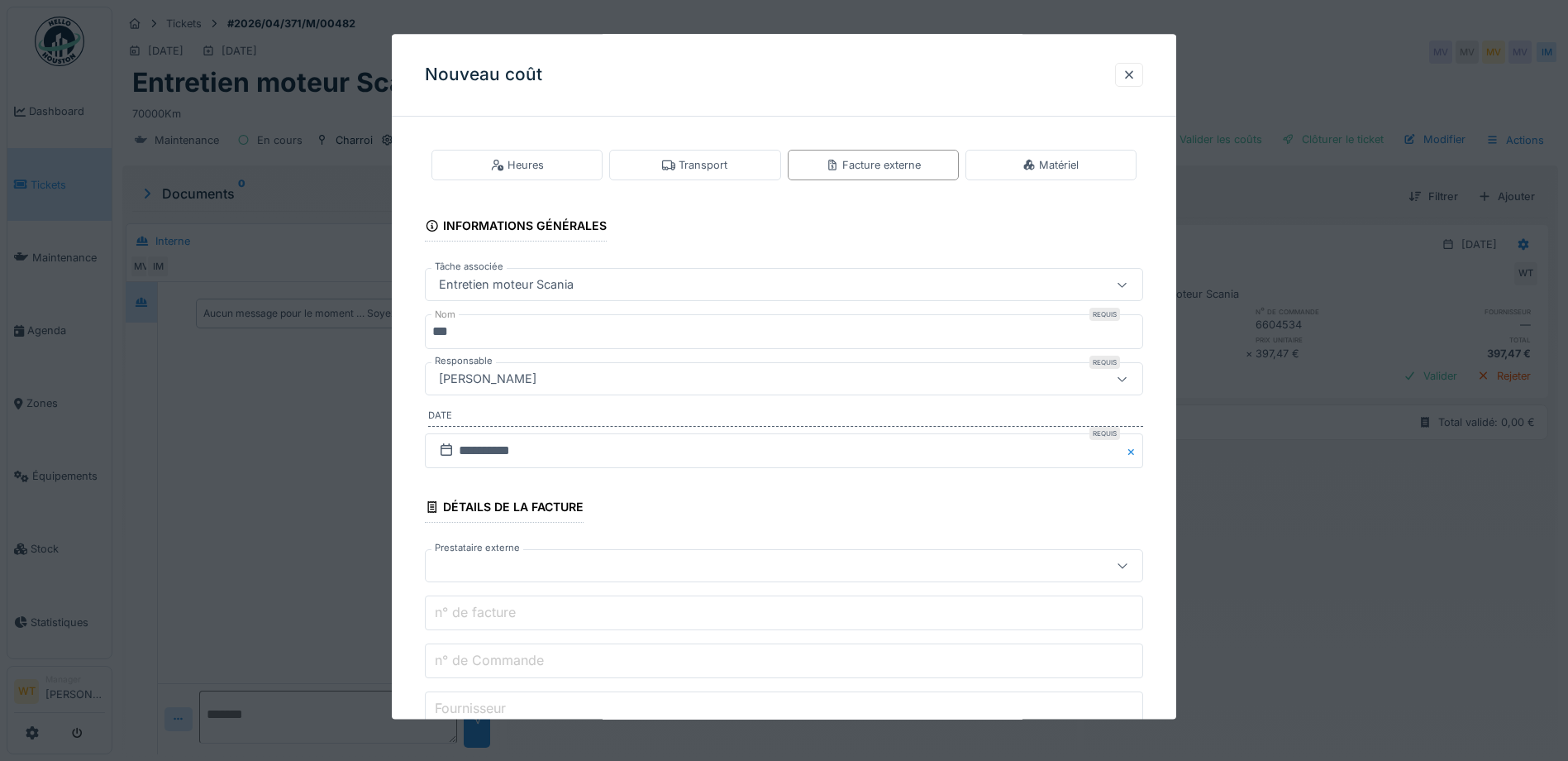
click at [559, 563] on div at bounding box center [741, 567] width 619 height 19
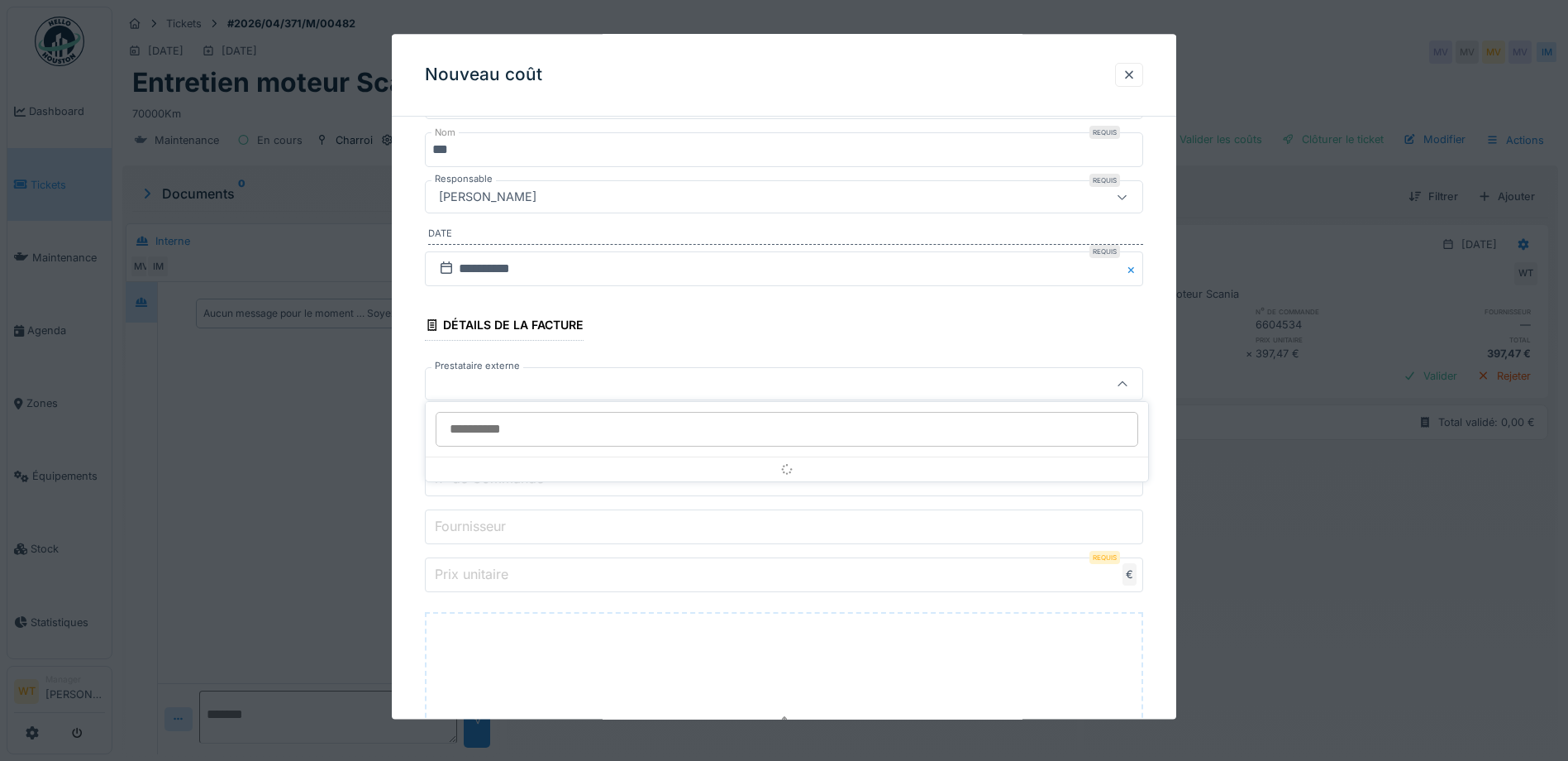
scroll to position [189, 0]
type input "***"
click at [487, 380] on div at bounding box center [741, 378] width 619 height 19
click at [489, 378] on div at bounding box center [741, 378] width 619 height 19
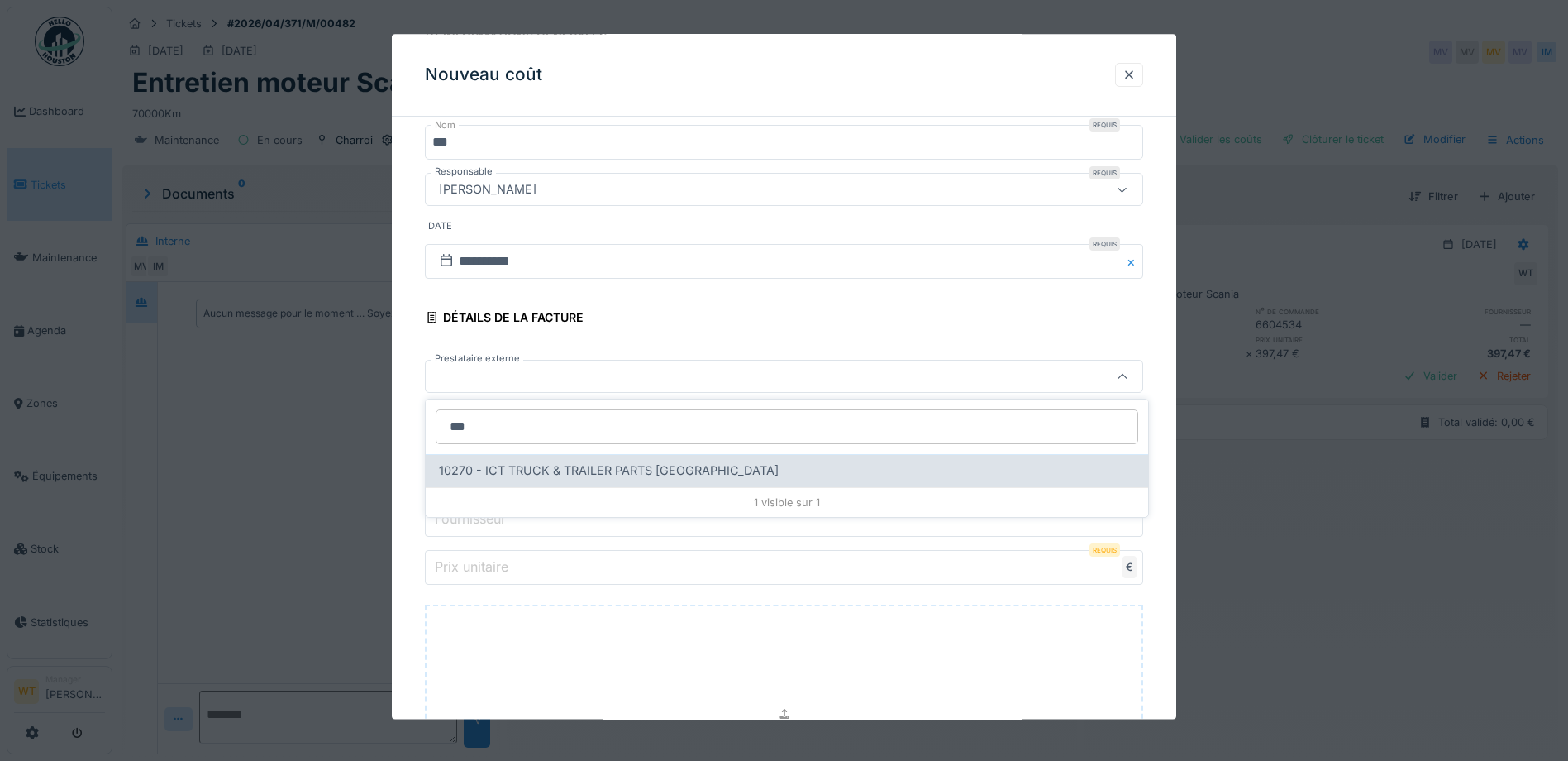
type input "***"
click at [525, 464] on span "10270 - ICT TRUCK & TRAILER PARTS NV" at bounding box center [609, 470] width 339 height 19
type input "*****"
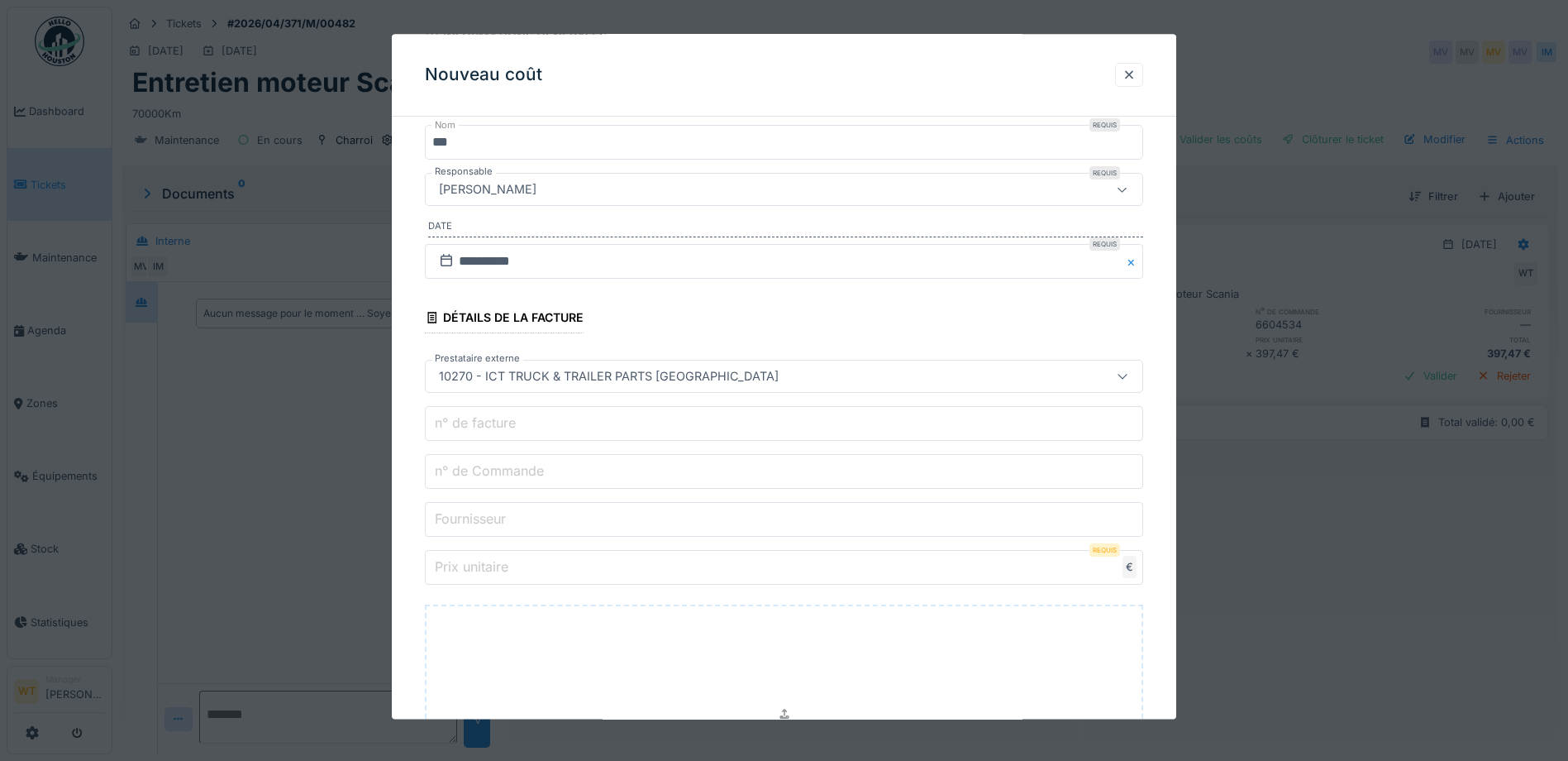
click at [577, 462] on input "n° de Commande" at bounding box center [784, 471] width 719 height 35
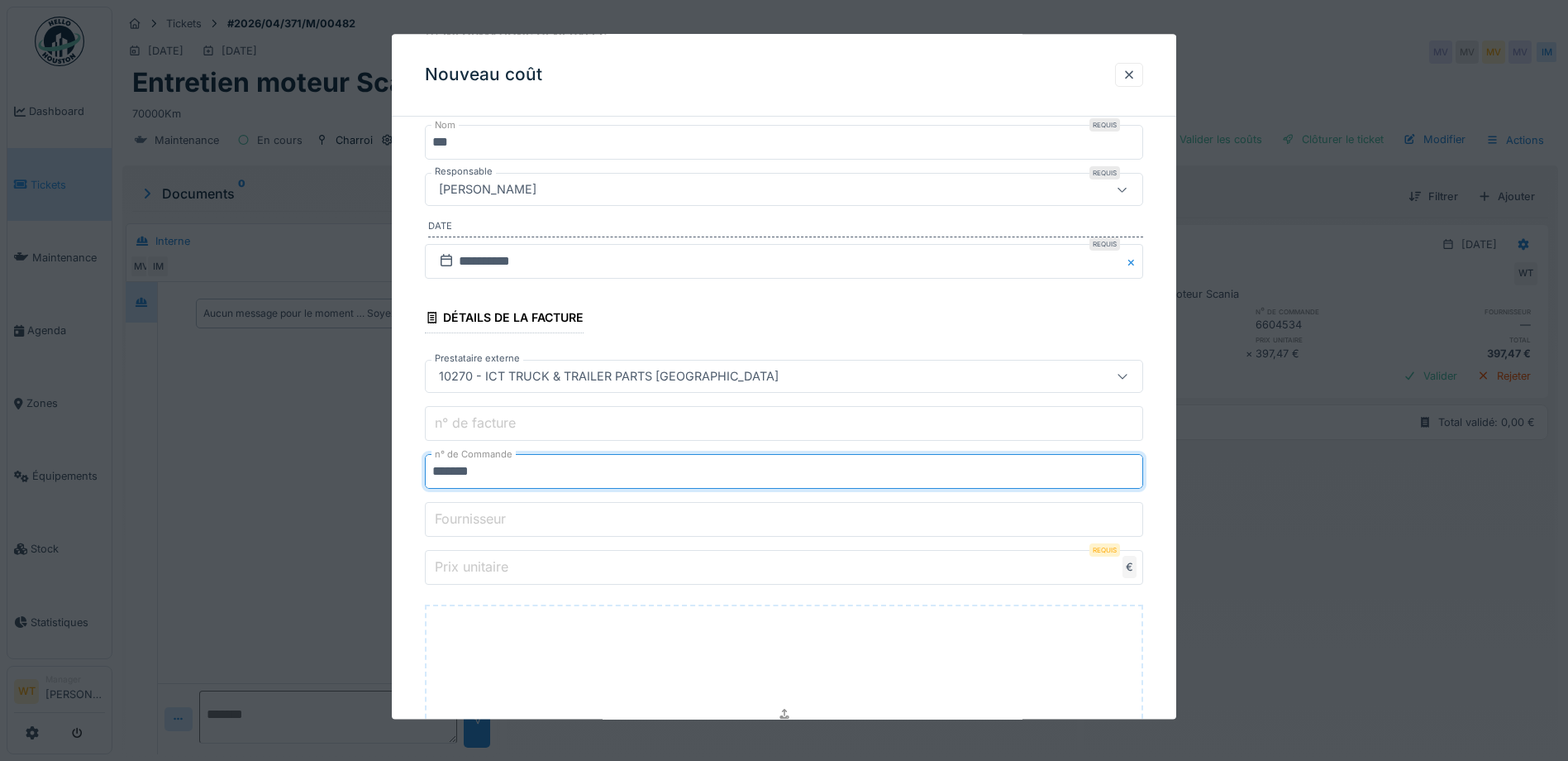
type input "*******"
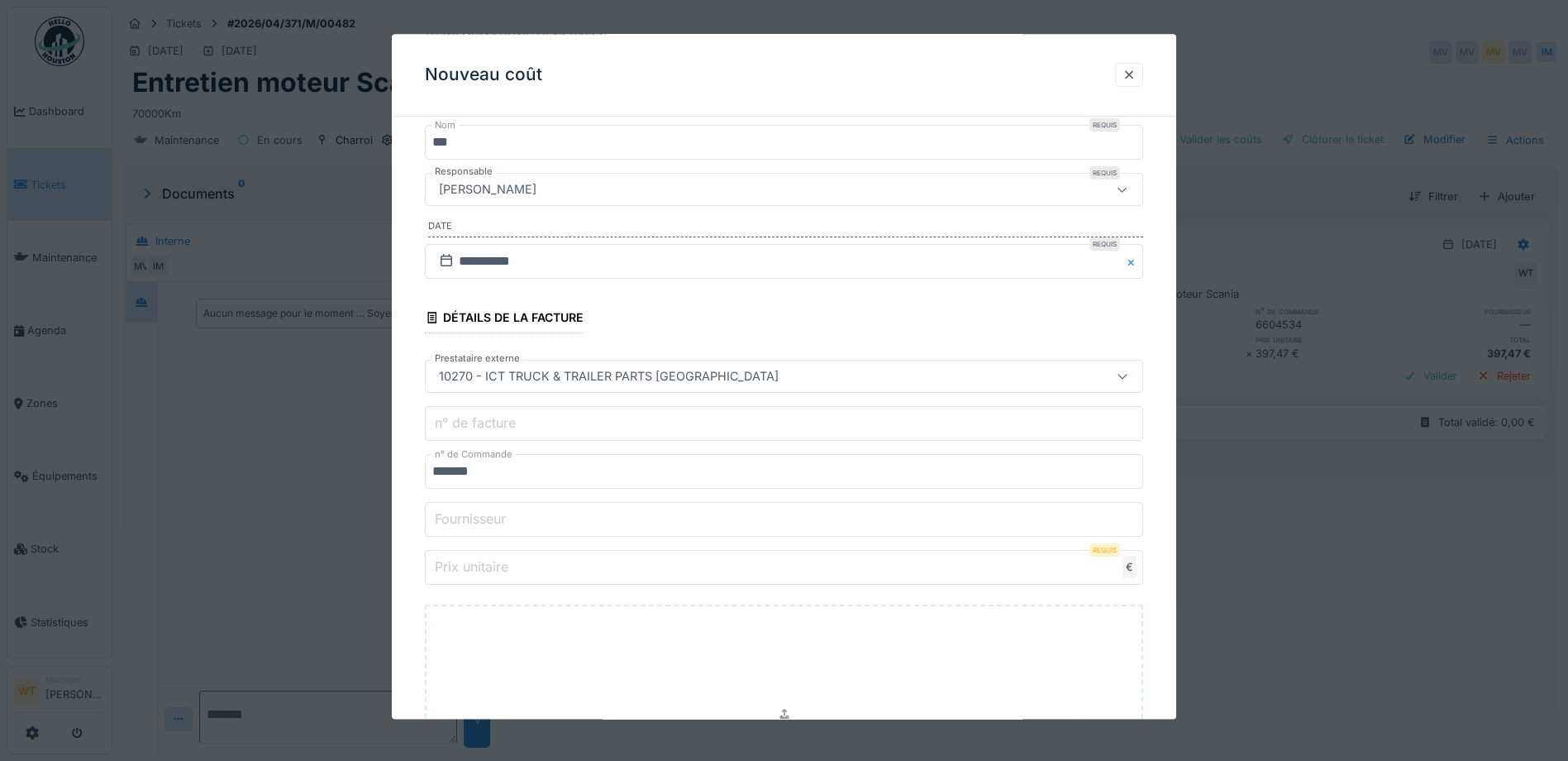
click at [529, 574] on input "Prix unitaire" at bounding box center [784, 568] width 719 height 35
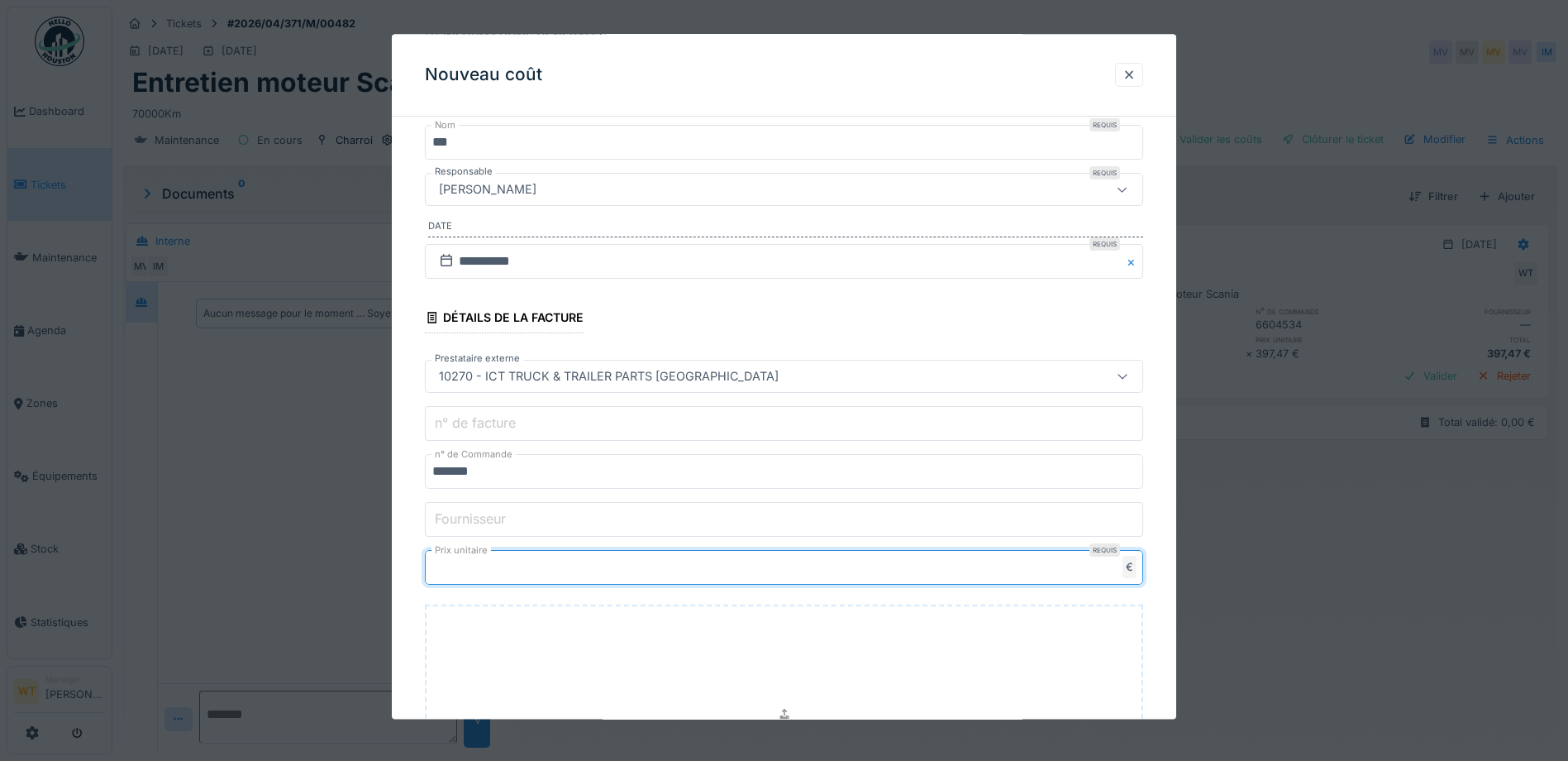
type input "**"
type input "*****"
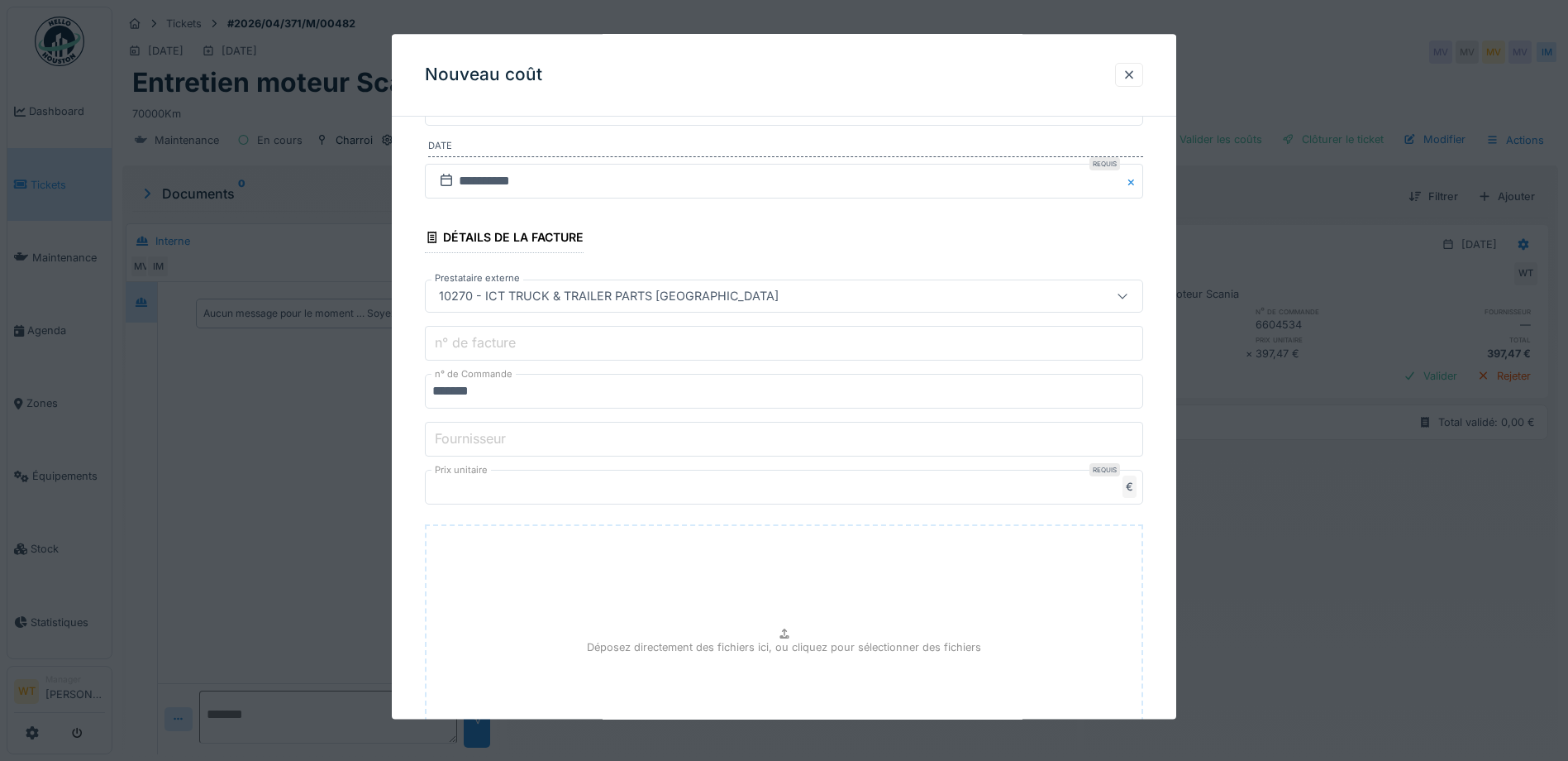
scroll to position [431, 0]
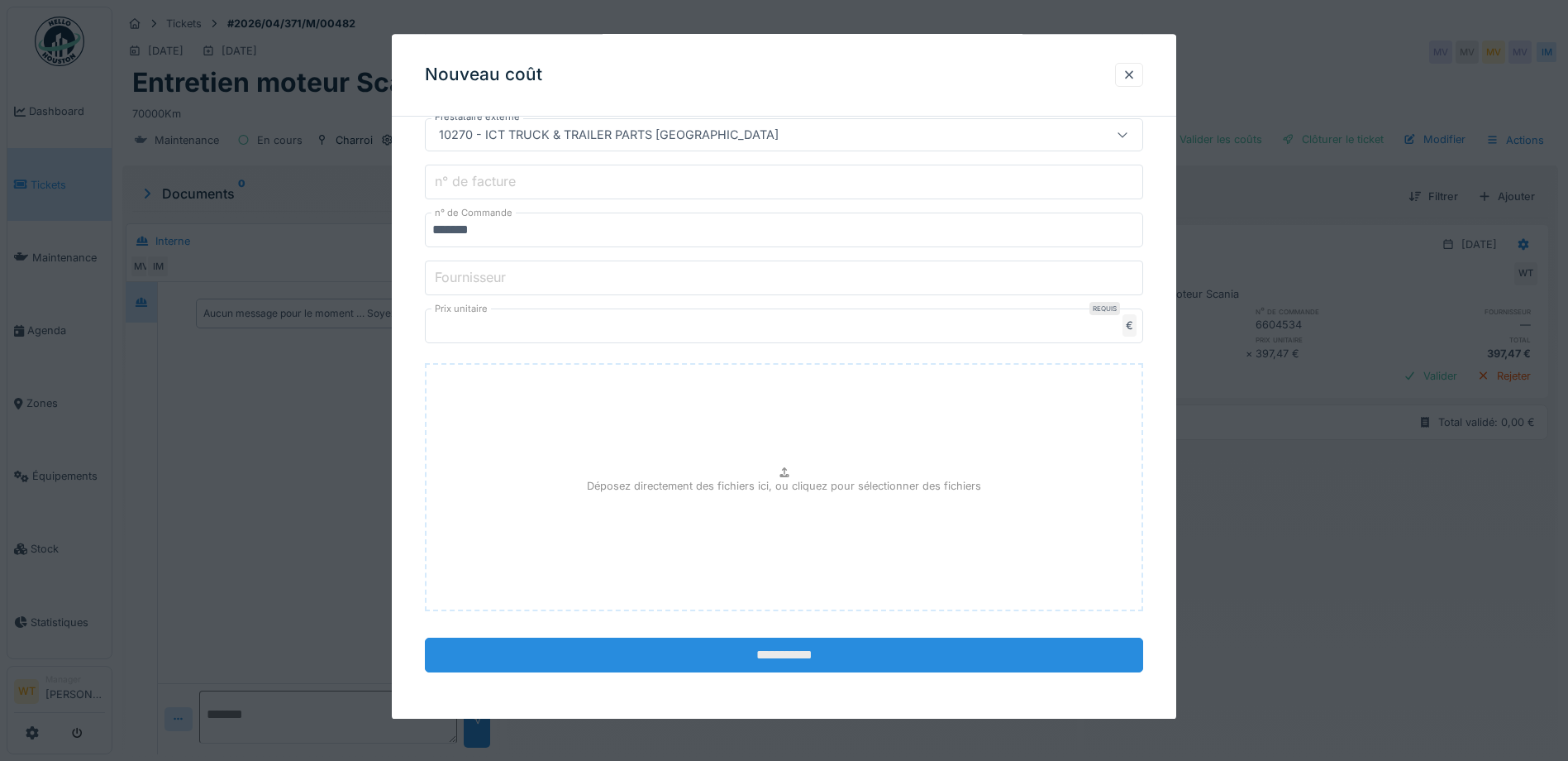
click at [648, 670] on input "**********" at bounding box center [784, 655] width 719 height 35
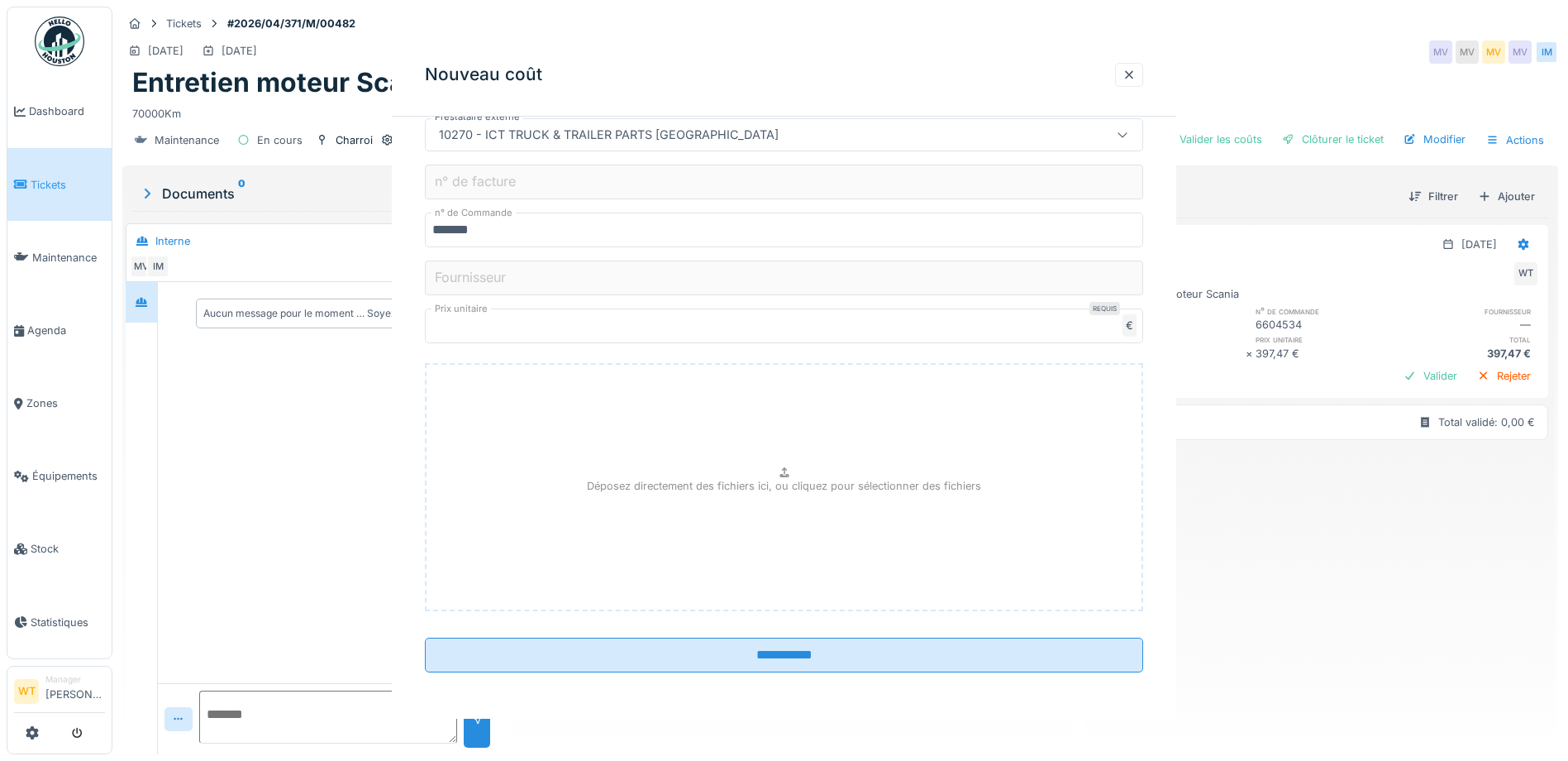
scroll to position [0, 0]
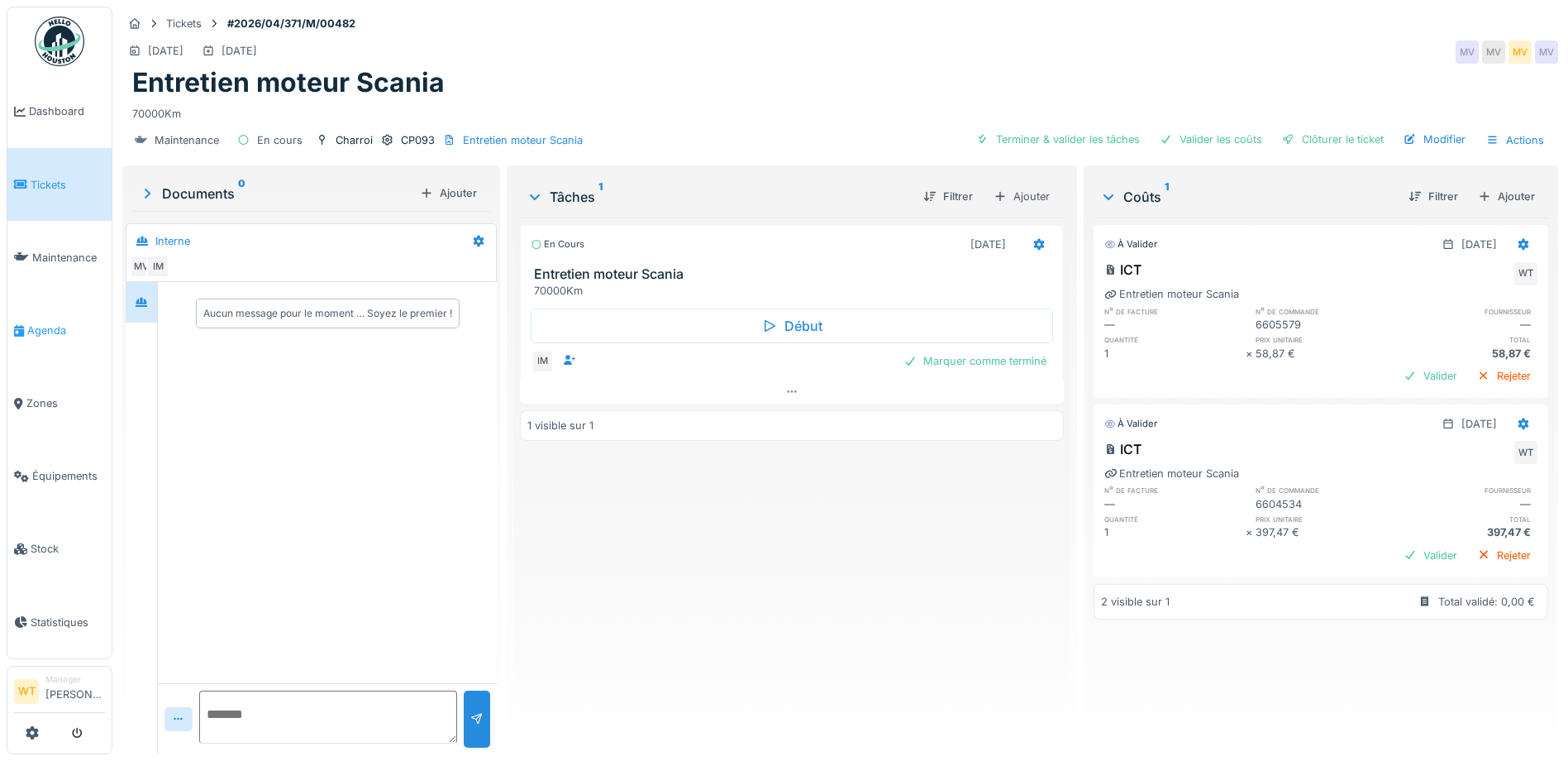
click at [29, 313] on link "Agenda" at bounding box center [59, 329] width 104 height 73
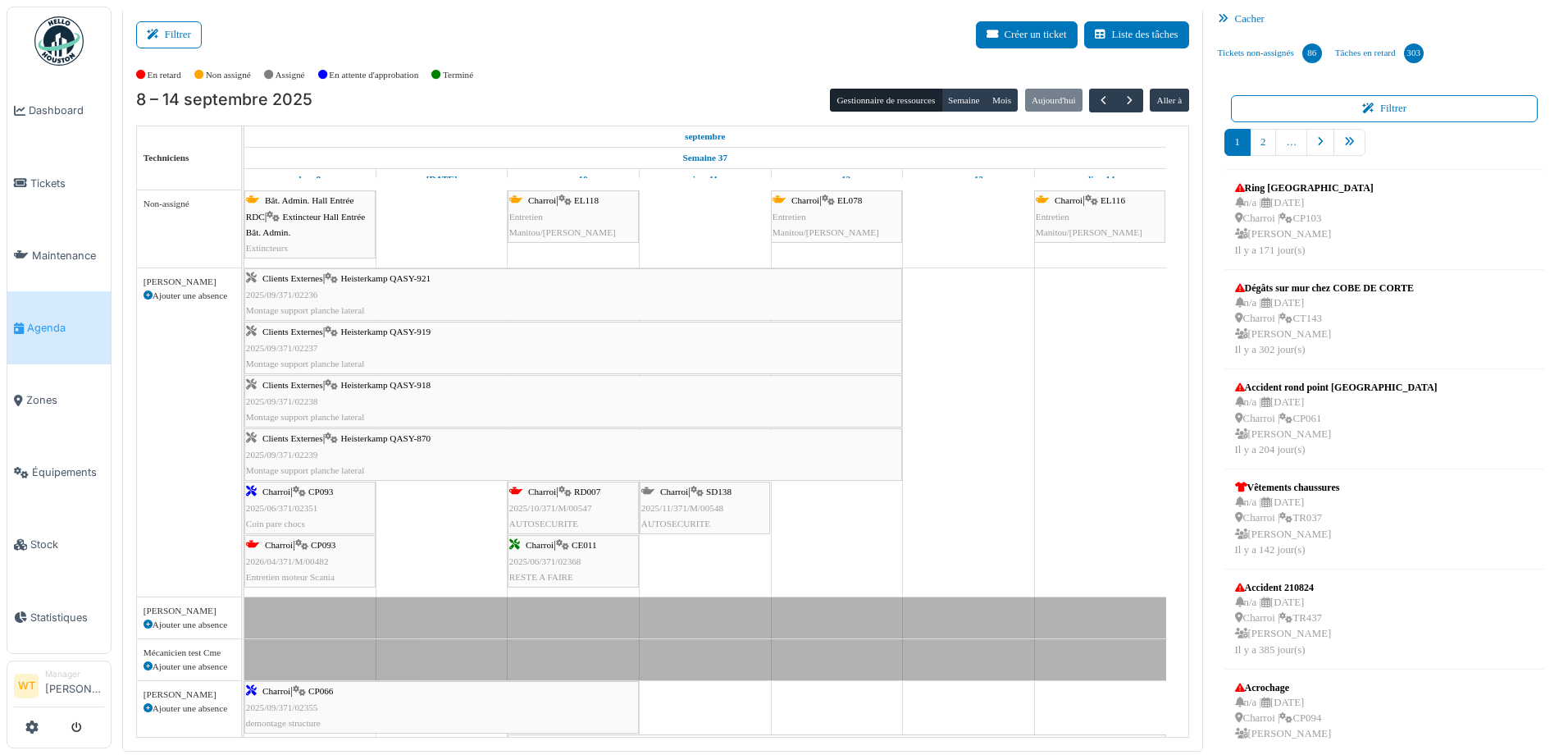
click at [725, 500] on div "Charroi | SD138 2025/11/371/M/00548 AUTOSECURITE" at bounding box center [704, 508] width 127 height 48
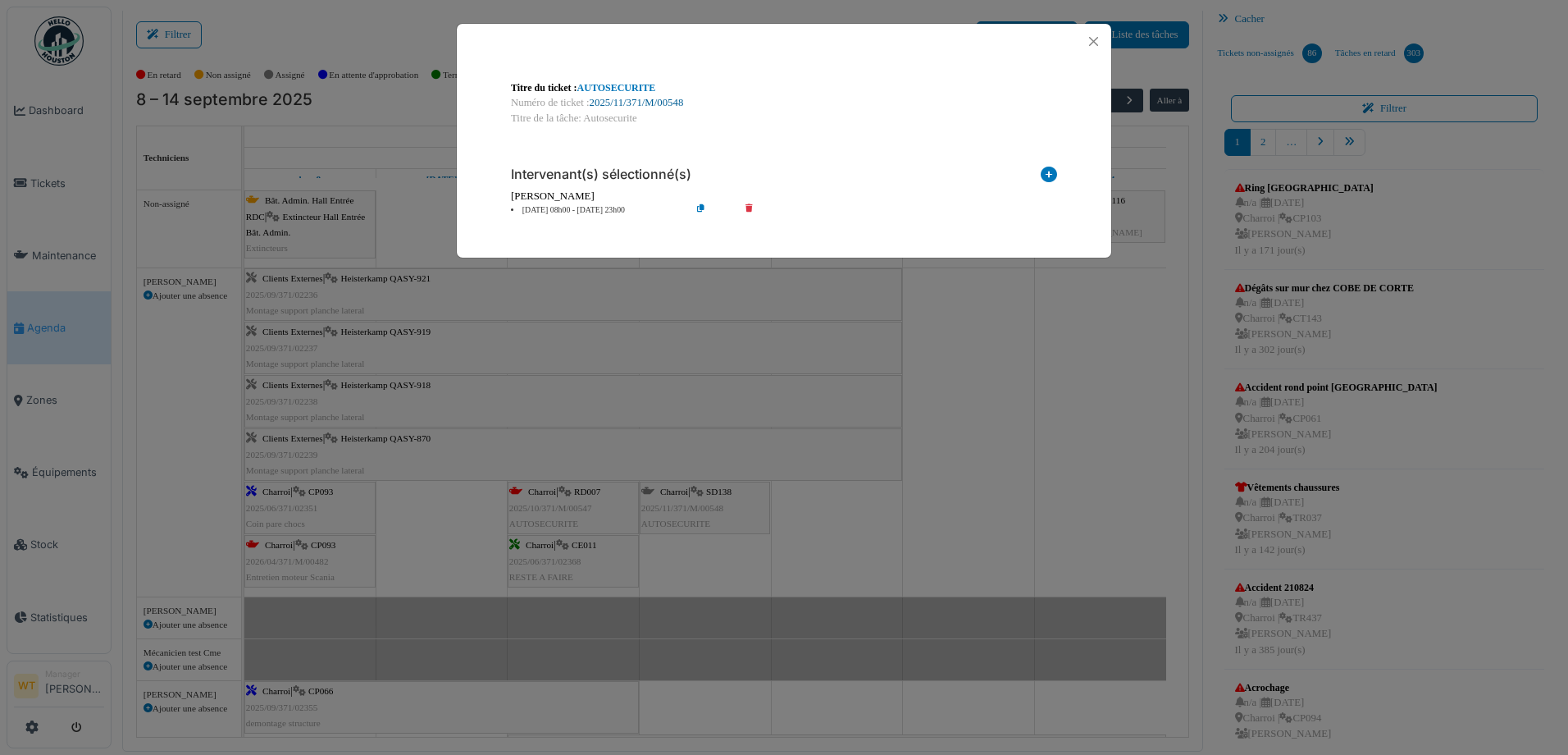
click at [633, 99] on link "2025/11/371/M/00548" at bounding box center [637, 103] width 95 height 12
click at [1093, 42] on button "Close" at bounding box center [1093, 41] width 22 height 22
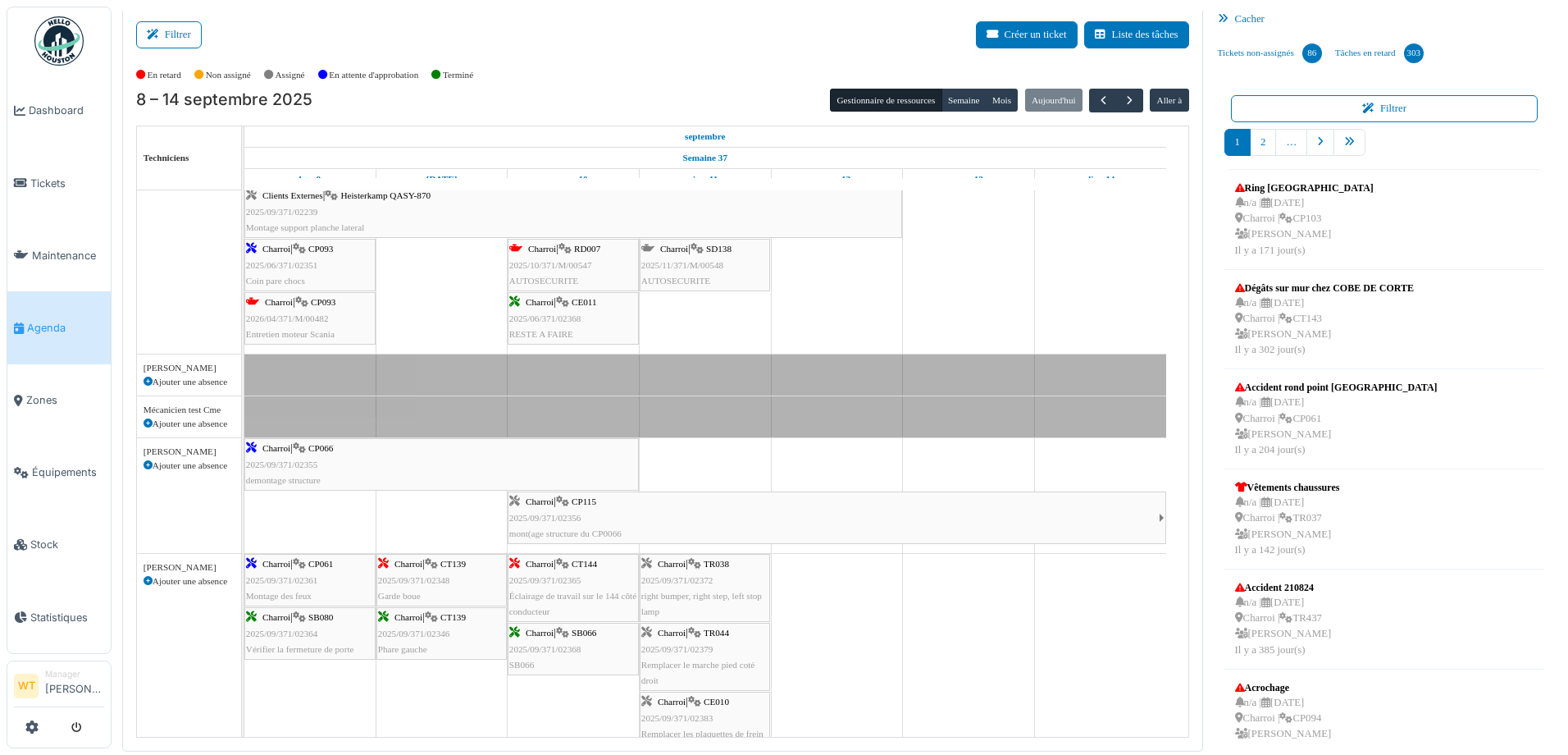
scroll to position [246, 0]
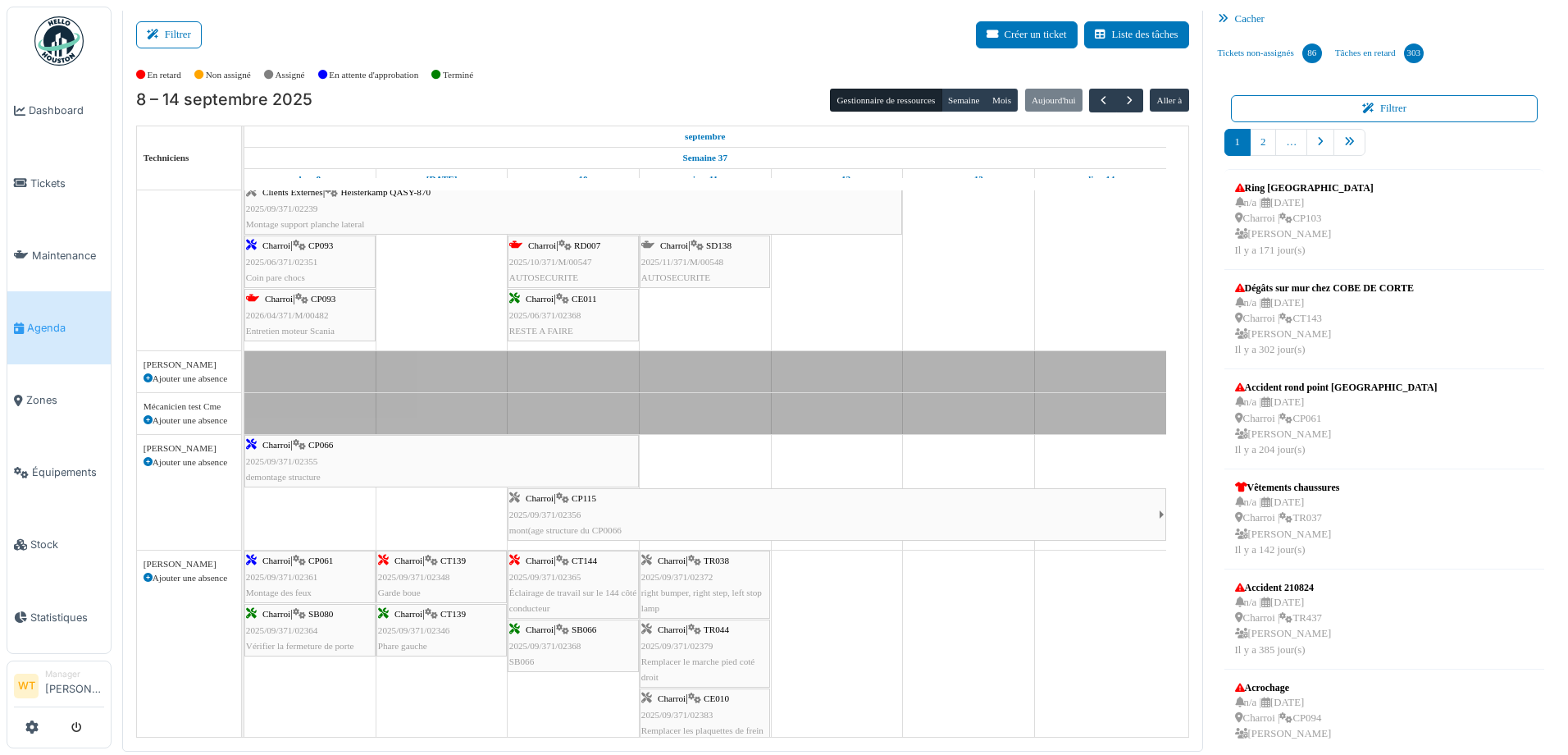
click at [325, 587] on div "Charroi | CP061 2025/09/371/02361 Montage des feux" at bounding box center [310, 577] width 128 height 48
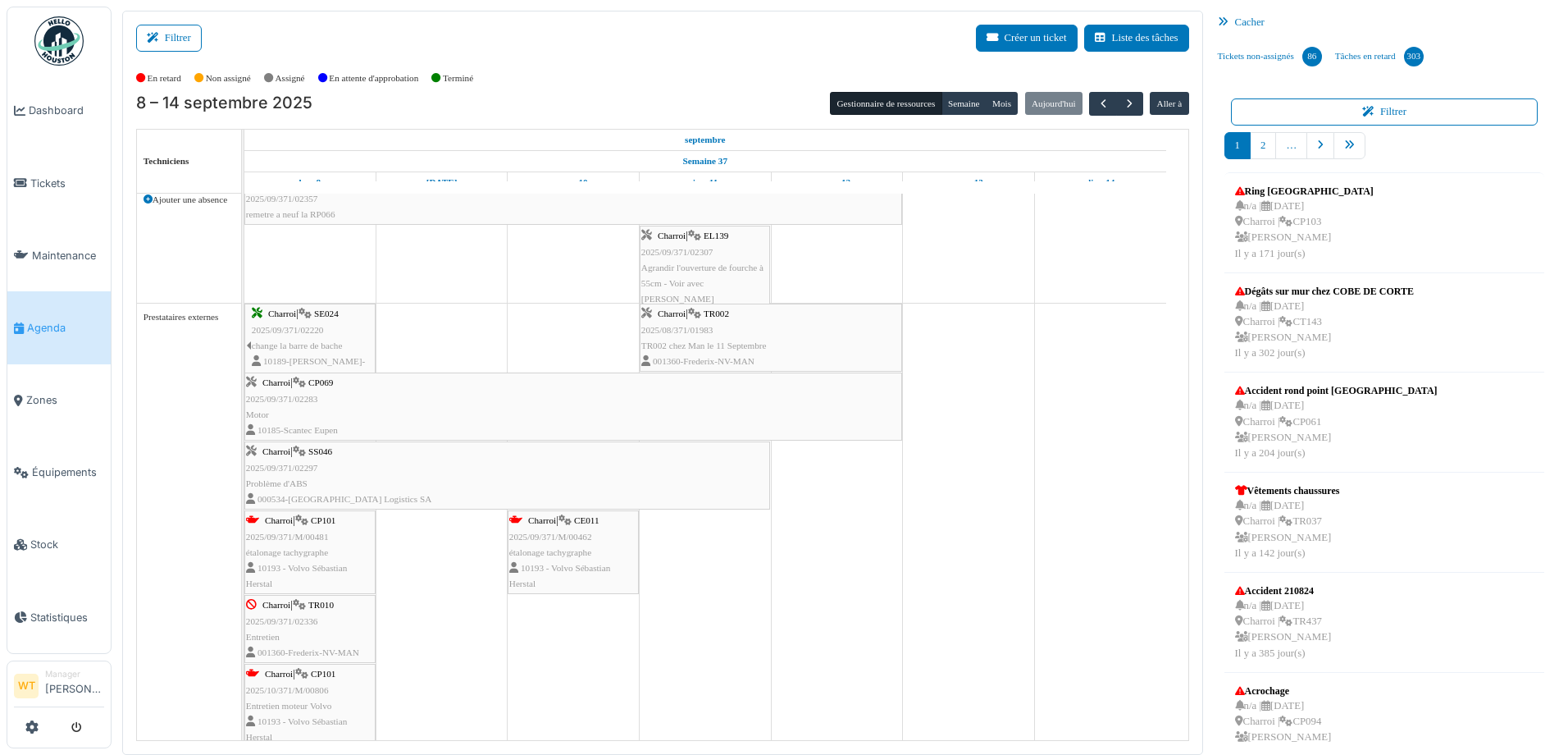
scroll to position [1256, 0]
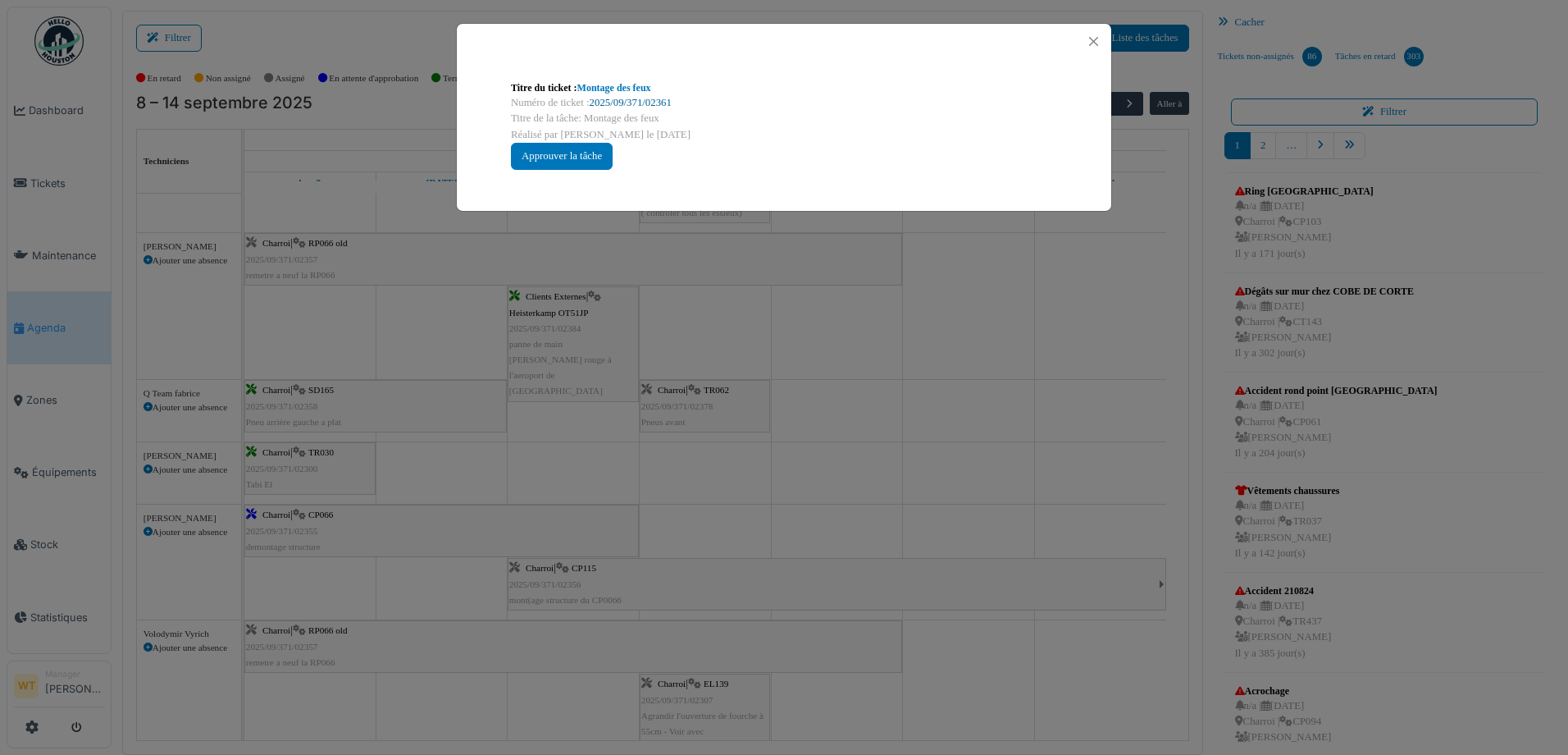
click at [647, 102] on link "2025/09/371/02361" at bounding box center [631, 103] width 82 height 12
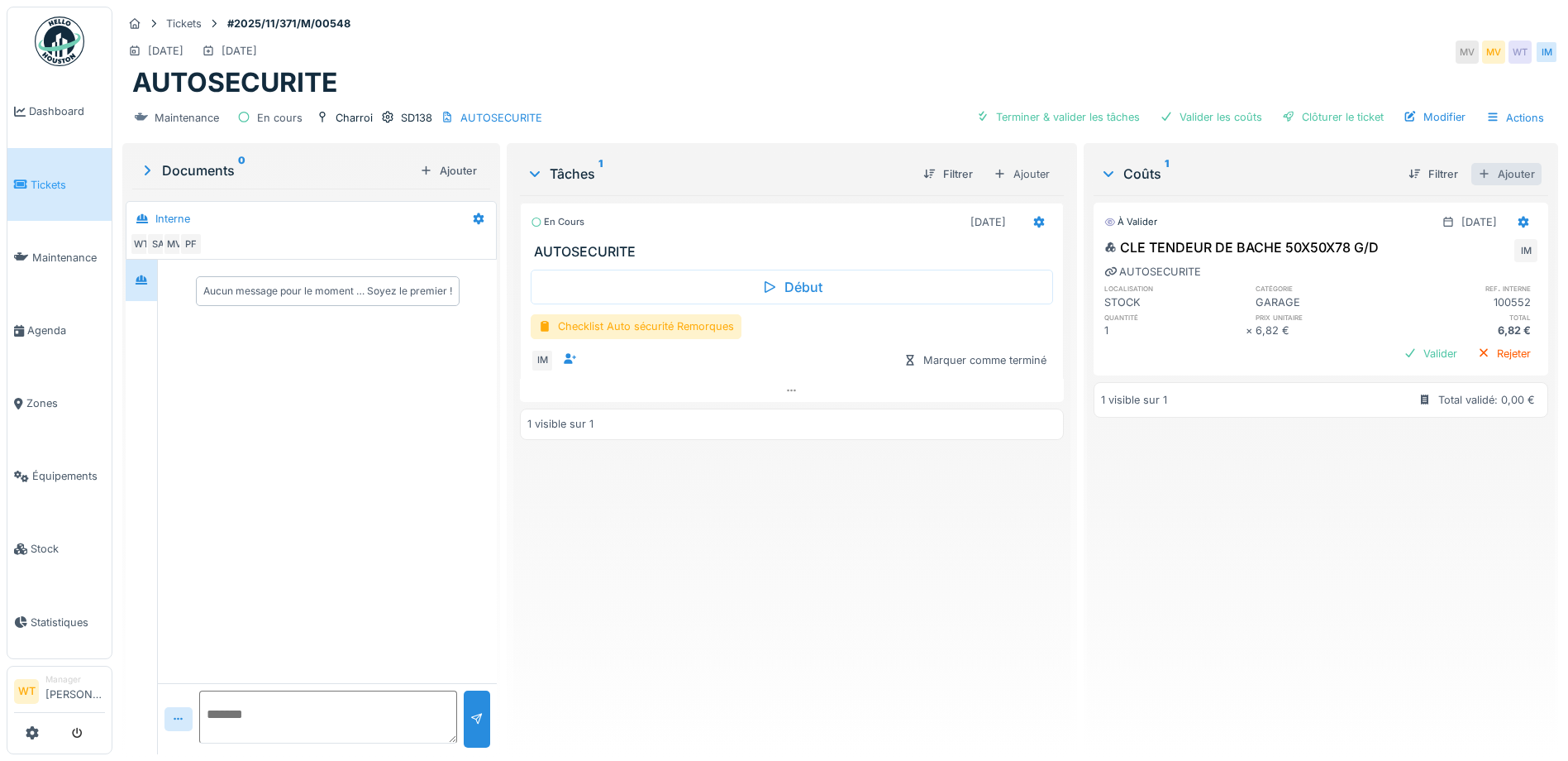
click at [1480, 173] on div "Ajouter" at bounding box center [1506, 174] width 70 height 22
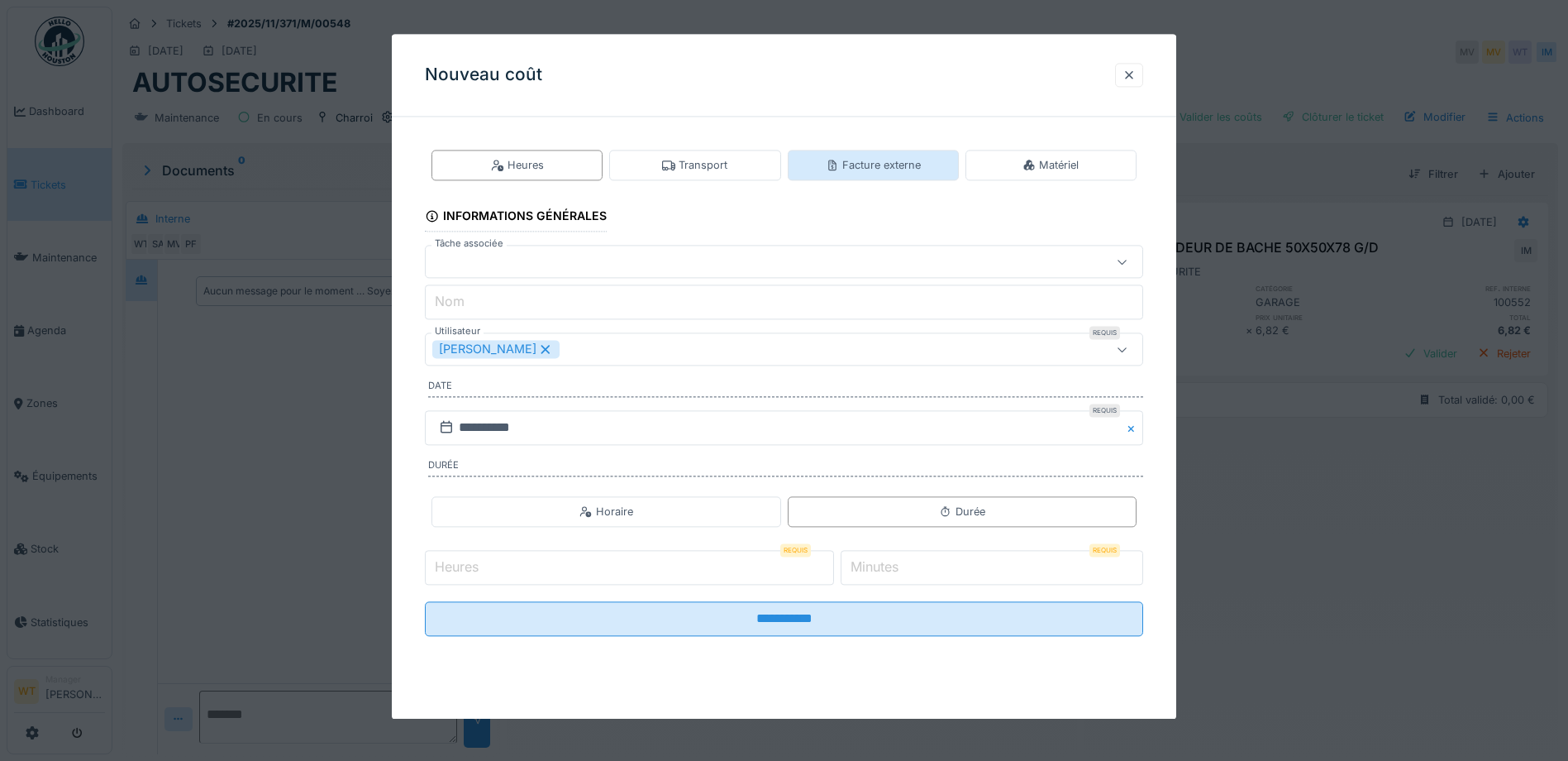
click at [880, 165] on div "Facture externe" at bounding box center [873, 165] width 95 height 16
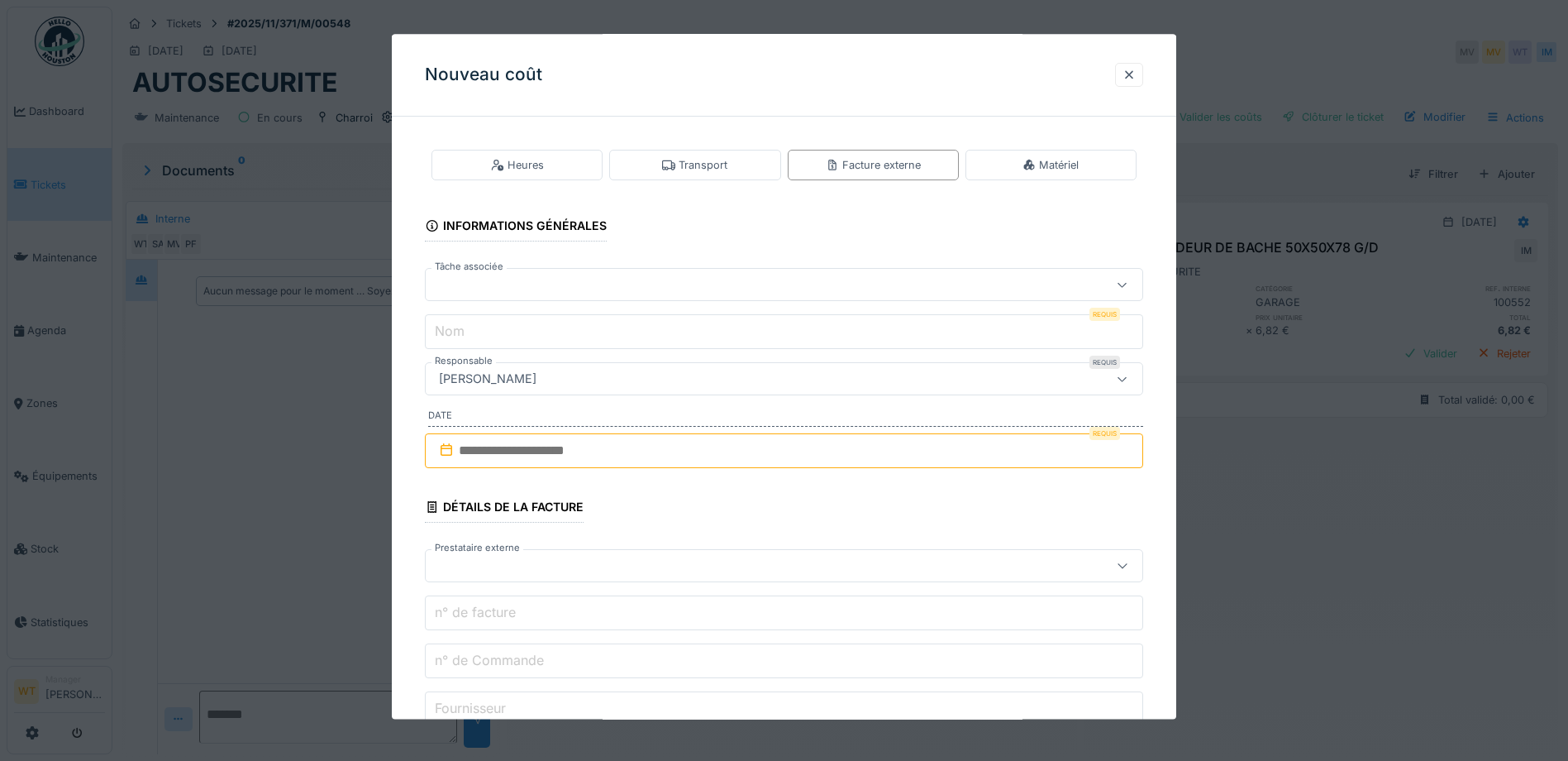
click at [549, 280] on div at bounding box center [741, 285] width 619 height 19
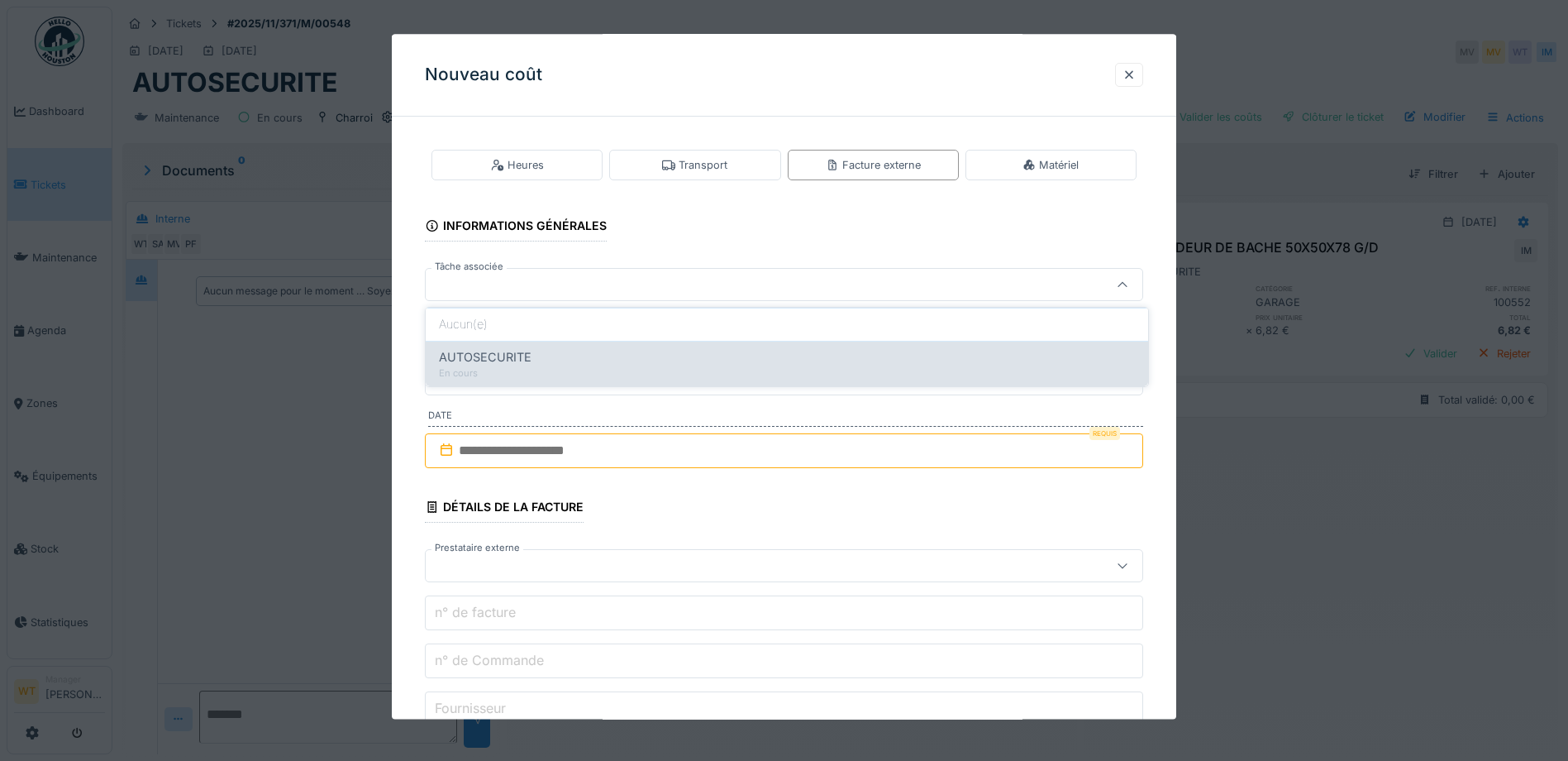
click at [566, 345] on div "AUTOSECURITE En cours" at bounding box center [787, 363] width 723 height 46
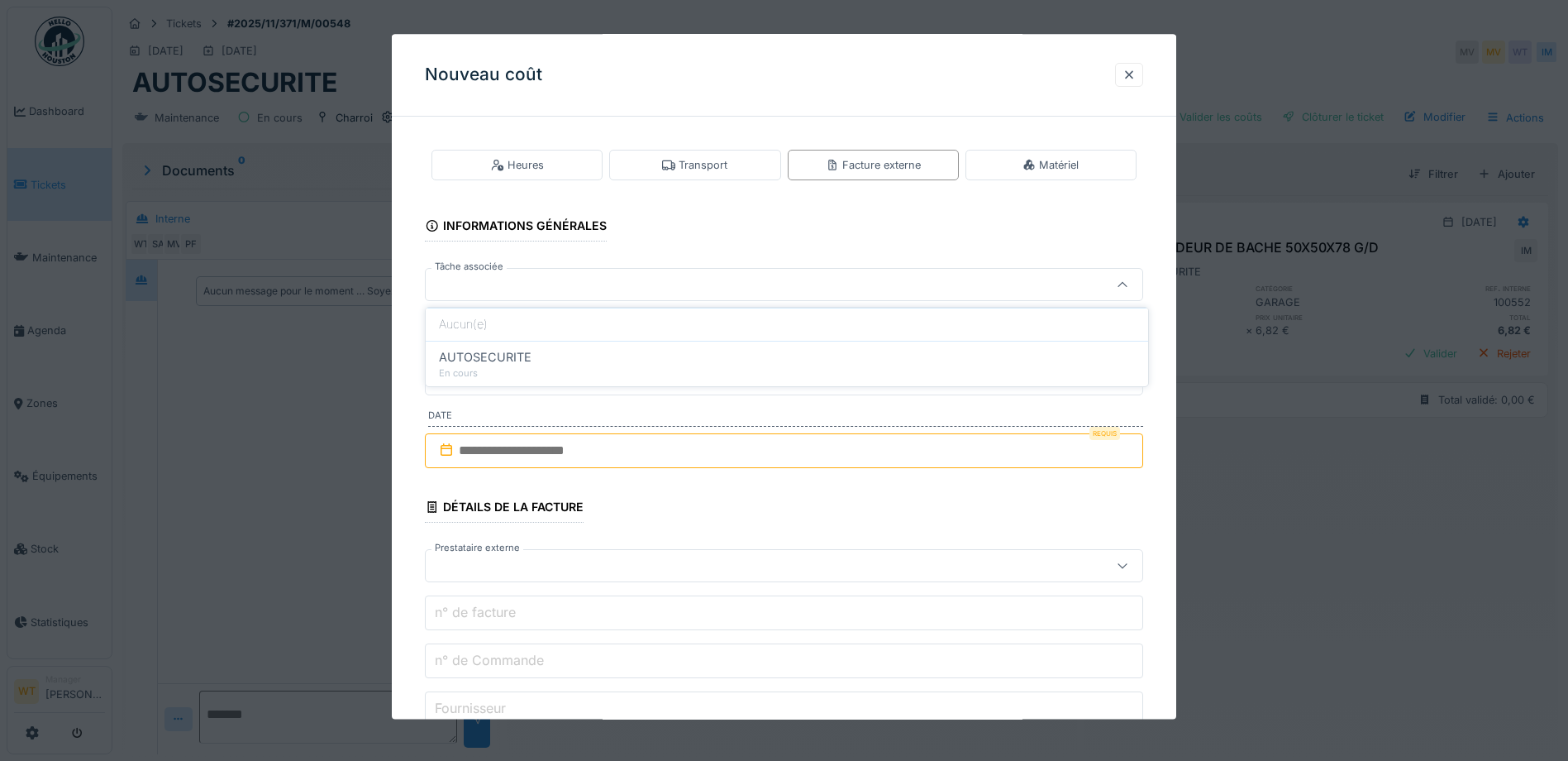
type input "******"
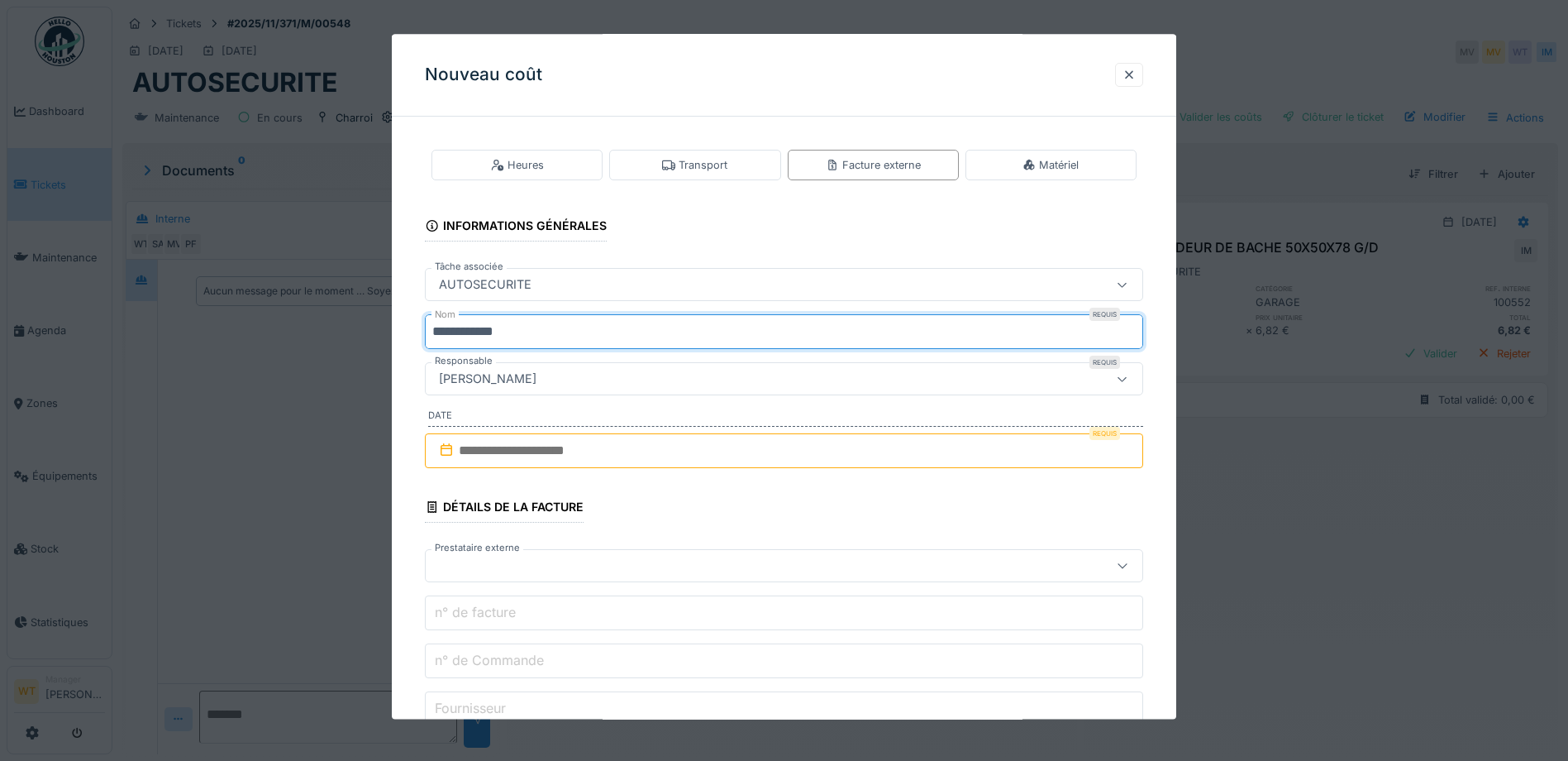
click at [594, 334] on input "**********" at bounding box center [784, 332] width 719 height 35
type input "*"
type input "***"
click at [574, 449] on input "text" at bounding box center [784, 450] width 719 height 35
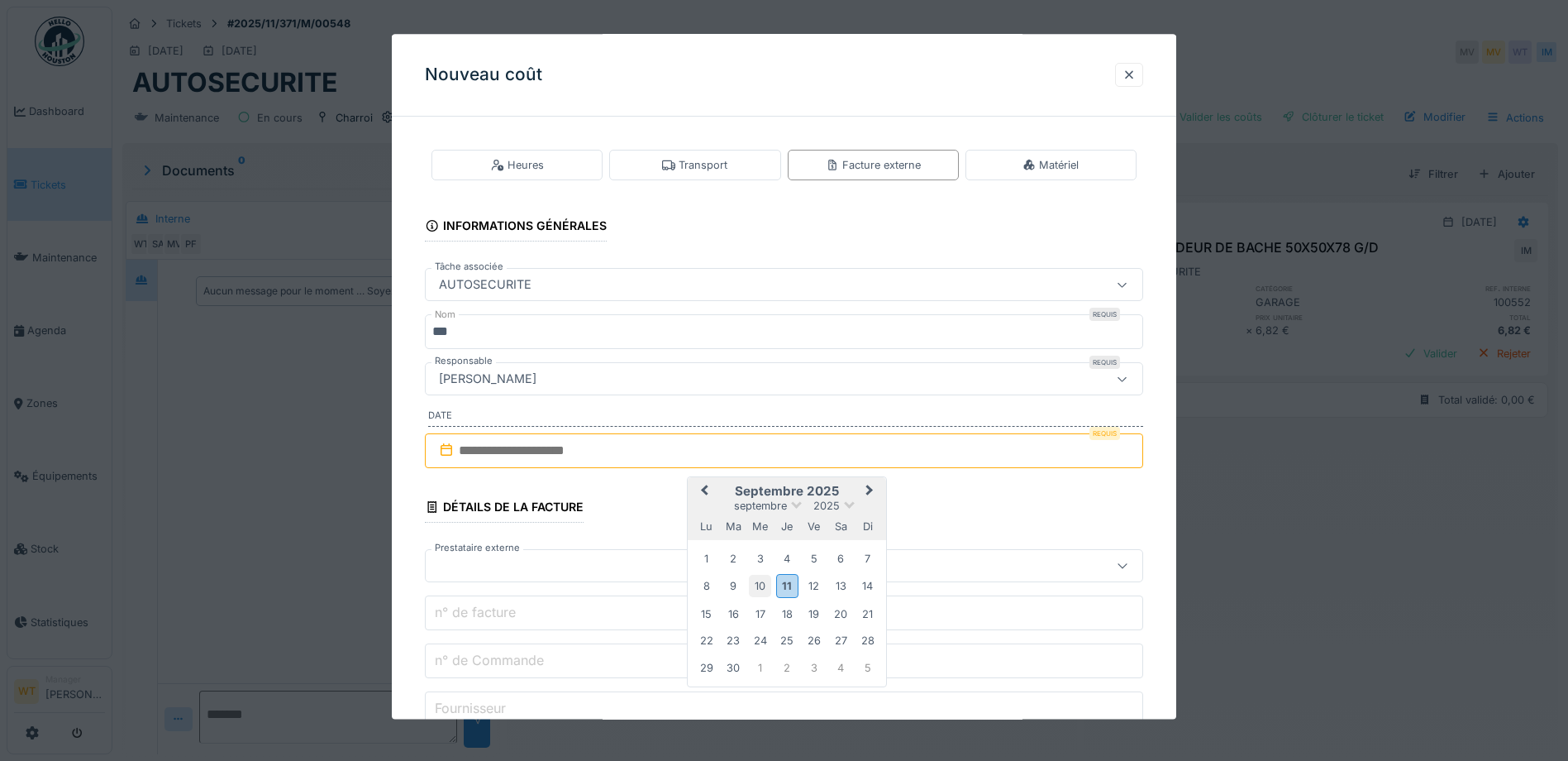
click at [762, 585] on div "10" at bounding box center [760, 586] width 22 height 22
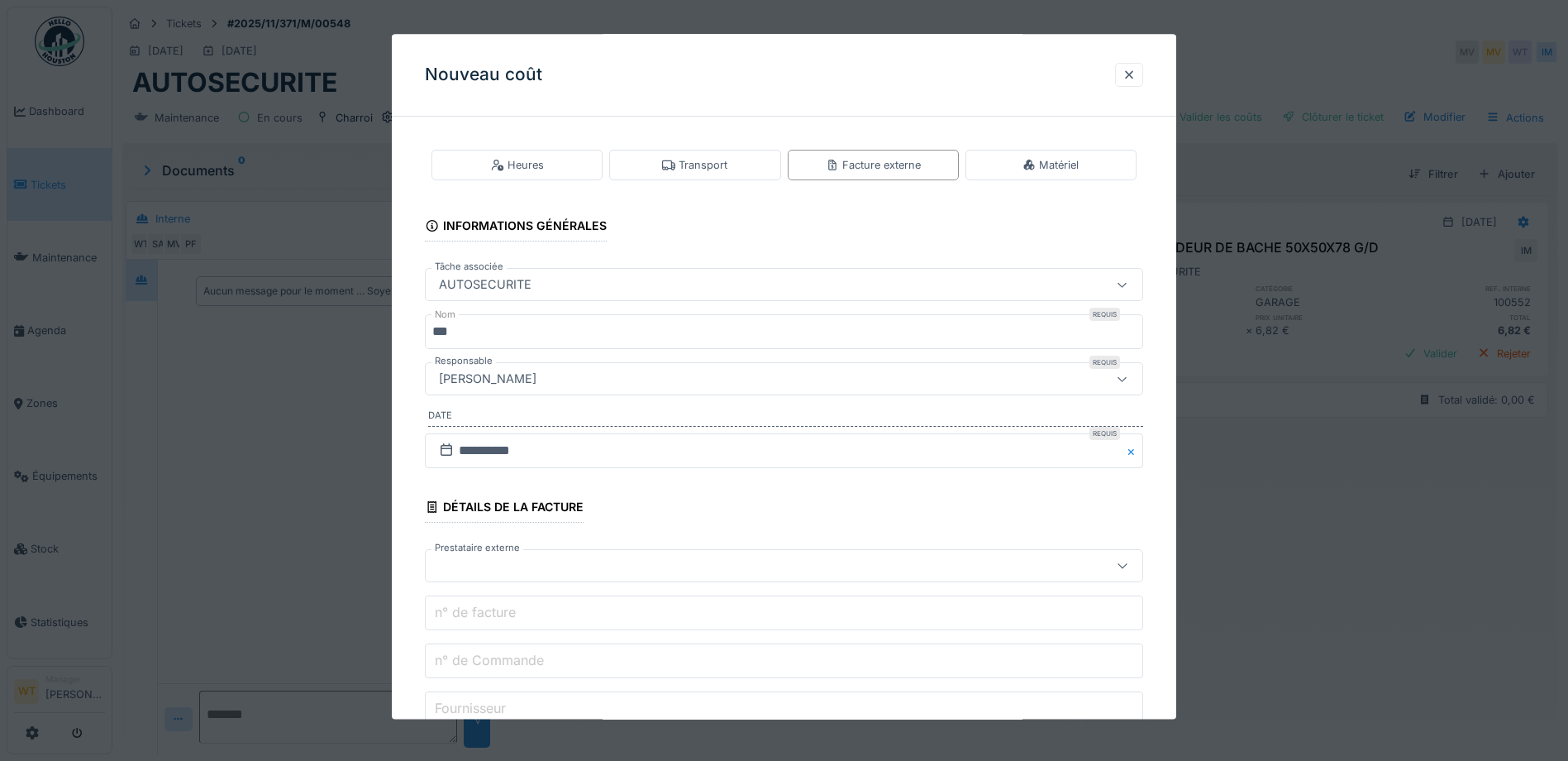
click at [592, 560] on div at bounding box center [741, 567] width 619 height 19
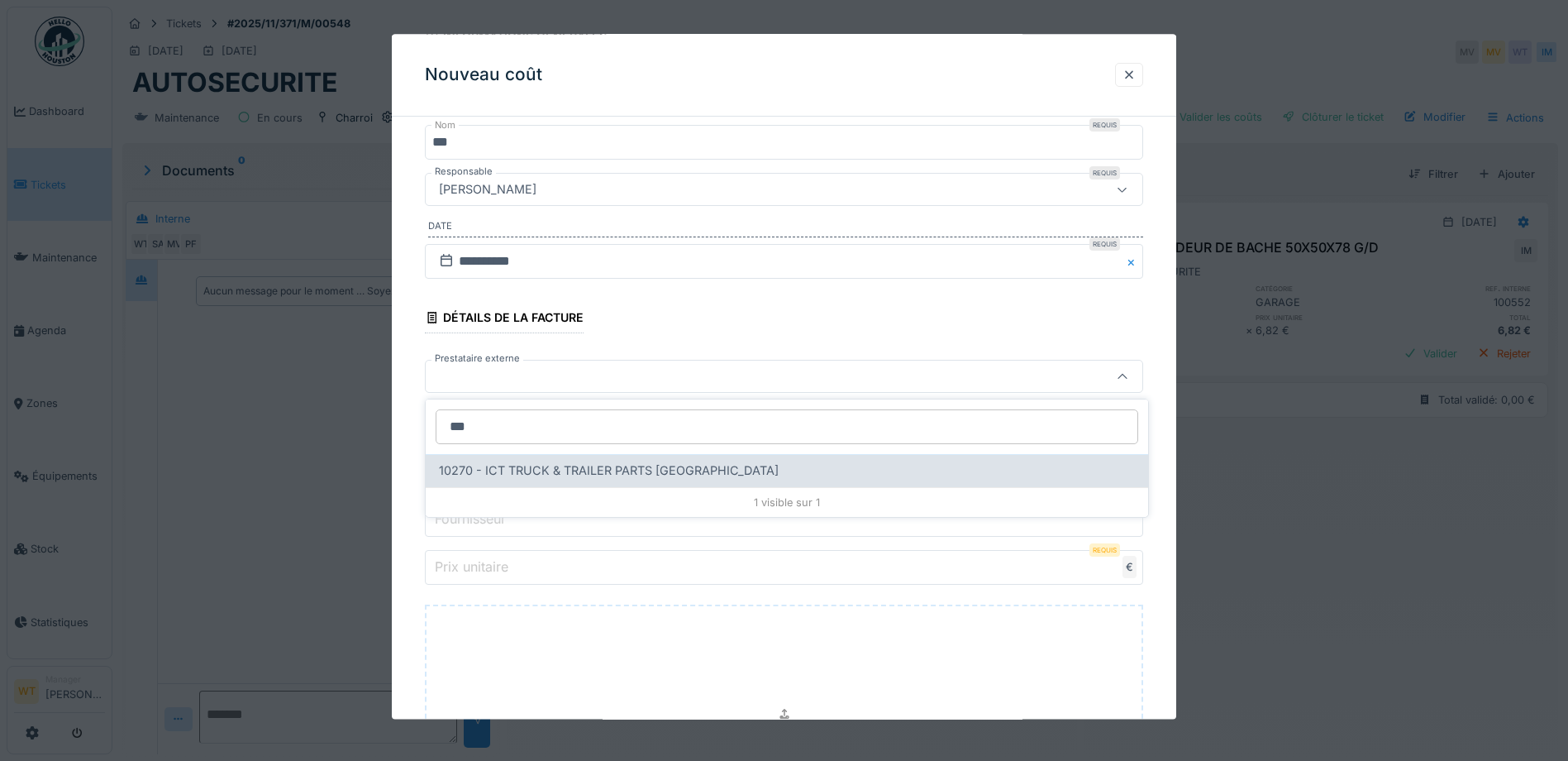
type input "***"
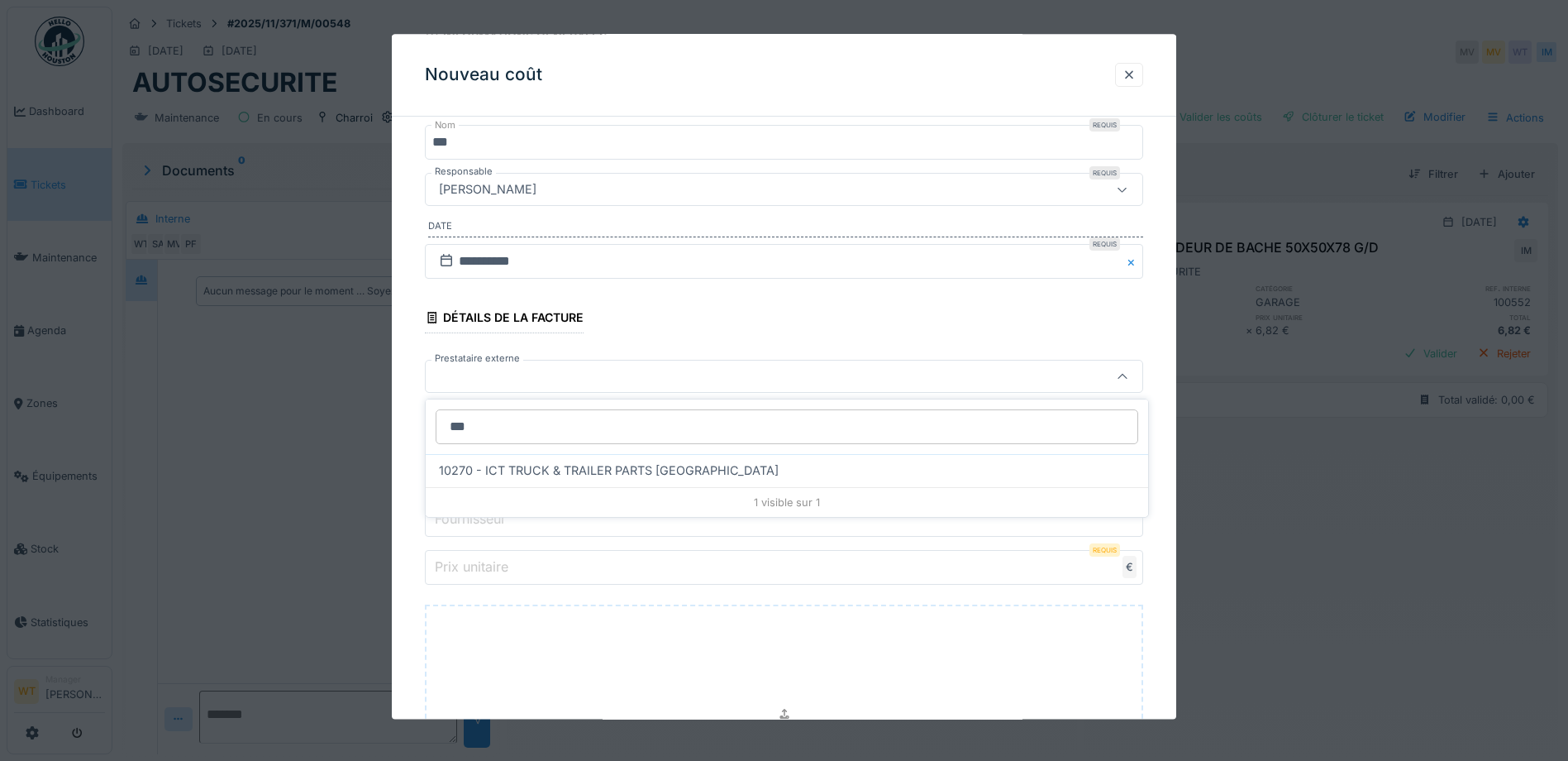
click at [502, 465] on span "10270 - ICT TRUCK & TRAILER PARTS NV" at bounding box center [609, 470] width 339 height 19
type input "*****"
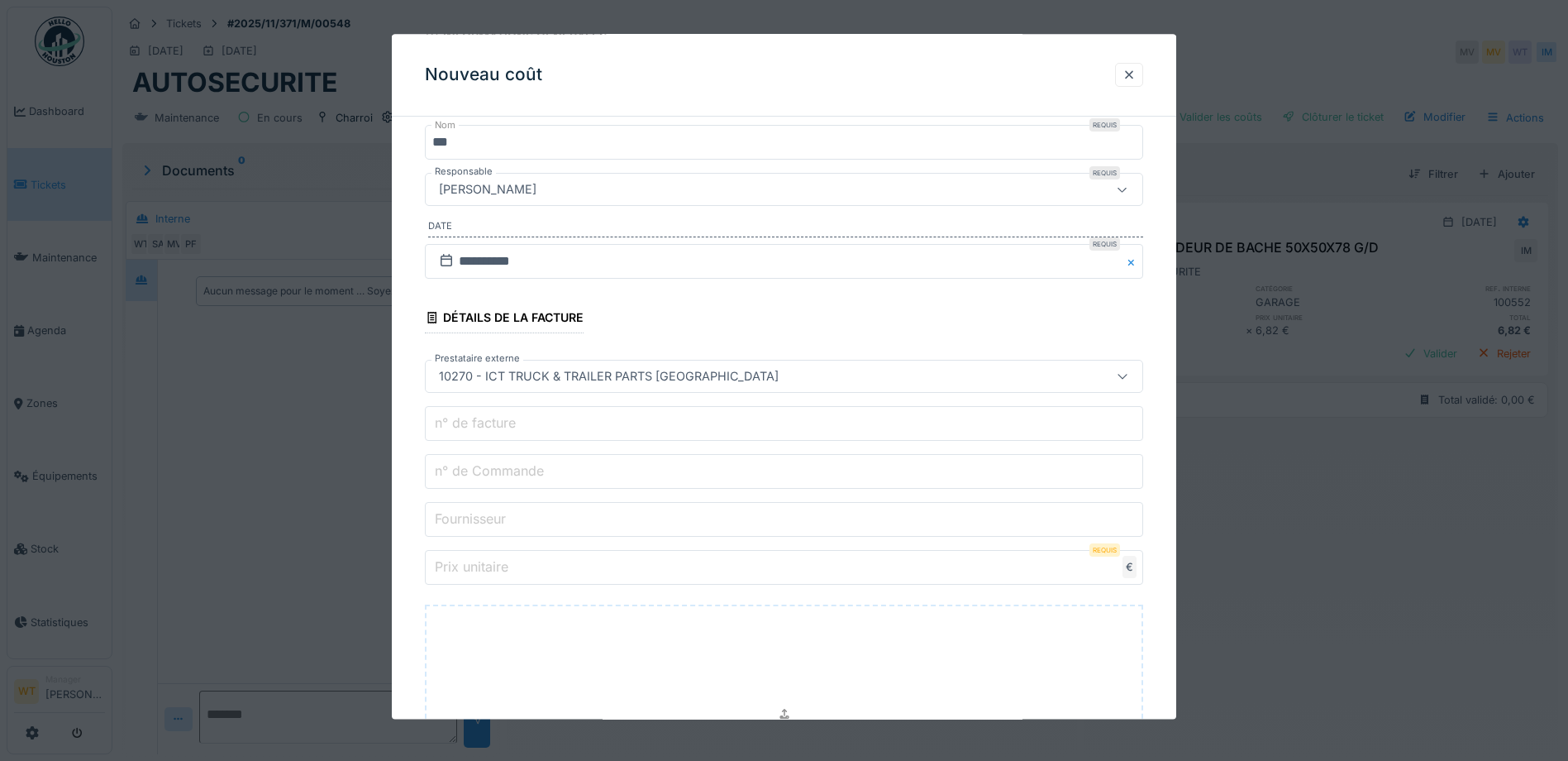
click at [582, 476] on input "n° de Commande" at bounding box center [784, 471] width 719 height 35
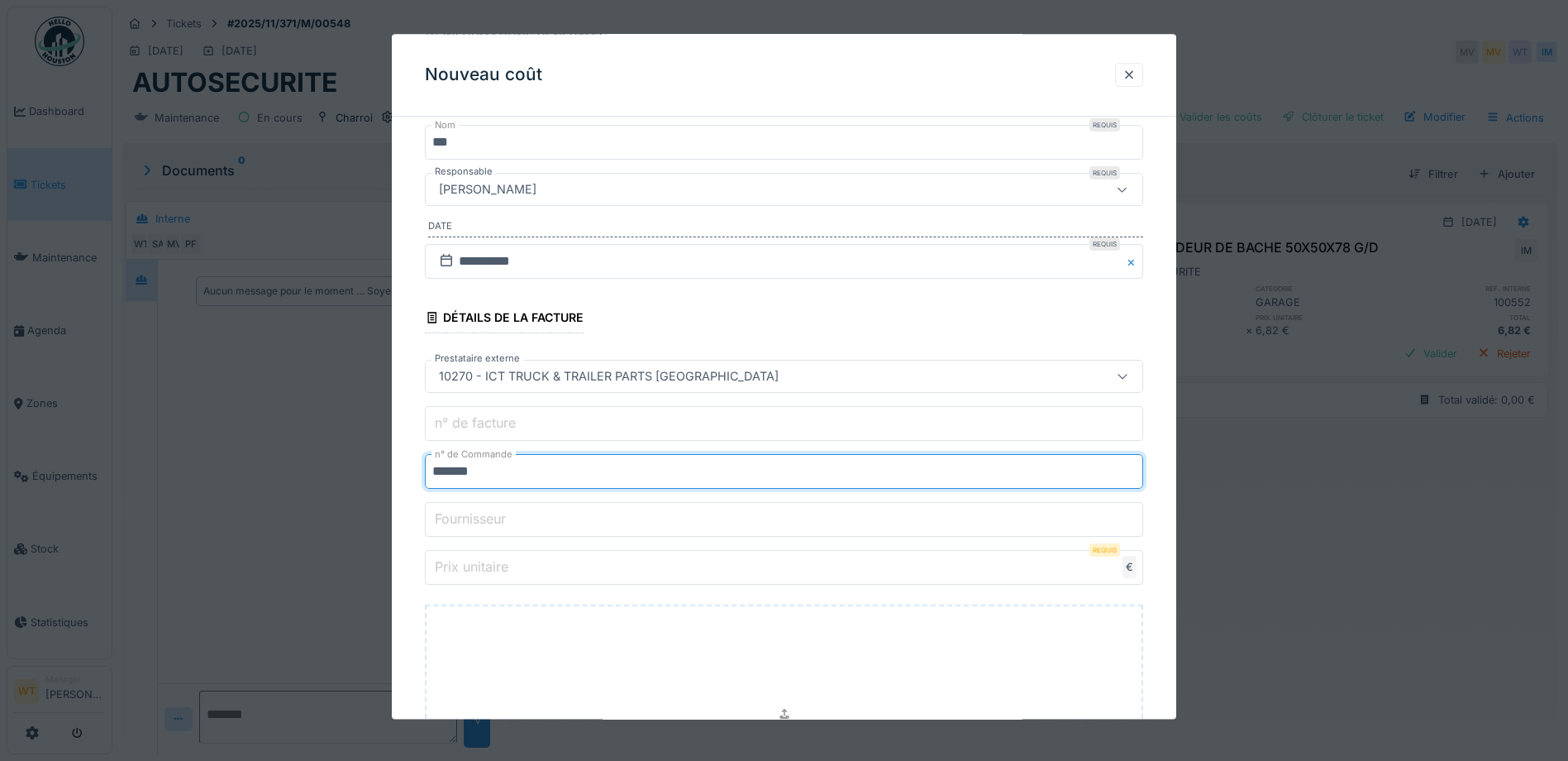
type input "*******"
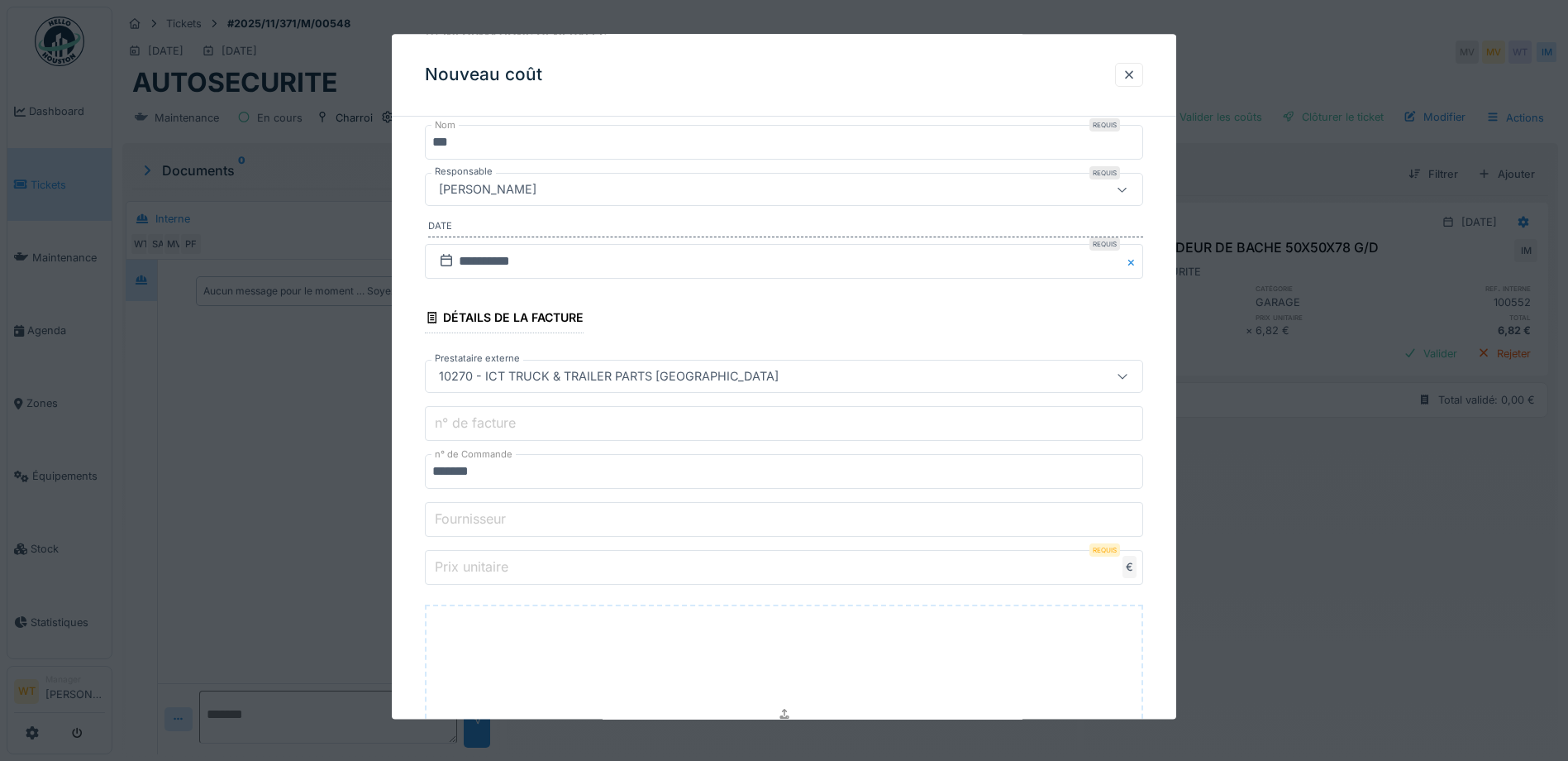
click at [567, 559] on input "Prix unitaire" at bounding box center [784, 568] width 719 height 35
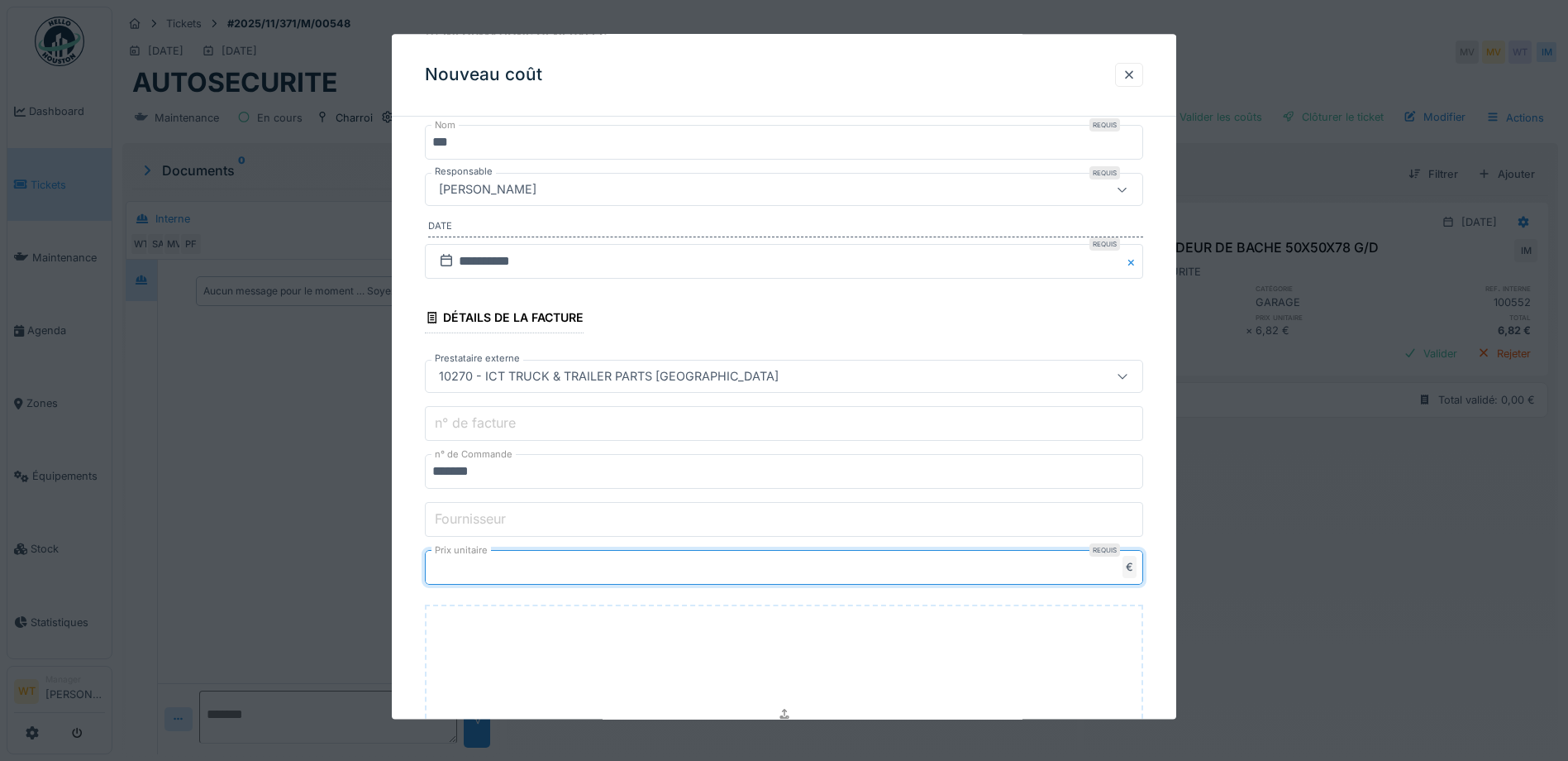
type input "***"
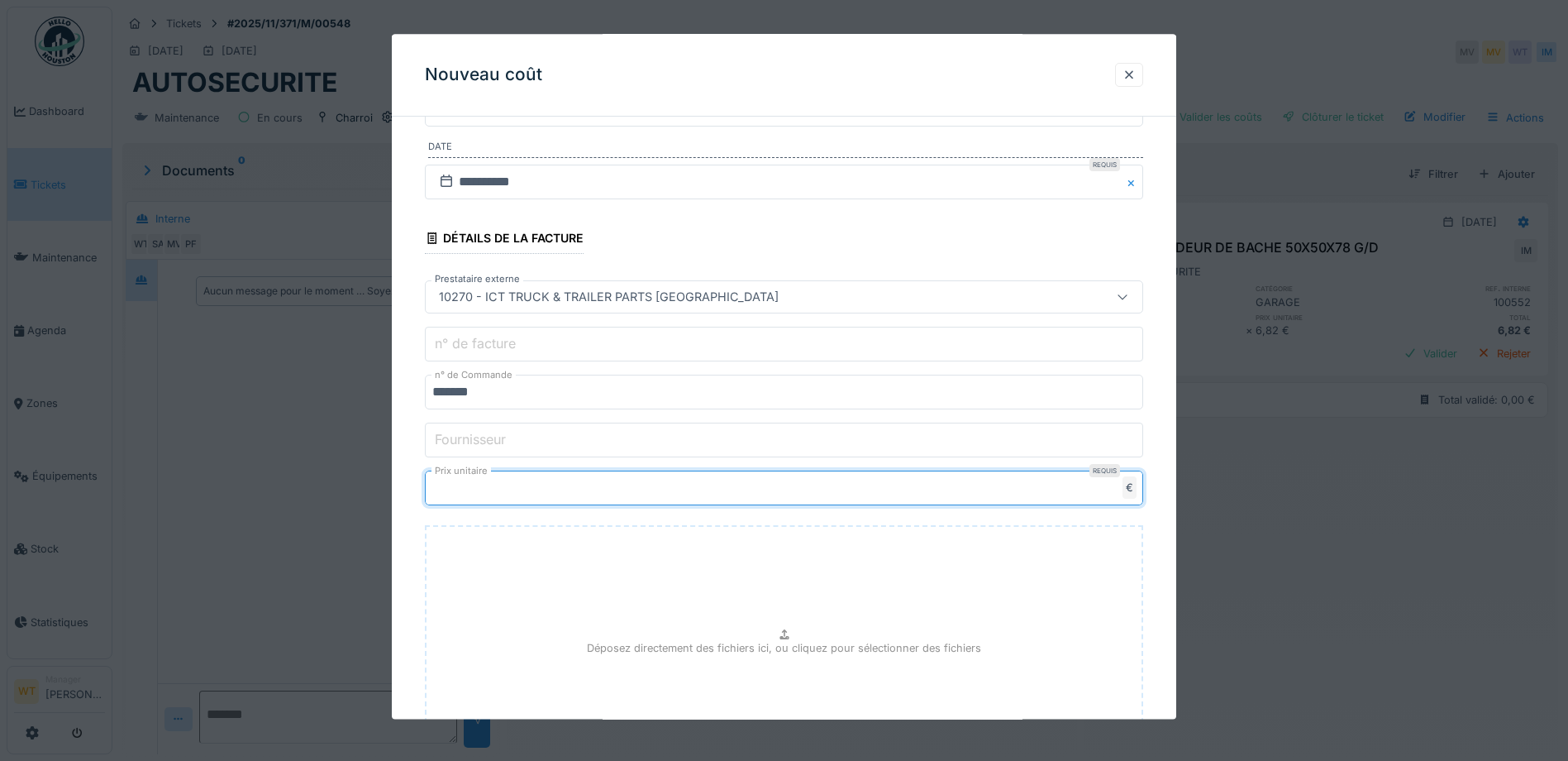
scroll to position [431, 0]
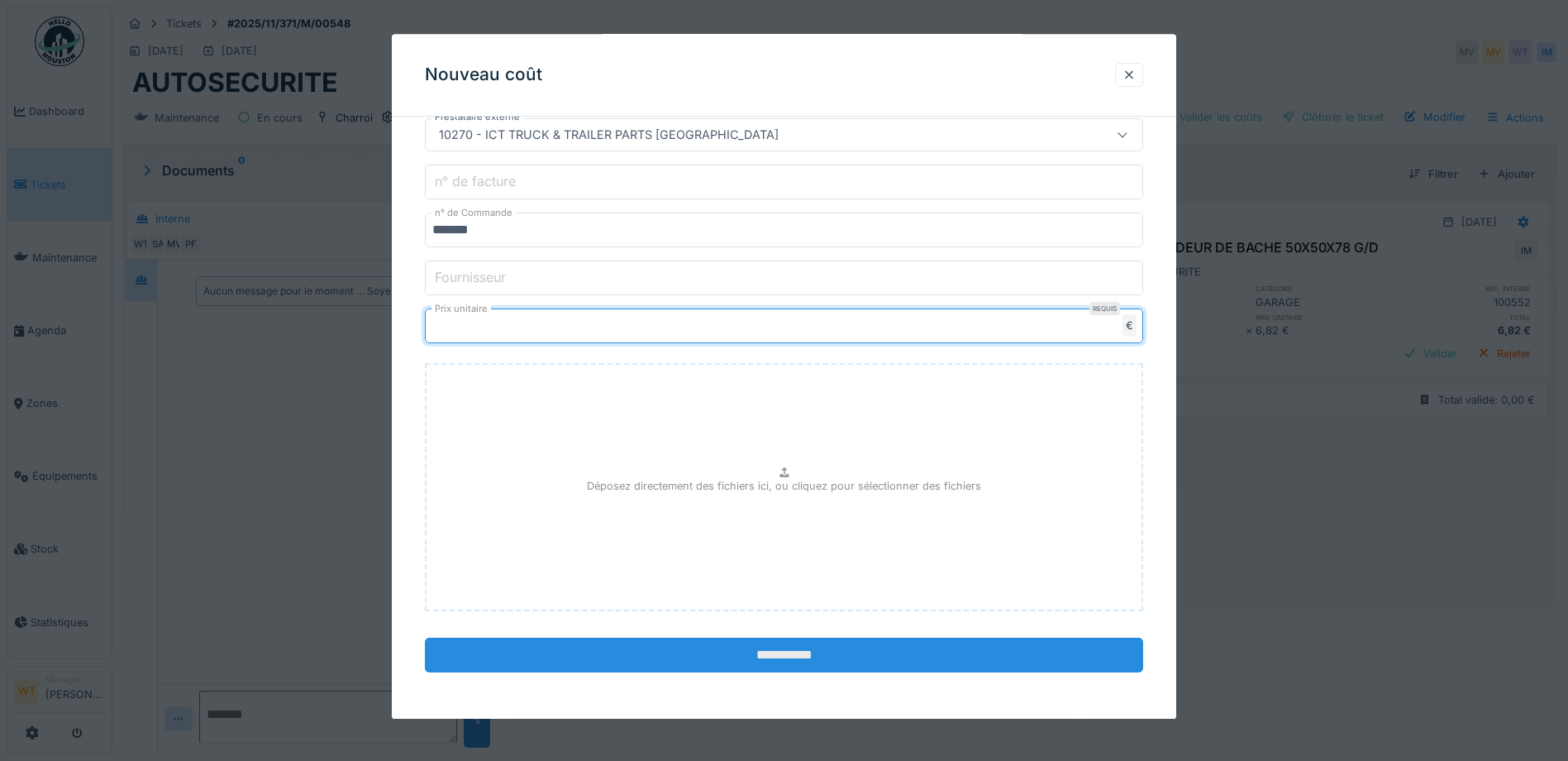
type input "******"
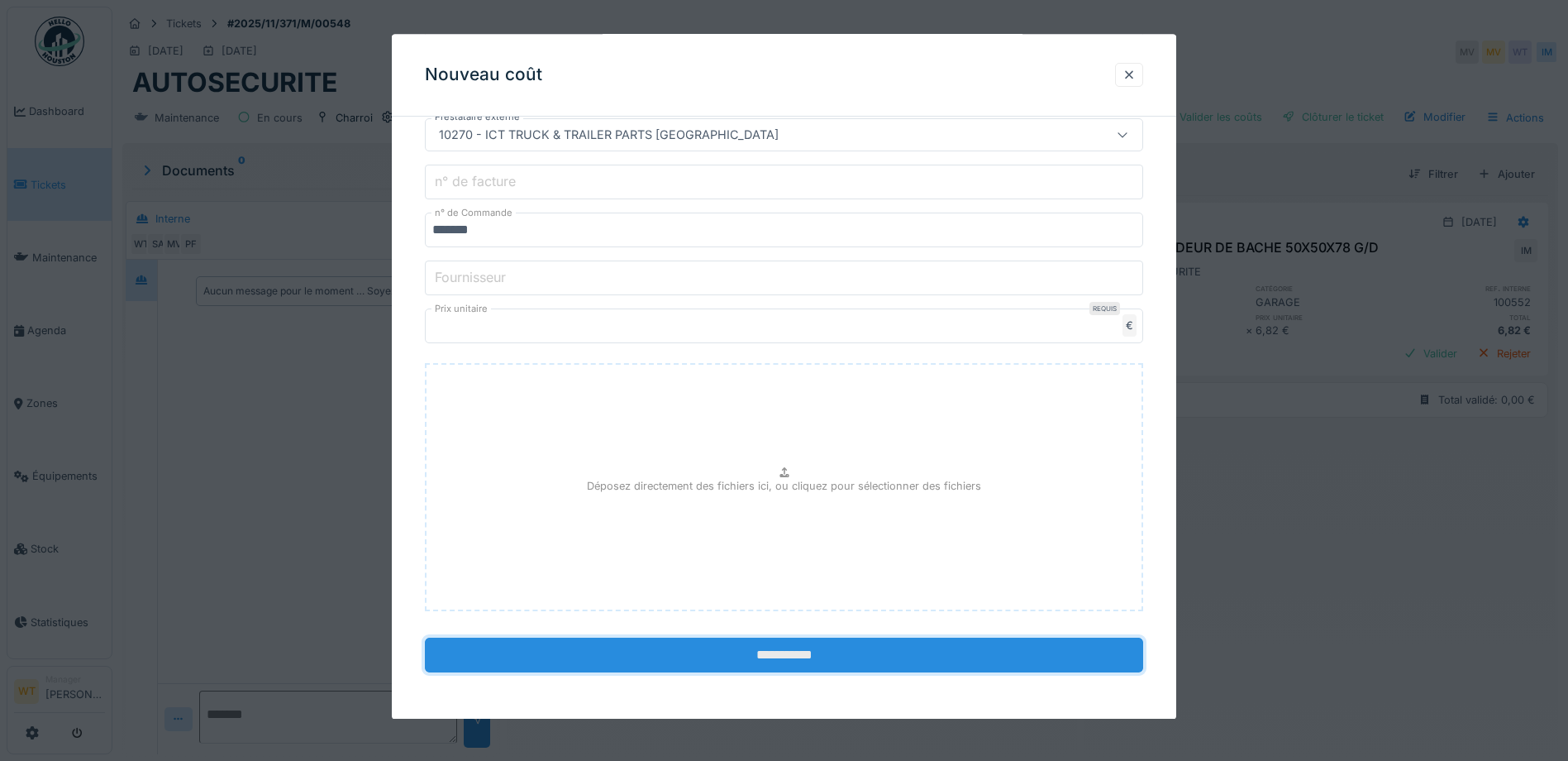
click at [613, 646] on input "**********" at bounding box center [784, 655] width 719 height 35
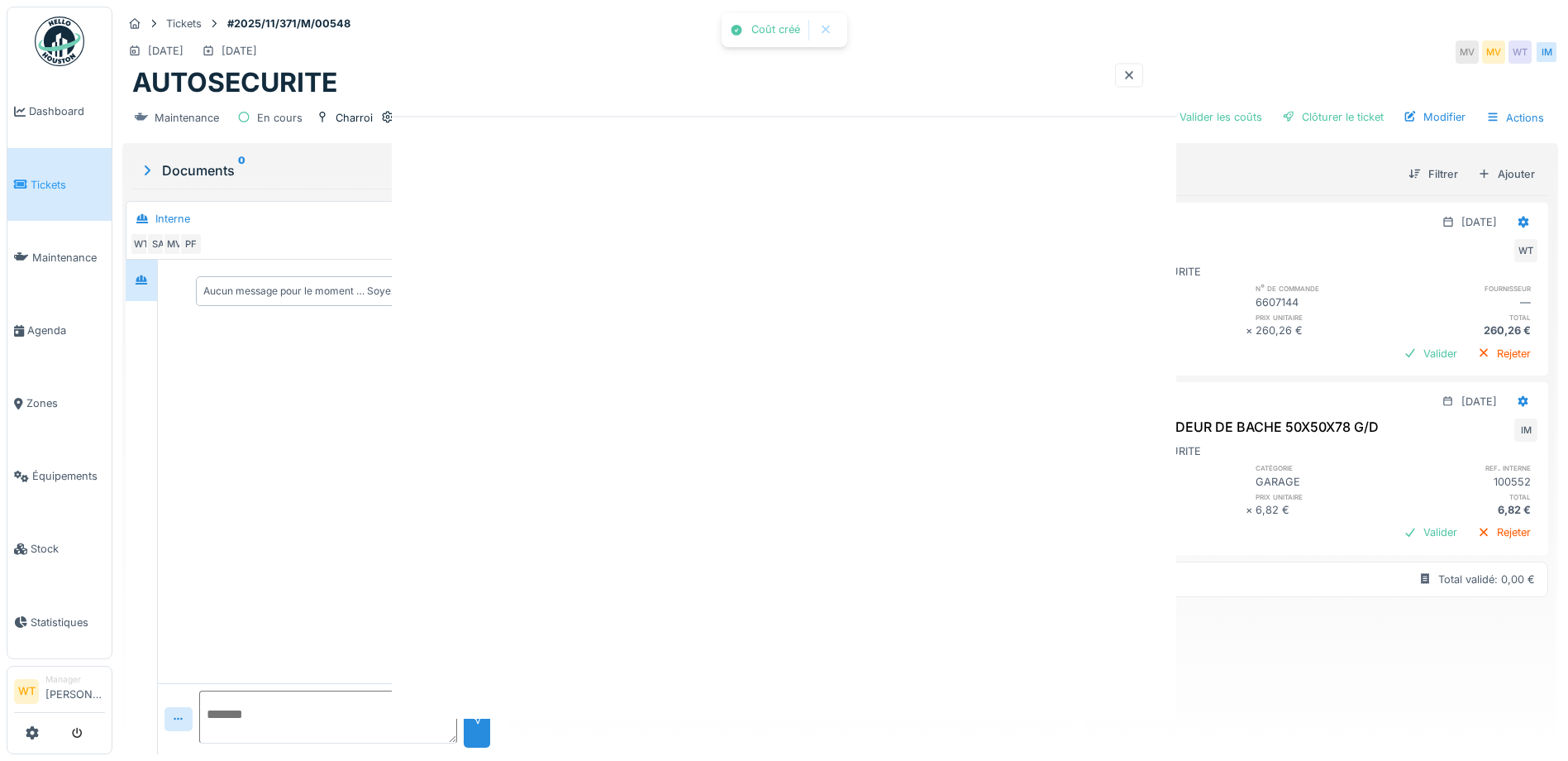
scroll to position [0, 0]
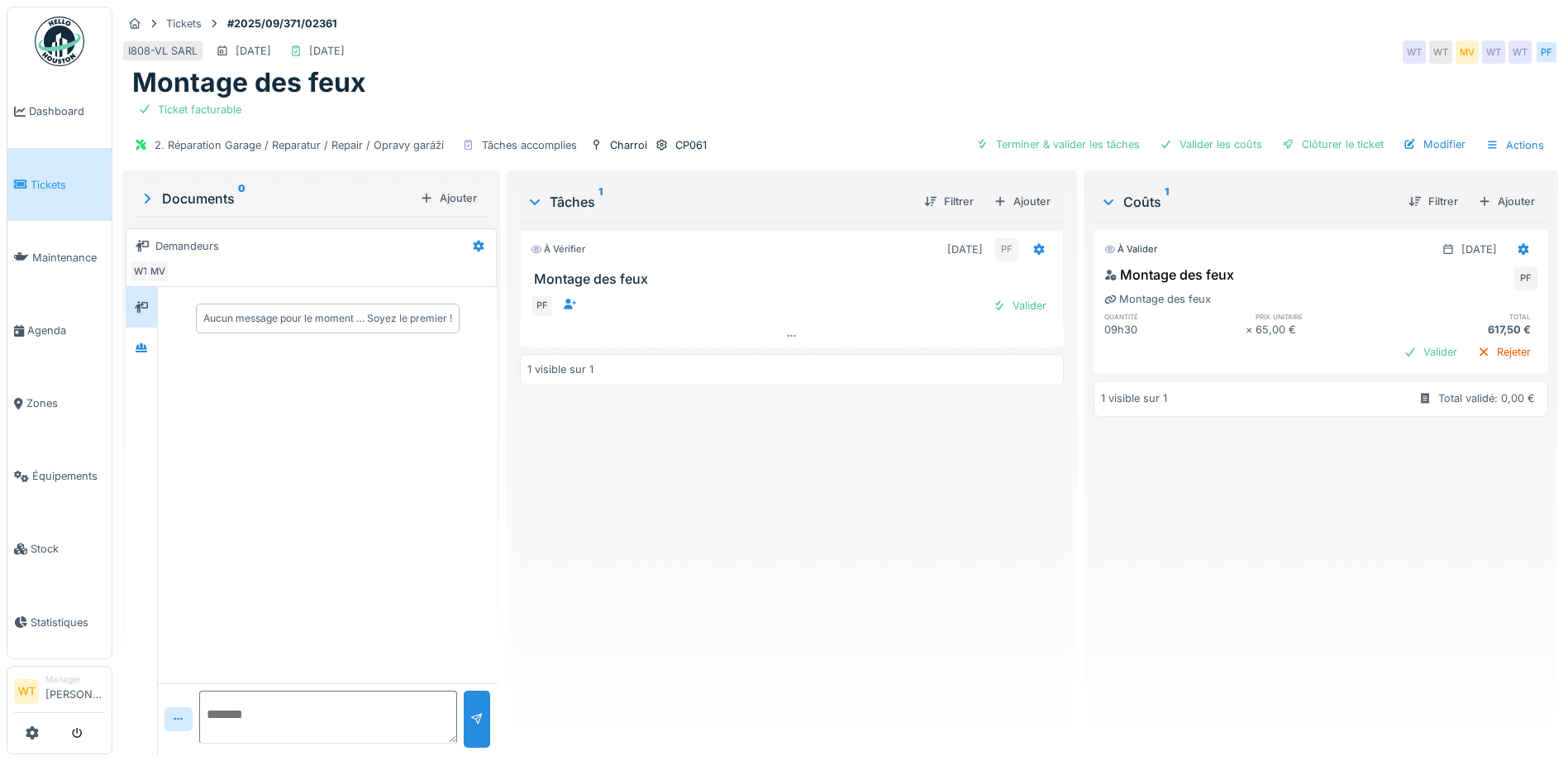
drag, startPoint x: 1483, startPoint y: 198, endPoint x: 1468, endPoint y: 197, distance: 15.0
click at [1483, 198] on div "Ajouter" at bounding box center [1506, 201] width 70 height 22
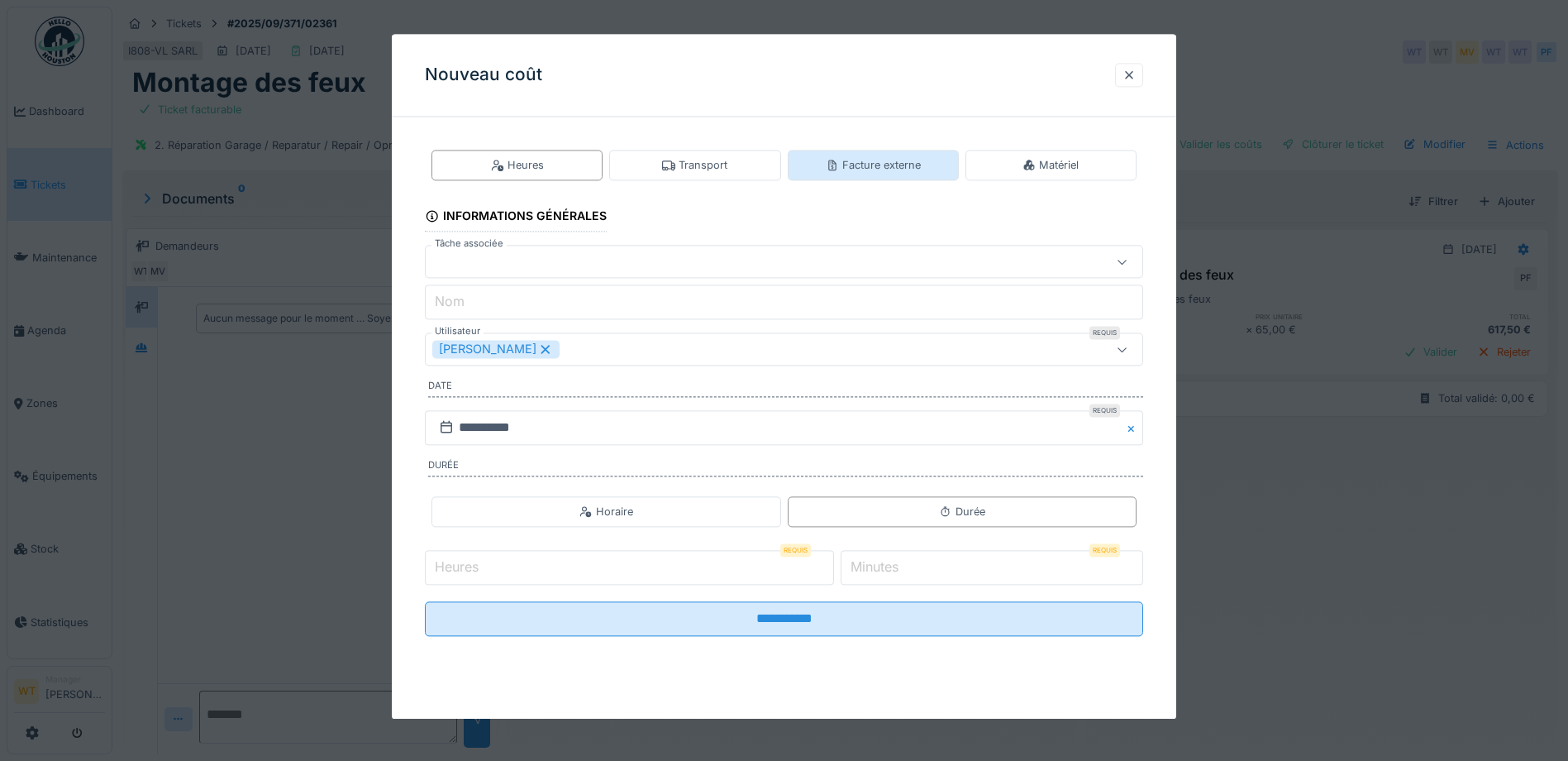
click at [879, 176] on div "Facture externe" at bounding box center [873, 165] width 171 height 30
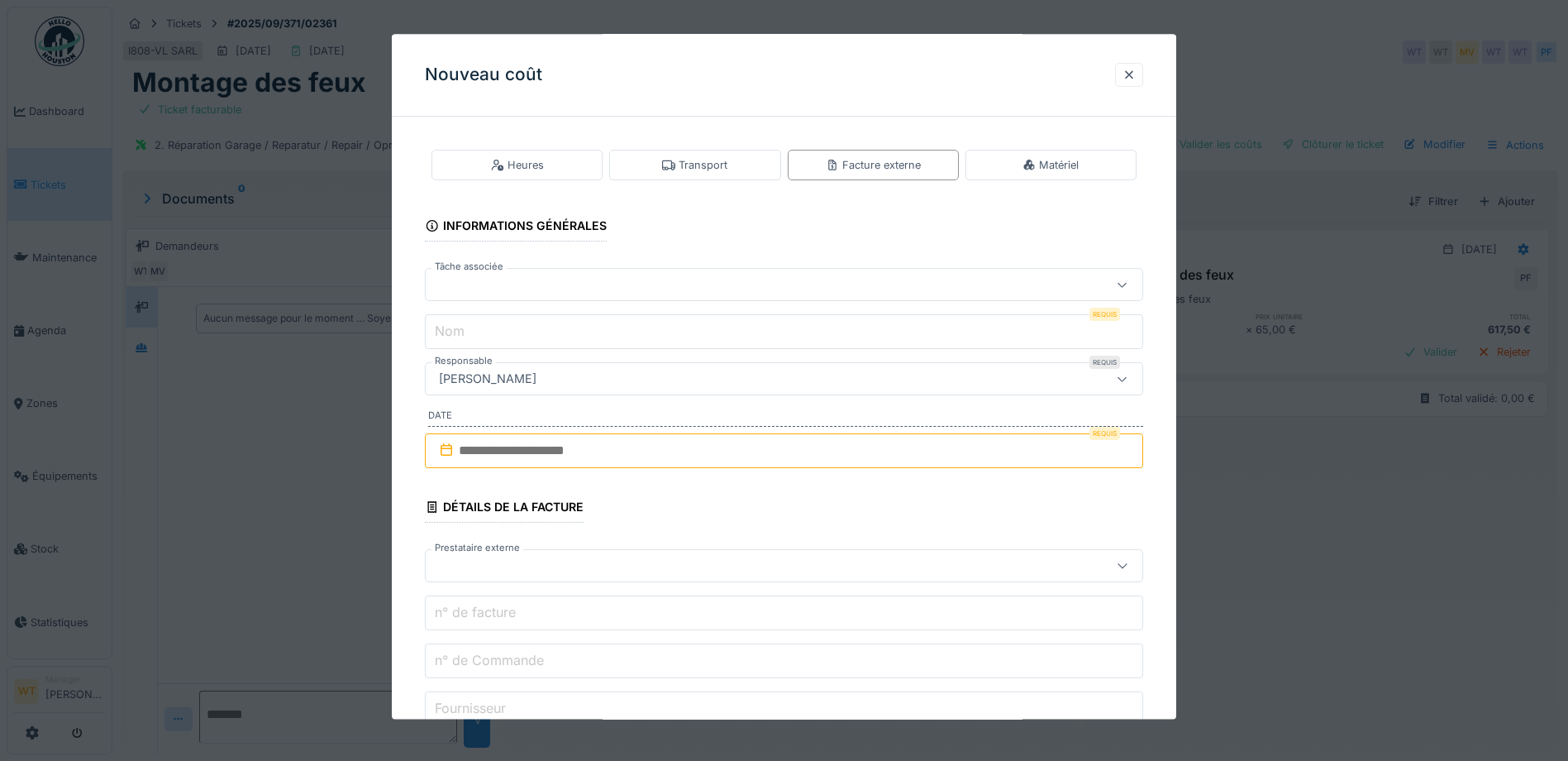
click at [685, 301] on div at bounding box center [784, 285] width 719 height 33
drag, startPoint x: 635, startPoint y: 375, endPoint x: 650, endPoint y: 345, distance: 33.5
click at [635, 373] on div "À vérifier" at bounding box center [787, 373] width 696 height 14
type input "******"
click at [671, 339] on input "**********" at bounding box center [784, 332] width 719 height 35
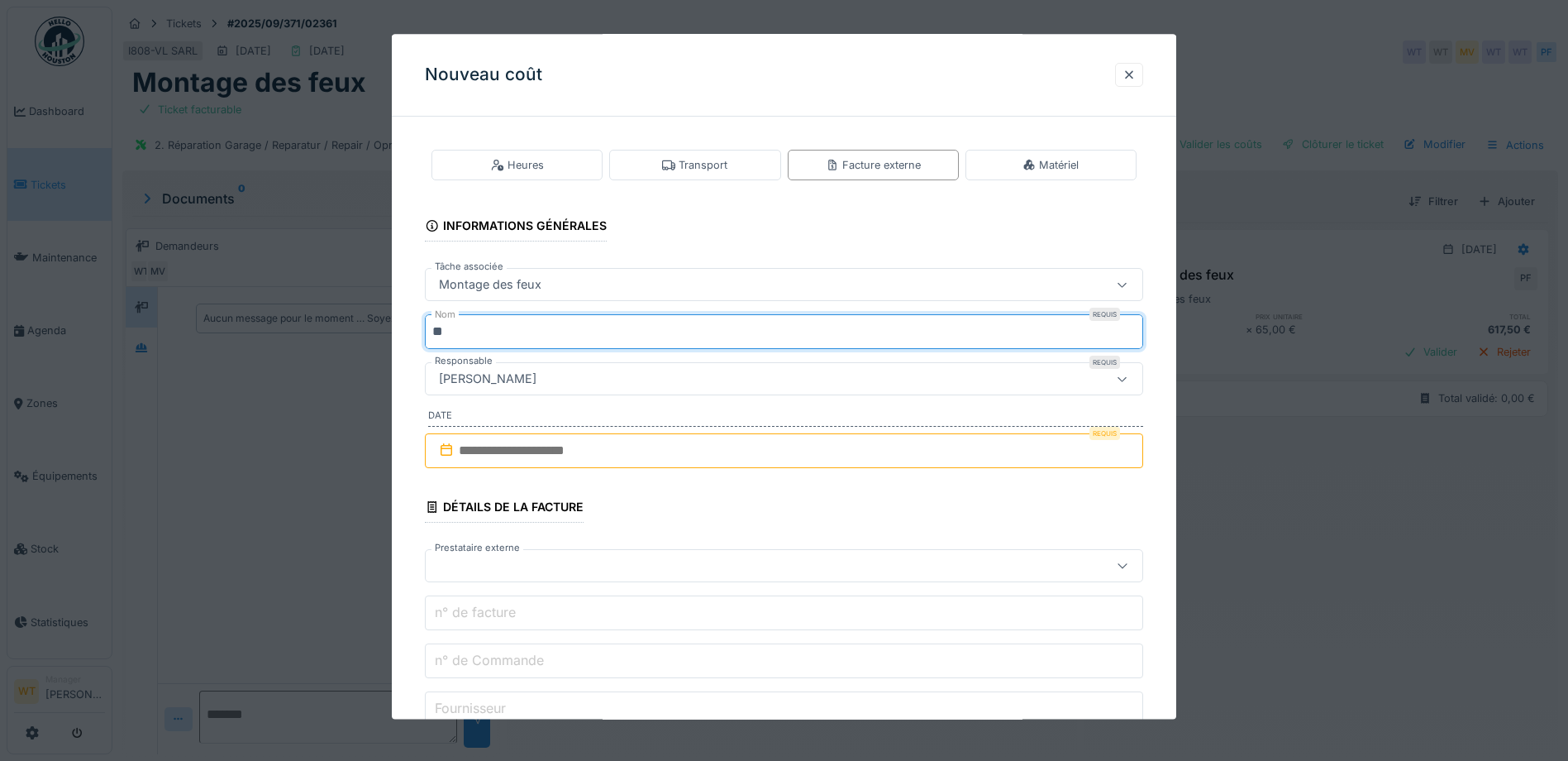
type input "*"
type input "***"
click at [589, 453] on input "text" at bounding box center [784, 450] width 719 height 35
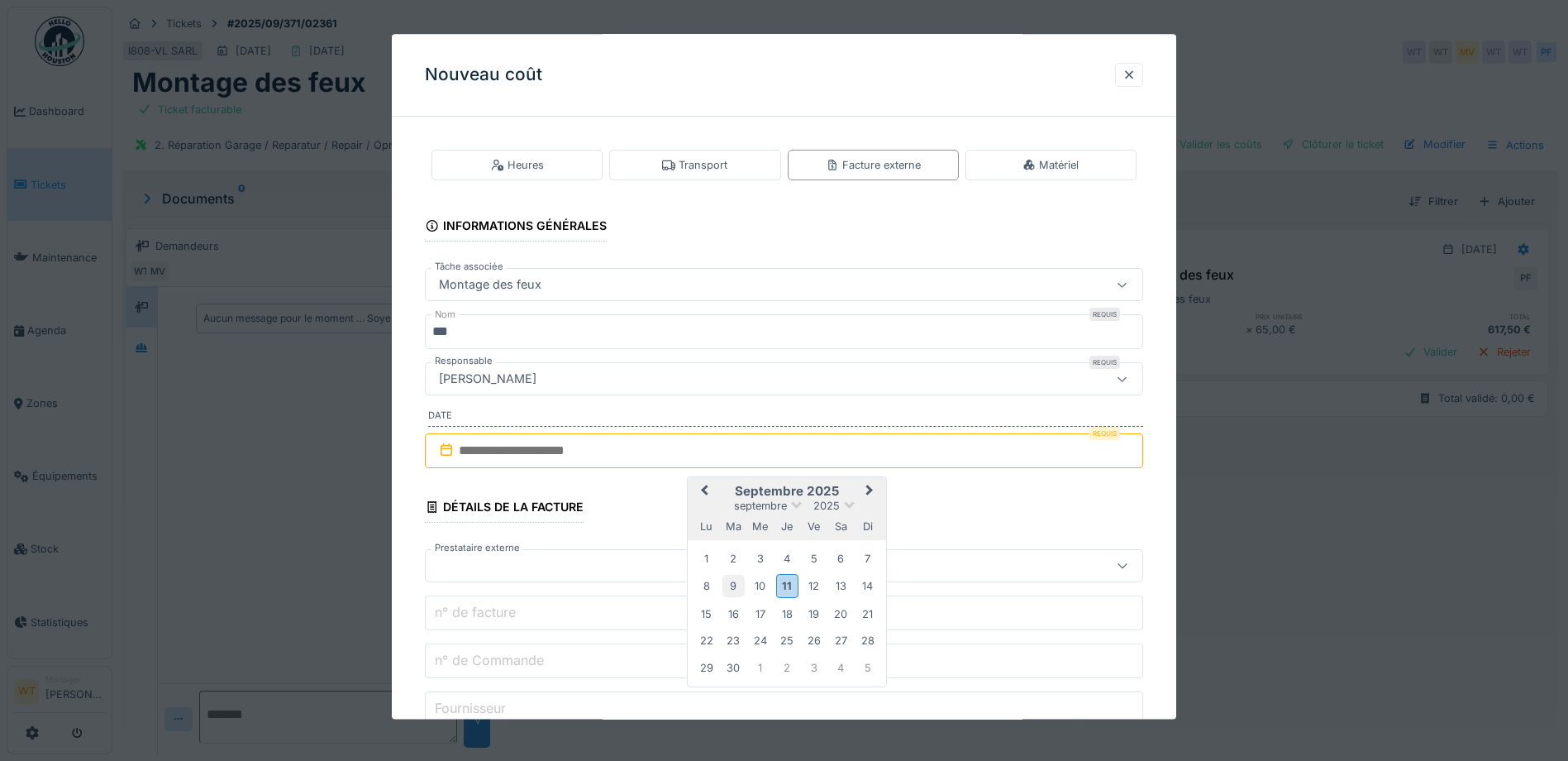
click at [743, 583] on div "9" at bounding box center [734, 586] width 22 height 22
